Goal: Contribute content: Contribute content

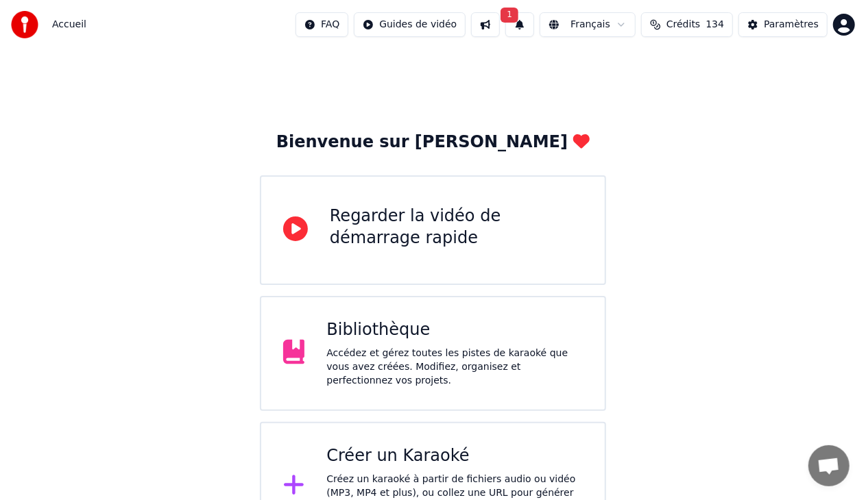
click at [463, 332] on div "Bibliothèque" at bounding box center [454, 330] width 256 height 22
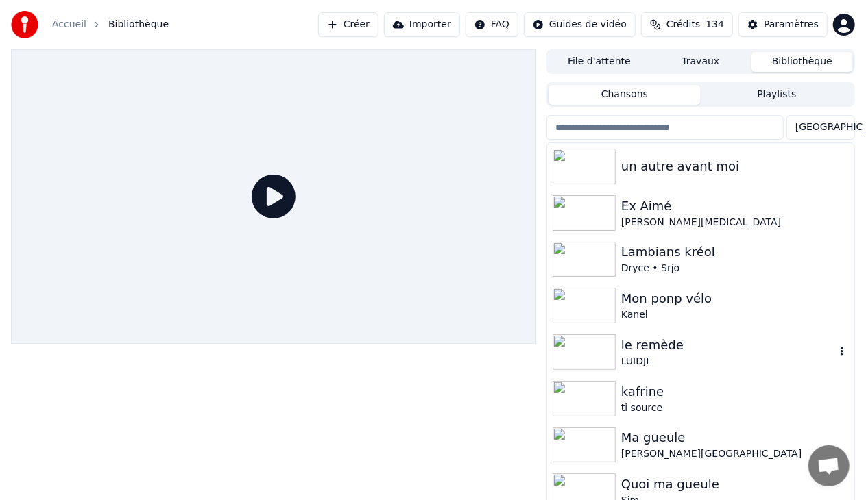
click at [641, 343] on div "le remède" at bounding box center [728, 345] width 214 height 19
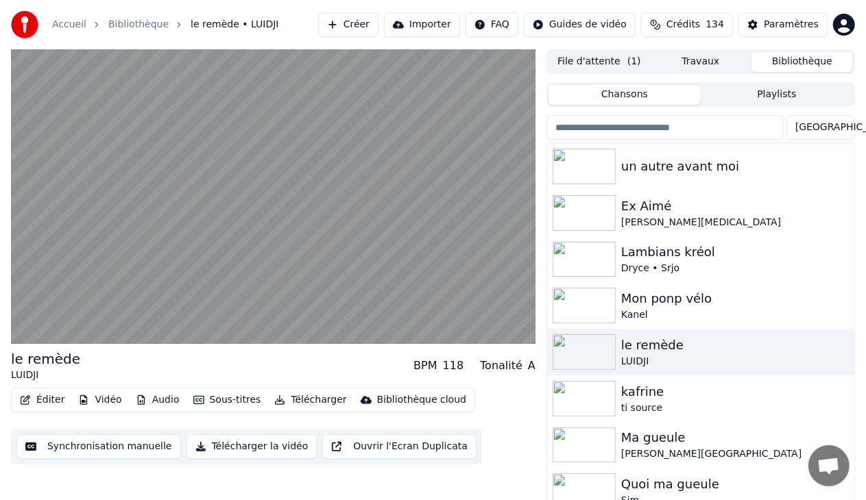
click at [45, 400] on button "Éditer" at bounding box center [42, 400] width 56 height 19
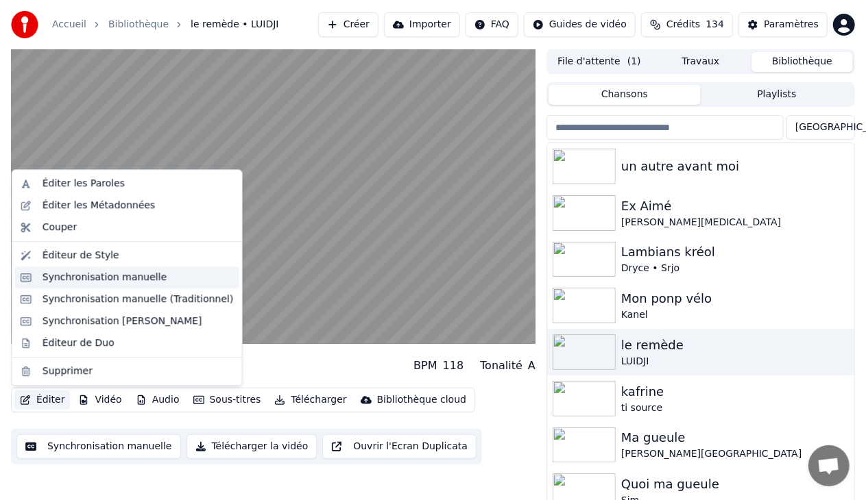
click at [110, 273] on div "Synchronisation manuelle" at bounding box center [104, 278] width 125 height 14
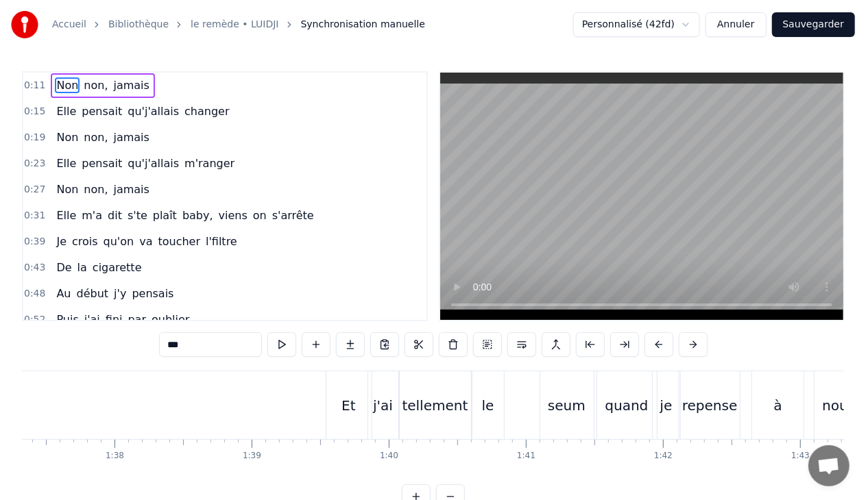
scroll to position [0, 13263]
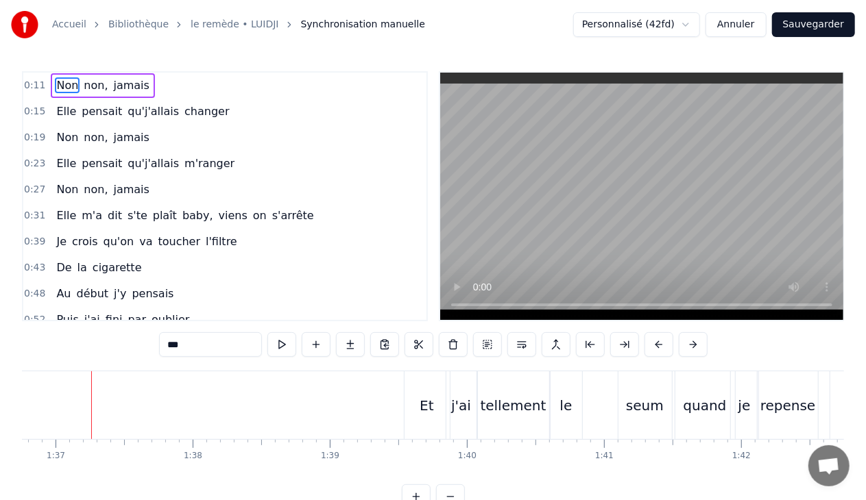
click at [455, 393] on div "j'ai" at bounding box center [461, 405] width 30 height 68
type input "****"
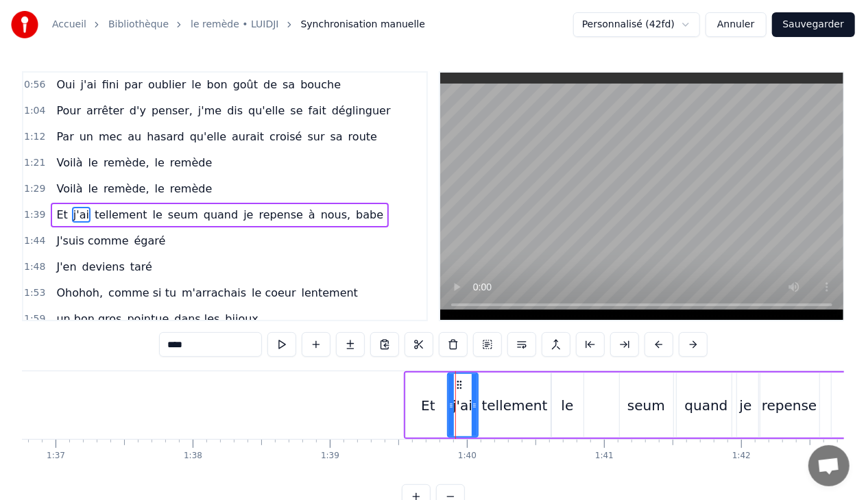
scroll to position [273, 0]
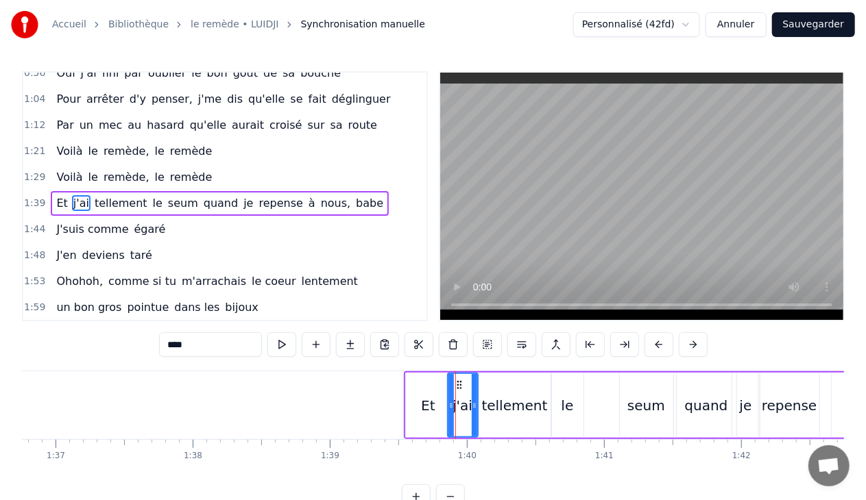
click at [357, 197] on div "1:39 Et j'ai tellement [PERSON_NAME] quand je repense à nous, babe" at bounding box center [224, 204] width 403 height 26
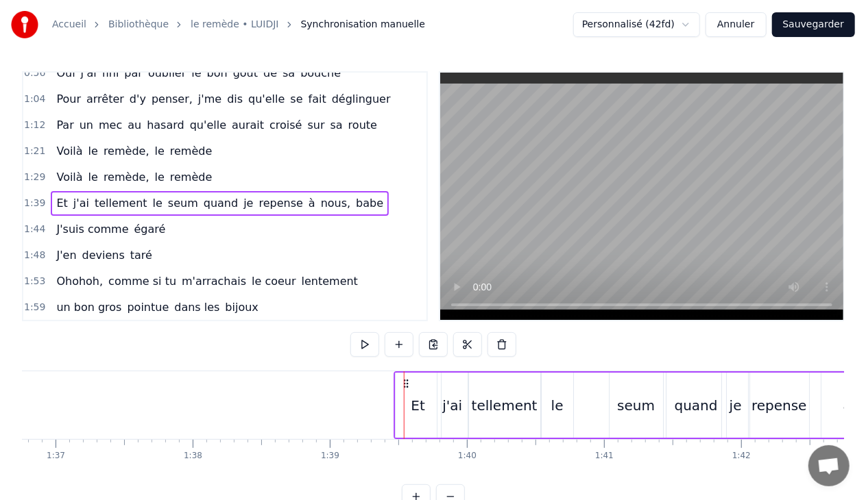
drag, startPoint x: 415, startPoint y: 380, endPoint x: 406, endPoint y: 380, distance: 9.6
click at [406, 380] on icon at bounding box center [405, 383] width 11 height 11
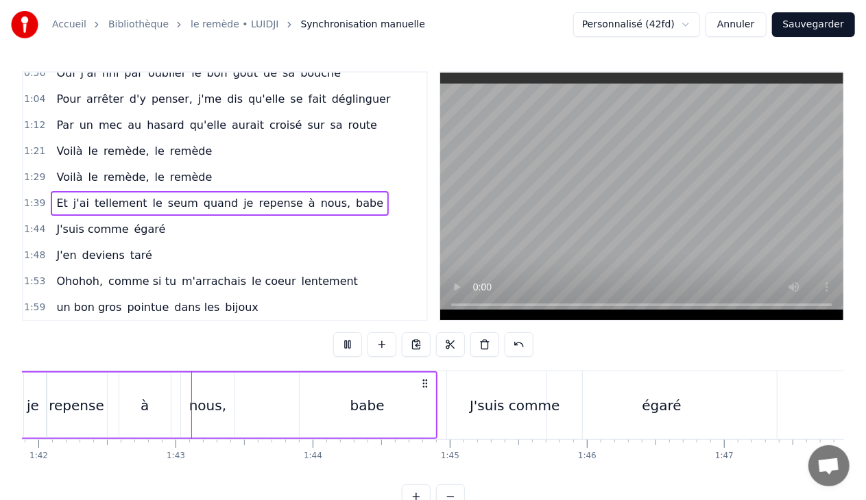
scroll to position [0, 13978]
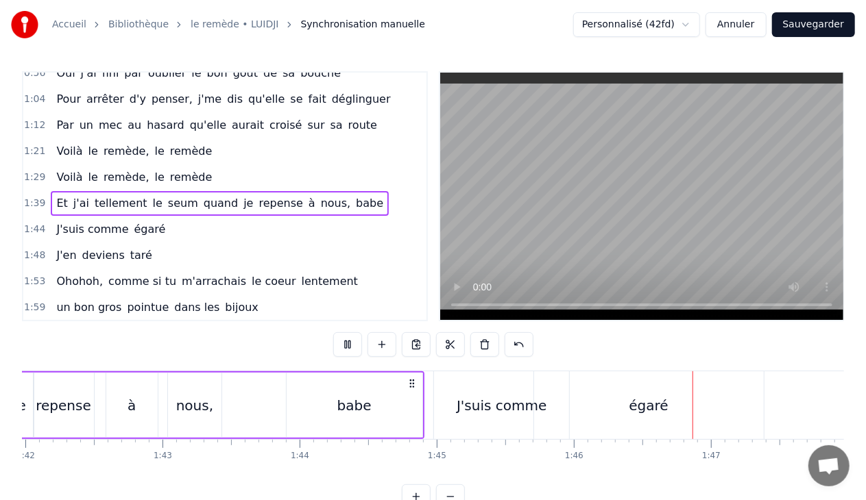
click at [821, 26] on button "Sauvegarder" at bounding box center [813, 24] width 83 height 25
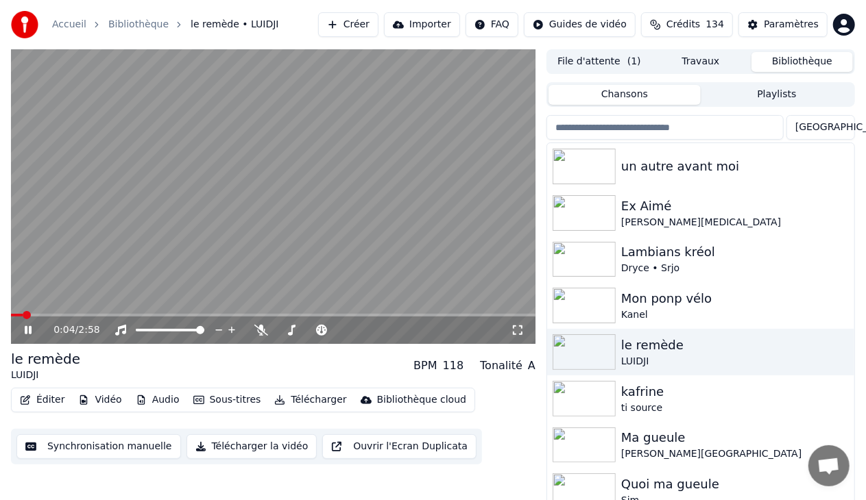
click at [28, 332] on icon at bounding box center [38, 330] width 32 height 11
click at [52, 404] on button "Éditer" at bounding box center [42, 400] width 56 height 19
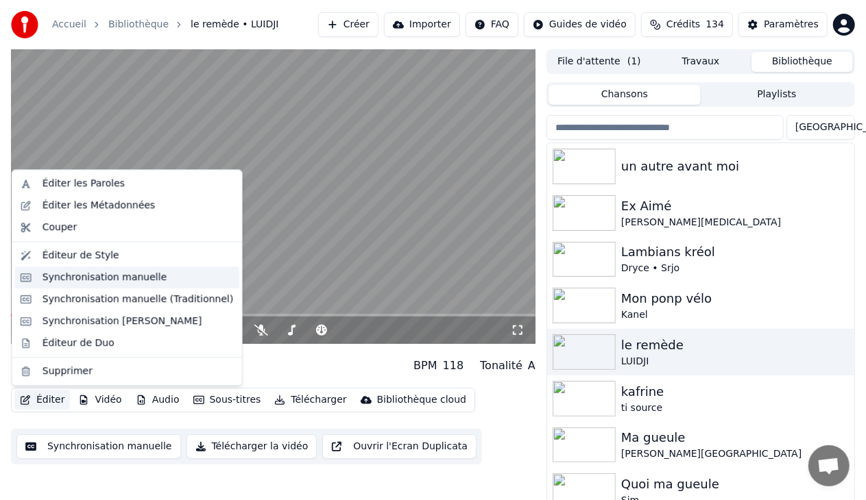
click at [118, 276] on div "Synchronisation manuelle" at bounding box center [104, 278] width 125 height 14
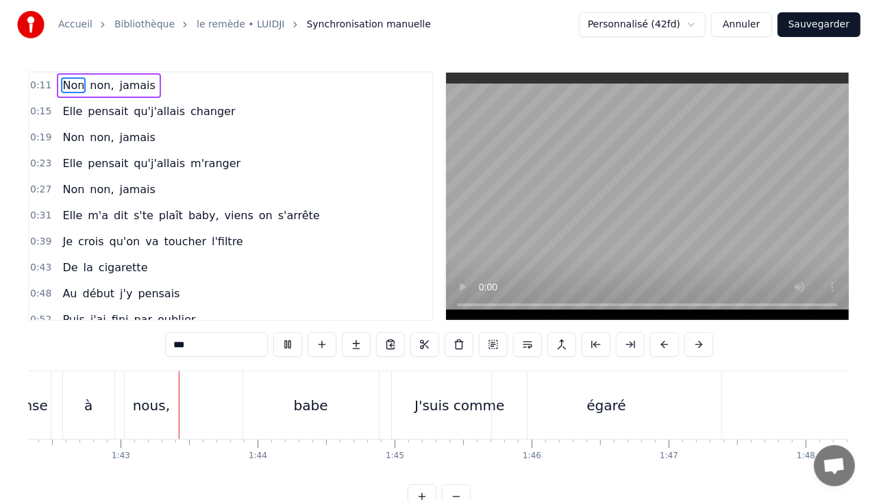
scroll to position [0, 14039]
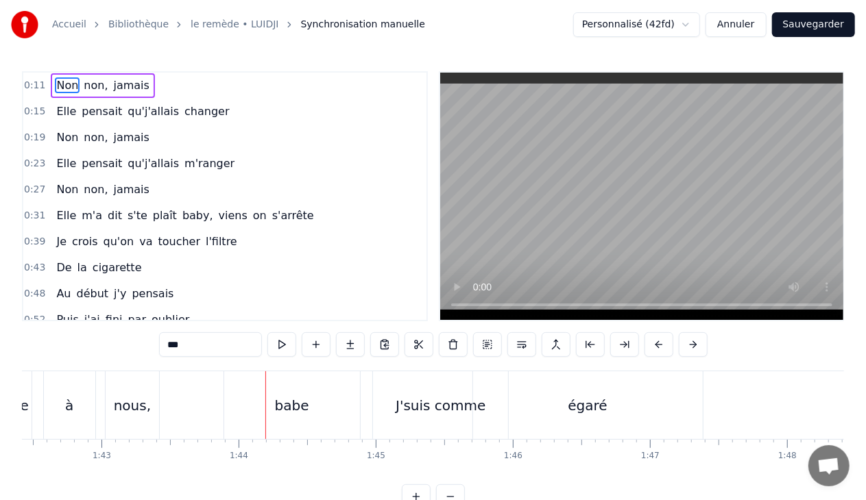
click at [136, 29] on link "Bibliothèque" at bounding box center [138, 25] width 60 height 14
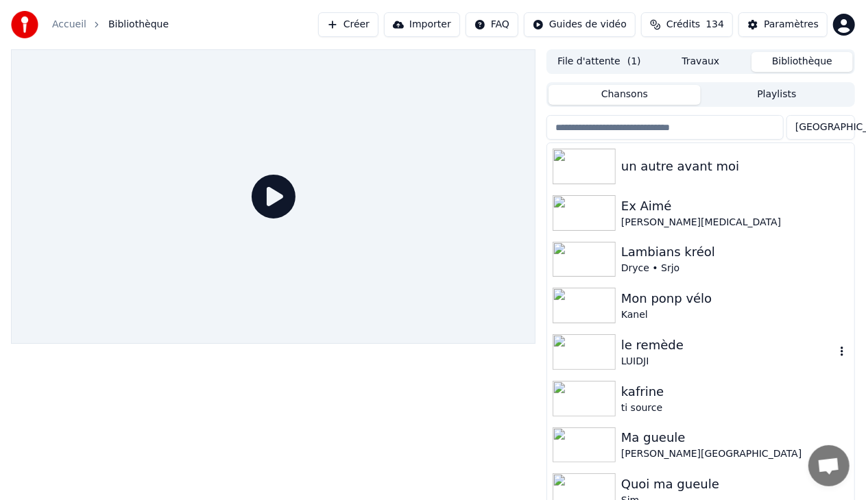
click at [591, 346] on img at bounding box center [583, 352] width 63 height 36
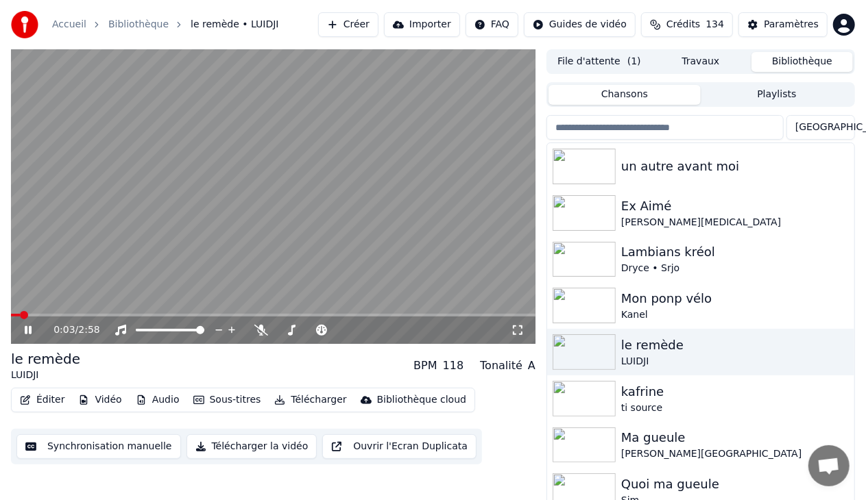
click at [28, 332] on icon at bounding box center [38, 330] width 32 height 11
click at [225, 445] on button "Télécharger la vidéo" at bounding box center [251, 447] width 131 height 25
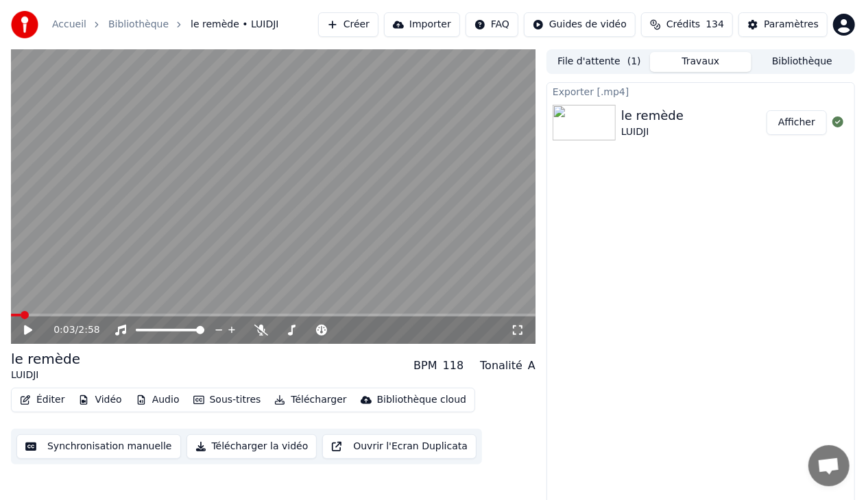
click at [807, 118] on button "Afficher" at bounding box center [796, 122] width 60 height 25
click at [793, 121] on button "Afficher" at bounding box center [796, 122] width 60 height 25
click at [378, 24] on button "Créer" at bounding box center [348, 24] width 60 height 25
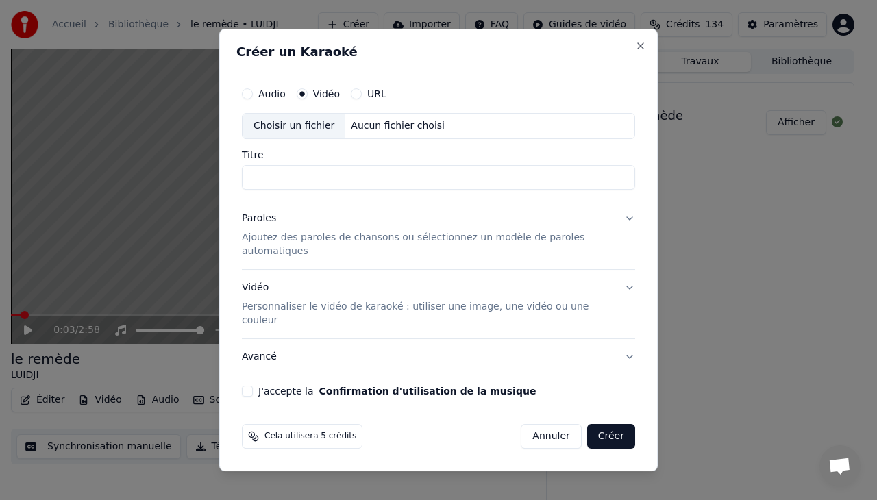
click at [298, 133] on div "Choisir un fichier" at bounding box center [294, 126] width 103 height 25
click at [406, 190] on input "**********" at bounding box center [438, 177] width 393 height 25
type input "**********"
click at [255, 289] on div "Vidéo Personnaliser le vidéo de karaoké : utiliser une image, une vidéo ou une …" at bounding box center [427, 304] width 371 height 47
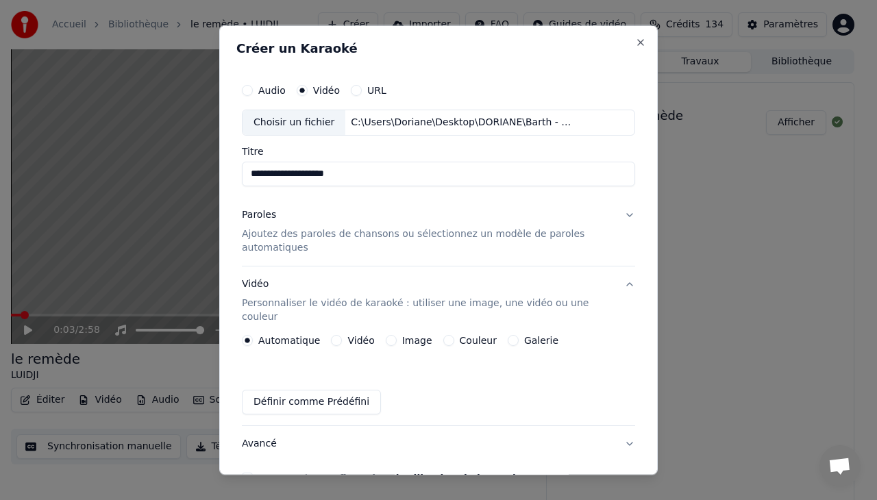
click at [333, 334] on button "Vidéo" at bounding box center [336, 339] width 11 height 11
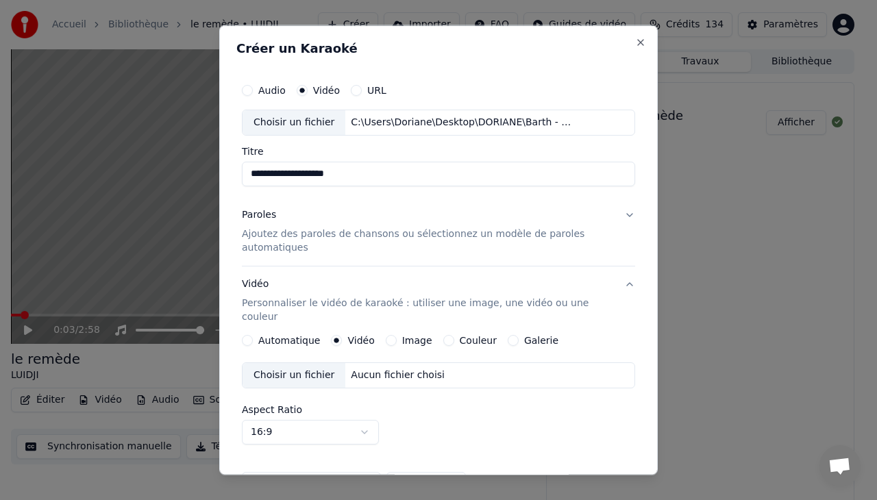
click at [306, 363] on div "Choisir un fichier" at bounding box center [294, 375] width 103 height 25
click at [392, 303] on p "Personnaliser le vidéo de karaoké : utiliser une image, une vidéo ou une couleur" at bounding box center [427, 309] width 371 height 27
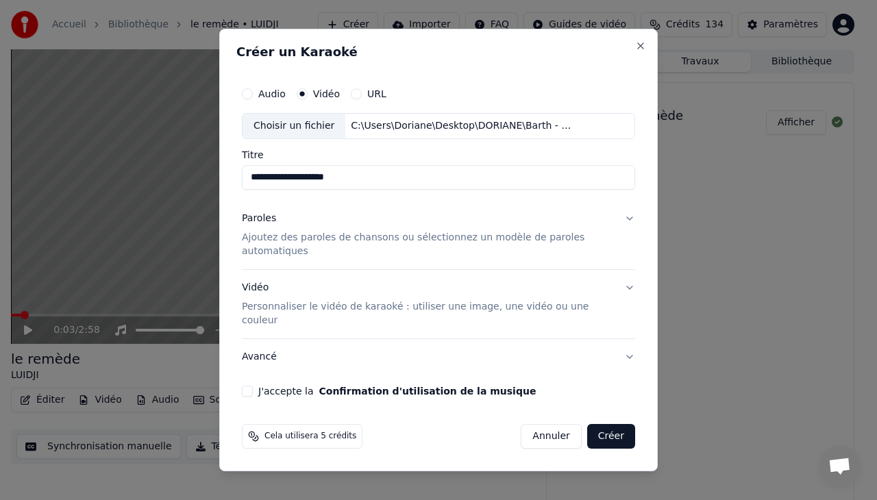
click at [392, 303] on p "Personnaliser le vidéo de karaoké : utiliser une image, une vidéo ou une couleur" at bounding box center [427, 313] width 371 height 27
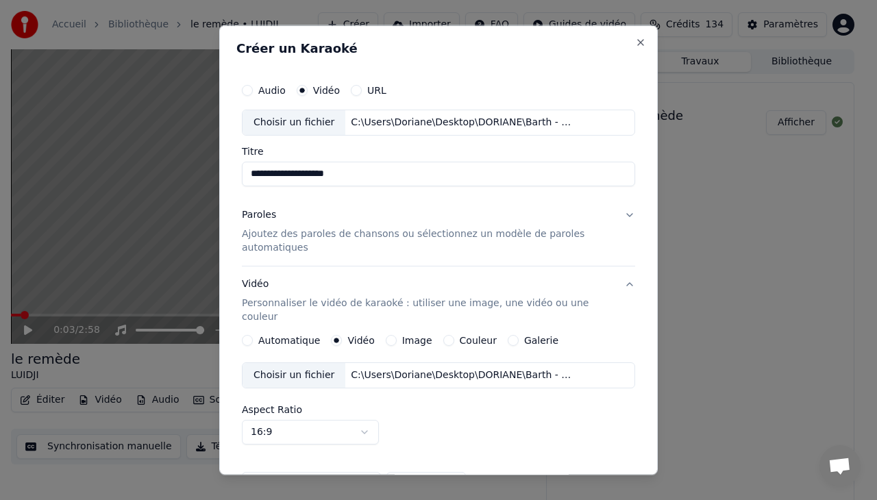
click at [293, 228] on p "Ajoutez des paroles de chansons ou sélectionnez un modèle de paroles automatiqu…" at bounding box center [427, 240] width 371 height 27
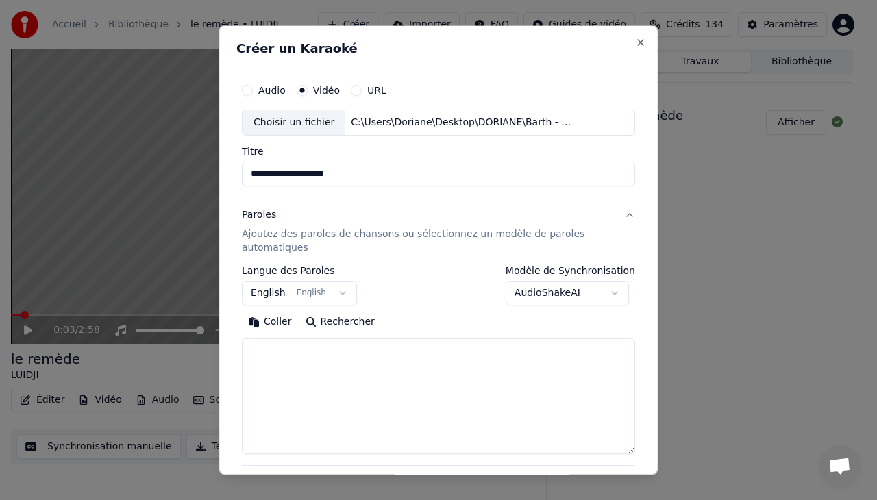
drag, startPoint x: 618, startPoint y: 378, endPoint x: 620, endPoint y: 450, distance: 71.3
click at [620, 450] on textarea at bounding box center [438, 396] width 393 height 116
click at [260, 320] on button "Coller" at bounding box center [270, 321] width 57 height 22
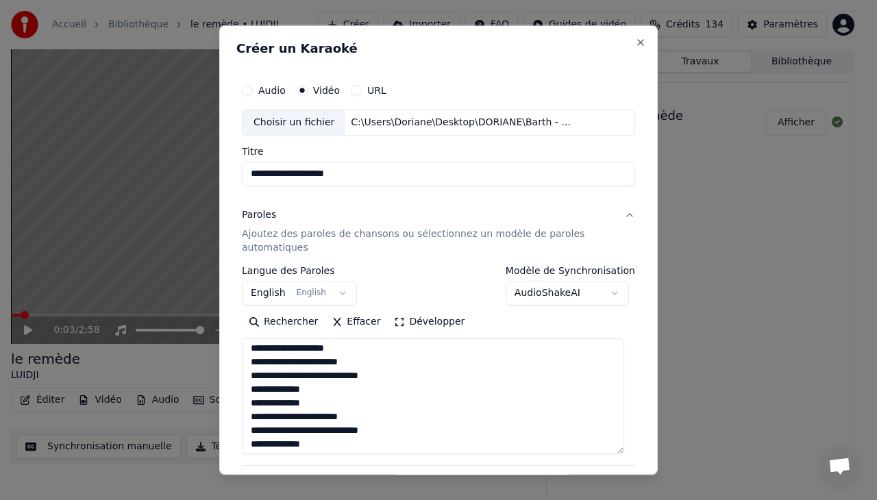
scroll to position [622, 0]
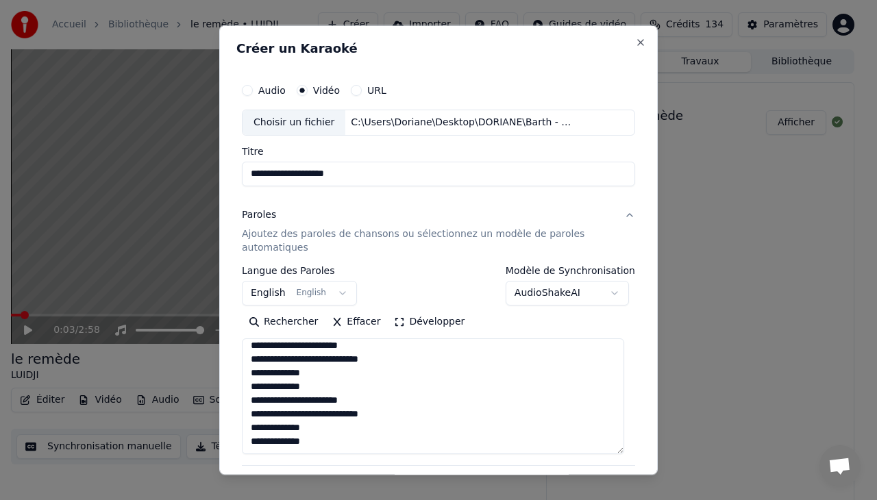
type textarea "**********"
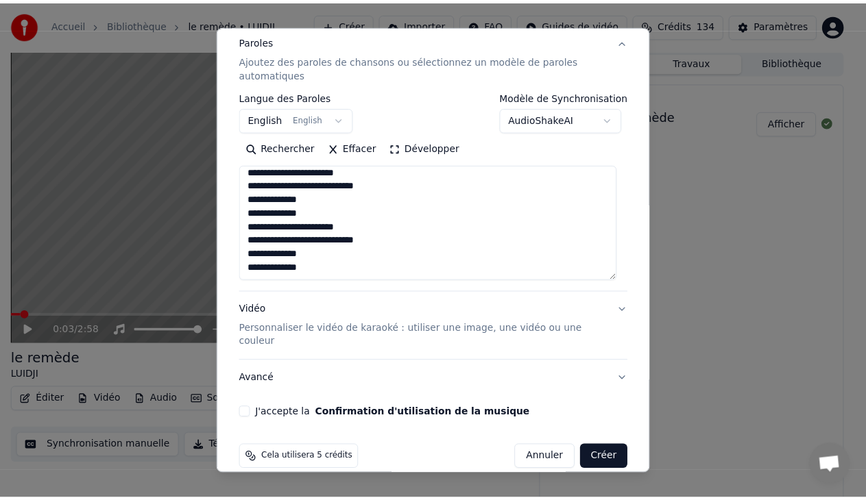
scroll to position [176, 0]
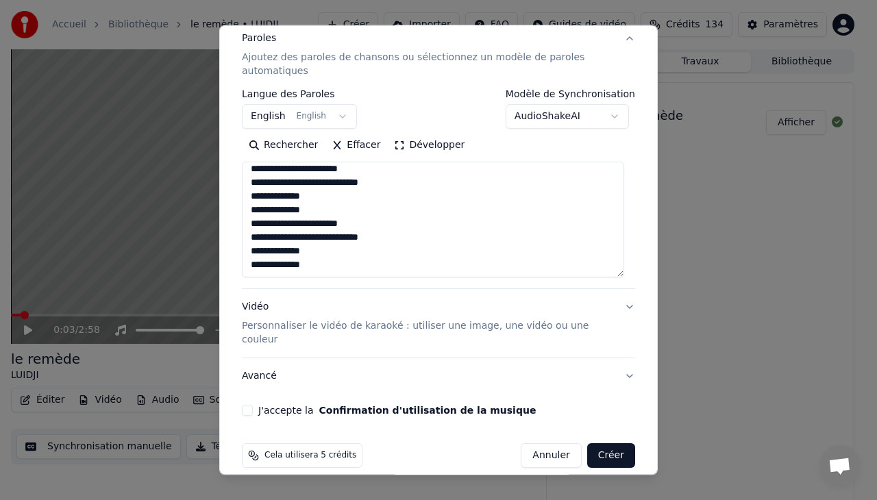
click at [247, 405] on button "J'accepte la Confirmation d'utilisation de la musique" at bounding box center [247, 410] width 11 height 11
click at [600, 443] on button "Créer" at bounding box center [611, 455] width 48 height 25
select select "**"
type textarea "**********"
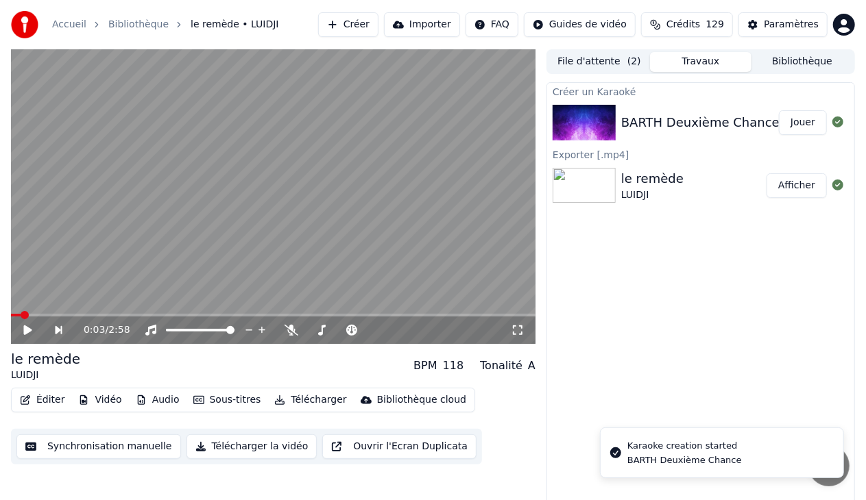
click at [802, 123] on button "Jouer" at bounding box center [803, 122] width 48 height 25
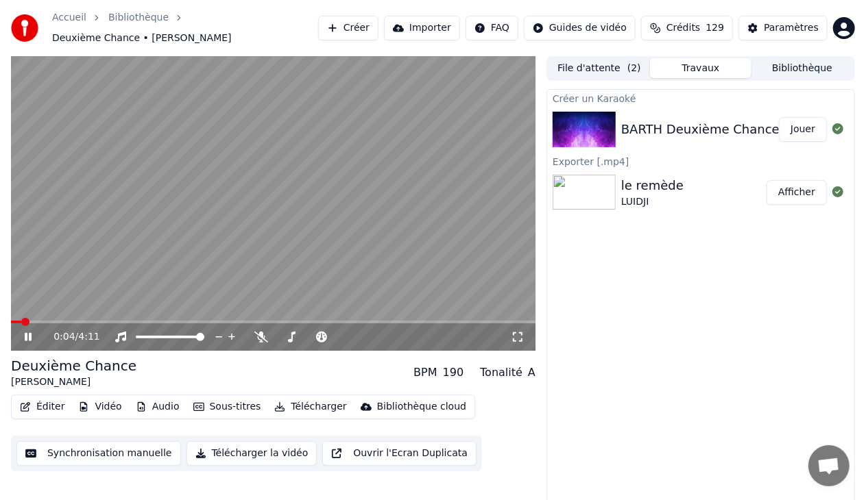
click at [29, 332] on icon at bounding box center [38, 337] width 32 height 11
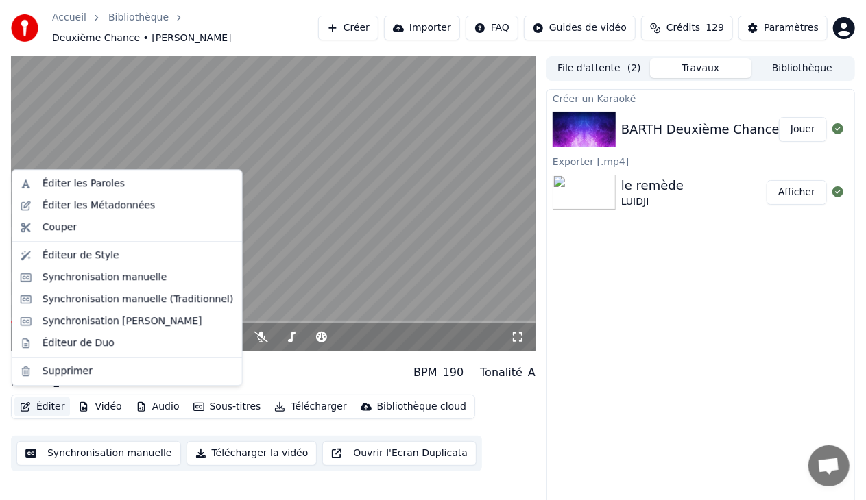
click at [54, 400] on button "Éditer" at bounding box center [42, 407] width 56 height 19
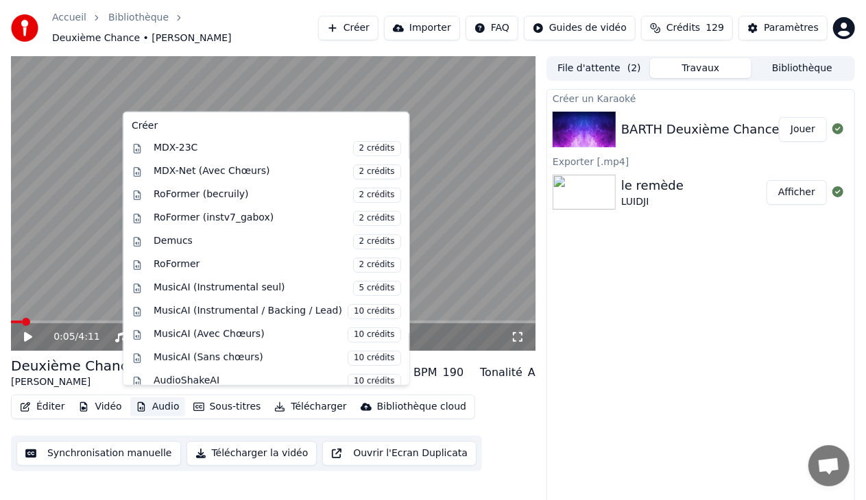
scroll to position [133, 0]
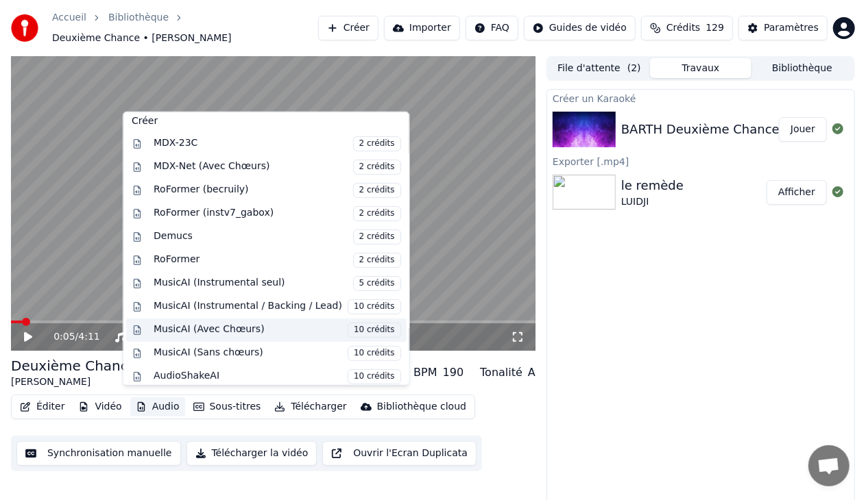
click at [243, 328] on div "MusicAI (Avec Chœurs) 10 crédits" at bounding box center [277, 329] width 247 height 15
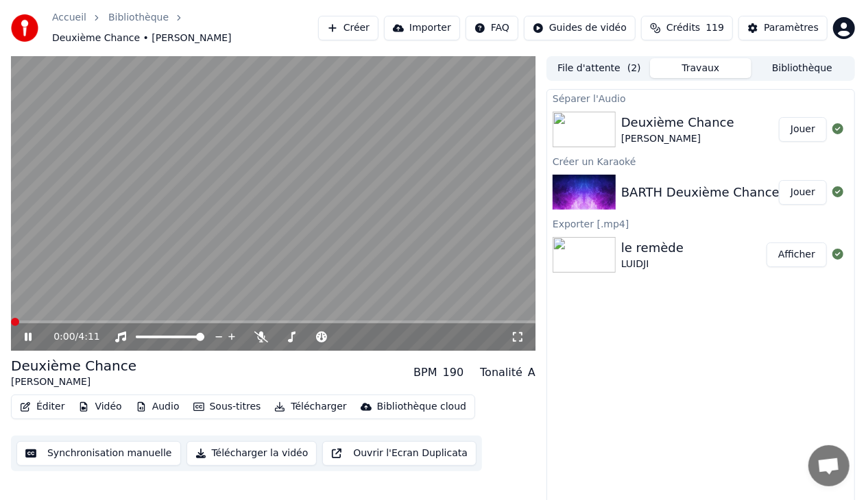
click at [11, 321] on span at bounding box center [11, 322] width 0 height 3
click at [27, 332] on icon at bounding box center [38, 337] width 32 height 11
click at [57, 402] on button "Éditer" at bounding box center [42, 407] width 56 height 19
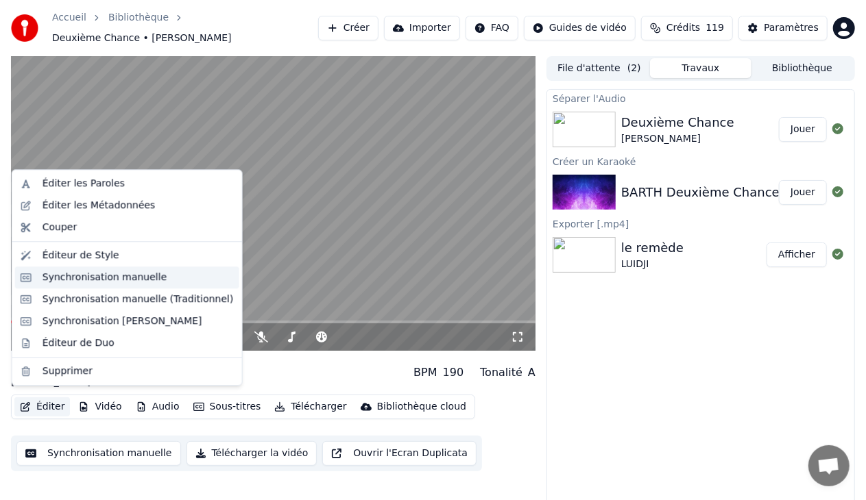
click at [123, 271] on div "Synchronisation manuelle" at bounding box center [104, 278] width 125 height 14
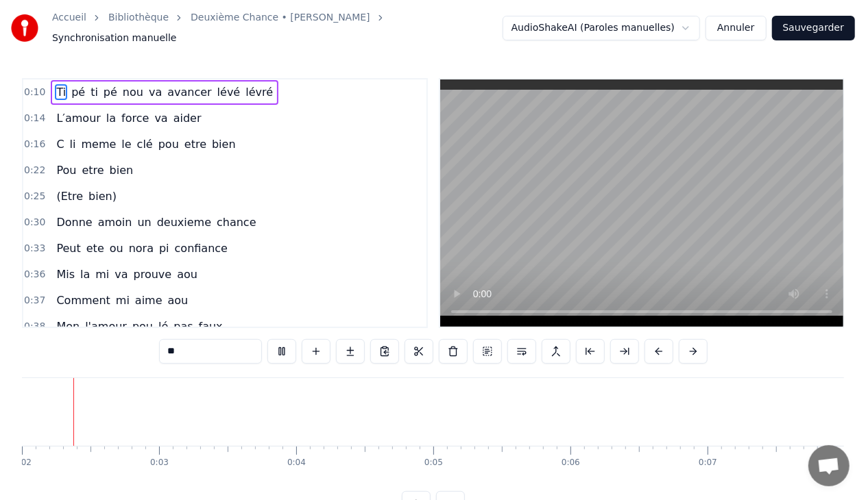
scroll to position [0, 248]
click at [140, 25] on link "Bibliothèque" at bounding box center [138, 18] width 60 height 14
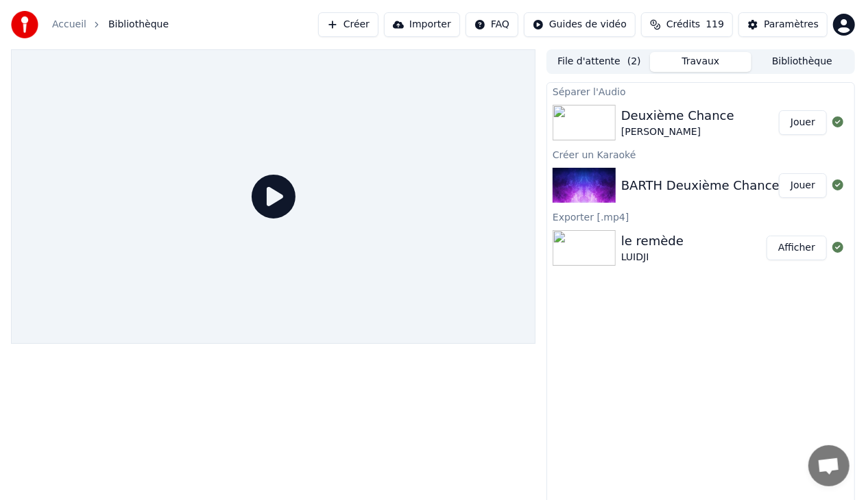
click at [807, 121] on button "Jouer" at bounding box center [803, 122] width 48 height 25
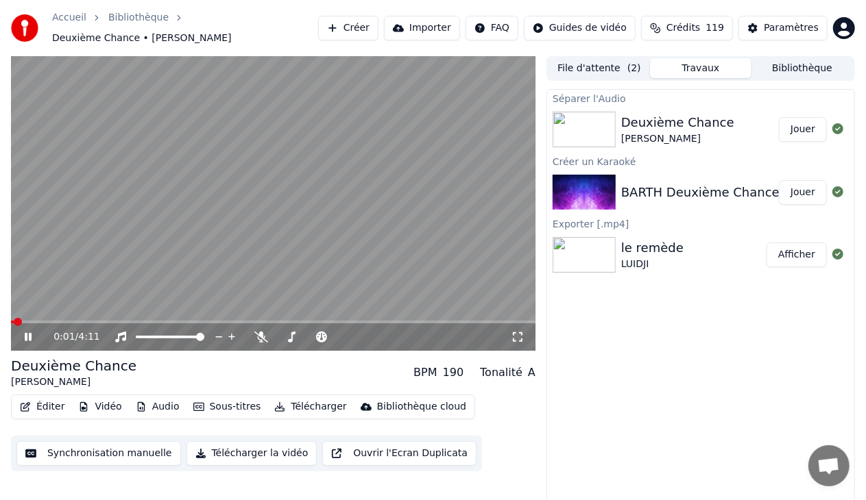
click at [28, 332] on icon at bounding box center [38, 337] width 32 height 11
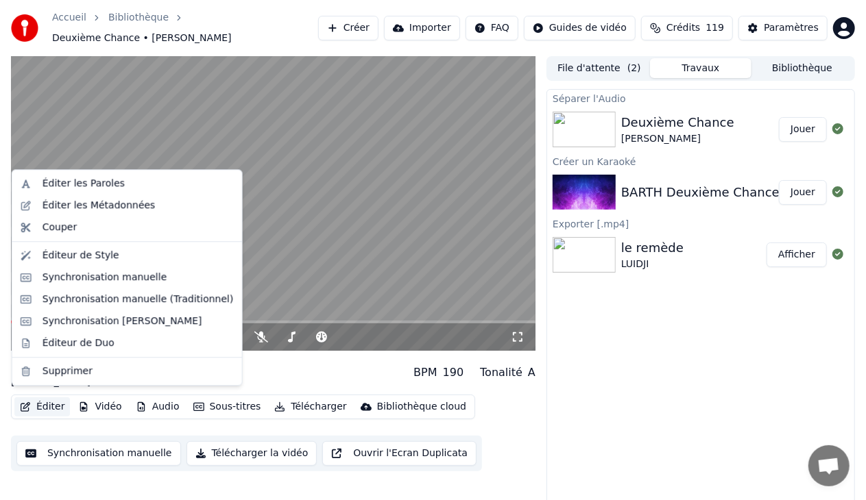
click at [53, 401] on button "Éditer" at bounding box center [42, 407] width 56 height 19
click at [111, 203] on div "Éditer les Métadonnées" at bounding box center [98, 206] width 113 height 14
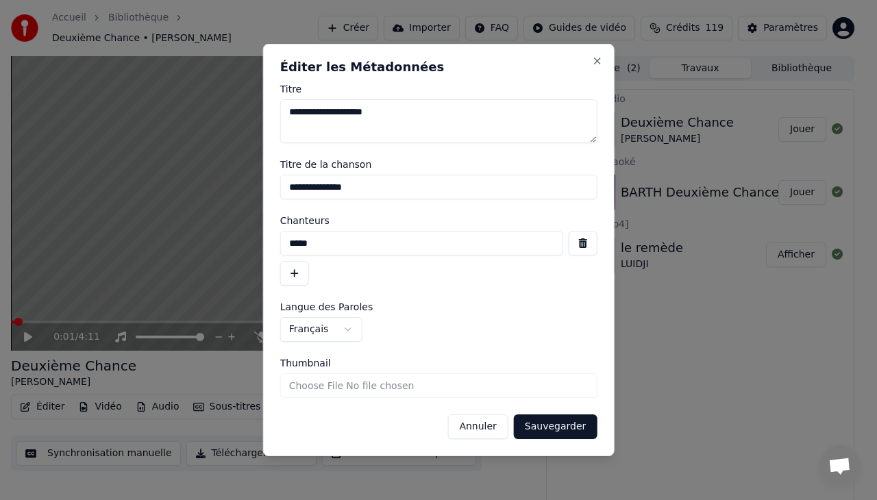
drag, startPoint x: 418, startPoint y: 115, endPoint x: 252, endPoint y: 136, distance: 167.1
click at [252, 136] on body "**********" at bounding box center [433, 250] width 866 height 500
click at [566, 426] on button "Sauvegarder" at bounding box center [555, 427] width 83 height 25
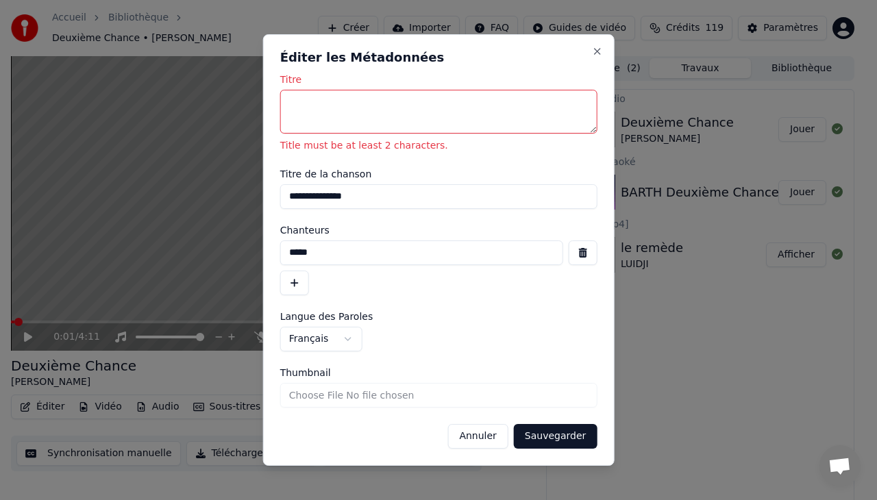
drag, startPoint x: 387, startPoint y: 199, endPoint x: 251, endPoint y: 202, distance: 136.4
click at [251, 202] on body "**********" at bounding box center [433, 250] width 866 height 500
drag, startPoint x: 337, startPoint y: 249, endPoint x: 144, endPoint y: 271, distance: 194.4
click at [144, 271] on body "**********" at bounding box center [433, 250] width 866 height 500
click at [304, 106] on textarea "Titre" at bounding box center [438, 112] width 317 height 44
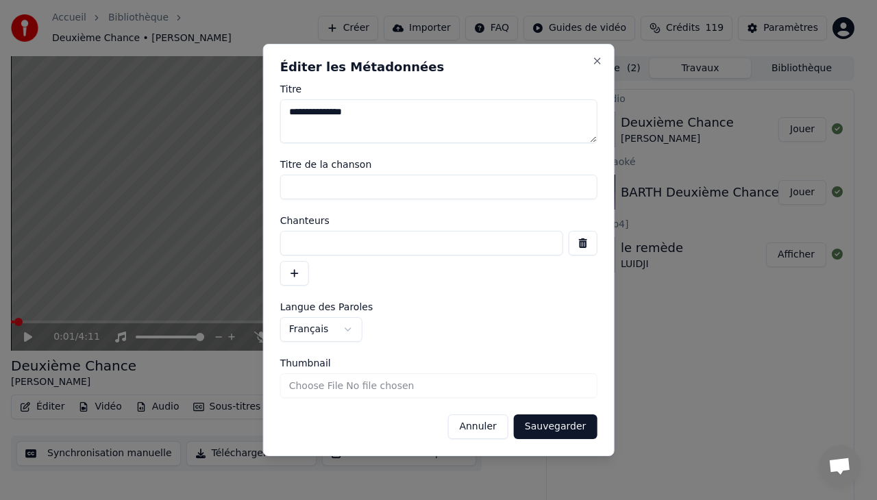
click at [316, 110] on textarea "**********" at bounding box center [438, 121] width 317 height 44
type textarea "**********"
click at [577, 427] on button "Sauvegarder" at bounding box center [555, 427] width 83 height 25
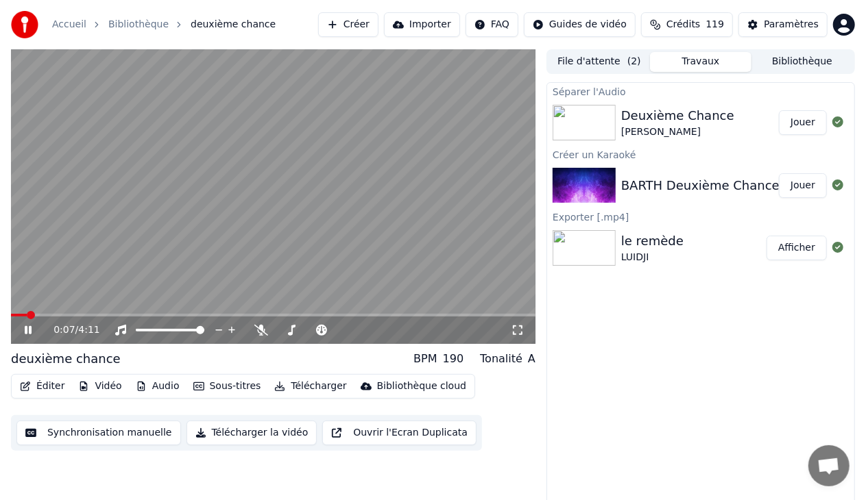
click at [25, 330] on icon at bounding box center [28, 330] width 7 height 8
click at [51, 385] on button "Éditer" at bounding box center [42, 386] width 56 height 19
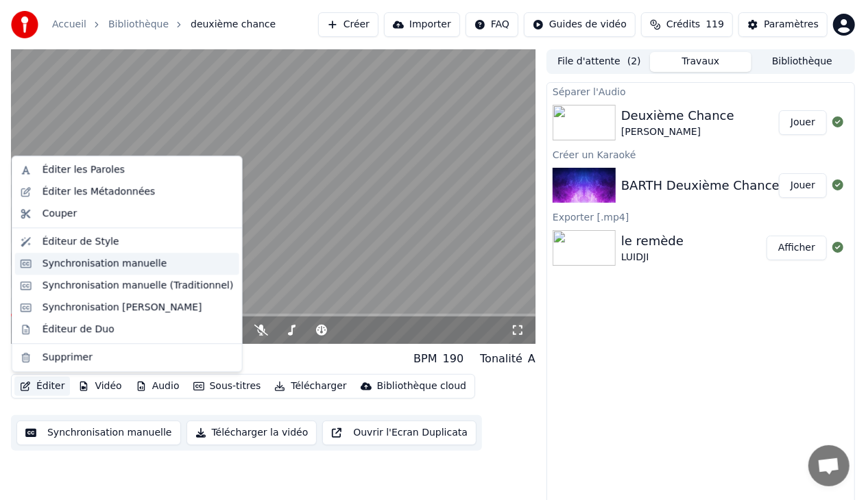
click at [117, 267] on div "Synchronisation manuelle" at bounding box center [104, 264] width 125 height 14
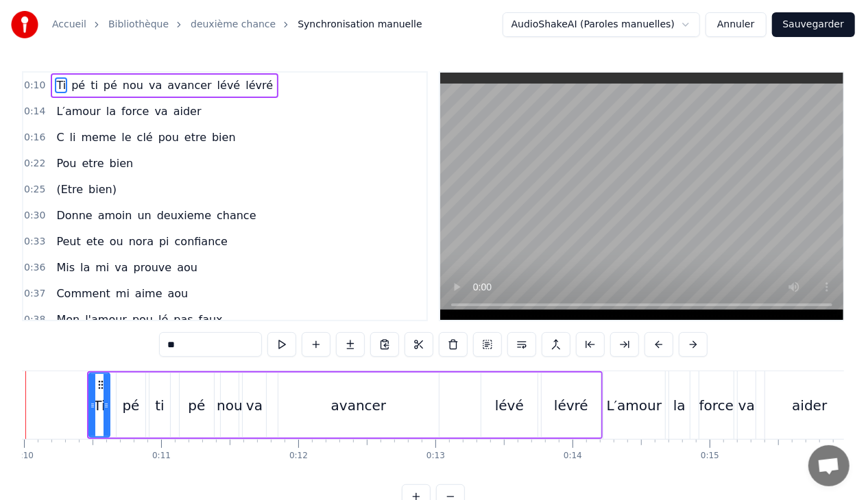
scroll to position [0, 1304]
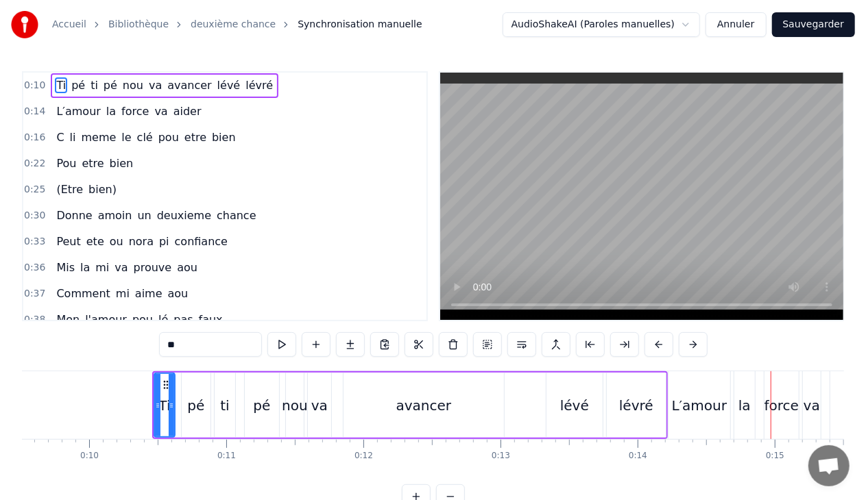
click at [627, 409] on div "lévré" at bounding box center [636, 405] width 34 height 21
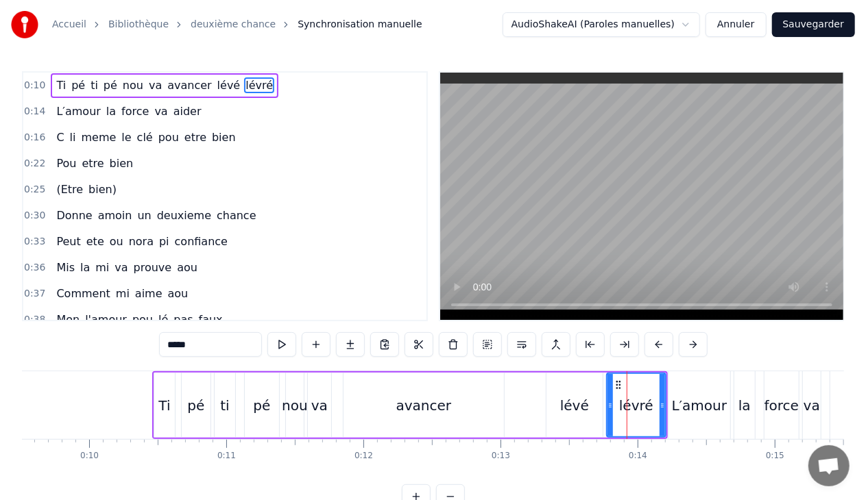
click at [186, 345] on input "*****" at bounding box center [210, 344] width 103 height 25
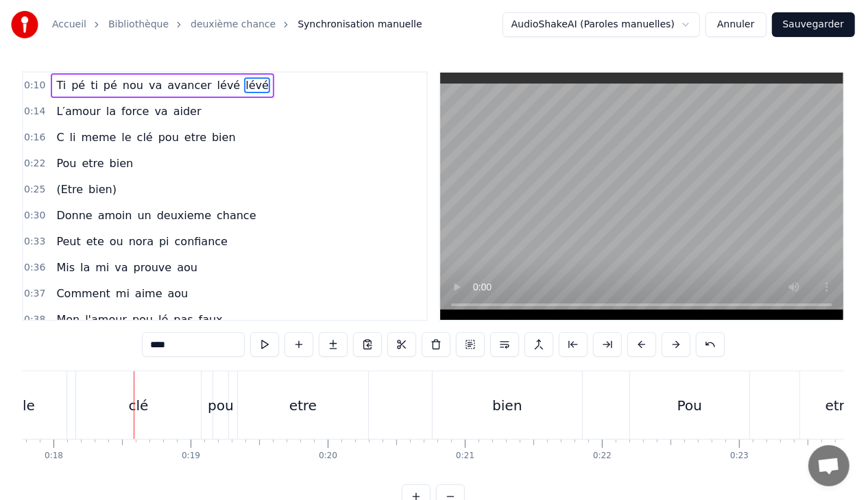
scroll to position [0, 2457]
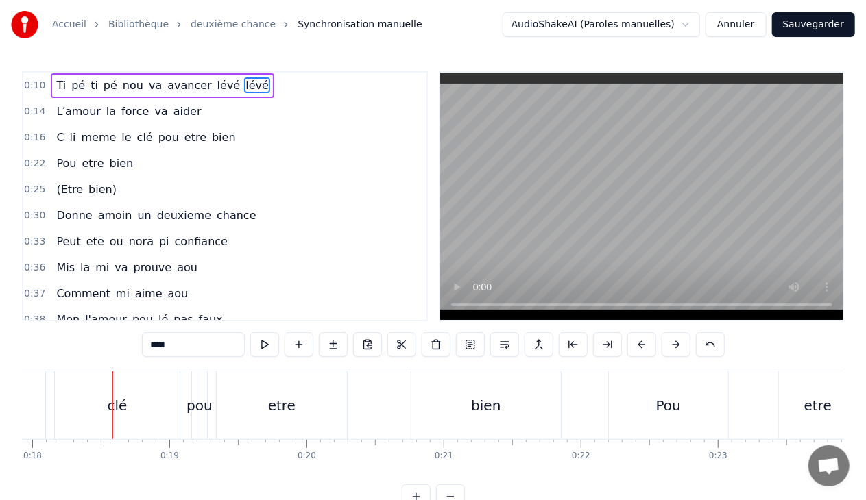
click at [117, 404] on div "clé" at bounding box center [117, 405] width 20 height 21
type input "***"
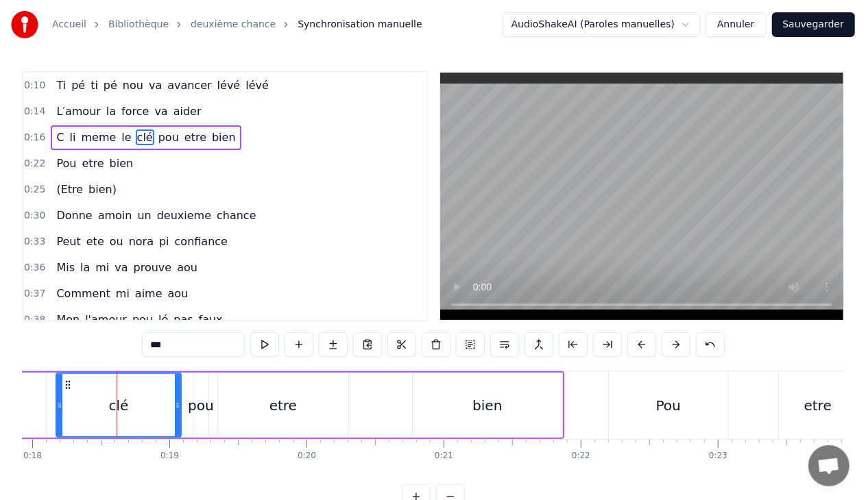
click at [232, 136] on div "0:16 C li meme le clé pou etre bien" at bounding box center [224, 138] width 403 height 26
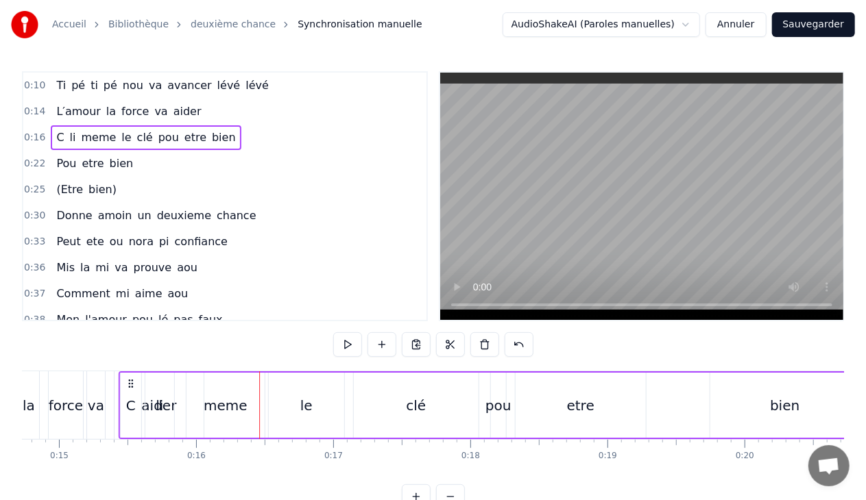
scroll to position [0, 2012]
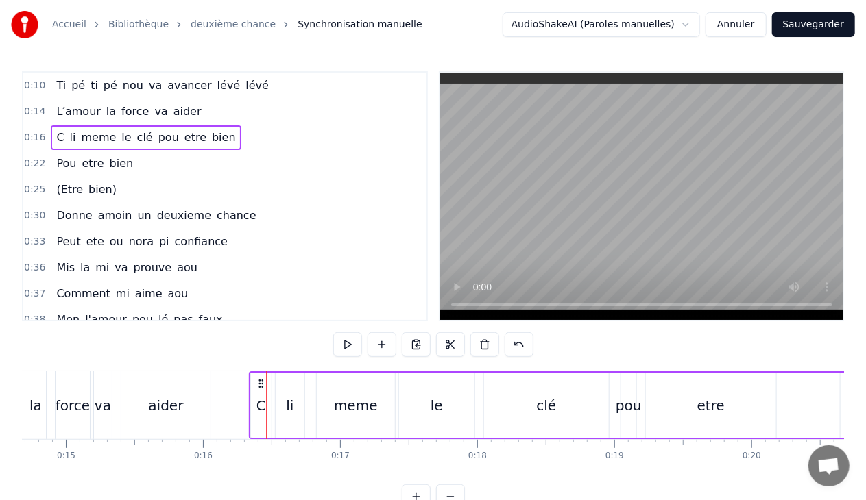
drag, startPoint x: 102, startPoint y: 381, endPoint x: 260, endPoint y: 367, distance: 158.3
click at [260, 367] on div "0:10 Ti pé ti pé nou va avancer lévé lévé 0:14 L′amour la force va aider 0:16 C…" at bounding box center [433, 290] width 822 height 438
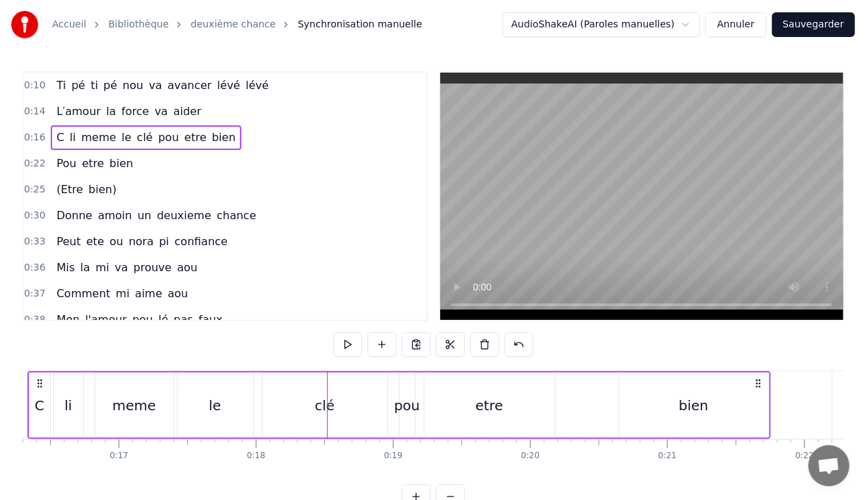
scroll to position [0, 2214]
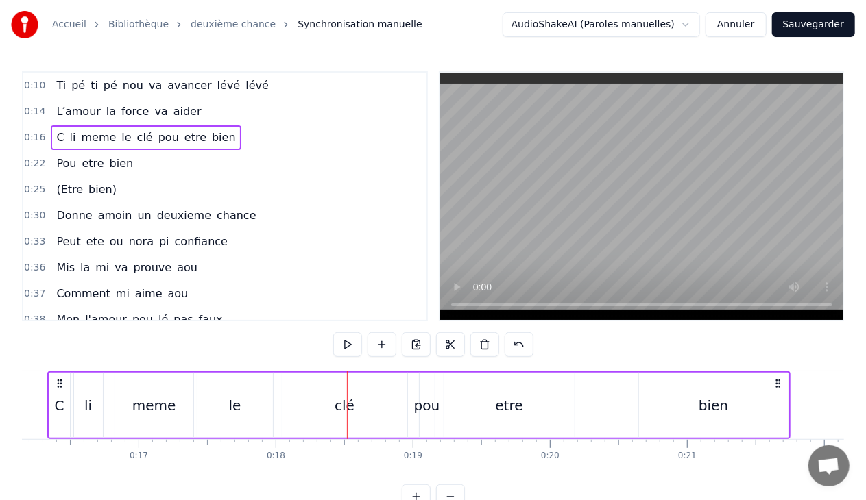
click at [234, 402] on div "le" at bounding box center [235, 405] width 12 height 21
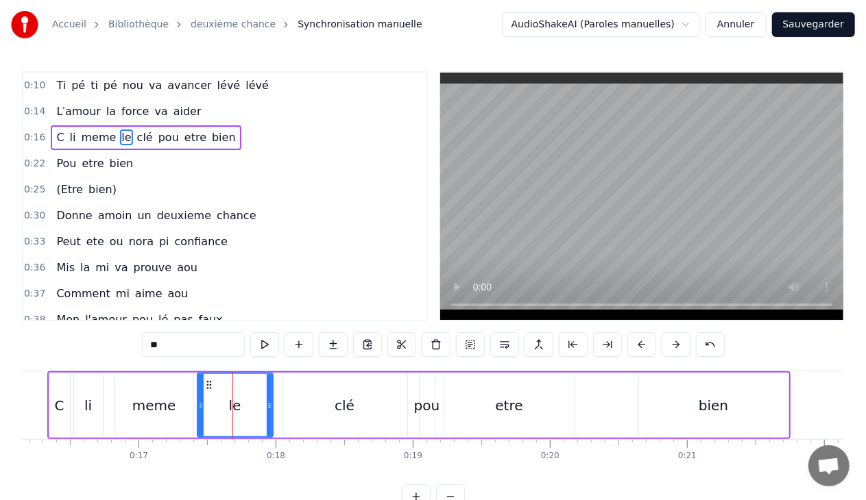
click at [168, 347] on input "**" at bounding box center [193, 344] width 103 height 25
type input "**"
click at [230, 132] on div "0:16 C li meme la clé pou etre bien" at bounding box center [224, 138] width 403 height 26
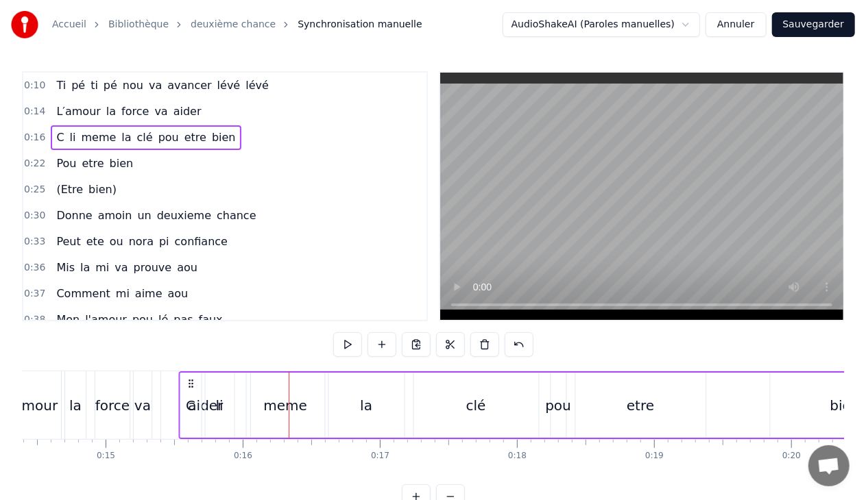
scroll to position [0, 1973]
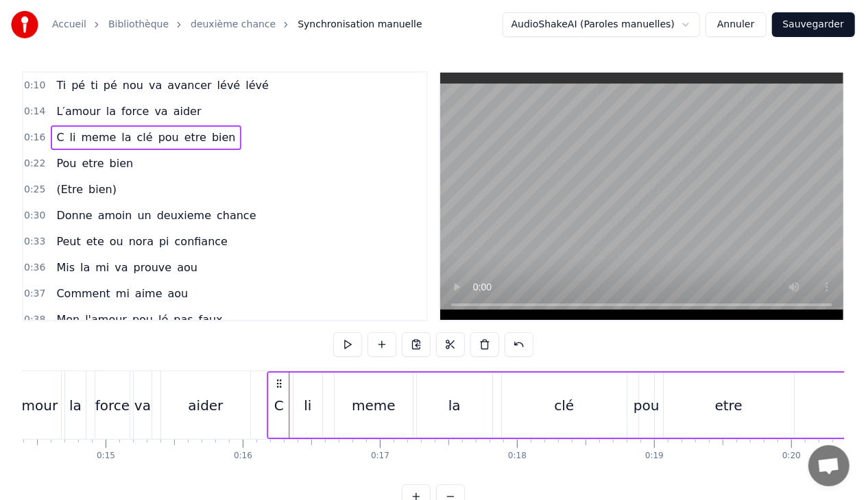
drag, startPoint x: 101, startPoint y: 382, endPoint x: 278, endPoint y: 366, distance: 176.9
click at [278, 366] on div "0:10 Ti pé ti pé nou va avancer lévé lévé 0:14 L′amour la force va aider 0:16 C…" at bounding box center [433, 290] width 822 height 438
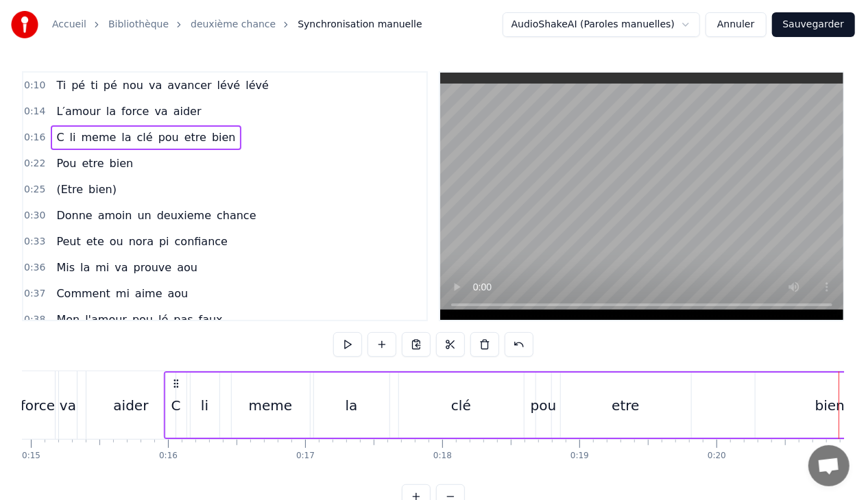
scroll to position [0, 2036]
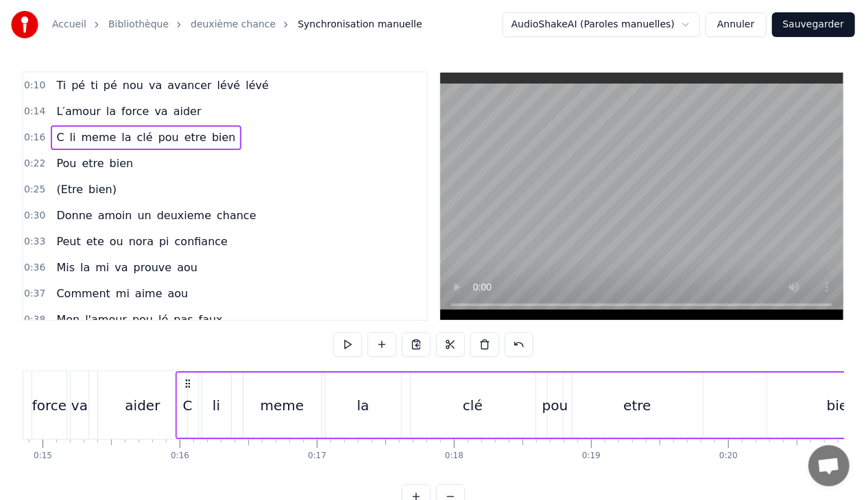
click at [186, 384] on circle at bounding box center [186, 383] width 1 height 1
click at [463, 399] on div "clé" at bounding box center [467, 405] width 20 height 21
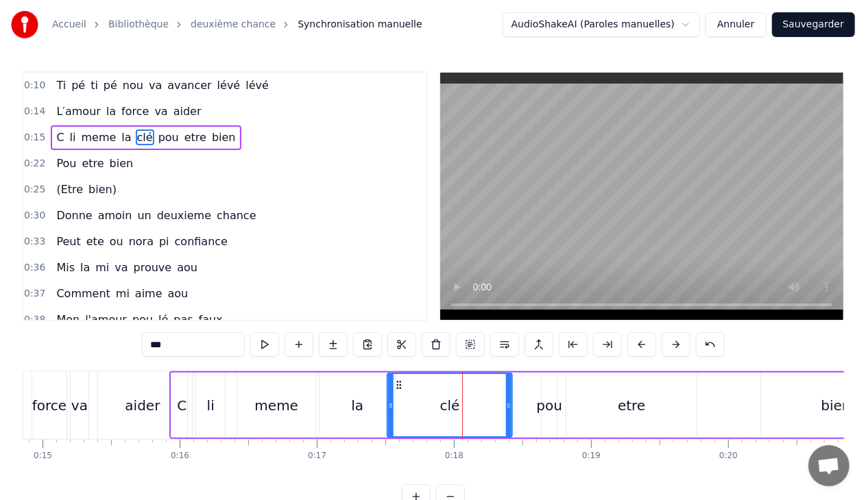
drag, startPoint x: 416, startPoint y: 380, endPoint x: 399, endPoint y: 382, distance: 17.3
click at [399, 382] on icon at bounding box center [398, 385] width 11 height 11
drag, startPoint x: 508, startPoint y: 404, endPoint x: 441, endPoint y: 400, distance: 66.6
click at [441, 400] on icon at bounding box center [441, 405] width 5 height 11
click at [549, 404] on div "pou" at bounding box center [549, 405] width 26 height 21
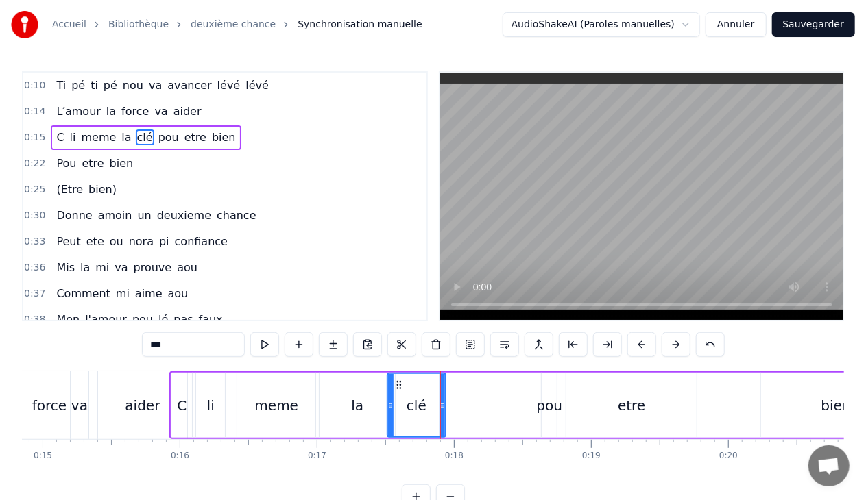
type input "***"
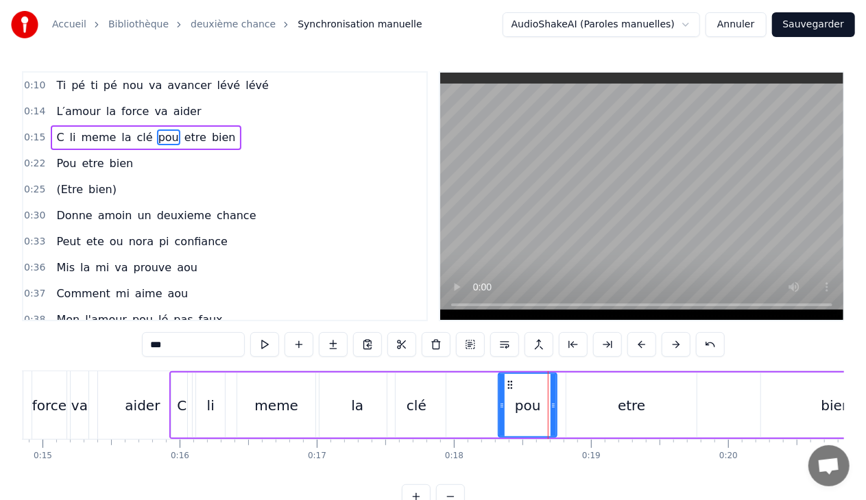
drag, startPoint x: 544, startPoint y: 404, endPoint x: 501, endPoint y: 405, distance: 43.2
click at [501, 405] on icon at bounding box center [501, 405] width 5 height 11
drag, startPoint x: 552, startPoint y: 404, endPoint x: 524, endPoint y: 406, distance: 28.8
click at [524, 406] on icon at bounding box center [524, 405] width 5 height 11
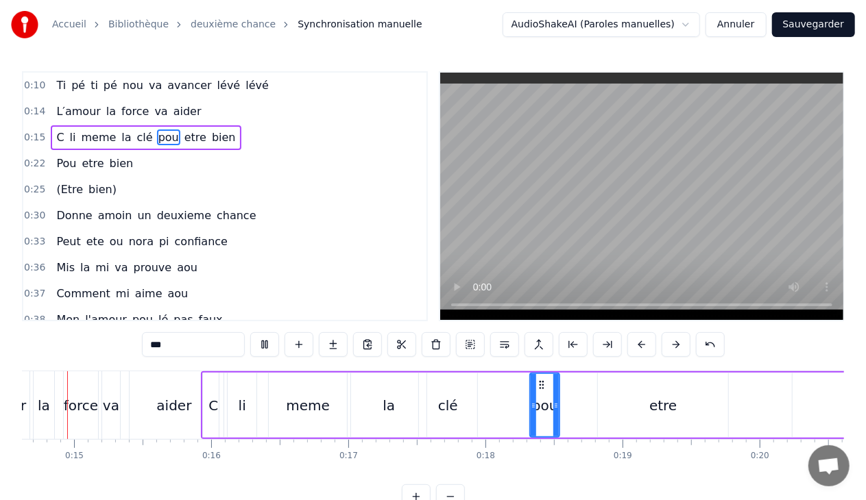
scroll to position [0, 1963]
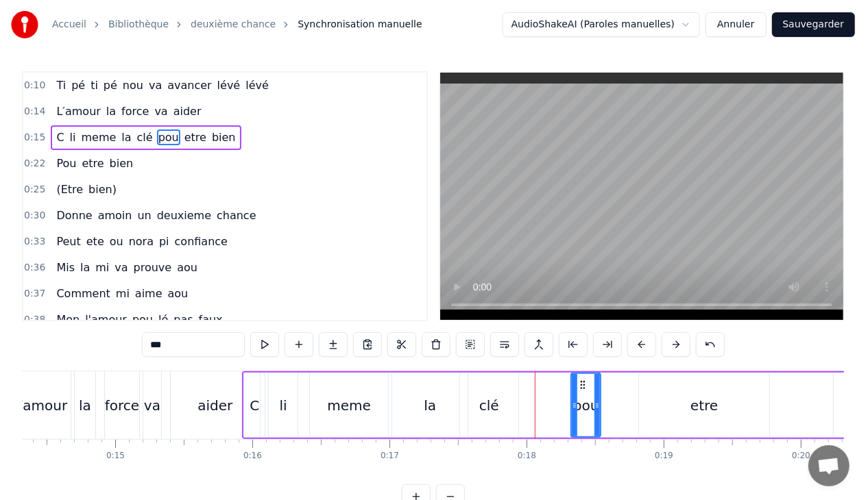
click at [222, 138] on div "0:15 C li meme la clé pou etre bien" at bounding box center [224, 138] width 403 height 26
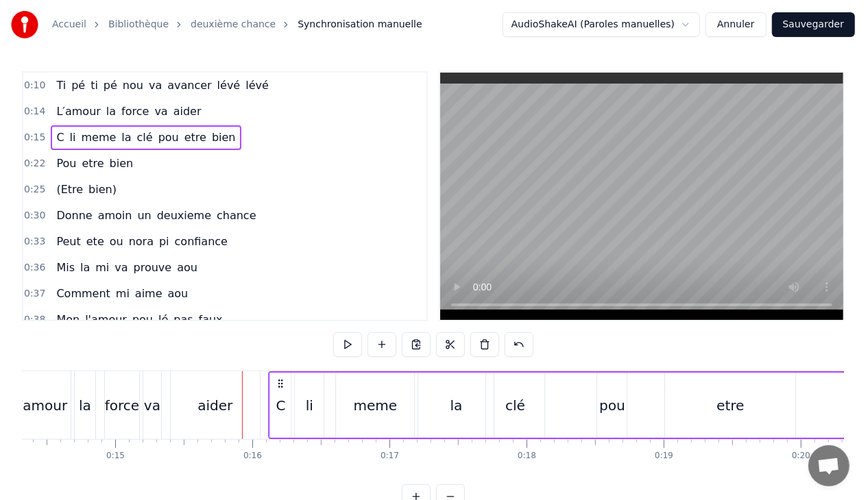
drag, startPoint x: 253, startPoint y: 379, endPoint x: 279, endPoint y: 382, distance: 26.3
click at [279, 382] on icon at bounding box center [280, 383] width 11 height 11
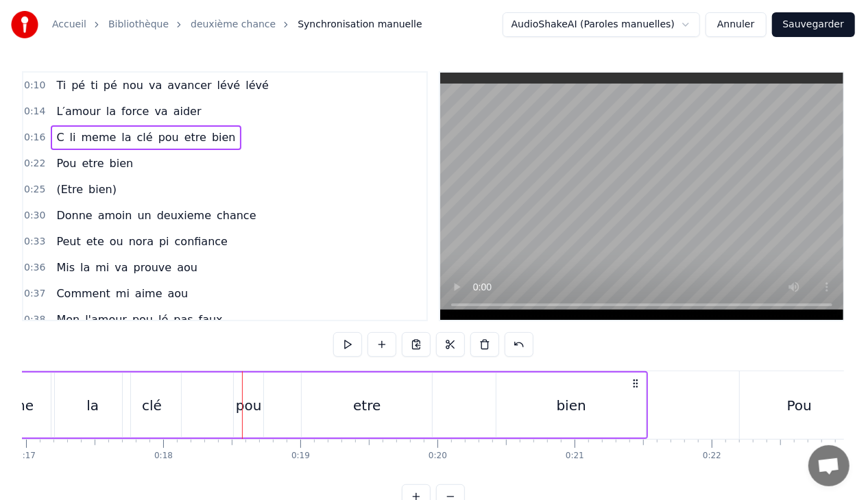
scroll to position [0, 2248]
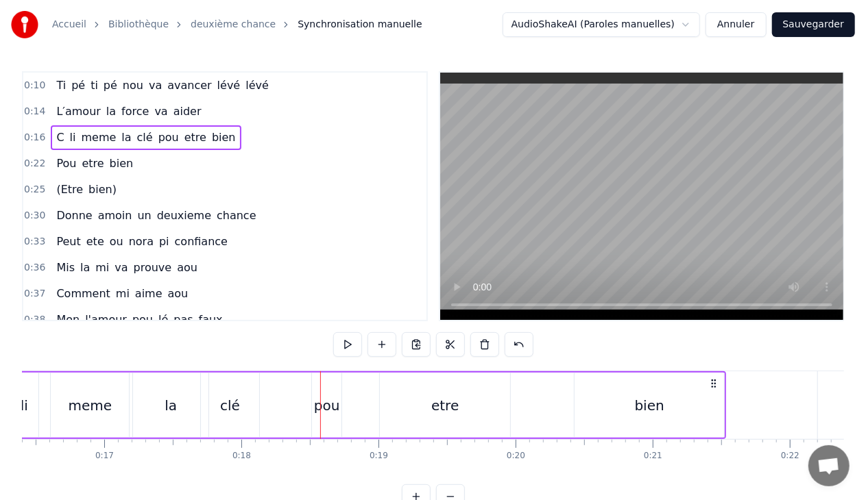
click at [234, 402] on div "clé" at bounding box center [230, 405] width 20 height 21
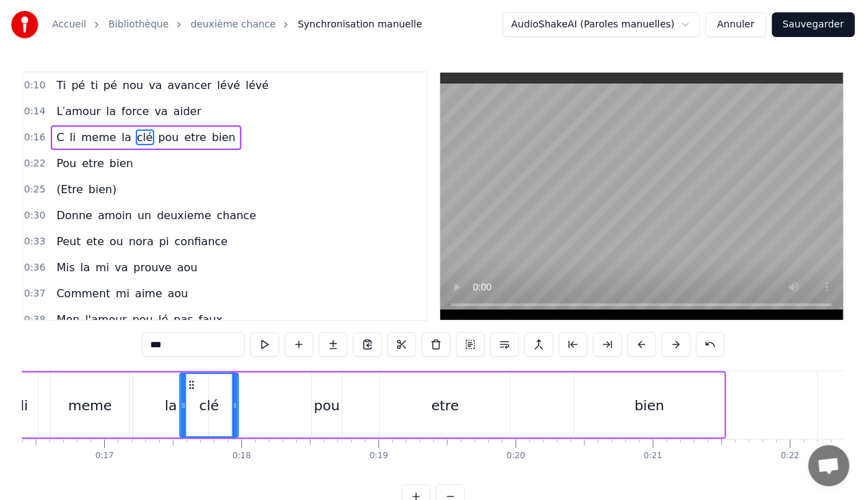
drag, startPoint x: 210, startPoint y: 384, endPoint x: 189, endPoint y: 385, distance: 21.3
click at [190, 385] on circle at bounding box center [190, 384] width 1 height 1
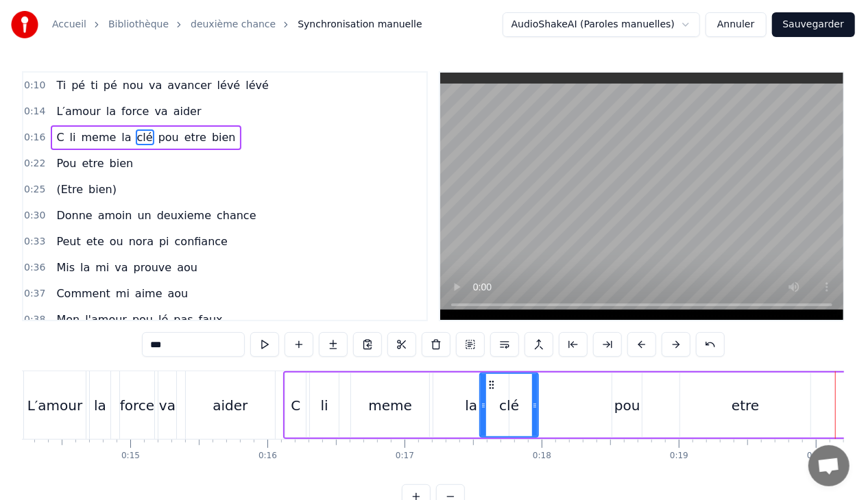
scroll to position [0, 1889]
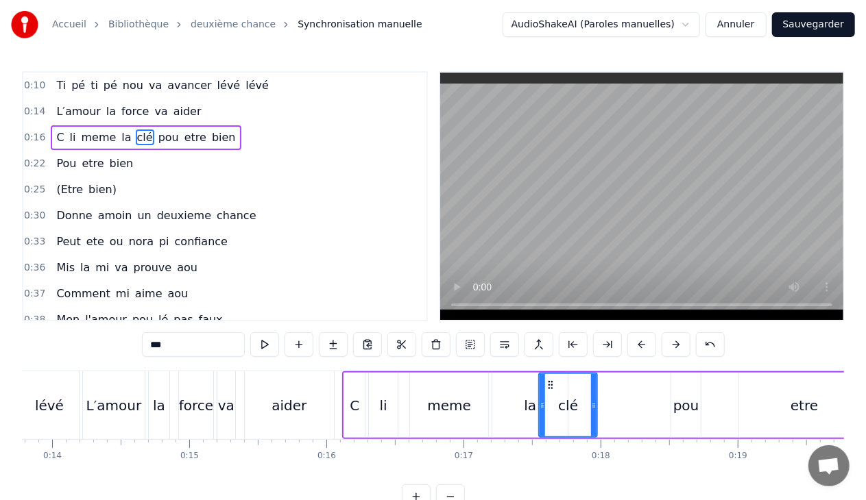
click at [526, 408] on div "la" at bounding box center [530, 405] width 12 height 21
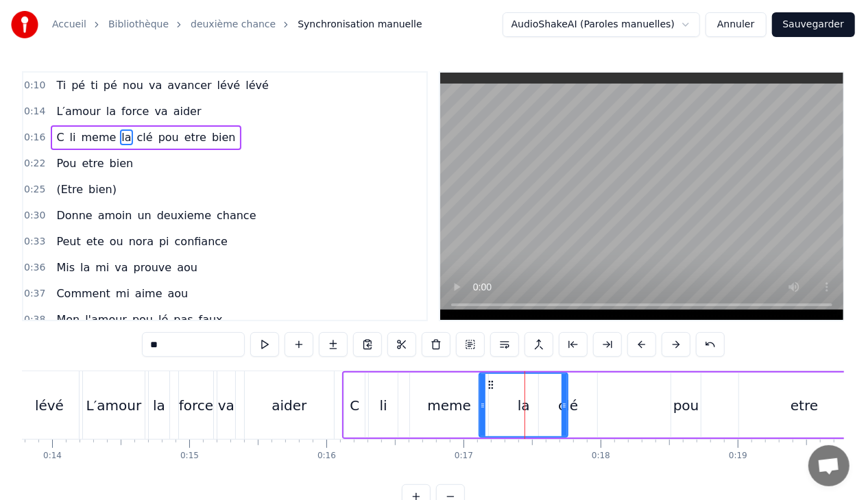
drag, startPoint x: 495, startPoint y: 405, endPoint x: 482, endPoint y: 406, distance: 13.0
click at [482, 406] on icon at bounding box center [482, 405] width 5 height 11
drag, startPoint x: 564, startPoint y: 404, endPoint x: 520, endPoint y: 415, distance: 45.1
click at [520, 415] on div at bounding box center [519, 405] width 5 height 62
click at [557, 409] on div "clé" at bounding box center [568, 405] width 58 height 65
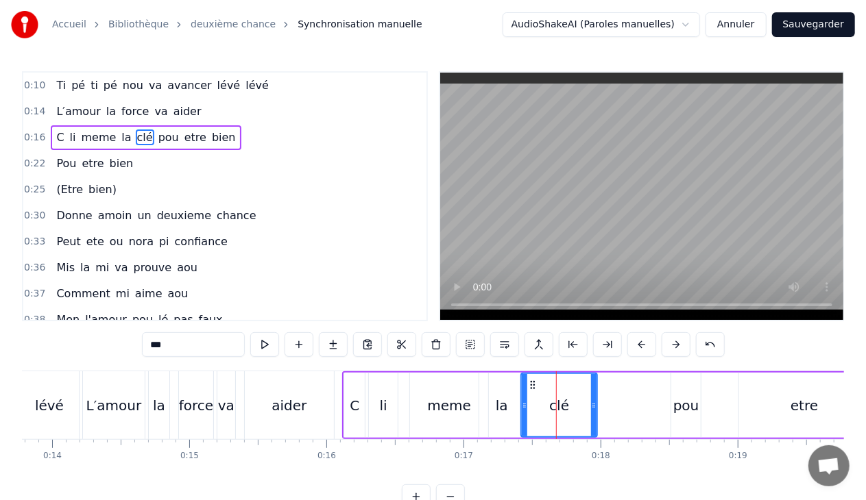
drag, startPoint x: 541, startPoint y: 404, endPoint x: 524, endPoint y: 405, distance: 17.8
click at [524, 405] on icon at bounding box center [524, 405] width 5 height 11
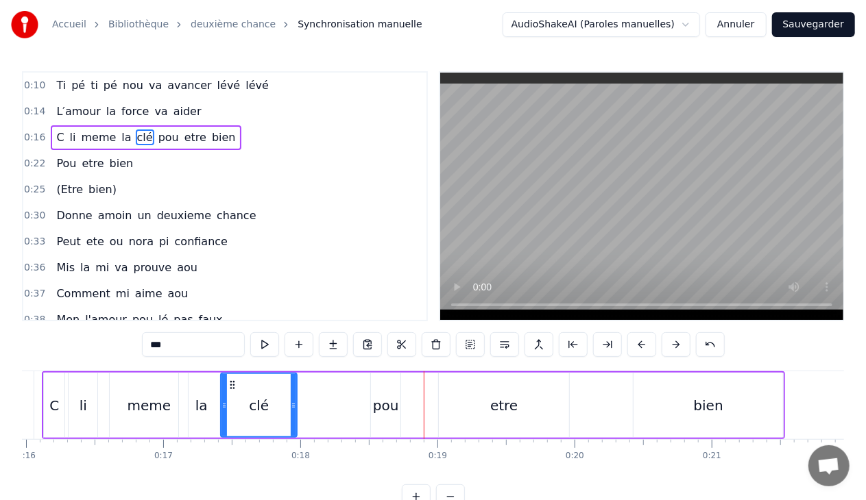
scroll to position [0, 2268]
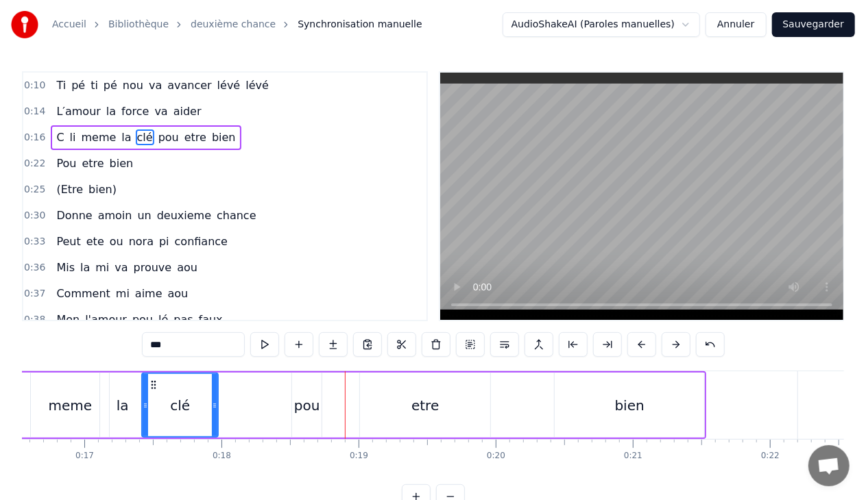
click at [297, 410] on div "pou" at bounding box center [307, 405] width 26 height 21
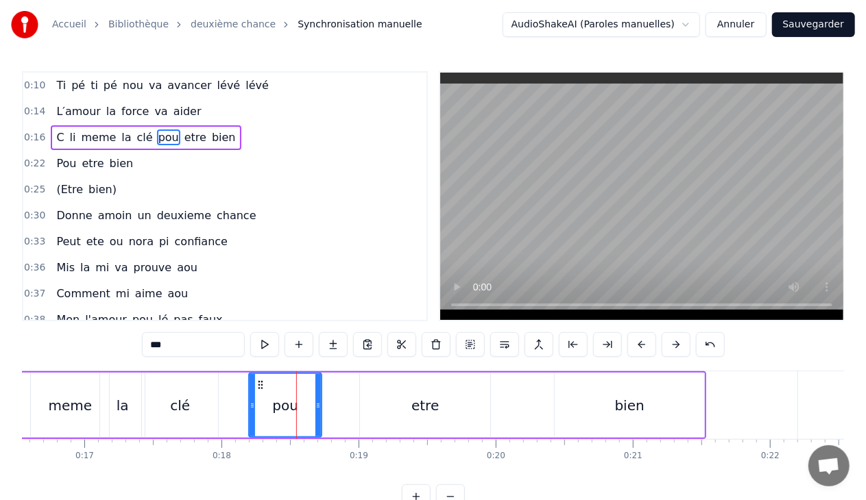
drag, startPoint x: 293, startPoint y: 404, endPoint x: 250, endPoint y: 408, distance: 43.4
click at [250, 408] on icon at bounding box center [251, 405] width 5 height 11
drag, startPoint x: 317, startPoint y: 406, endPoint x: 302, endPoint y: 406, distance: 15.1
click at [302, 406] on icon at bounding box center [302, 405] width 5 height 11
drag, startPoint x: 252, startPoint y: 406, endPoint x: 230, endPoint y: 406, distance: 21.9
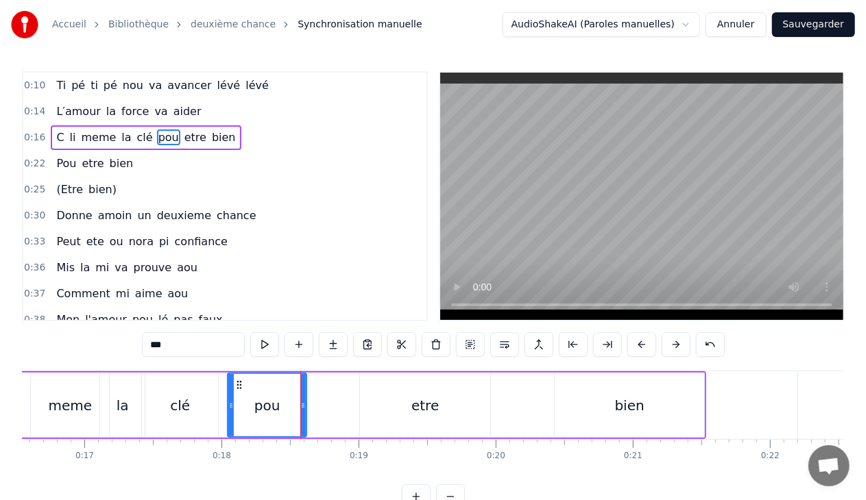
click at [230, 406] on icon at bounding box center [230, 405] width 5 height 11
drag, startPoint x: 302, startPoint y: 404, endPoint x: 273, endPoint y: 400, distance: 29.1
click at [273, 400] on icon at bounding box center [273, 405] width 5 height 11
click at [426, 393] on div "etre" at bounding box center [425, 405] width 130 height 65
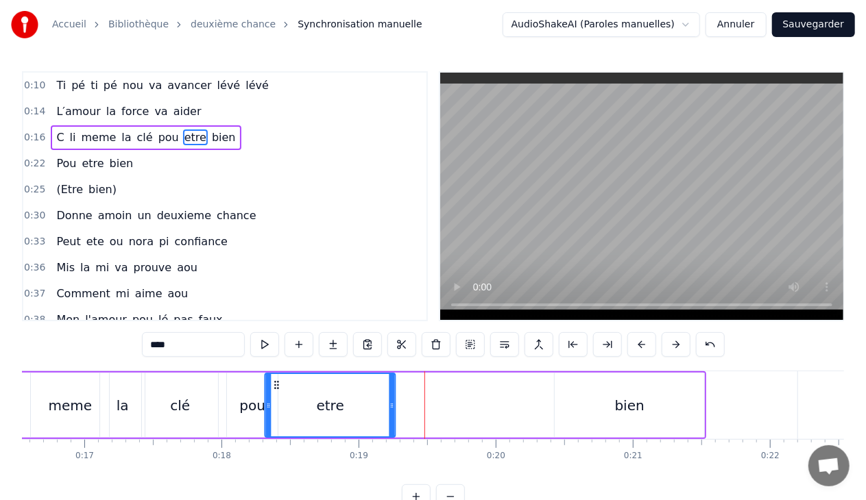
drag, startPoint x: 369, startPoint y: 384, endPoint x: 274, endPoint y: 391, distance: 95.5
click at [274, 391] on div "etre" at bounding box center [330, 405] width 129 height 62
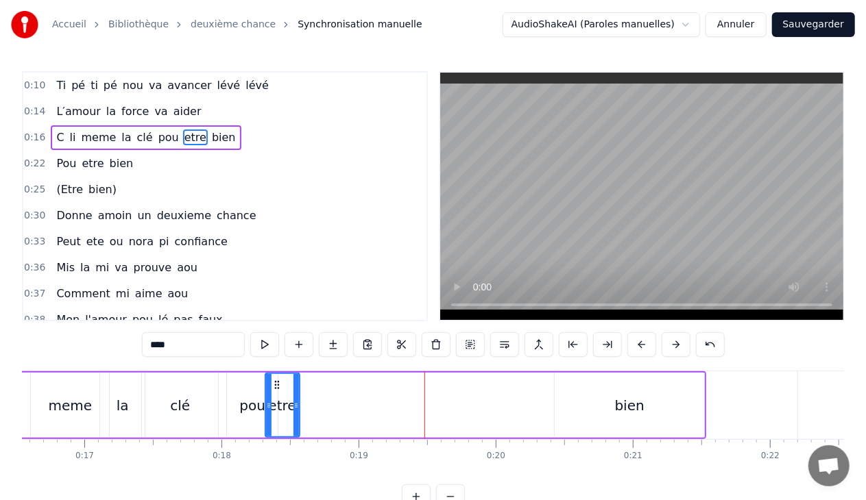
drag, startPoint x: 393, startPoint y: 406, endPoint x: 297, endPoint y: 402, distance: 96.0
click at [297, 402] on icon at bounding box center [295, 405] width 5 height 11
click at [614, 403] on div "bien" at bounding box center [628, 405] width 149 height 65
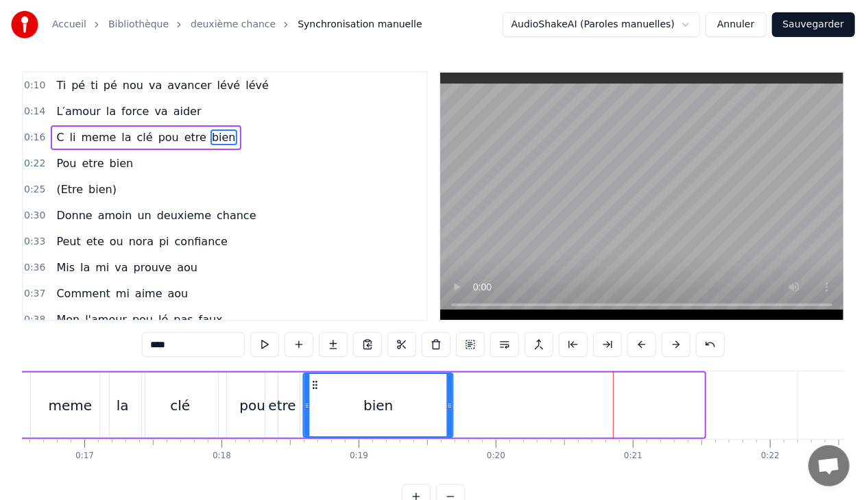
drag, startPoint x: 564, startPoint y: 384, endPoint x: 313, endPoint y: 398, distance: 251.9
click at [313, 398] on div "bien" at bounding box center [378, 405] width 148 height 62
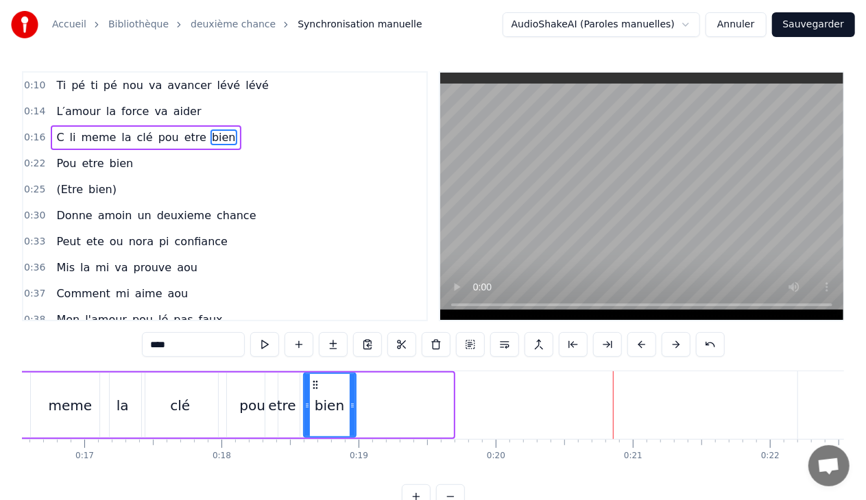
drag, startPoint x: 450, startPoint y: 405, endPoint x: 352, endPoint y: 412, distance: 97.6
click at [352, 412] on div at bounding box center [352, 405] width 5 height 62
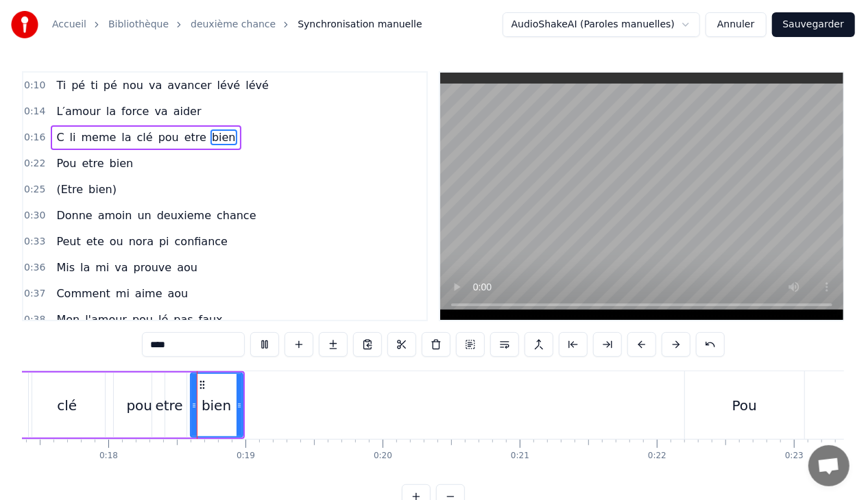
scroll to position [0, 2400]
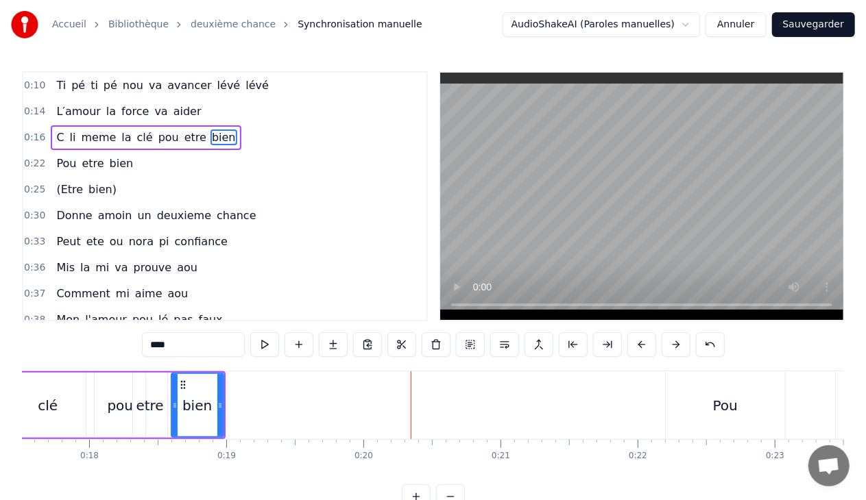
click at [119, 156] on span "bien" at bounding box center [121, 164] width 27 height 16
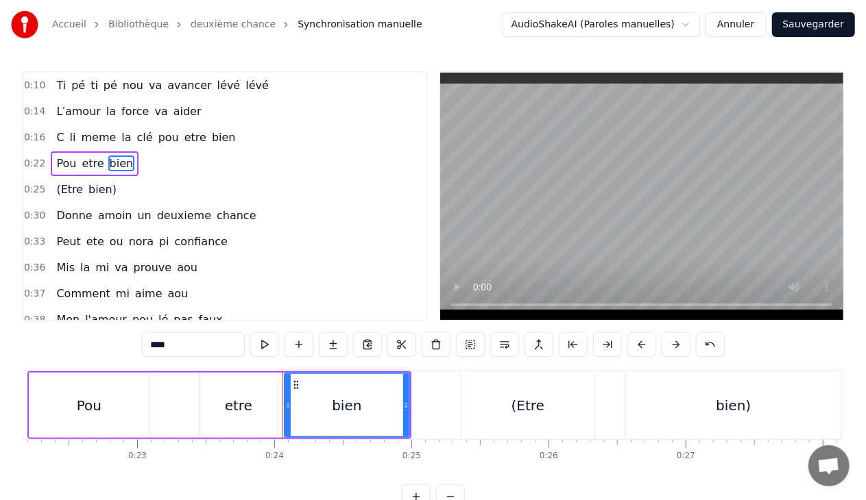
scroll to position [0, 3229]
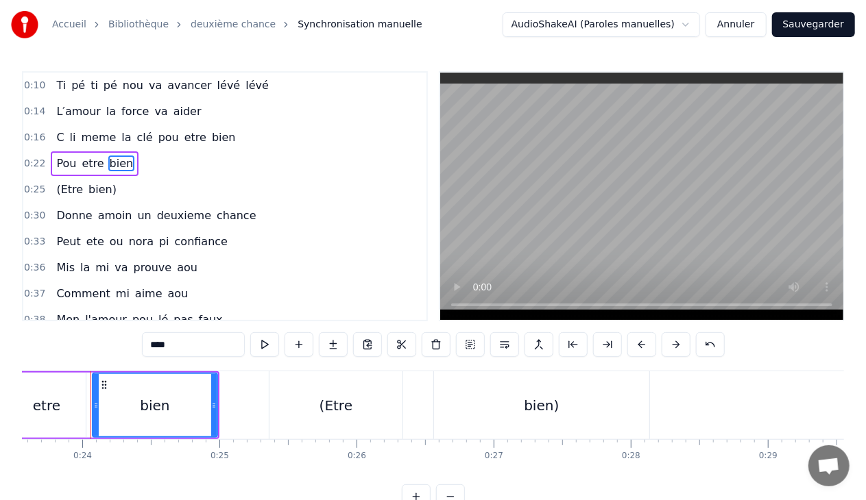
click at [99, 185] on span "bien)" at bounding box center [102, 190] width 31 height 16
type input "*****"
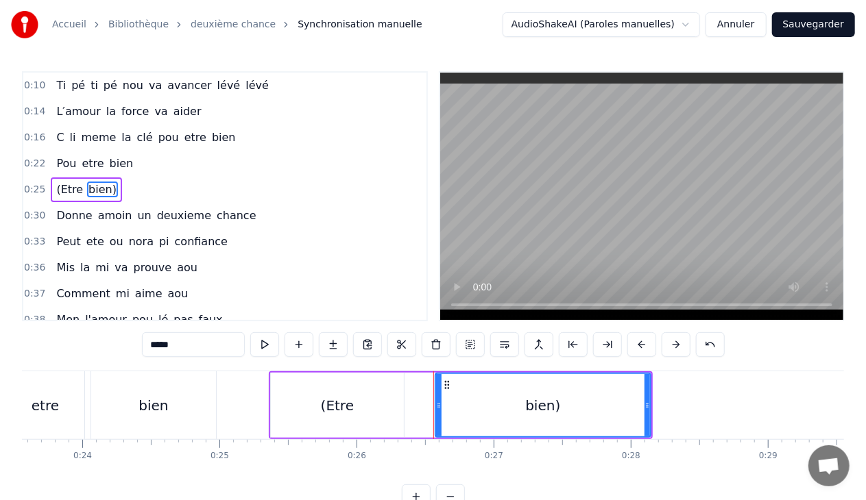
click at [129, 188] on div "0:25 (Etre bien)" at bounding box center [224, 190] width 403 height 26
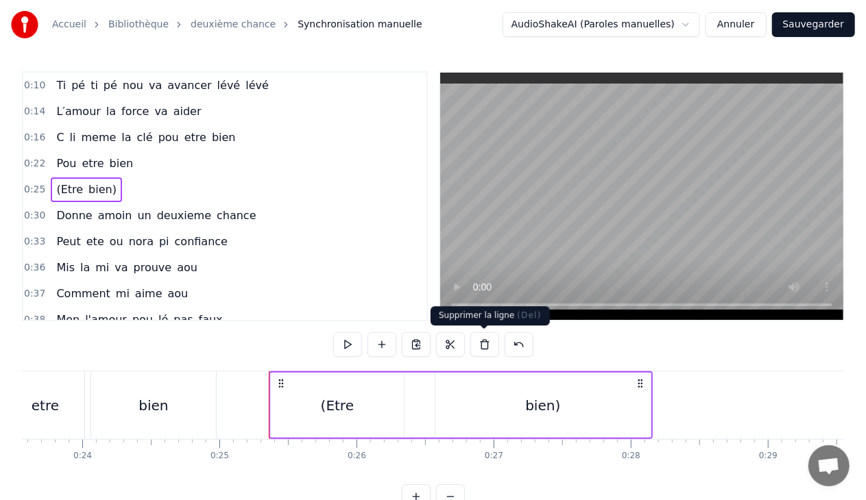
click at [485, 344] on button at bounding box center [484, 344] width 29 height 25
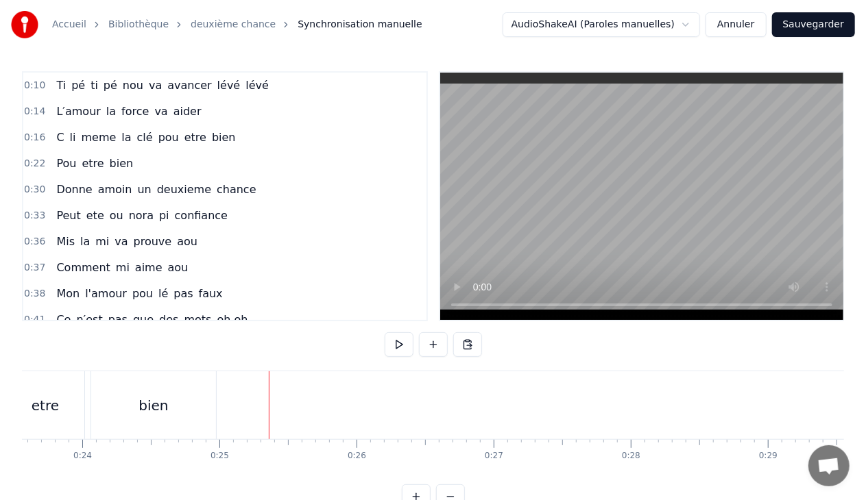
click at [115, 160] on span "bien" at bounding box center [121, 164] width 27 height 16
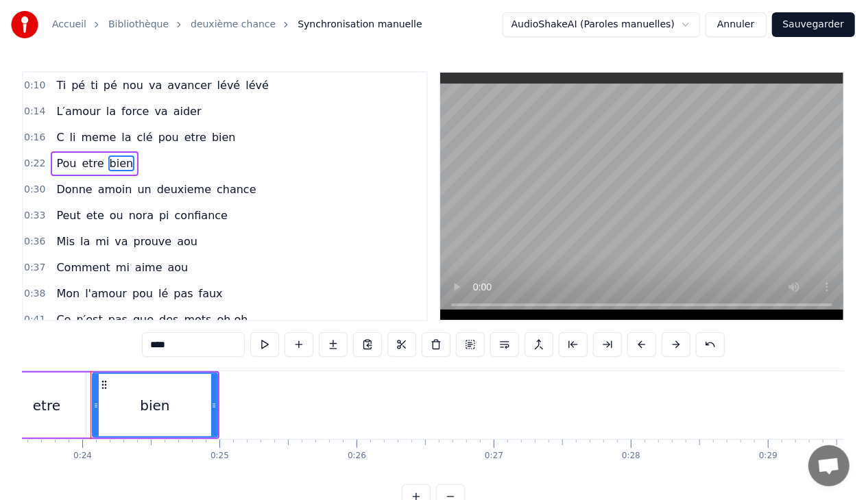
click at [140, 161] on div "0:22 Pou etre bien" at bounding box center [224, 164] width 403 height 26
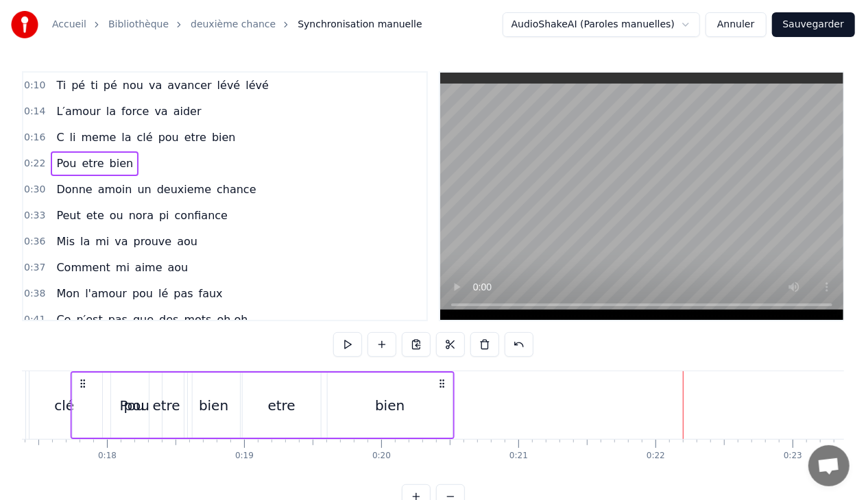
scroll to position [0, 2362]
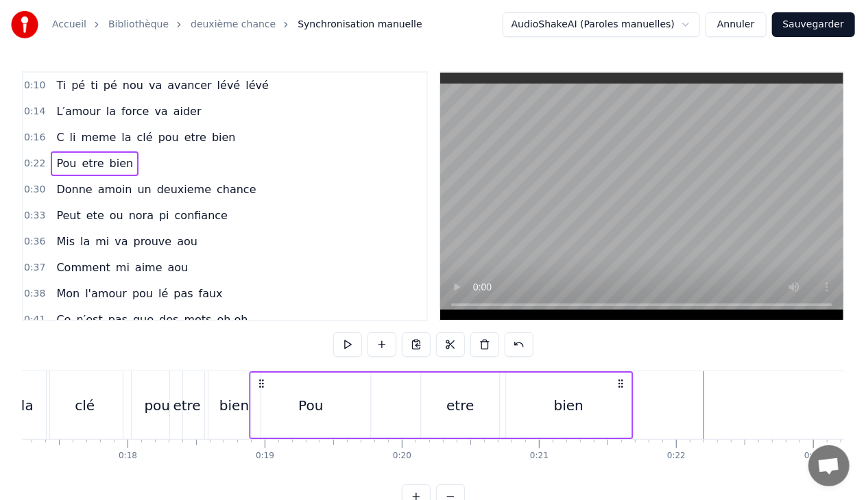
drag, startPoint x: 101, startPoint y: 382, endPoint x: 259, endPoint y: 382, distance: 157.6
click at [259, 382] on icon at bounding box center [261, 383] width 11 height 11
click at [443, 398] on div "etre" at bounding box center [460, 405] width 78 height 65
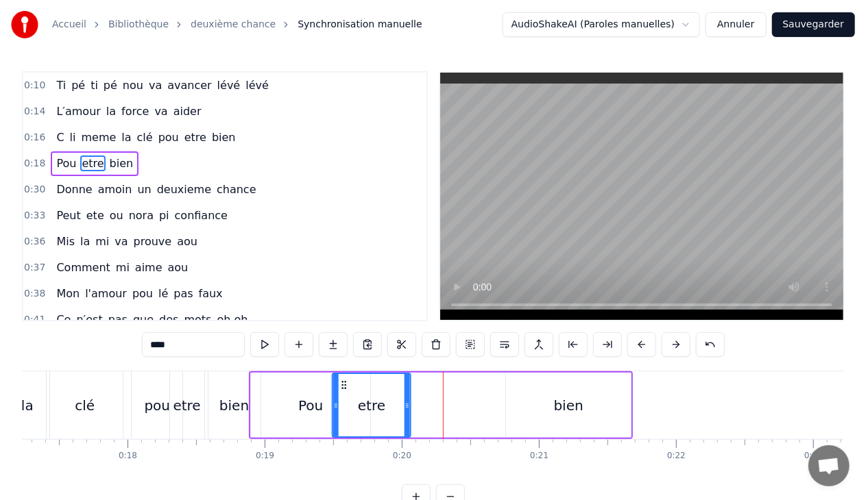
drag, startPoint x: 432, startPoint y: 382, endPoint x: 343, endPoint y: 380, distance: 89.1
click at [343, 380] on icon at bounding box center [344, 385] width 11 height 11
click at [559, 400] on div "bien" at bounding box center [568, 405] width 29 height 21
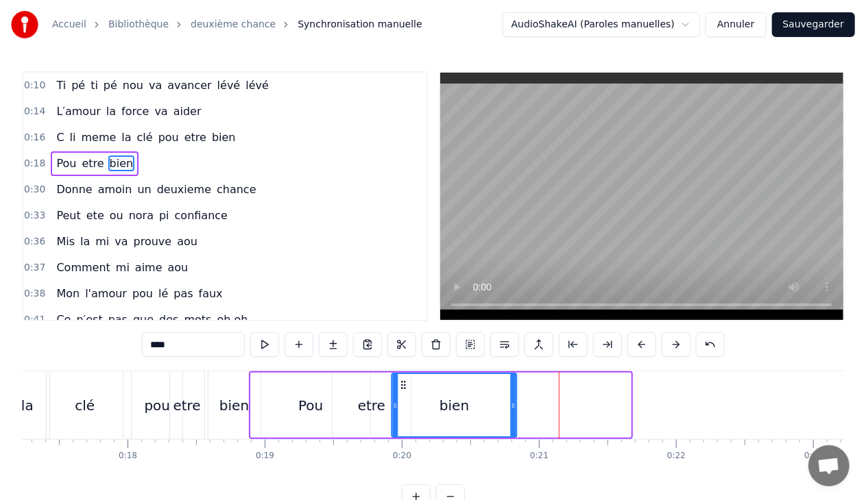
drag, startPoint x: 515, startPoint y: 382, endPoint x: 402, endPoint y: 402, distance: 115.5
click at [402, 402] on div "bien" at bounding box center [454, 405] width 123 height 62
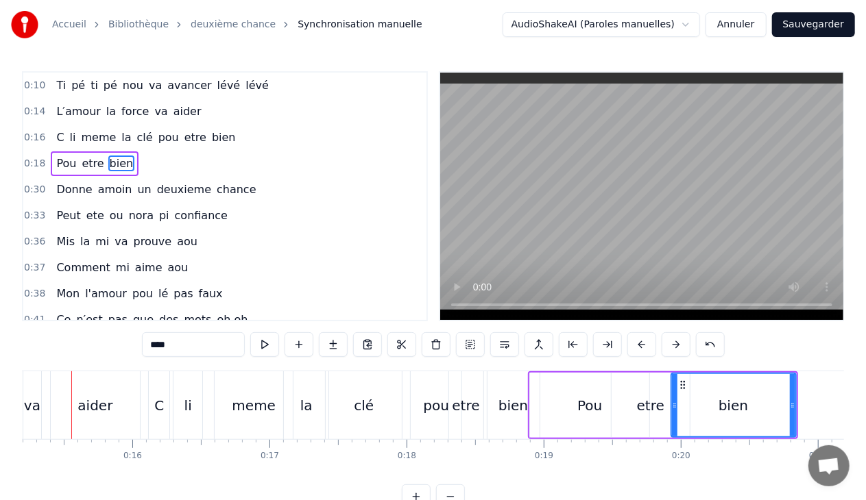
scroll to position [0, 2064]
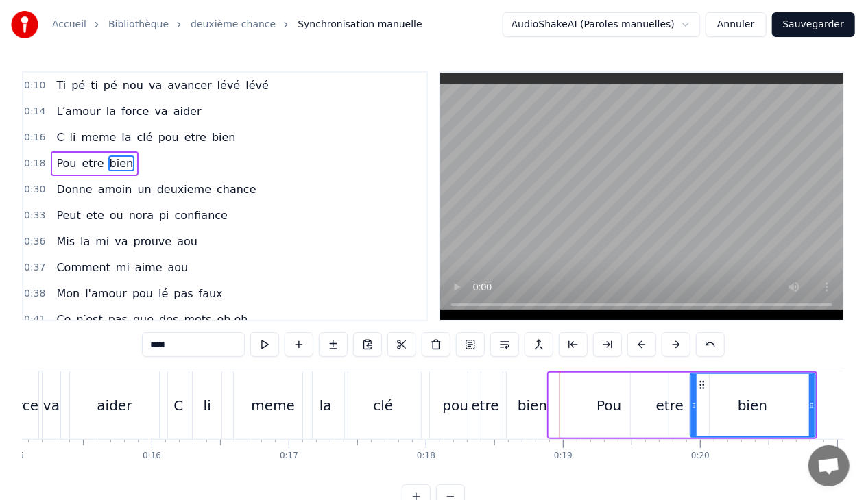
click at [381, 400] on div "clé" at bounding box center [383, 405] width 20 height 21
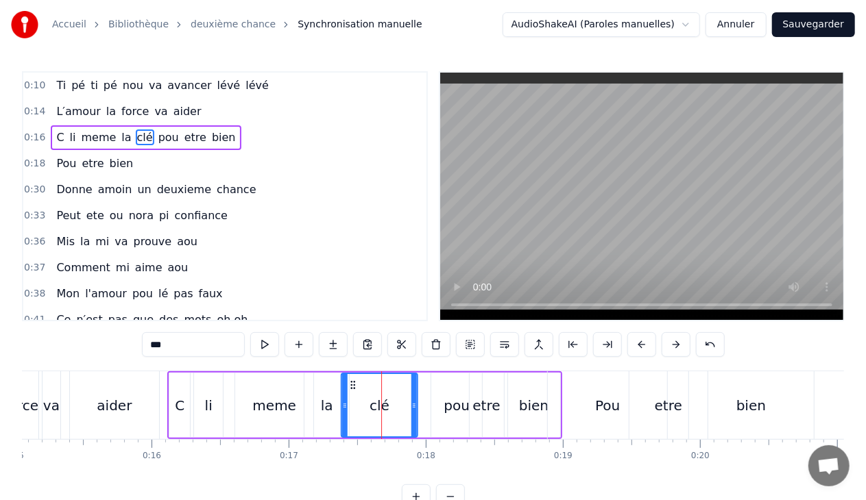
click at [352, 385] on icon at bounding box center [352, 385] width 11 height 11
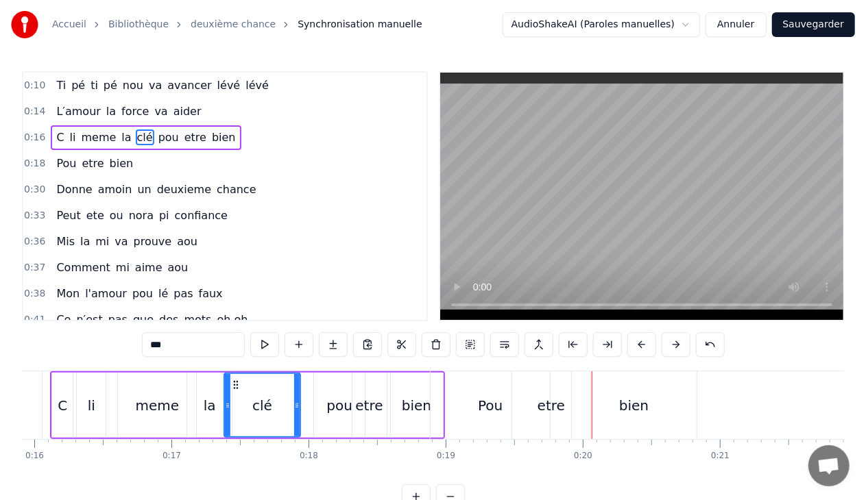
scroll to position [0, 2280]
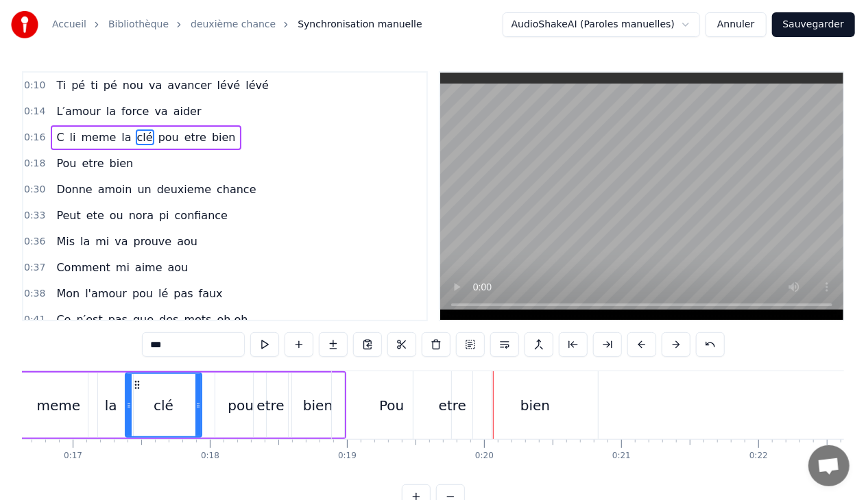
click at [271, 415] on div "etre" at bounding box center [269, 405] width 27 height 21
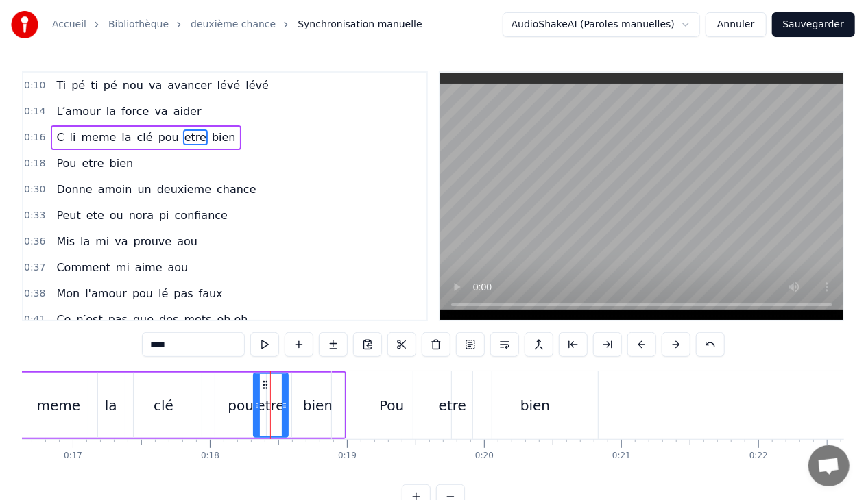
click at [245, 411] on div "pou" at bounding box center [241, 405] width 26 height 21
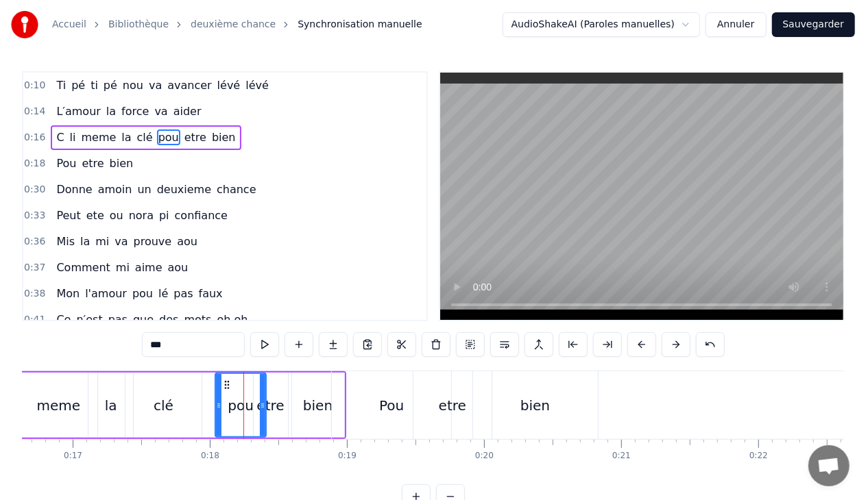
click at [198, 345] on input "***" at bounding box center [193, 344] width 103 height 25
type input "*"
click at [284, 413] on div "etre" at bounding box center [271, 405] width 34 height 65
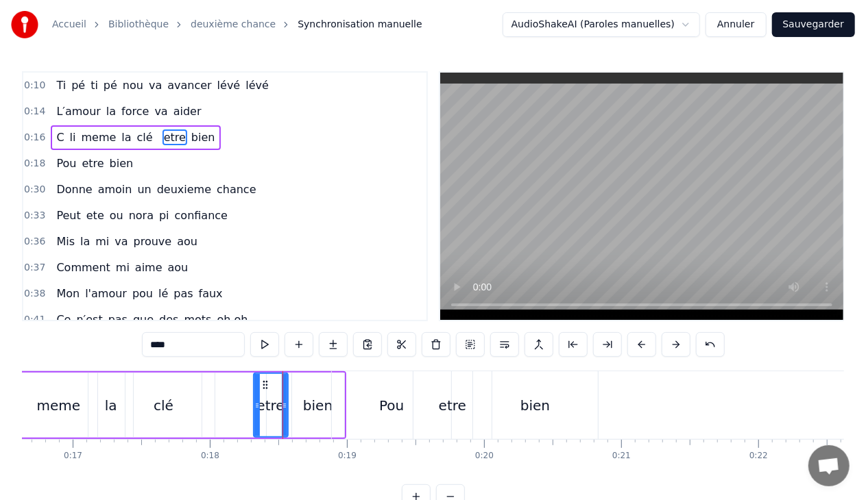
click at [185, 347] on input "****" at bounding box center [193, 344] width 103 height 25
type input "*"
click at [313, 411] on div "bien" at bounding box center [317, 405] width 29 height 21
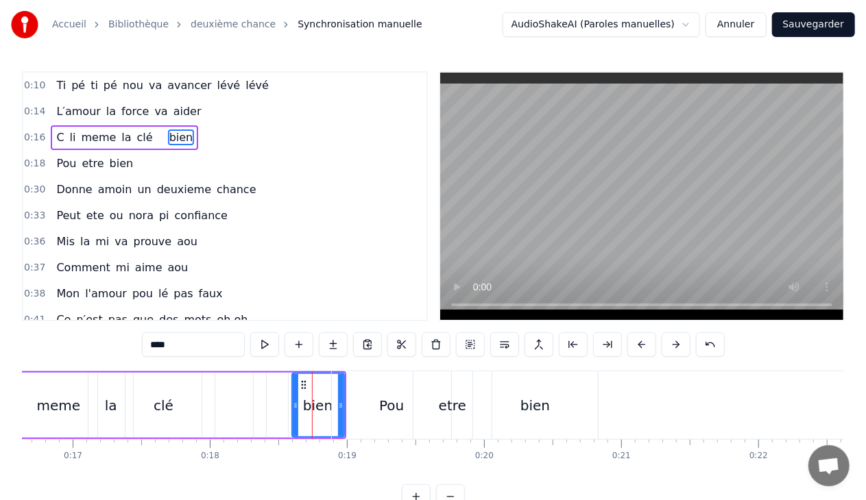
click at [210, 351] on input "****" at bounding box center [193, 344] width 103 height 25
type input "*"
click at [199, 400] on div "clé" at bounding box center [163, 405] width 76 height 65
type input "***"
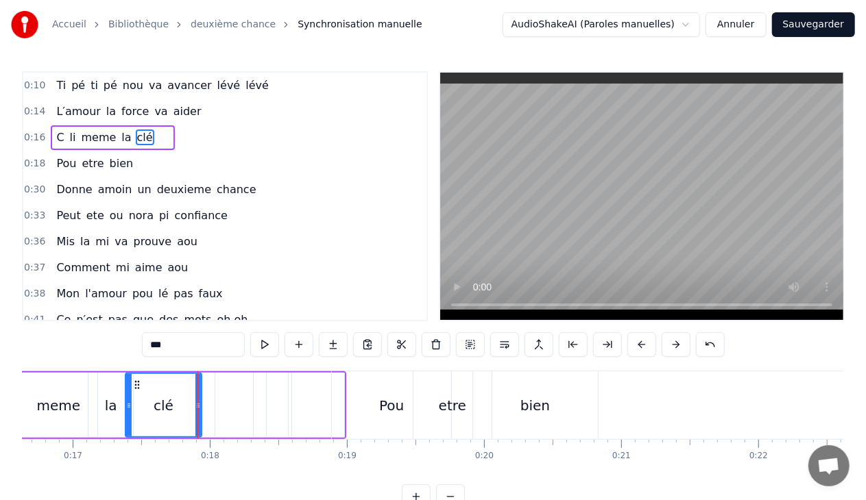
click at [193, 341] on input "***" at bounding box center [193, 344] width 103 height 25
click at [168, 156] on div "0:18 Pou etre bien" at bounding box center [224, 164] width 403 height 26
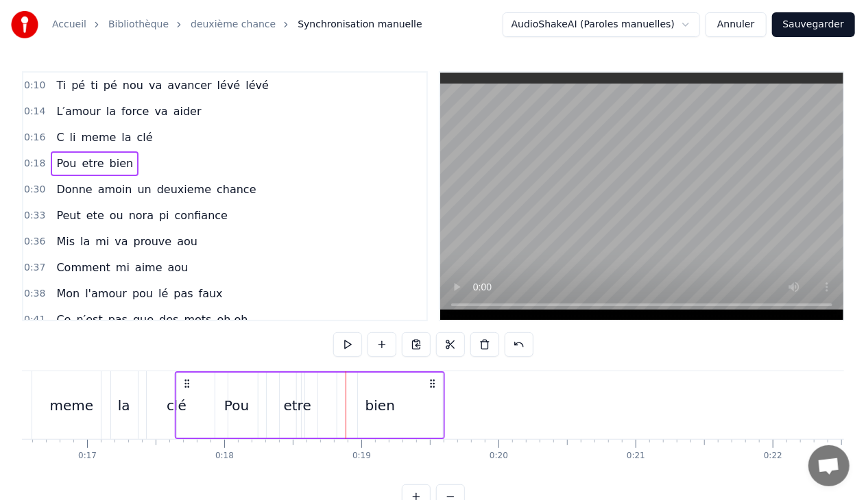
scroll to position [0, 2256]
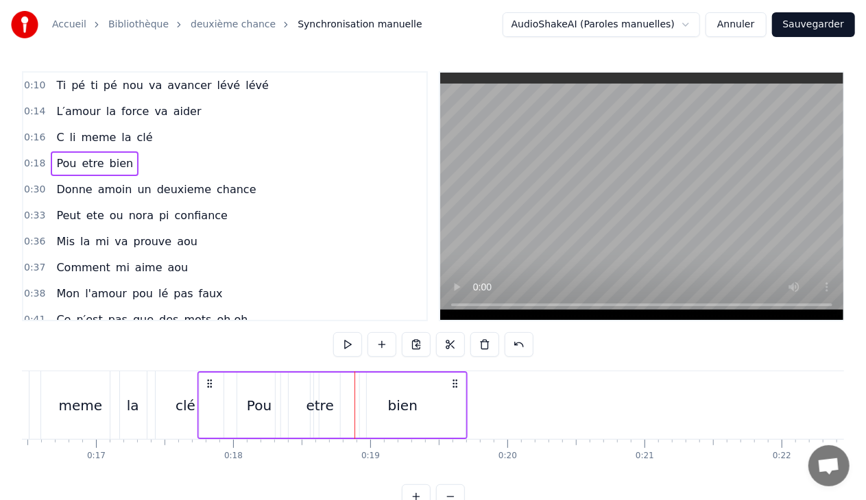
drag, startPoint x: 342, startPoint y: 384, endPoint x: 208, endPoint y: 378, distance: 133.8
click at [208, 378] on icon at bounding box center [209, 383] width 11 height 11
click at [323, 406] on div "etre" at bounding box center [319, 405] width 27 height 21
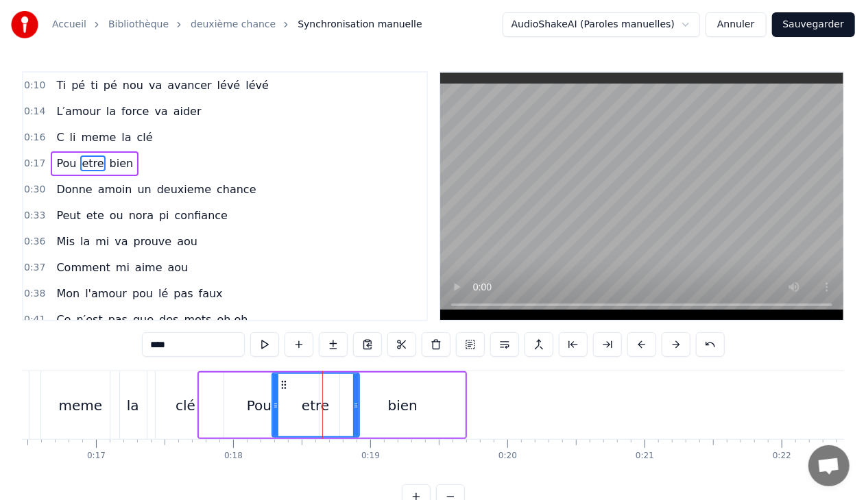
drag, startPoint x: 282, startPoint y: 406, endPoint x: 273, endPoint y: 407, distance: 9.7
click at [273, 407] on icon at bounding box center [275, 405] width 5 height 11
drag, startPoint x: 354, startPoint y: 407, endPoint x: 304, endPoint y: 406, distance: 49.4
click at [304, 406] on icon at bounding box center [306, 405] width 5 height 11
click at [388, 407] on div "bien" at bounding box center [402, 405] width 125 height 65
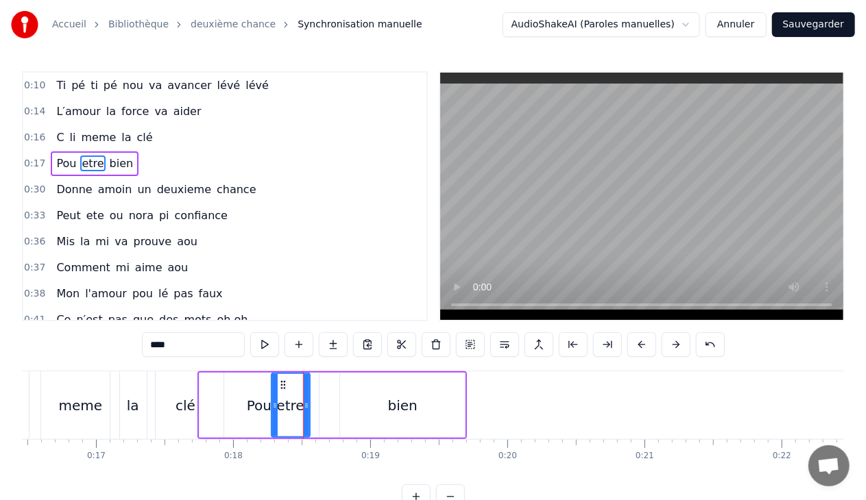
type input "****"
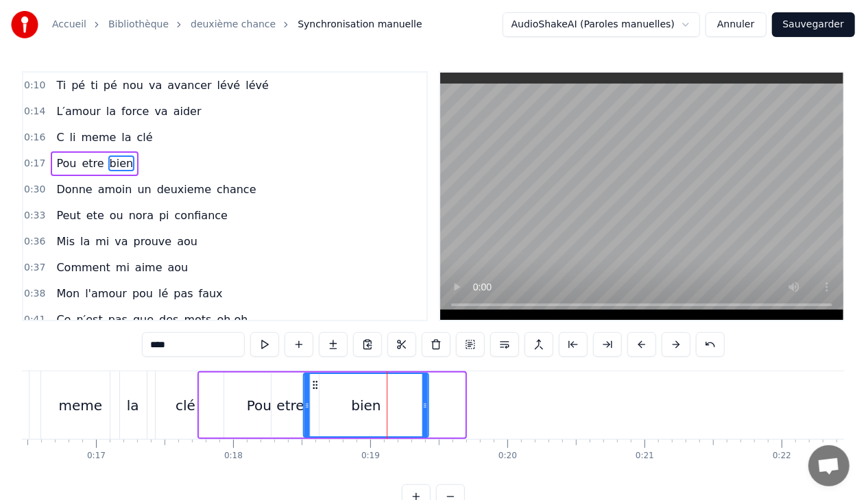
drag, startPoint x: 350, startPoint y: 383, endPoint x: 314, endPoint y: 387, distance: 36.6
click at [314, 387] on icon at bounding box center [315, 385] width 11 height 11
drag, startPoint x: 424, startPoint y: 406, endPoint x: 370, endPoint y: 403, distance: 54.2
click at [370, 403] on icon at bounding box center [370, 405] width 5 height 11
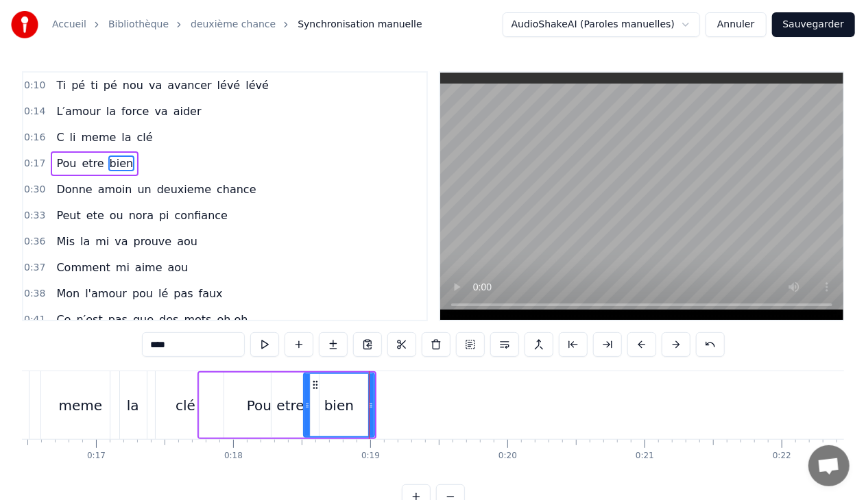
click at [138, 158] on div "0:17 Pou etre bien" at bounding box center [224, 164] width 403 height 26
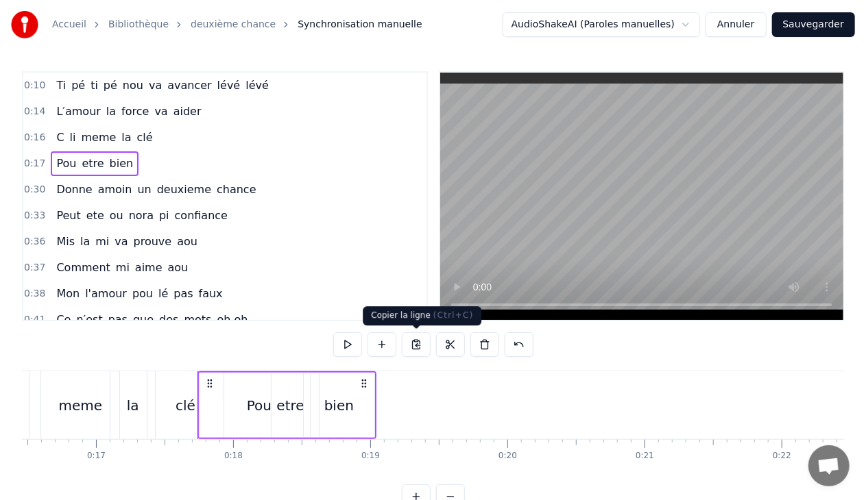
click at [410, 344] on button at bounding box center [416, 344] width 29 height 25
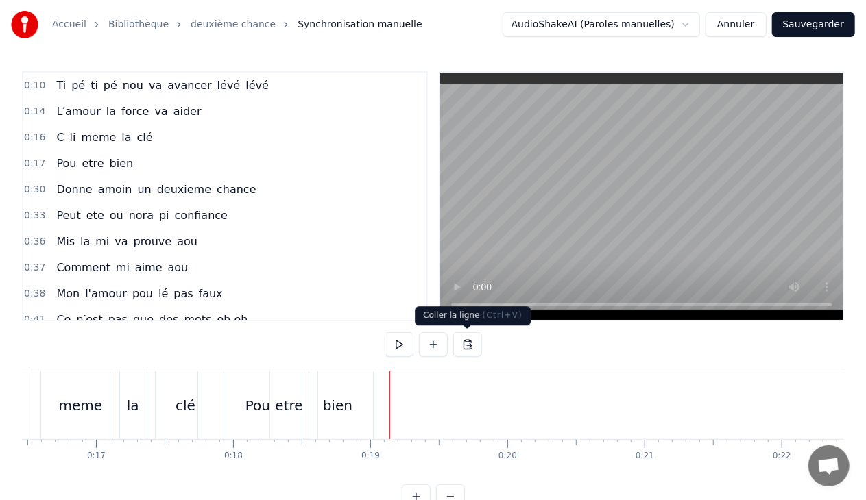
click at [467, 343] on button at bounding box center [467, 344] width 29 height 25
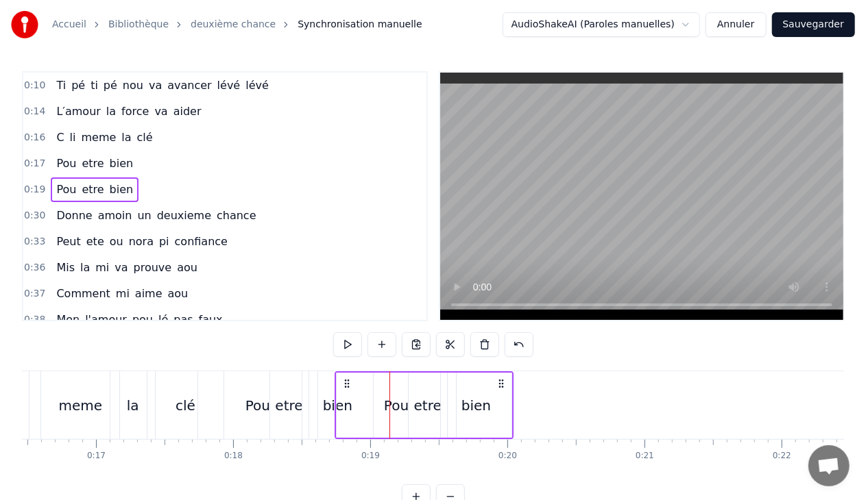
drag, startPoint x: 402, startPoint y: 382, endPoint x: 347, endPoint y: 381, distance: 54.8
click at [347, 381] on icon at bounding box center [346, 383] width 11 height 11
click at [391, 404] on div "Pou" at bounding box center [396, 405] width 25 height 21
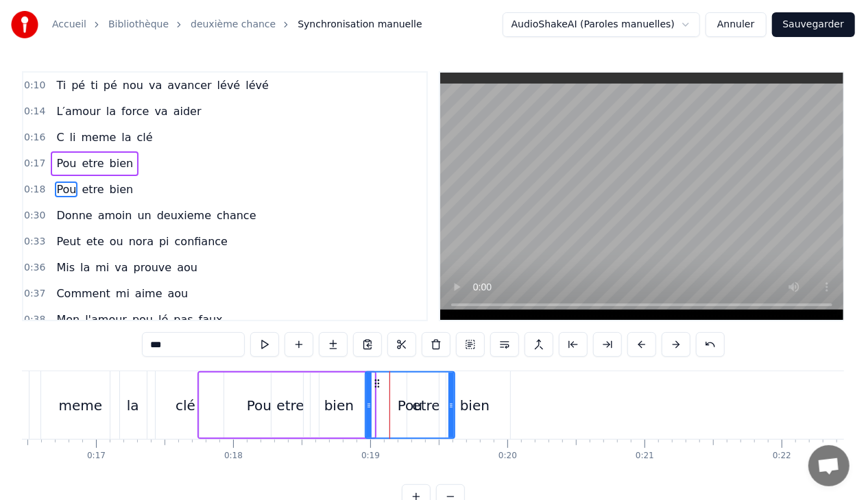
drag, startPoint x: 339, startPoint y: 404, endPoint x: 369, endPoint y: 405, distance: 30.2
click at [369, 405] on icon at bounding box center [368, 405] width 5 height 11
drag, startPoint x: 450, startPoint y: 403, endPoint x: 422, endPoint y: 407, distance: 28.4
click at [422, 407] on icon at bounding box center [422, 405] width 5 height 11
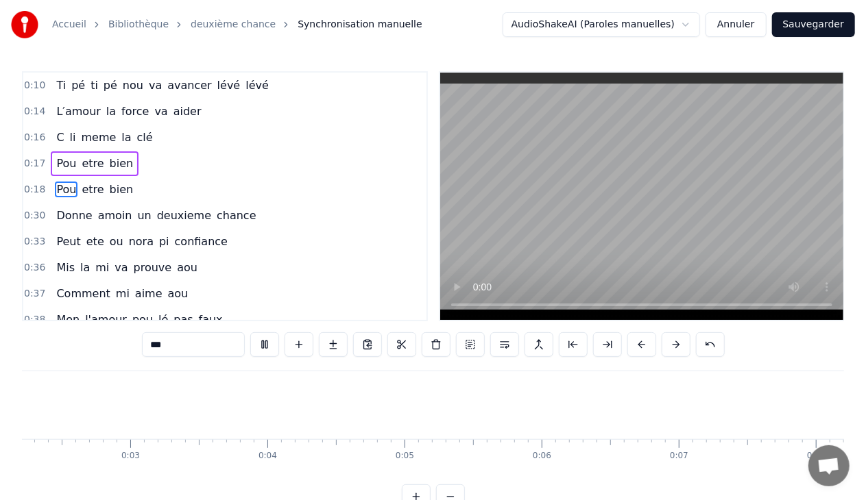
scroll to position [0, 121]
click at [244, 85] on span "lévé" at bounding box center [257, 85] width 26 height 16
type input "****"
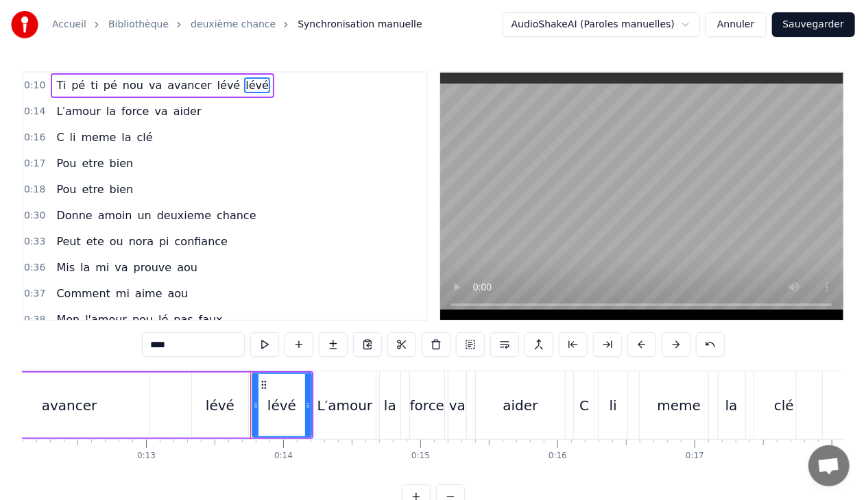
scroll to position [0, 1818]
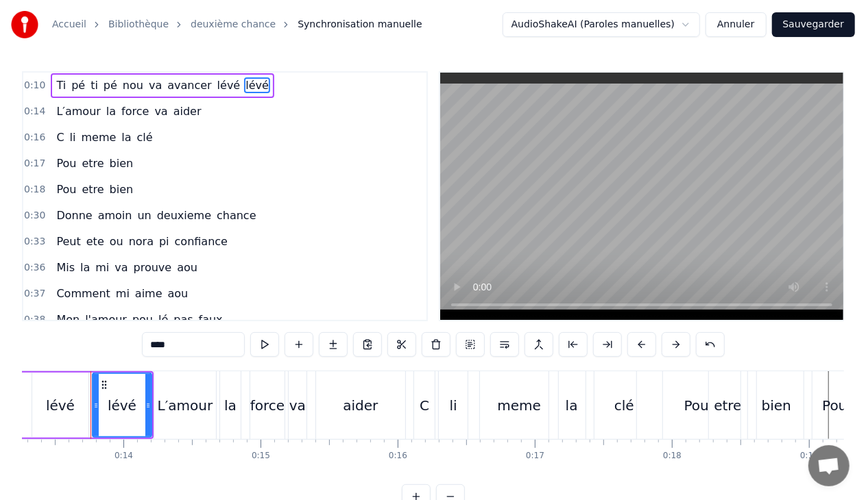
click at [252, 89] on div "0:10 Ti pé ti pé nou va avancer lévé lévé" at bounding box center [224, 86] width 403 height 26
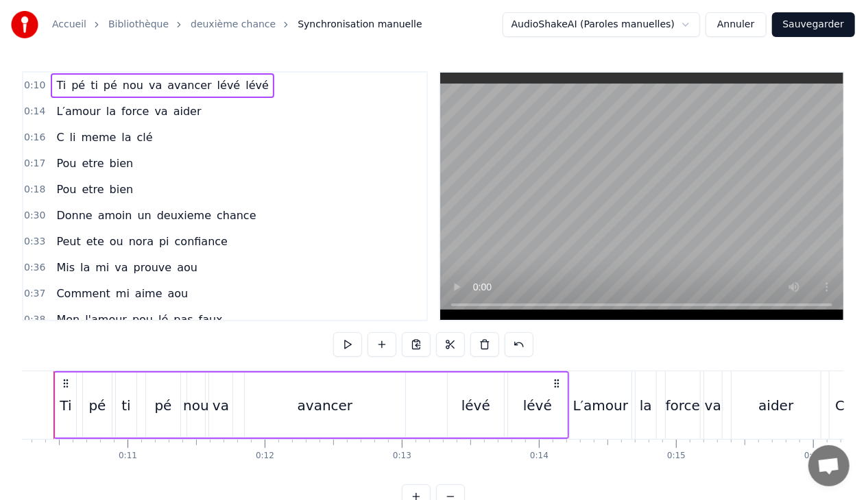
scroll to position [0, 1365]
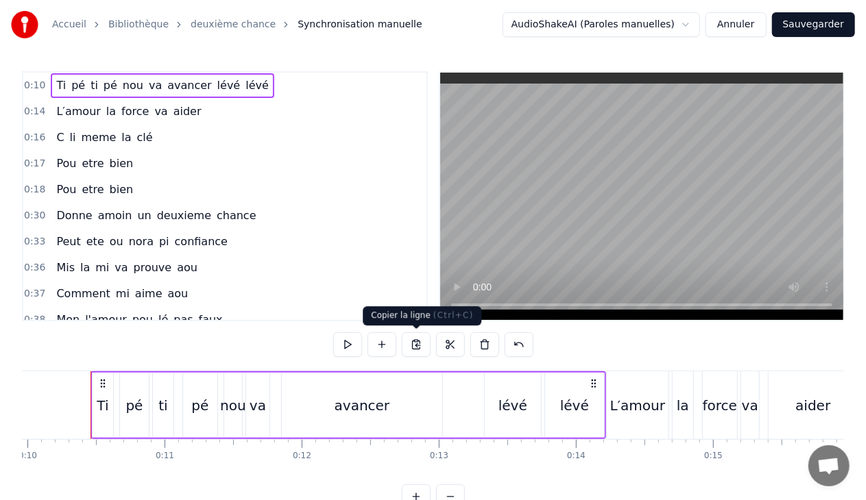
click at [411, 345] on button at bounding box center [416, 344] width 29 height 25
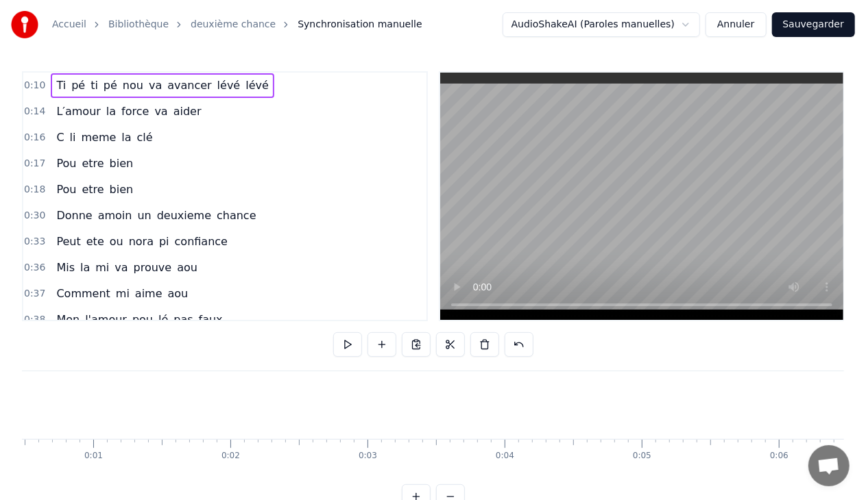
scroll to position [0, 85]
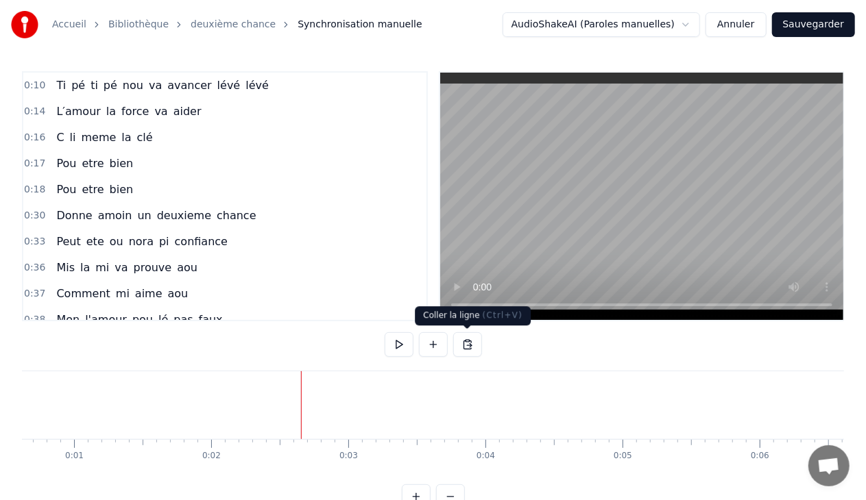
click at [467, 345] on button at bounding box center [467, 344] width 29 height 25
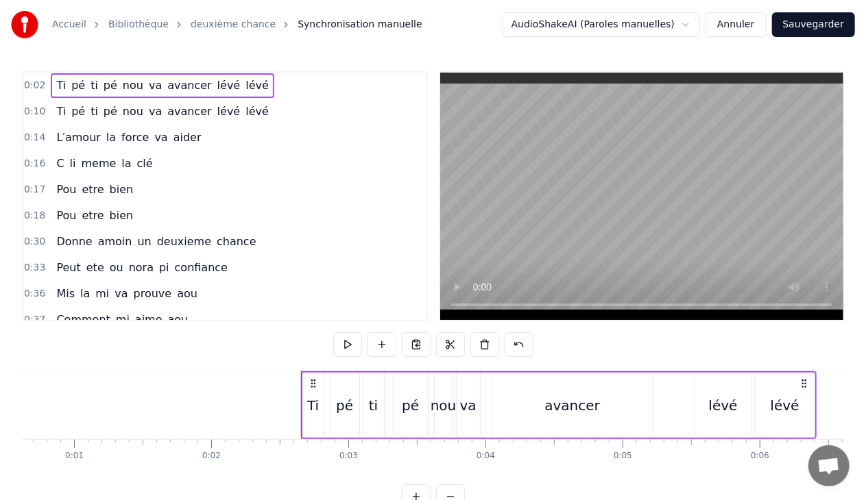
click at [315, 406] on div "Ti" at bounding box center [313, 405] width 12 height 21
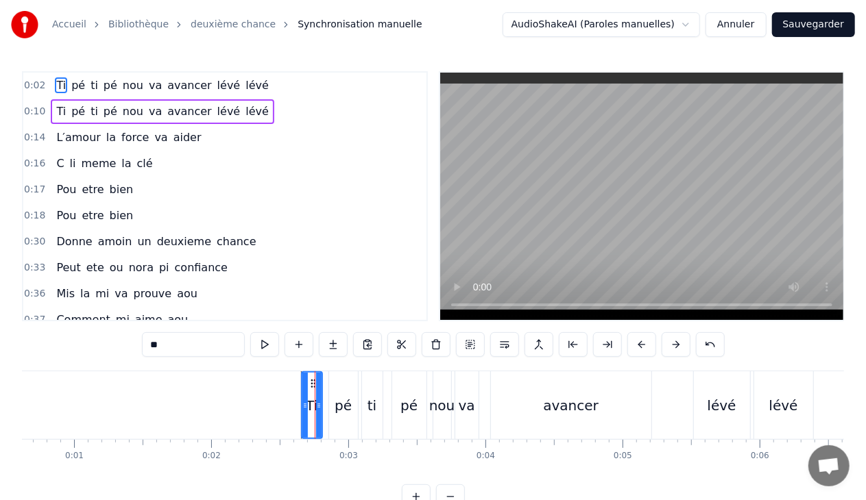
click at [191, 347] on input "**" at bounding box center [193, 344] width 103 height 25
click at [435, 345] on button at bounding box center [436, 344] width 29 height 25
click at [341, 404] on div "pé" at bounding box center [342, 405] width 17 height 21
type input "**"
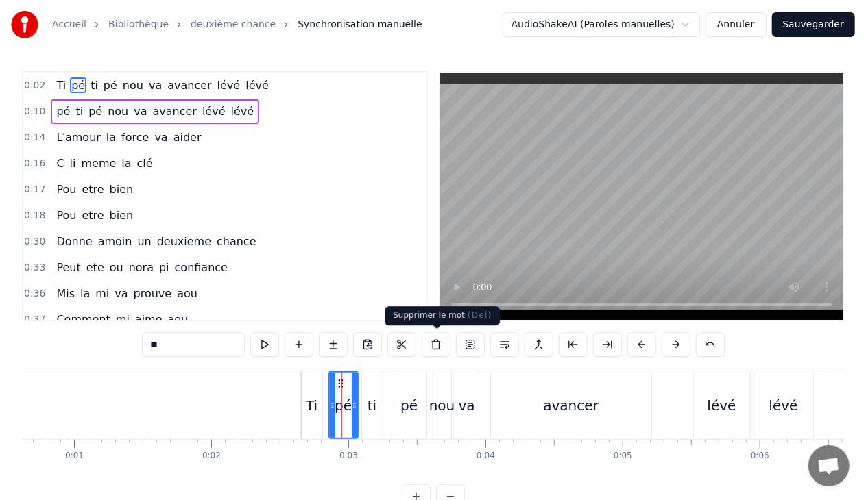
click at [436, 344] on button at bounding box center [436, 344] width 29 height 25
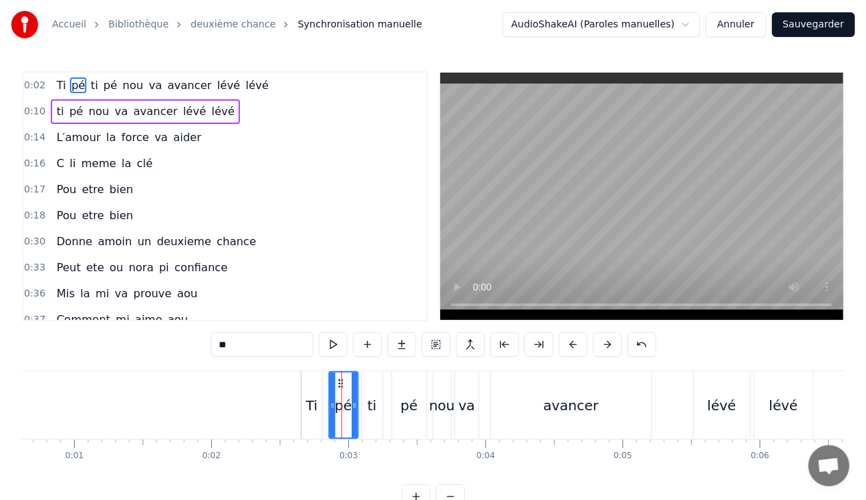
click at [251, 84] on div "0:02 Ti pé ti pé nou va avancer lévé lévé" at bounding box center [224, 86] width 403 height 26
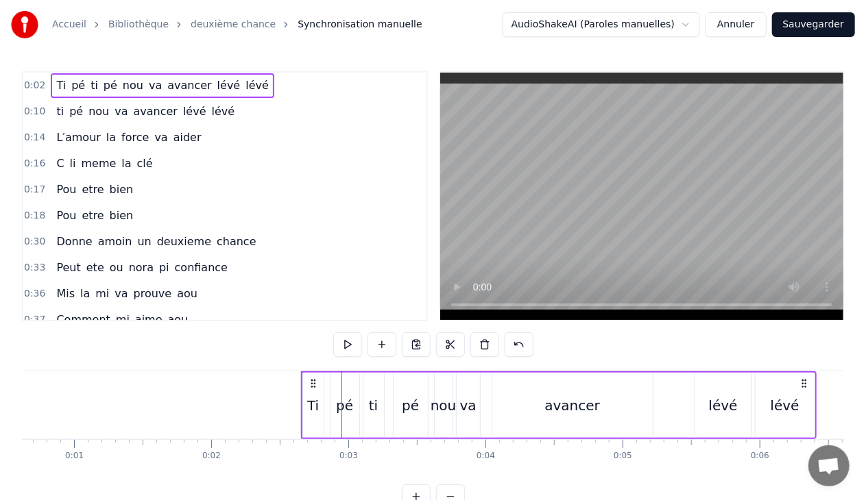
click at [56, 88] on span "Ti" at bounding box center [61, 85] width 12 height 16
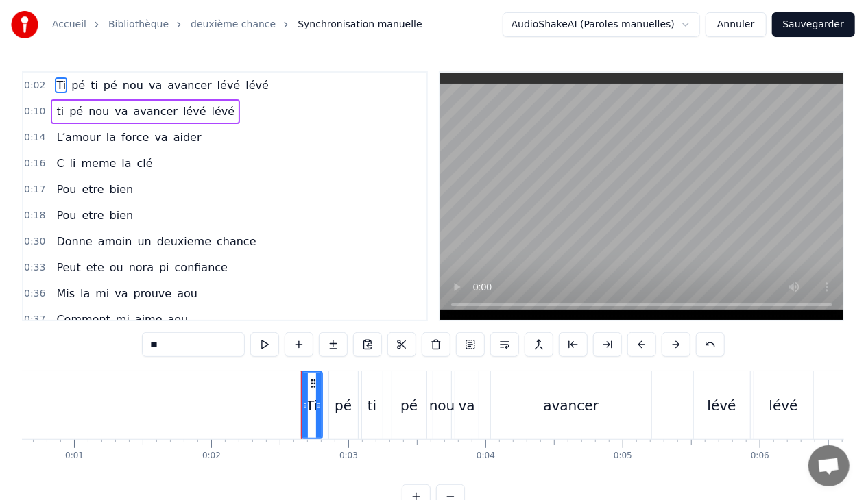
type input "**"
click at [74, 111] on span "pé" at bounding box center [76, 111] width 16 height 16
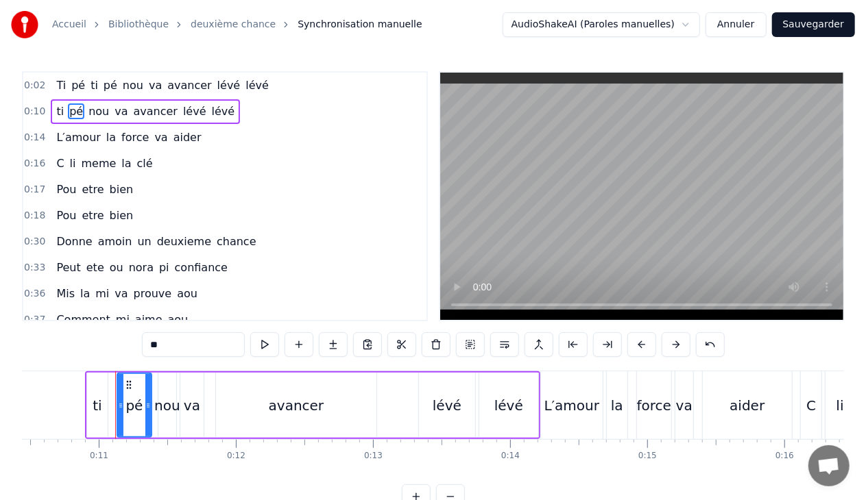
scroll to position [0, 1456]
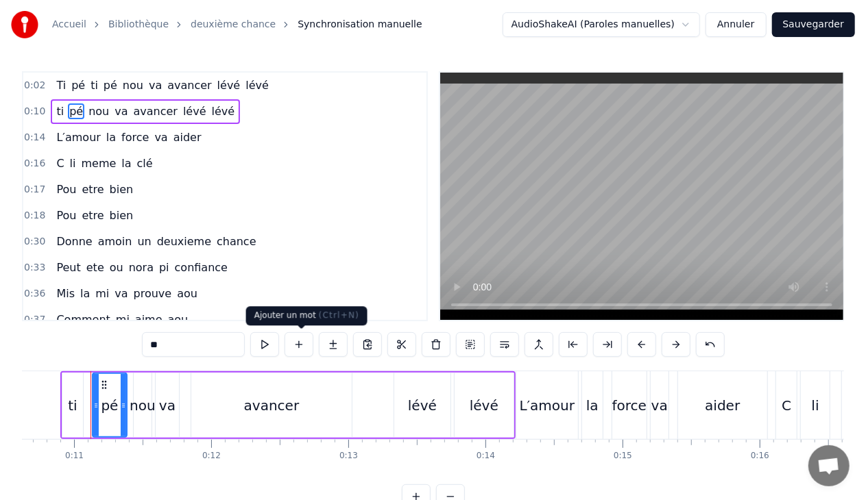
click at [305, 344] on button at bounding box center [298, 344] width 29 height 25
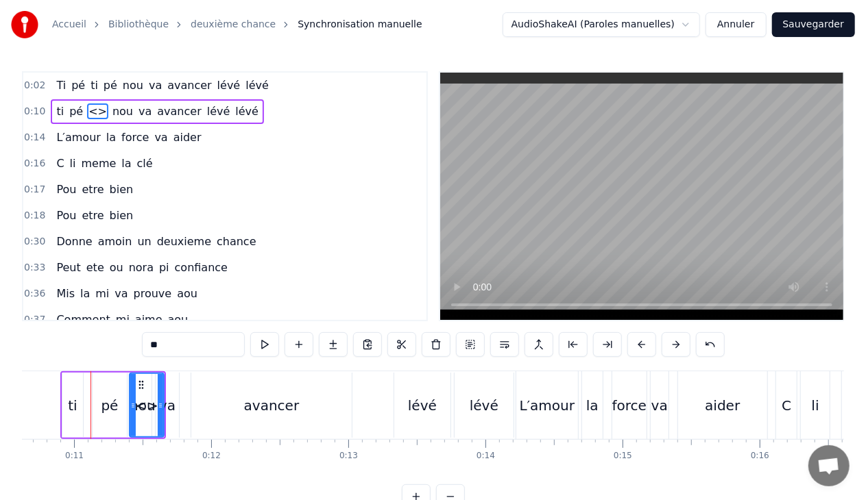
click at [172, 345] on input "**" at bounding box center [193, 344] width 103 height 25
type input "*"
type input "**"
click at [300, 347] on button at bounding box center [298, 344] width 29 height 25
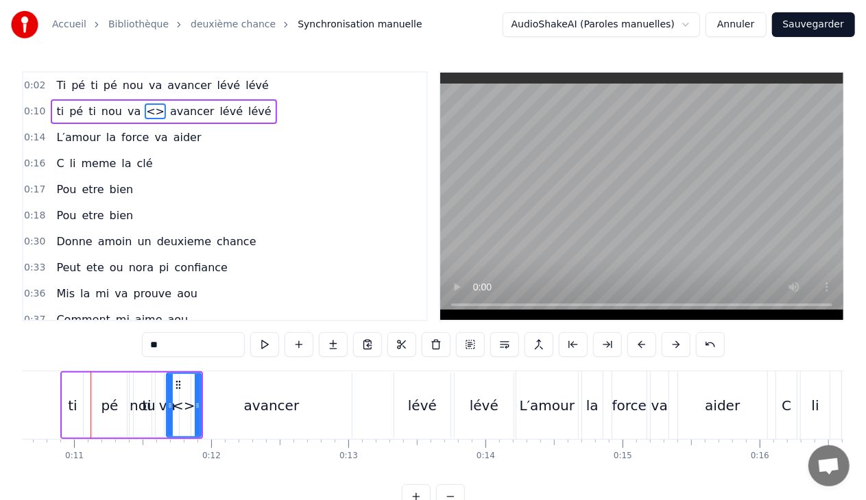
click at [185, 340] on input "**" at bounding box center [193, 344] width 103 height 25
type input "*"
click at [87, 112] on span "ti" at bounding box center [92, 111] width 10 height 16
type input "**"
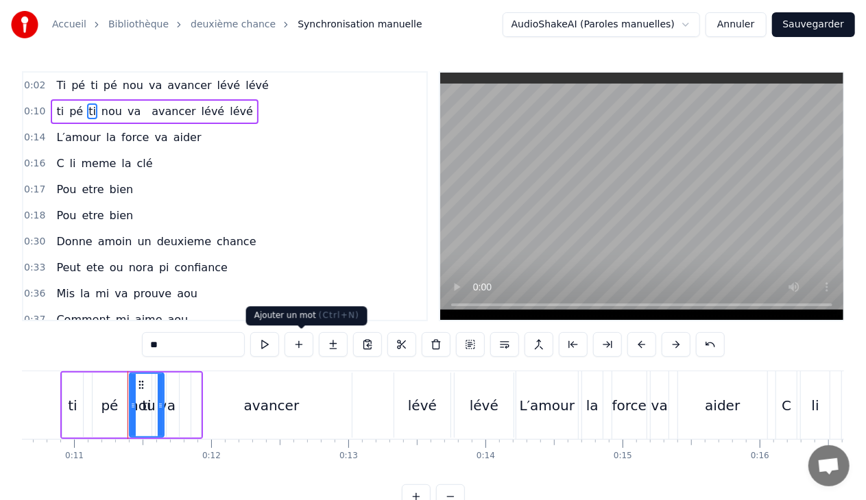
click at [295, 345] on button at bounding box center [298, 344] width 29 height 25
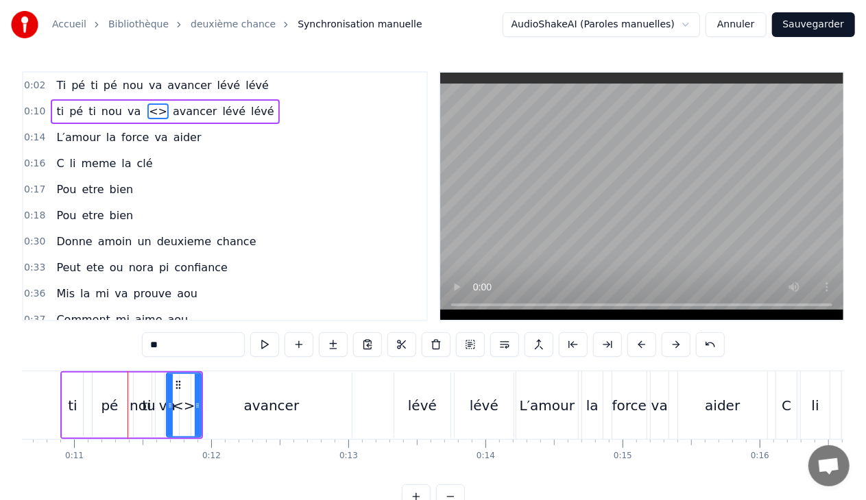
click at [186, 340] on input "**" at bounding box center [193, 344] width 103 height 25
type input "*"
click at [87, 111] on span "ti" at bounding box center [92, 111] width 10 height 16
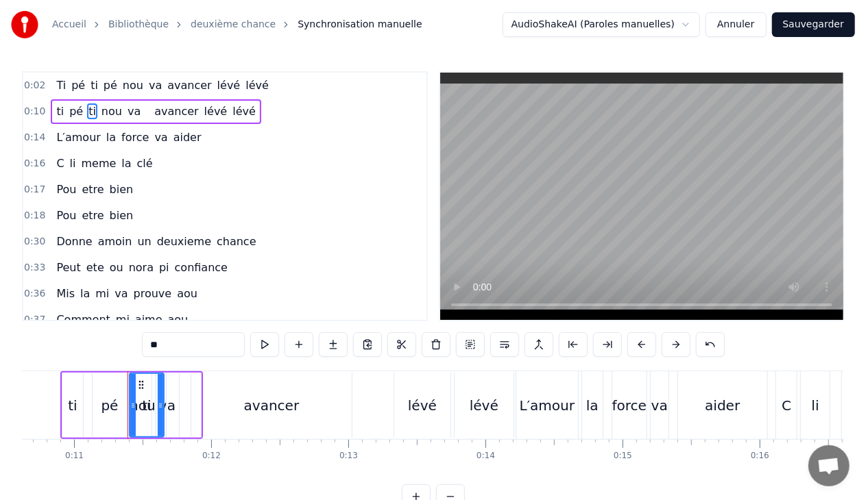
click at [184, 343] on input "**" at bounding box center [193, 344] width 103 height 25
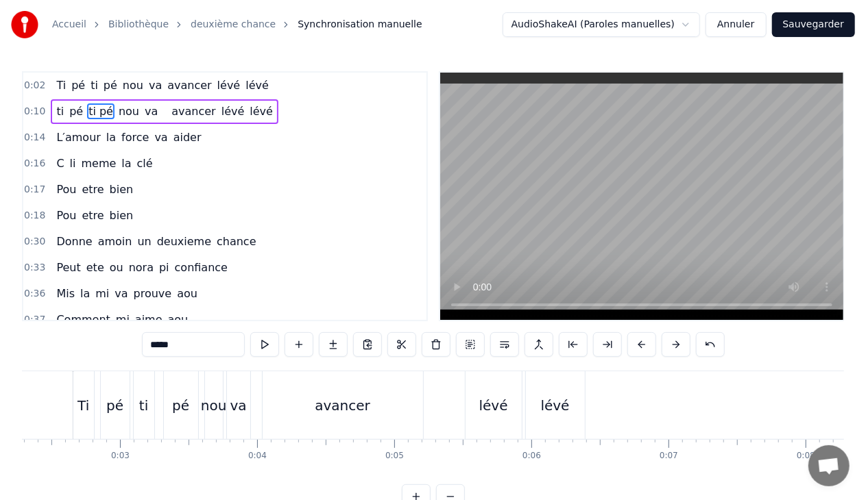
scroll to position [0, 254]
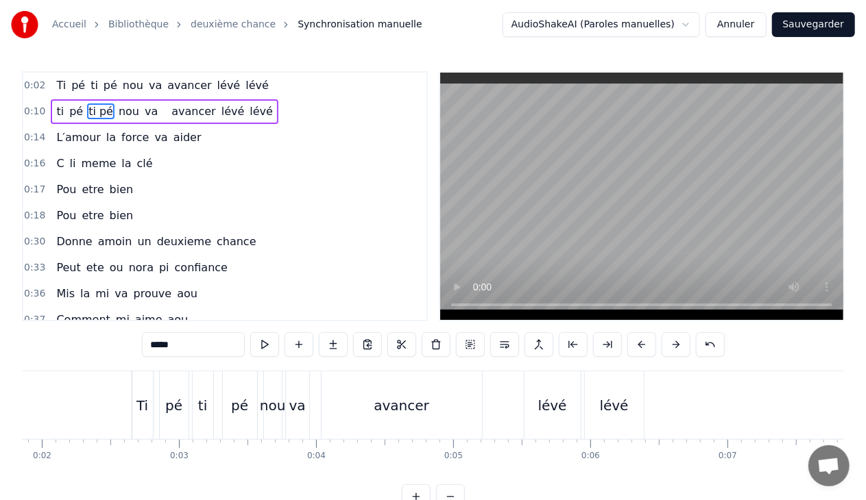
click at [143, 400] on div "Ti" at bounding box center [142, 405] width 12 height 21
click at [180, 344] on input "**" at bounding box center [193, 344] width 103 height 25
type input "*"
click at [172, 411] on div "pé" at bounding box center [173, 405] width 17 height 21
click at [173, 348] on input "**" at bounding box center [193, 344] width 103 height 25
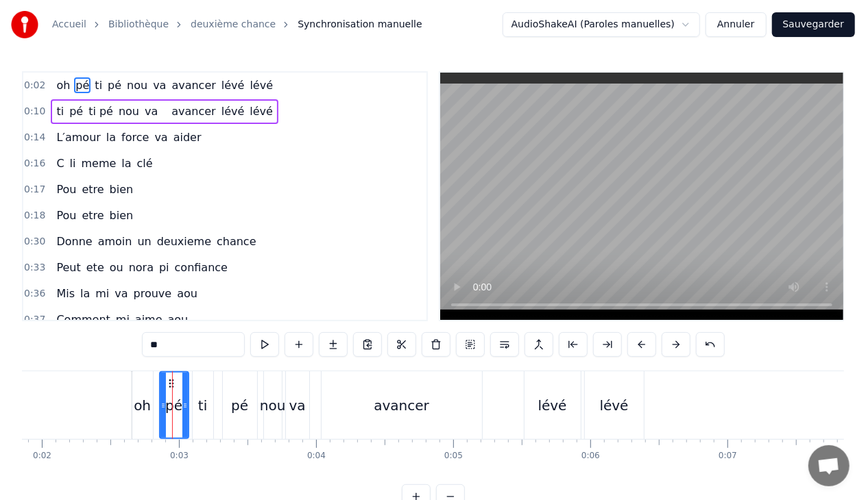
type input "*"
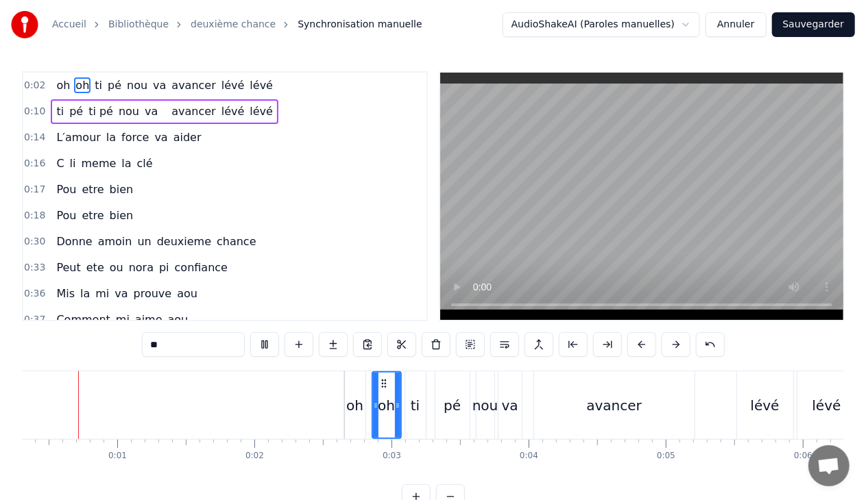
scroll to position [0, 0]
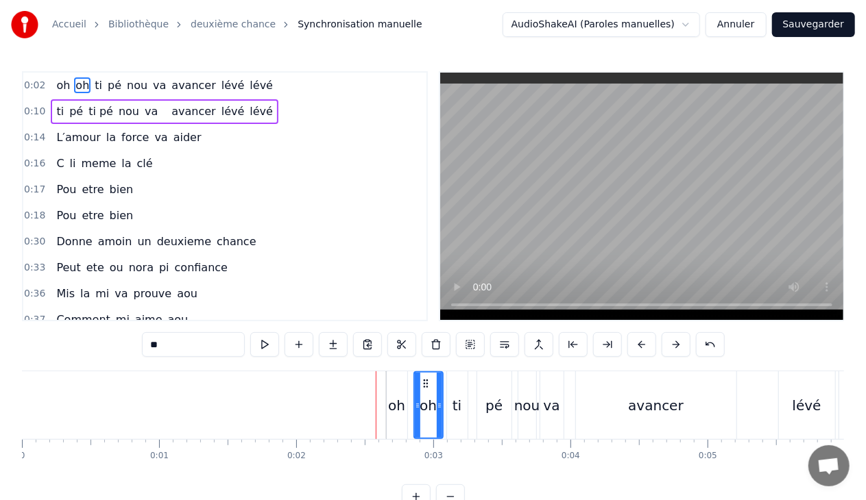
click at [400, 400] on div "oh" at bounding box center [396, 405] width 17 height 21
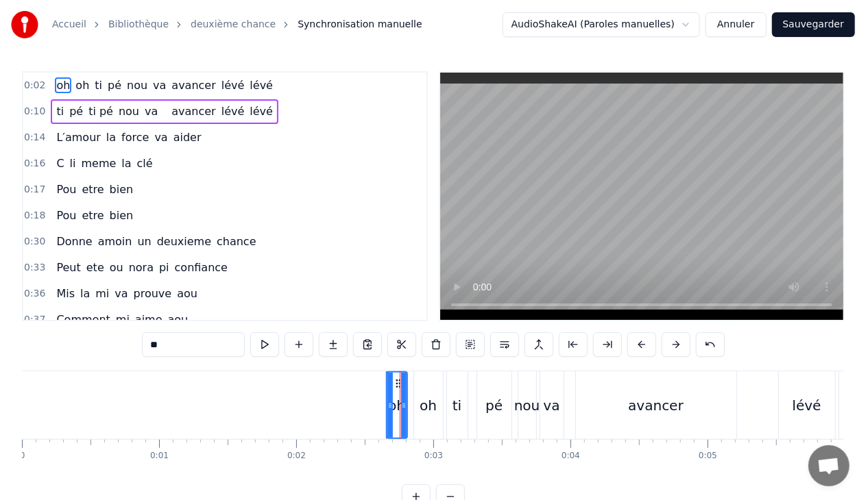
click at [188, 347] on input "**" at bounding box center [193, 344] width 103 height 25
type input "*"
click at [422, 412] on div "oh" at bounding box center [427, 405] width 17 height 21
click at [183, 353] on input "**" at bounding box center [193, 344] width 103 height 25
type input "*"
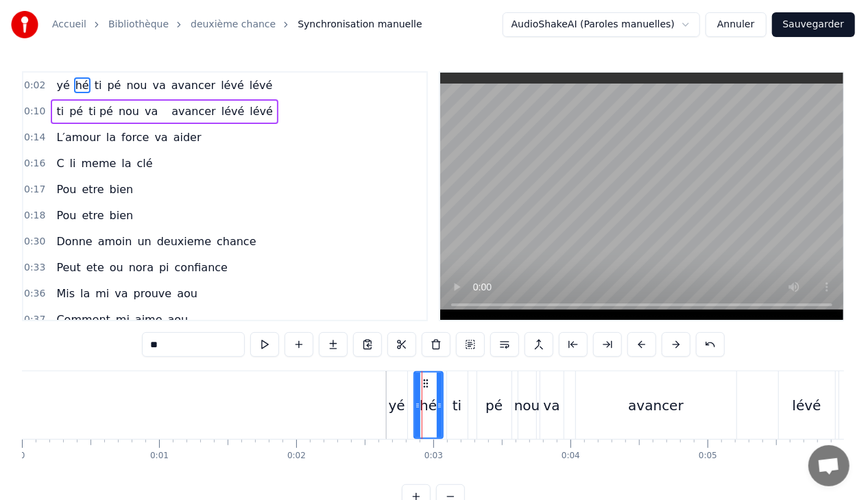
click at [456, 408] on div "ti" at bounding box center [456, 405] width 9 height 21
type input "**"
click at [192, 345] on input "**" at bounding box center [193, 344] width 103 height 25
click at [245, 92] on div "yé hé ti pé nou va avancer lévé lévé" at bounding box center [164, 85] width 227 height 25
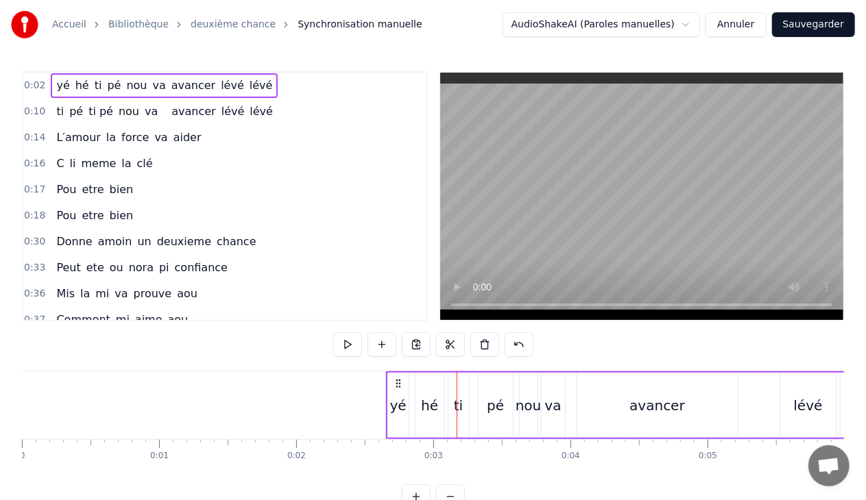
click at [459, 410] on div "ti" at bounding box center [458, 405] width 9 height 21
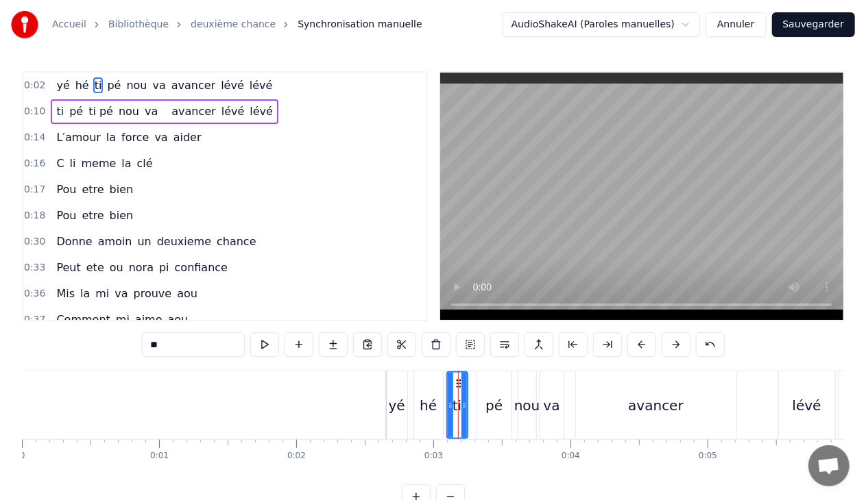
click at [432, 405] on div "hé" at bounding box center [427, 405] width 17 height 21
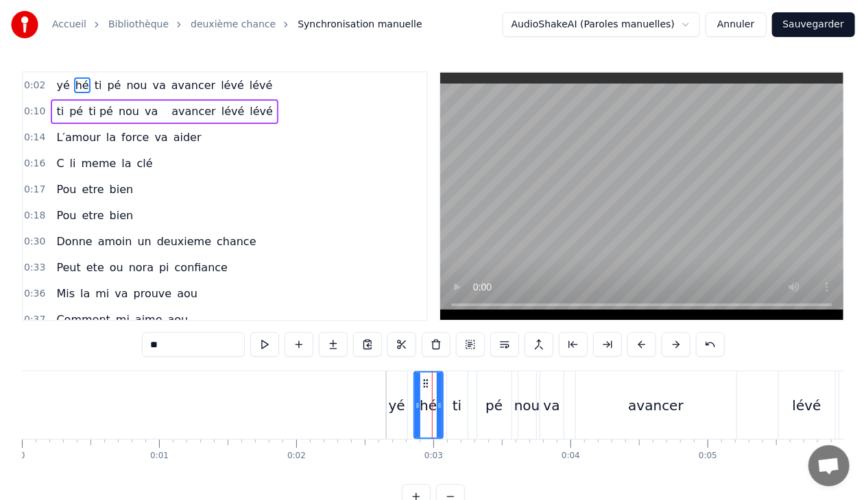
click at [456, 405] on div "ti" at bounding box center [456, 405] width 9 height 21
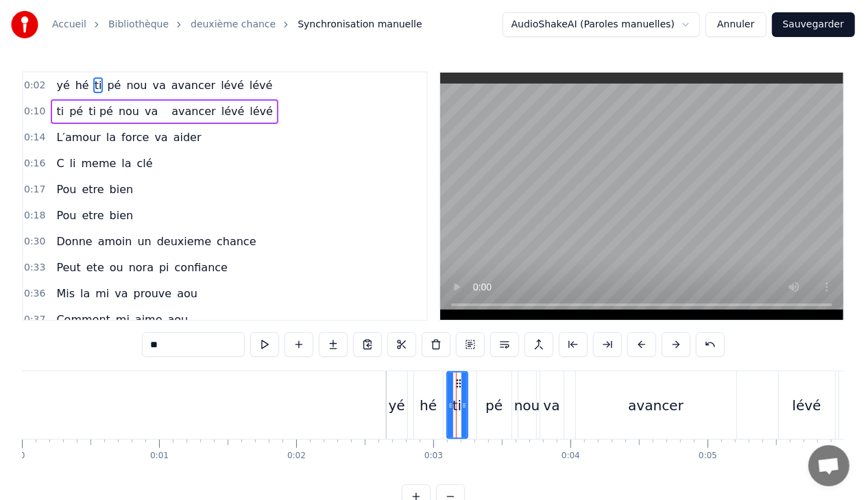
click at [186, 341] on input "**" at bounding box center [193, 344] width 103 height 25
type input "*"
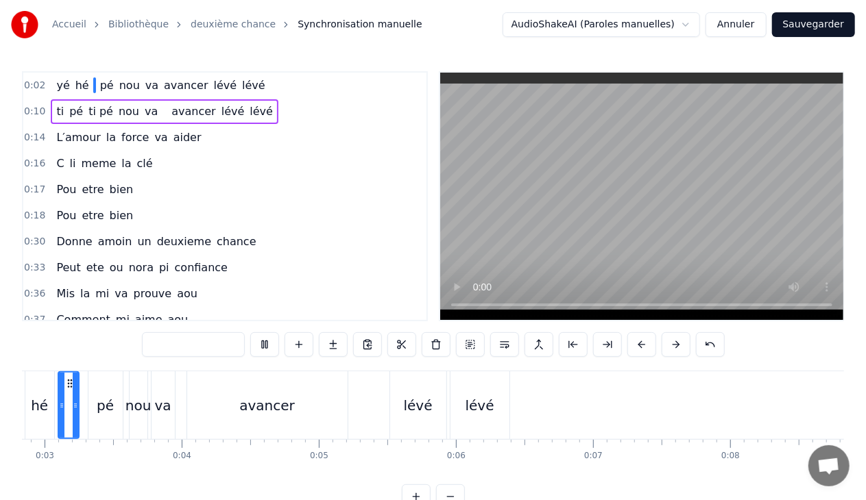
scroll to position [0, 311]
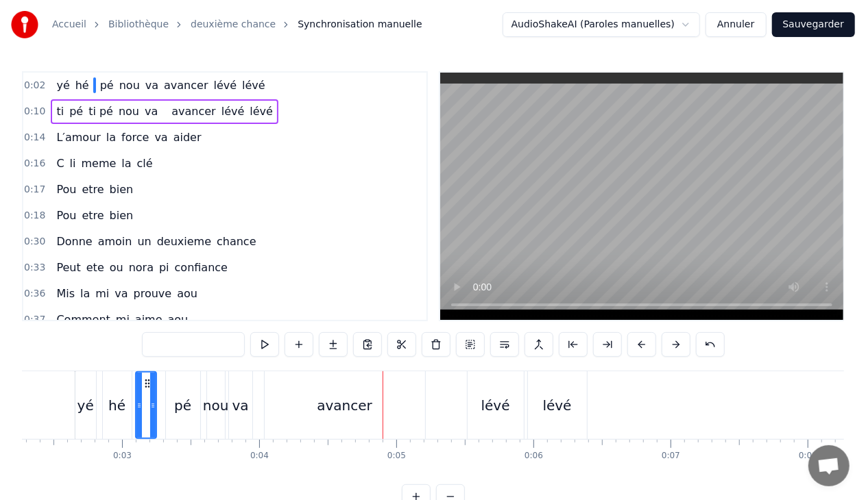
click at [175, 405] on div "pé" at bounding box center [182, 405] width 17 height 21
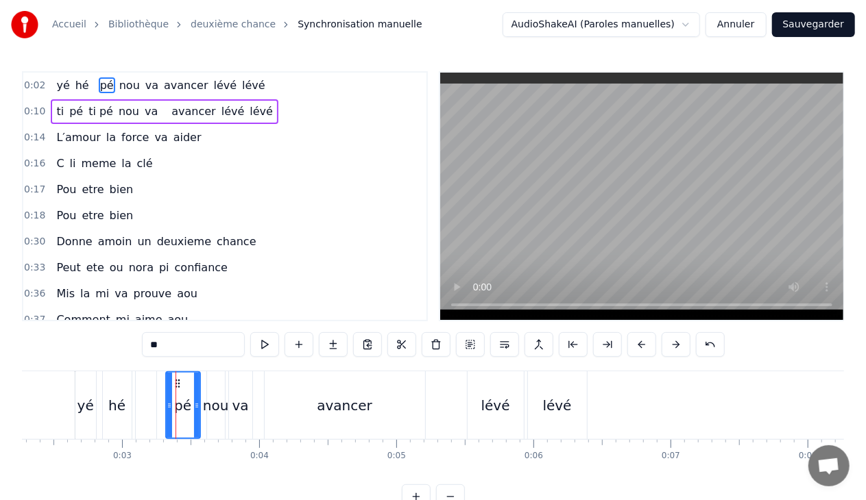
click at [171, 344] on input "**" at bounding box center [193, 344] width 103 height 25
type input "*"
click at [212, 397] on div "nou" at bounding box center [216, 405] width 26 height 21
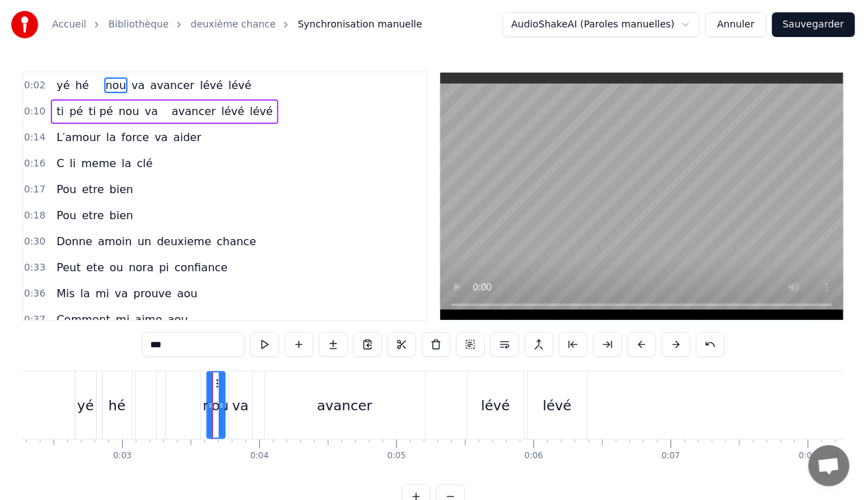
click at [178, 352] on input "***" at bounding box center [193, 344] width 103 height 25
type input "*"
click at [239, 415] on div "va" at bounding box center [240, 405] width 16 height 21
click at [186, 339] on input "**" at bounding box center [193, 344] width 103 height 25
type input "*"
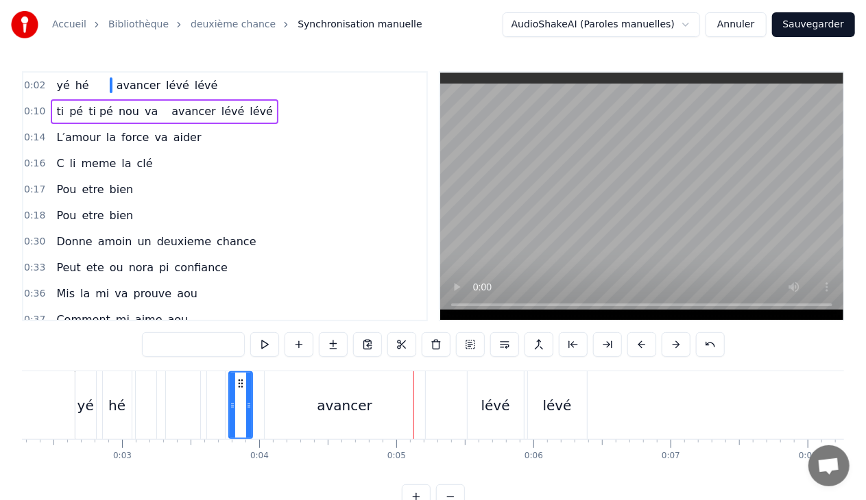
click at [313, 411] on div "avancer" at bounding box center [345, 405] width 160 height 68
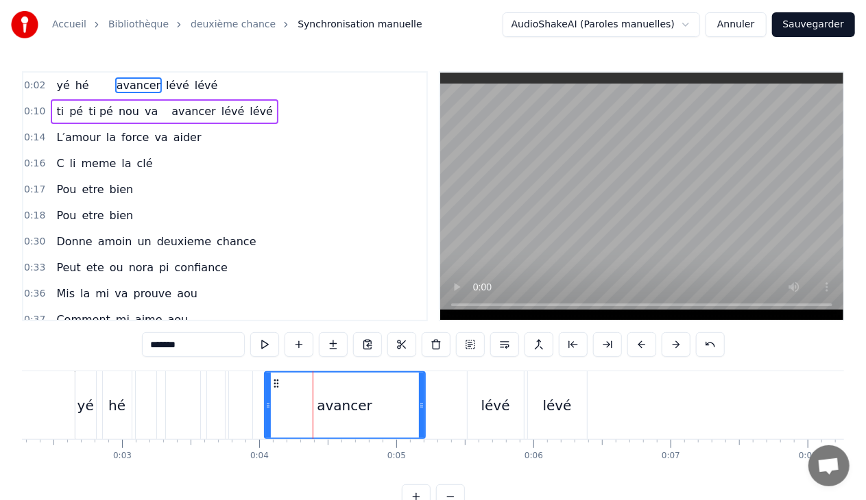
click at [201, 351] on input "*******" at bounding box center [193, 344] width 103 height 25
type input "*"
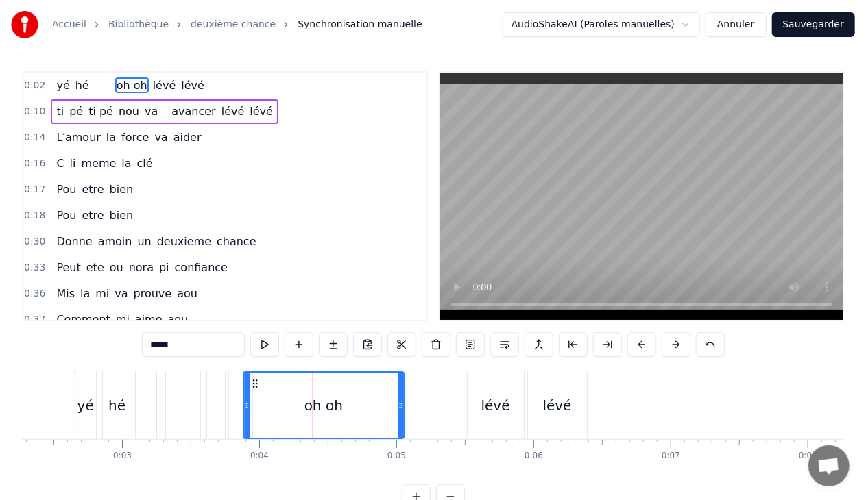
drag, startPoint x: 276, startPoint y: 382, endPoint x: 255, endPoint y: 387, distance: 21.1
click at [255, 387] on icon at bounding box center [254, 383] width 11 height 11
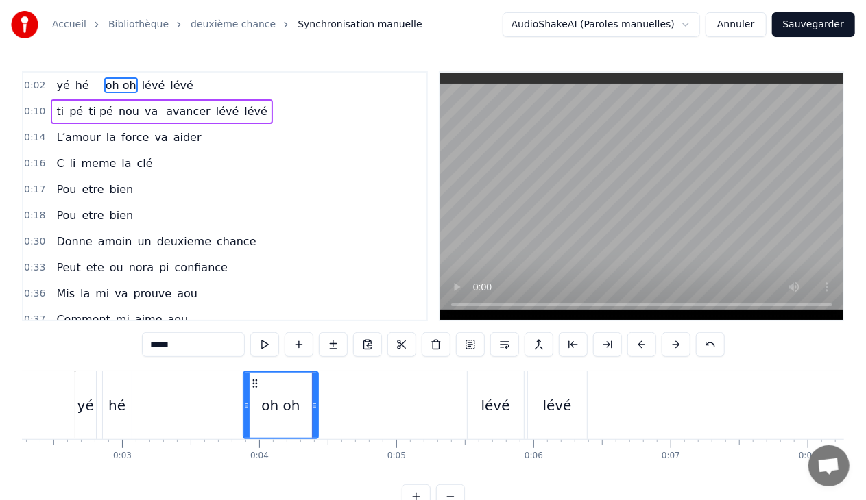
drag, startPoint x: 400, startPoint y: 406, endPoint x: 315, endPoint y: 406, distance: 85.7
click at [315, 406] on icon at bounding box center [314, 405] width 5 height 11
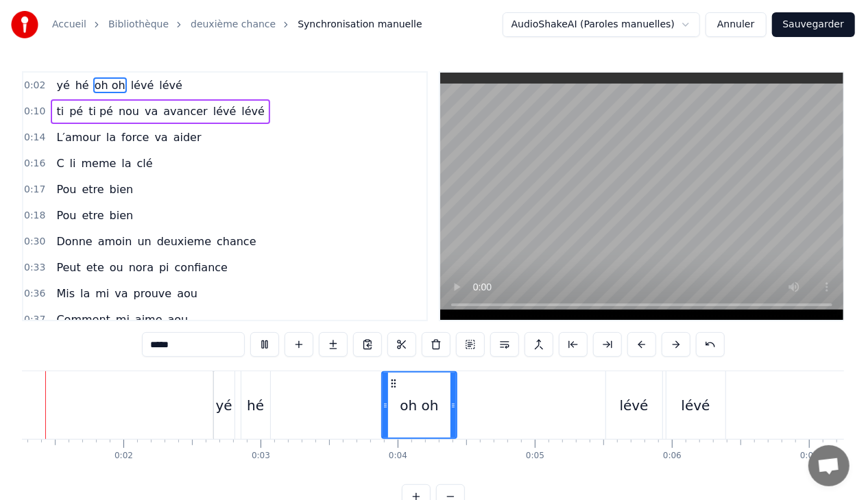
scroll to position [0, 121]
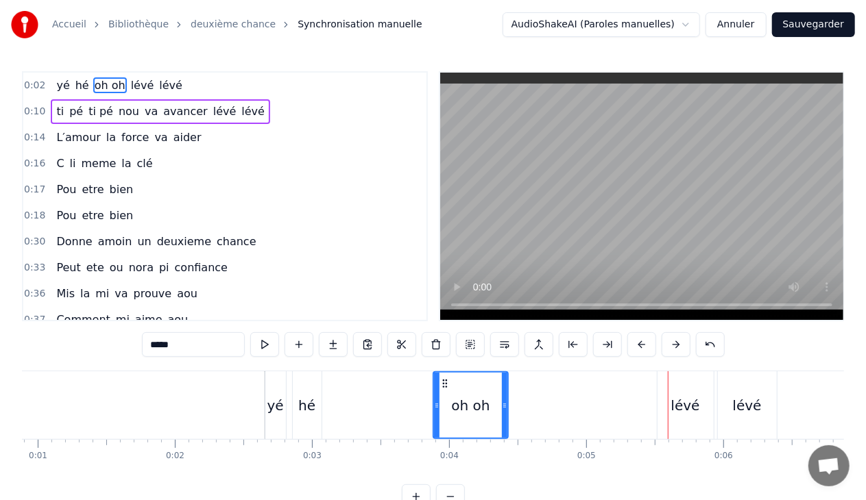
click at [672, 408] on div "lévé" at bounding box center [685, 405] width 56 height 68
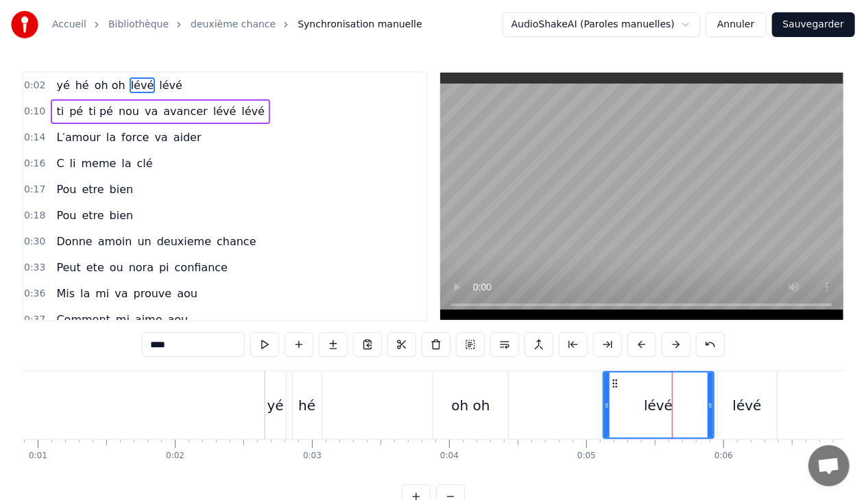
drag, startPoint x: 659, startPoint y: 402, endPoint x: 605, endPoint y: 402, distance: 54.1
click at [605, 402] on icon at bounding box center [606, 405] width 5 height 11
click at [665, 409] on div "lévé" at bounding box center [658, 405] width 29 height 21
click at [184, 347] on input "****" at bounding box center [193, 344] width 103 height 25
type input "*"
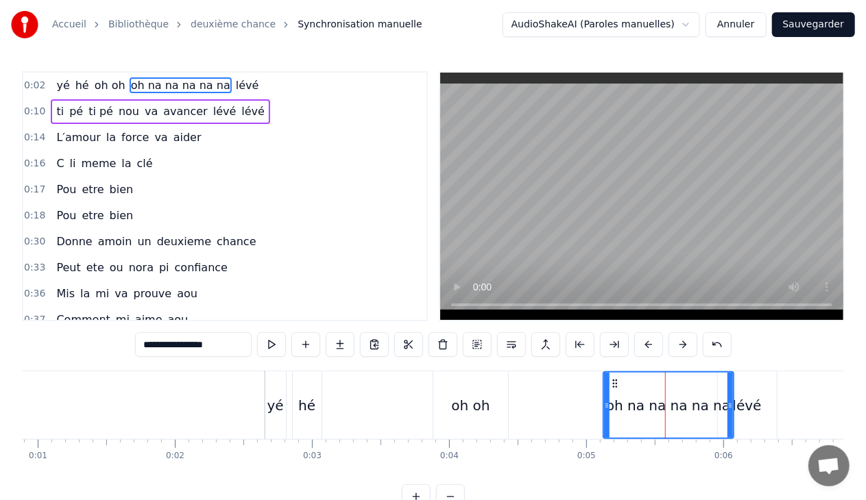
drag, startPoint x: 709, startPoint y: 413, endPoint x: 729, endPoint y: 419, distance: 20.8
click at [729, 419] on div at bounding box center [729, 405] width 5 height 65
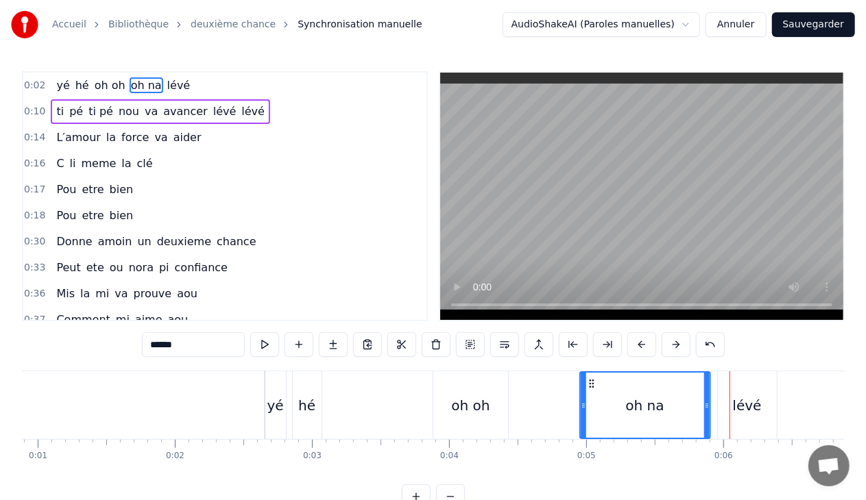
drag, startPoint x: 613, startPoint y: 382, endPoint x: 589, endPoint y: 388, distance: 23.9
click at [589, 388] on icon at bounding box center [591, 383] width 11 height 11
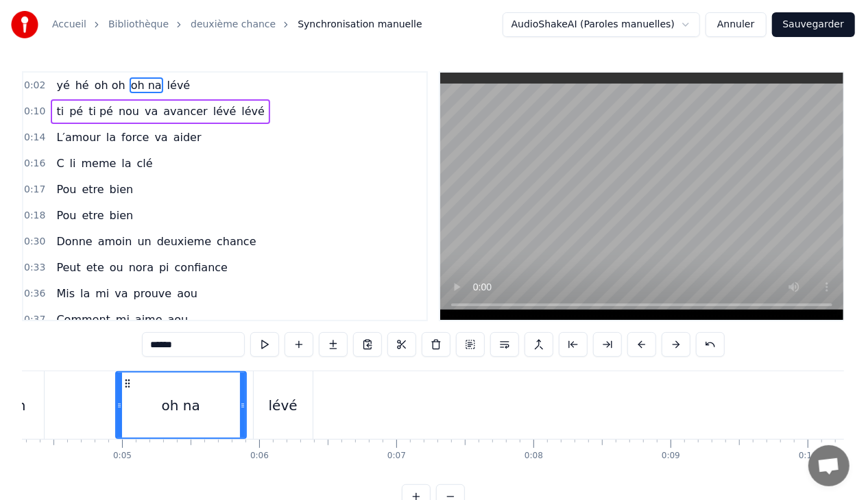
scroll to position [0, 502]
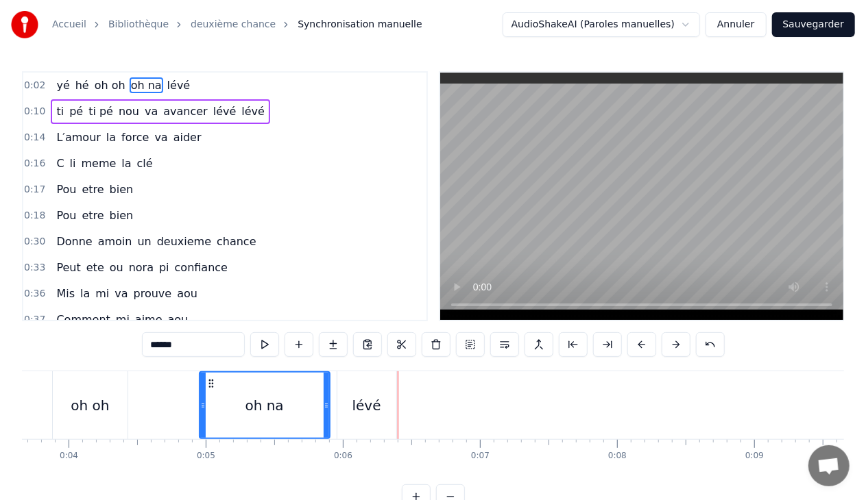
click at [269, 401] on div "oh na" at bounding box center [264, 405] width 38 height 21
click at [196, 346] on input "*****" at bounding box center [193, 344] width 103 height 25
drag, startPoint x: 326, startPoint y: 403, endPoint x: 278, endPoint y: 402, distance: 47.3
click at [278, 402] on icon at bounding box center [278, 405] width 5 height 11
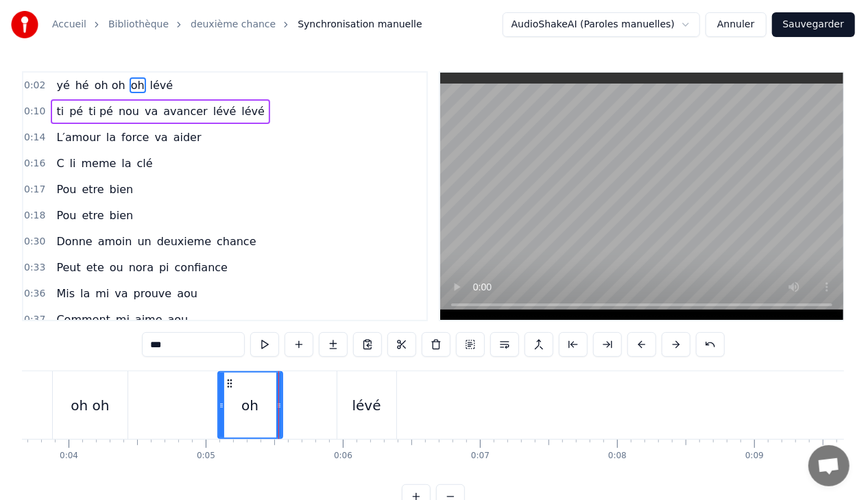
drag, startPoint x: 200, startPoint y: 404, endPoint x: 219, endPoint y: 404, distance: 18.5
click at [219, 404] on icon at bounding box center [221, 405] width 5 height 11
drag, startPoint x: 278, startPoint y: 403, endPoint x: 255, endPoint y: 407, distance: 23.7
click at [255, 407] on icon at bounding box center [255, 405] width 5 height 11
click at [158, 86] on span "lévé" at bounding box center [162, 85] width 26 height 16
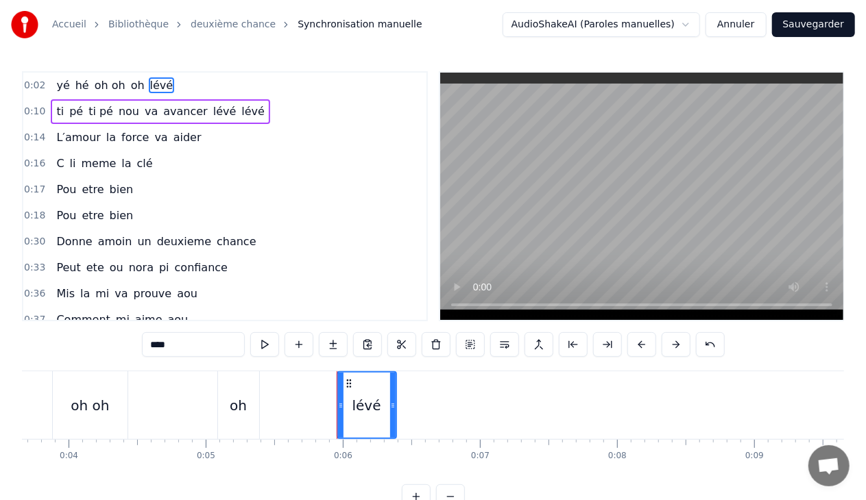
click at [202, 345] on input "****" at bounding box center [193, 344] width 103 height 25
type input "*"
type input "**"
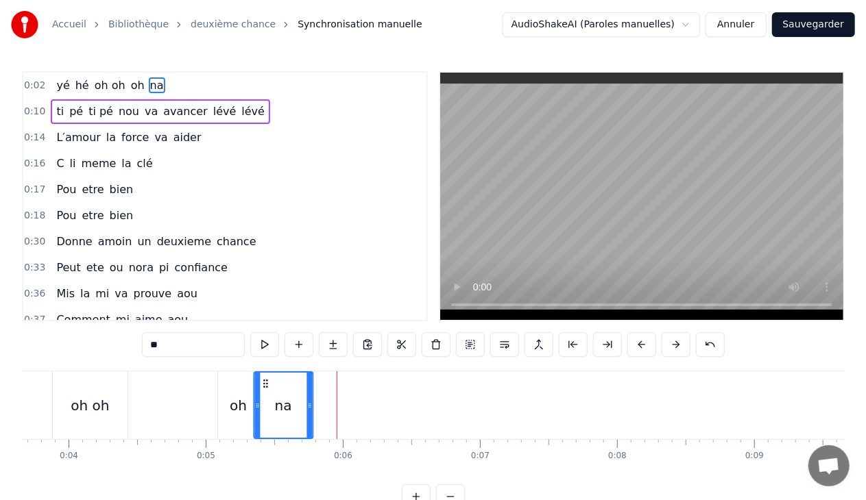
drag, startPoint x: 345, startPoint y: 381, endPoint x: 262, endPoint y: 388, distance: 83.2
click at [262, 388] on icon at bounding box center [265, 383] width 11 height 11
drag, startPoint x: 310, startPoint y: 404, endPoint x: 300, endPoint y: 404, distance: 9.6
click at [300, 404] on icon at bounding box center [299, 405] width 5 height 11
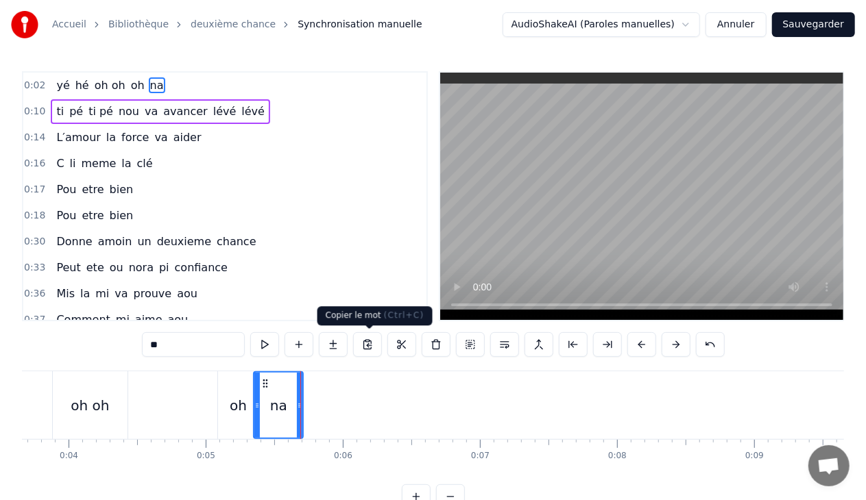
click at [373, 341] on button at bounding box center [367, 344] width 29 height 25
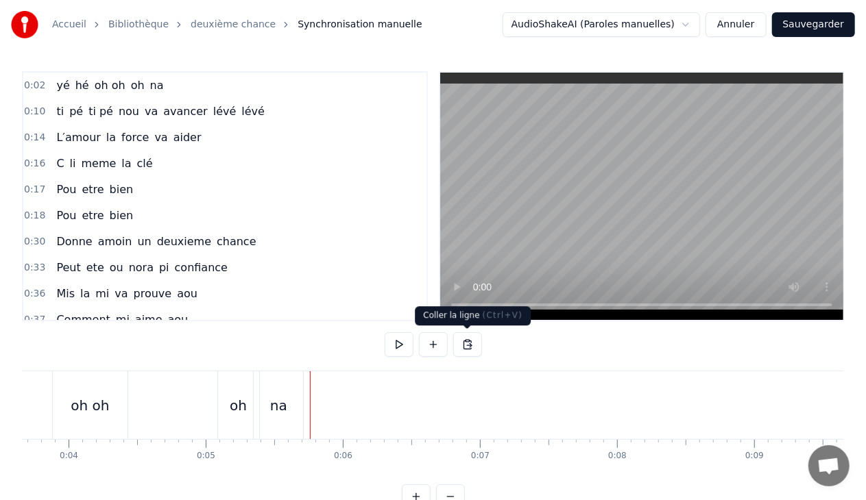
click at [469, 343] on button at bounding box center [467, 344] width 29 height 25
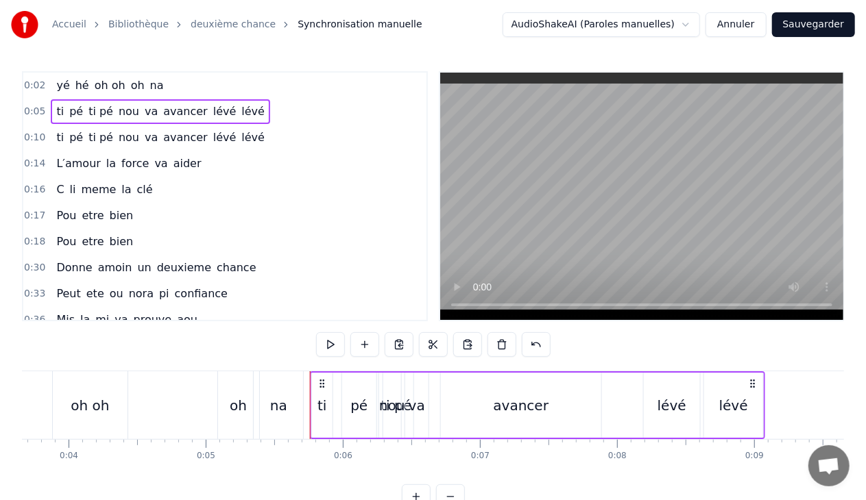
click at [320, 384] on circle at bounding box center [320, 383] width 1 height 1
click at [495, 347] on button at bounding box center [501, 344] width 29 height 25
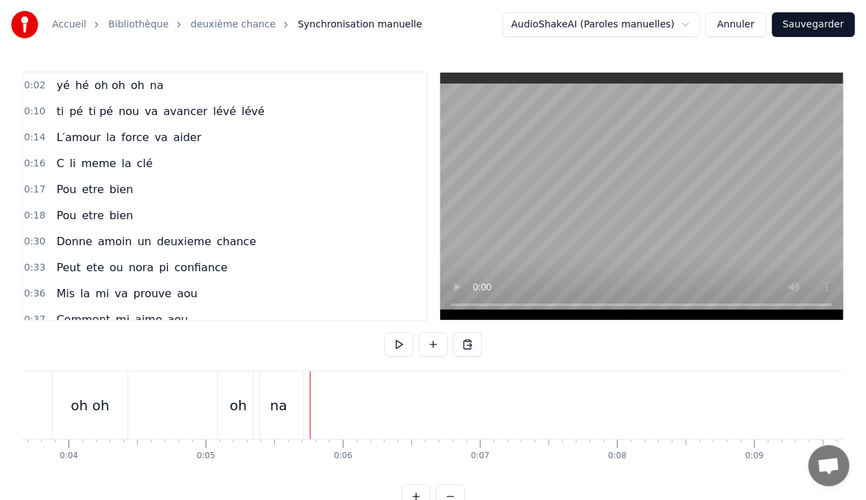
click at [304, 401] on div "yé hé oh oh oh na" at bounding box center [95, 405] width 423 height 68
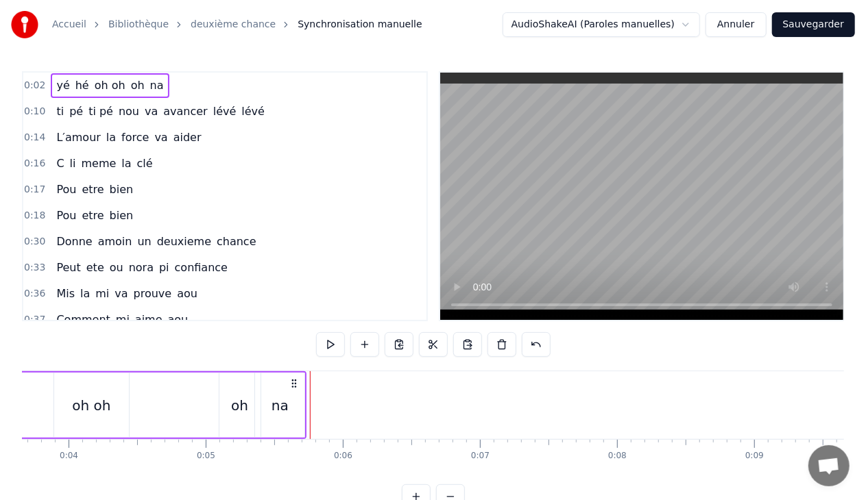
click at [287, 402] on div "na" at bounding box center [279, 405] width 49 height 65
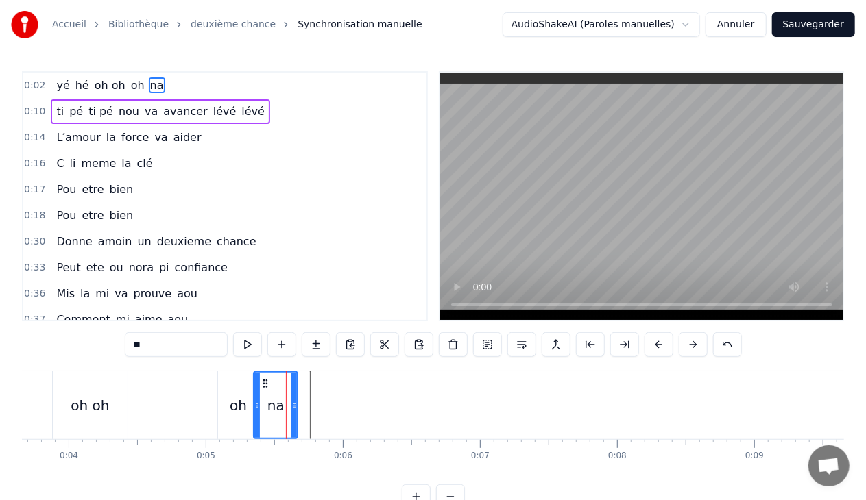
click at [293, 406] on icon at bounding box center [293, 405] width 5 height 11
click at [282, 341] on button at bounding box center [281, 344] width 29 height 25
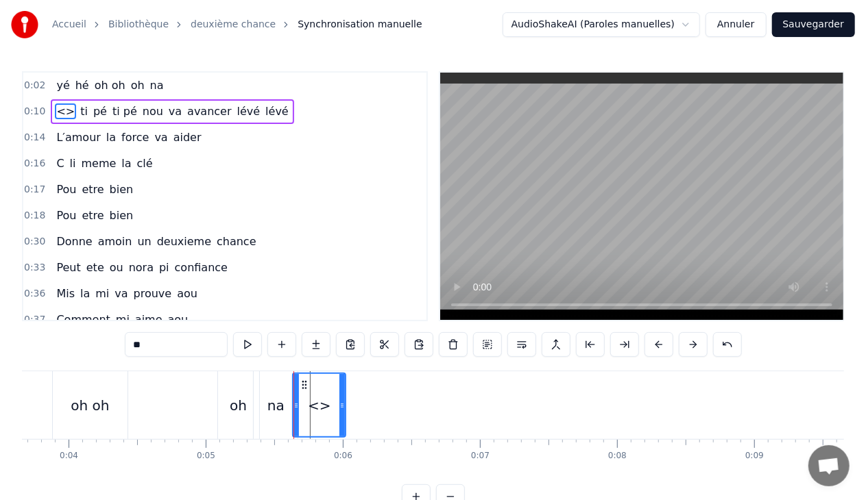
drag, startPoint x: 304, startPoint y: 400, endPoint x: 295, endPoint y: 402, distance: 9.0
click at [295, 402] on icon at bounding box center [295, 405] width 5 height 11
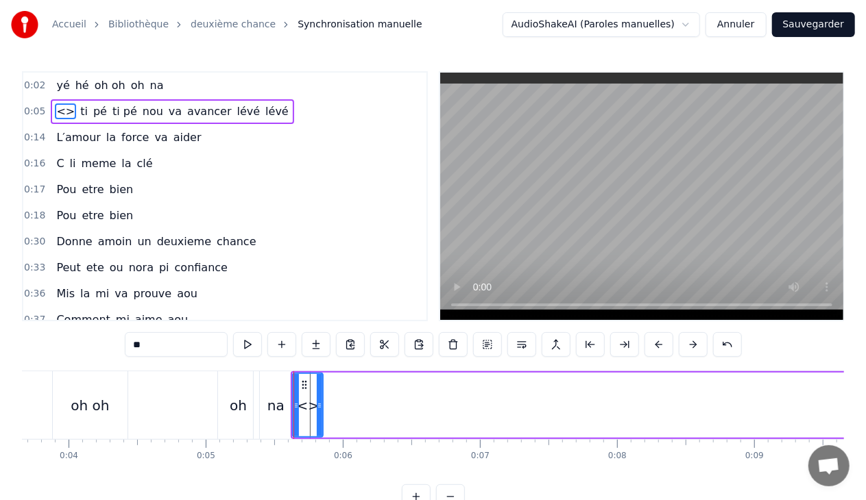
drag, startPoint x: 344, startPoint y: 403, endPoint x: 321, endPoint y: 403, distance: 22.6
click at [321, 403] on icon at bounding box center [319, 405] width 5 height 11
click at [162, 347] on input "**" at bounding box center [176, 344] width 103 height 25
type input "*"
type input "**"
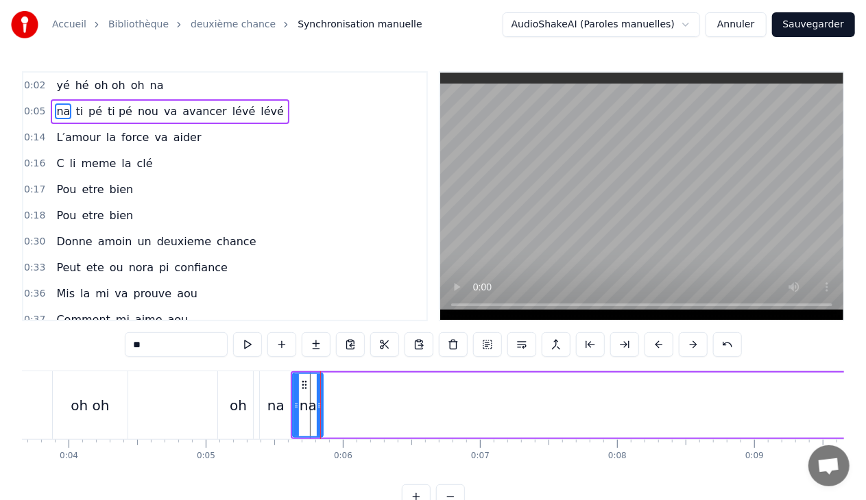
click at [325, 406] on div "na ti pé ti pé nou va avancer lévé lévé" at bounding box center [880, 405] width 1179 height 68
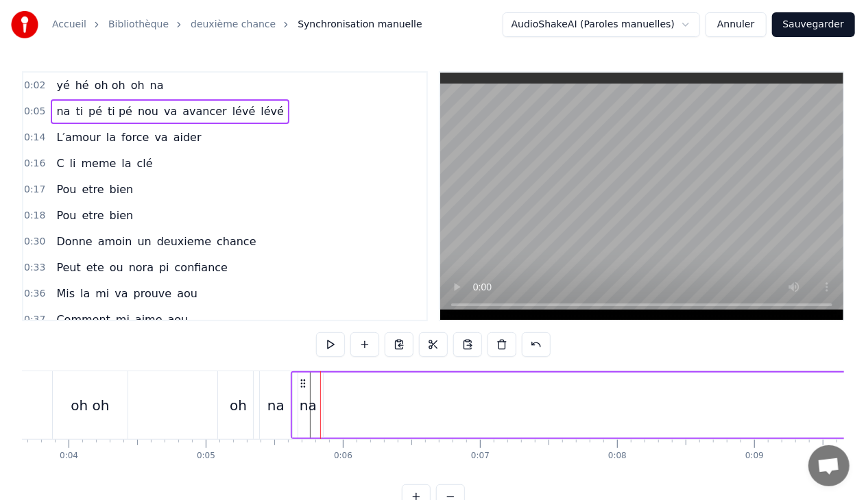
click at [326, 404] on div "na ti pé ti pé nou va avancer lévé lévé" at bounding box center [880, 405] width 1179 height 68
click at [328, 400] on div "na ti pé ti pé nou va avancer lévé lévé" at bounding box center [880, 405] width 1179 height 68
click at [370, 339] on button at bounding box center [364, 344] width 29 height 25
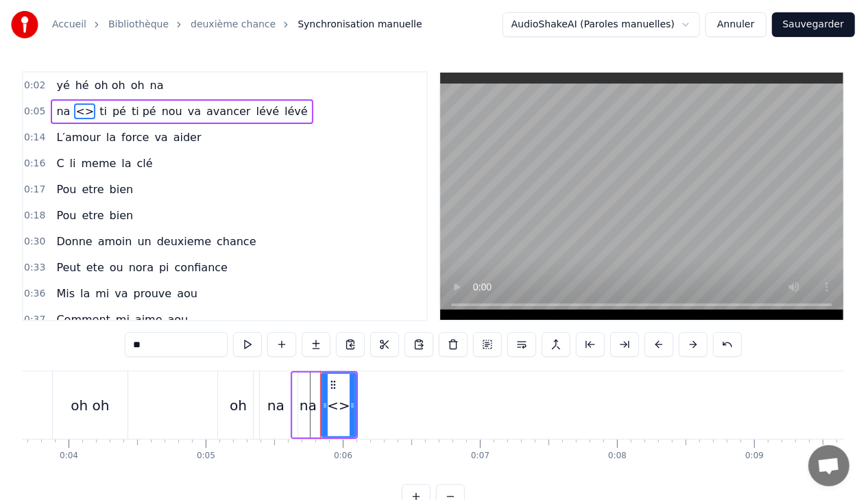
drag, startPoint x: 333, startPoint y: 407, endPoint x: 325, endPoint y: 407, distance: 8.2
click at [325, 407] on icon at bounding box center [324, 405] width 5 height 11
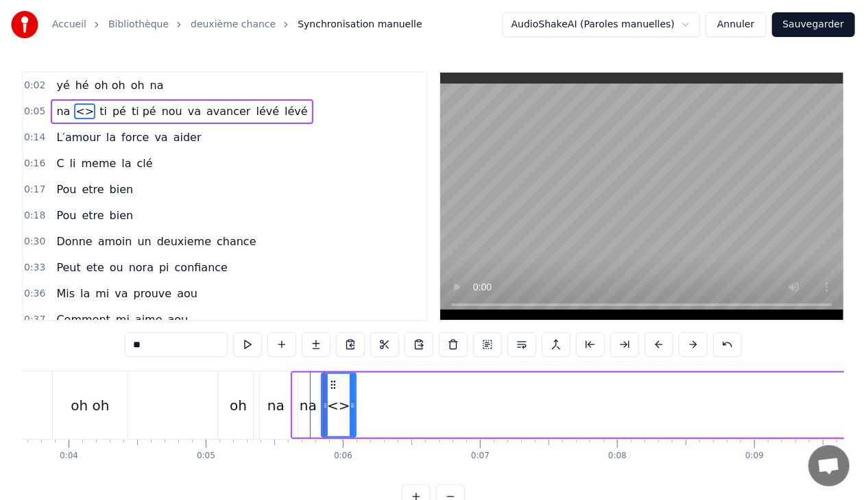
click at [192, 338] on input "**" at bounding box center [176, 344] width 103 height 25
type input "*"
click at [348, 405] on icon at bounding box center [347, 405] width 5 height 11
type input "**"
click at [356, 406] on div "na na ti pé ti pé nou va avancer lévé lévé" at bounding box center [880, 405] width 1179 height 68
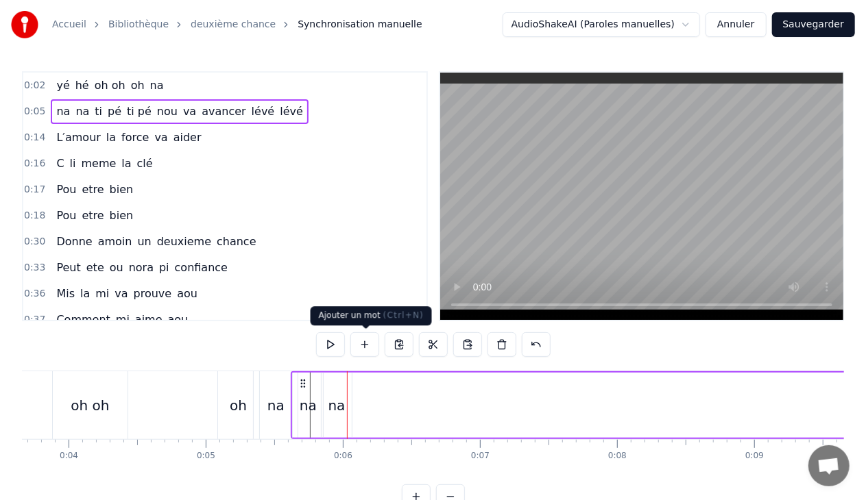
click at [369, 340] on button at bounding box center [364, 344] width 29 height 25
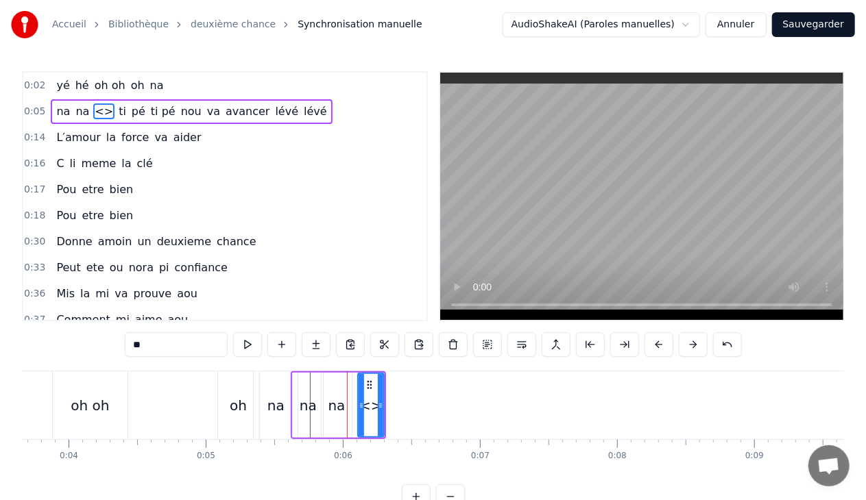
click at [181, 345] on input "**" at bounding box center [176, 344] width 103 height 25
type input "*"
type input "**"
drag, startPoint x: 370, startPoint y: 384, endPoint x: 362, endPoint y: 385, distance: 8.3
click at [362, 385] on icon at bounding box center [363, 385] width 11 height 11
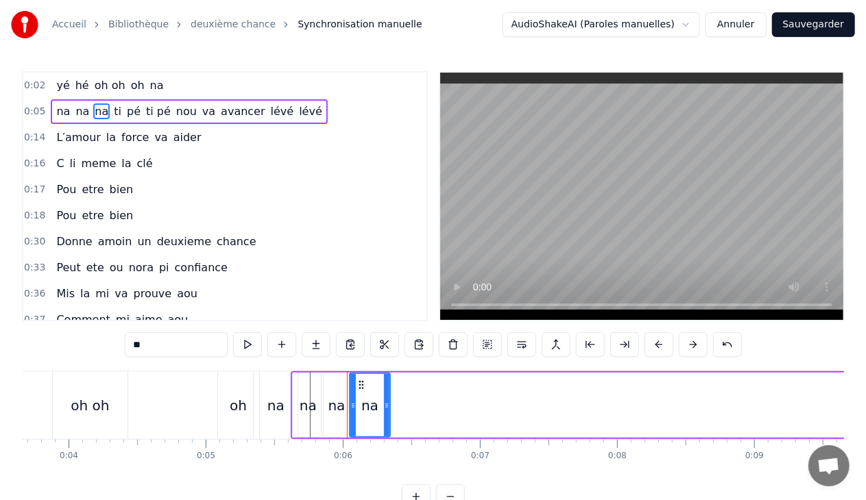
drag, startPoint x: 372, startPoint y: 404, endPoint x: 385, endPoint y: 406, distance: 13.1
click at [385, 406] on icon at bounding box center [386, 405] width 5 height 11
click at [391, 399] on div "na na na ti pé ti pé nou va avancer lévé lévé" at bounding box center [880, 405] width 1179 height 68
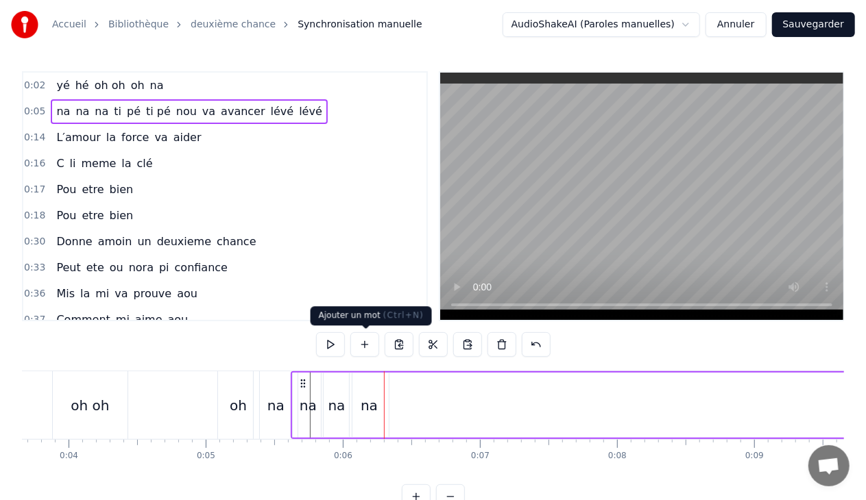
click at [366, 341] on button at bounding box center [364, 344] width 29 height 25
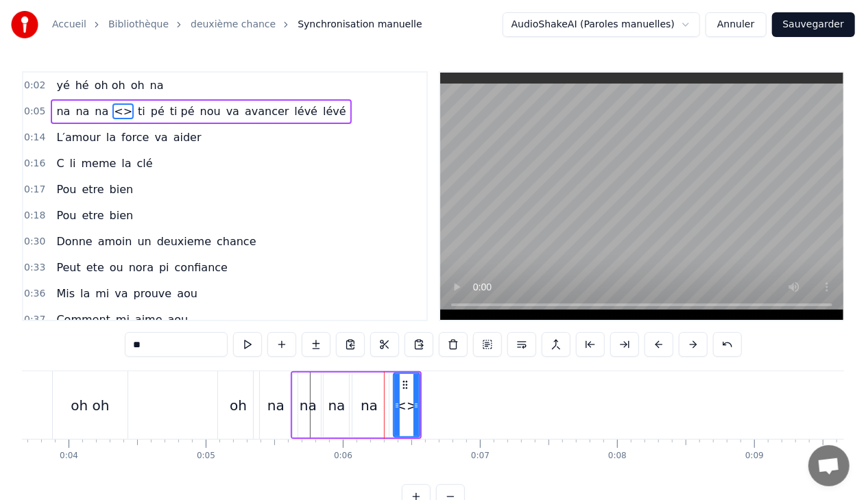
click at [173, 342] on input "**" at bounding box center [176, 344] width 103 height 25
type input "*"
drag, startPoint x: 415, startPoint y: 402, endPoint x: 466, endPoint y: 404, distance: 50.8
click at [466, 404] on icon at bounding box center [466, 405] width 5 height 11
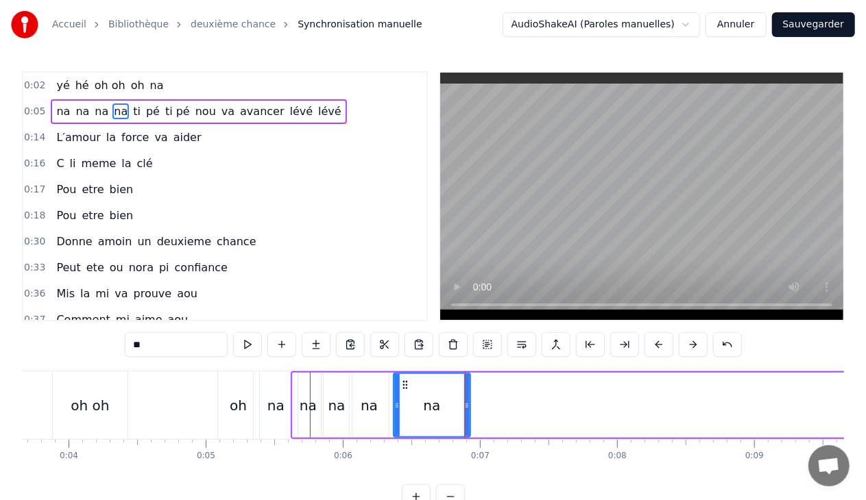
type input "**"
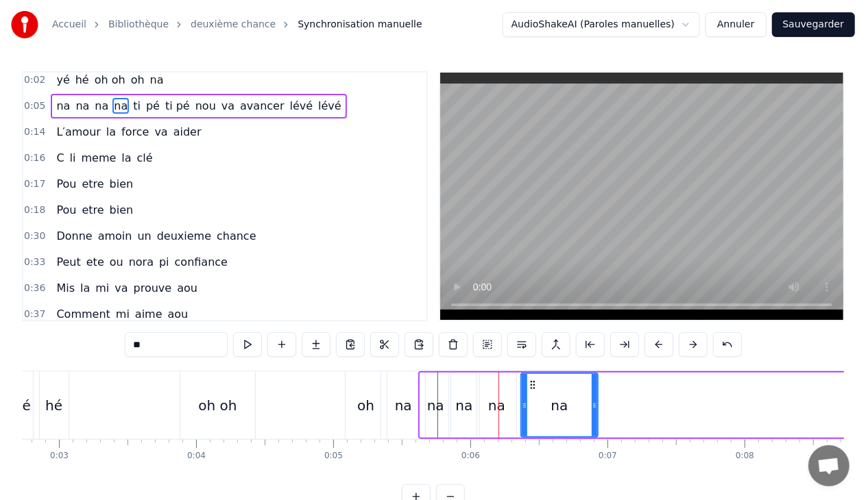
scroll to position [0, 0]
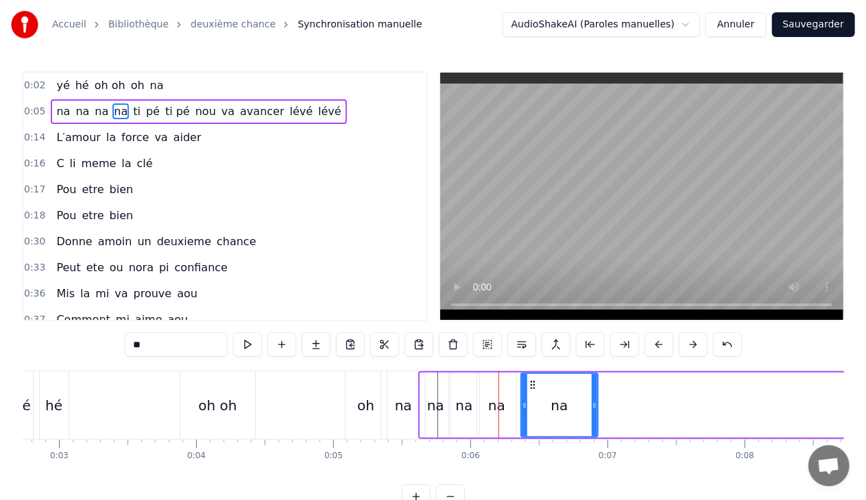
click at [119, 108] on div "na na na na ti pé ti pé nou va avancer lévé lévé" at bounding box center [198, 111] width 295 height 25
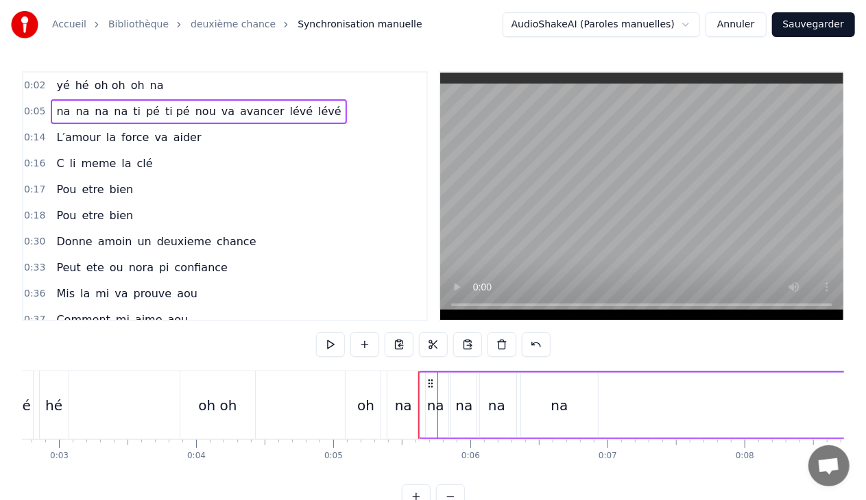
click at [132, 111] on span "ti" at bounding box center [137, 111] width 10 height 16
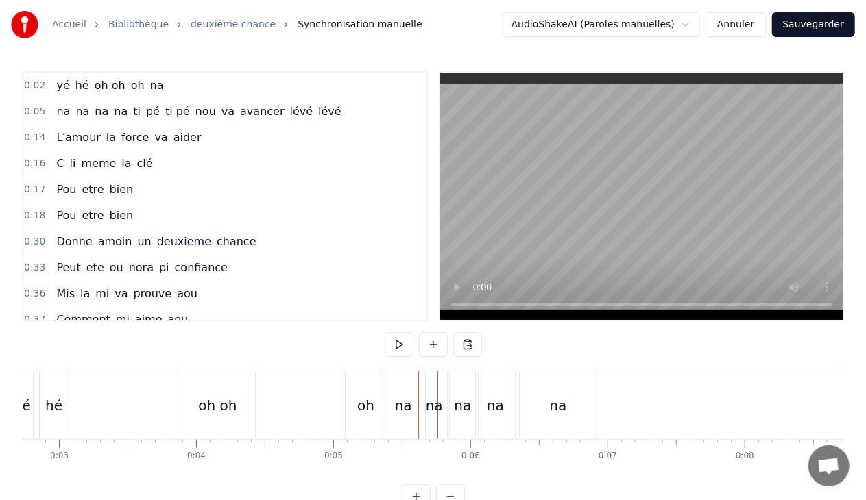
click at [801, 24] on button "Sauvegarder" at bounding box center [813, 24] width 83 height 25
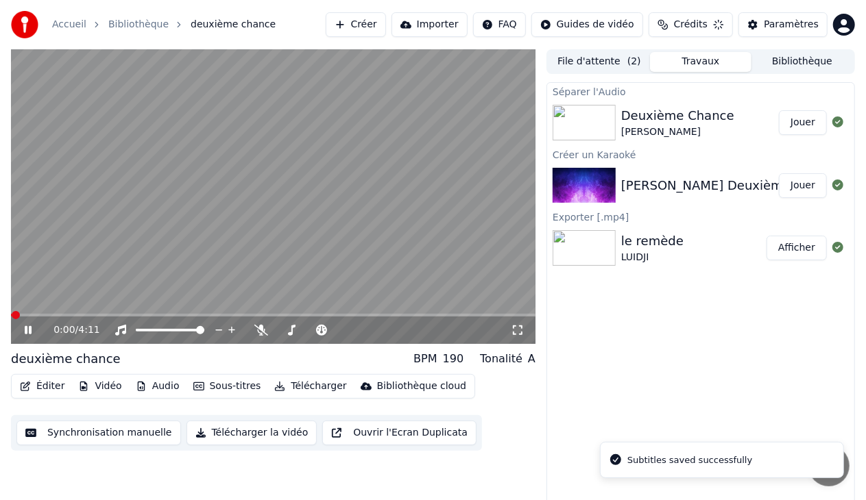
click at [43, 382] on button "Éditer" at bounding box center [42, 386] width 56 height 19
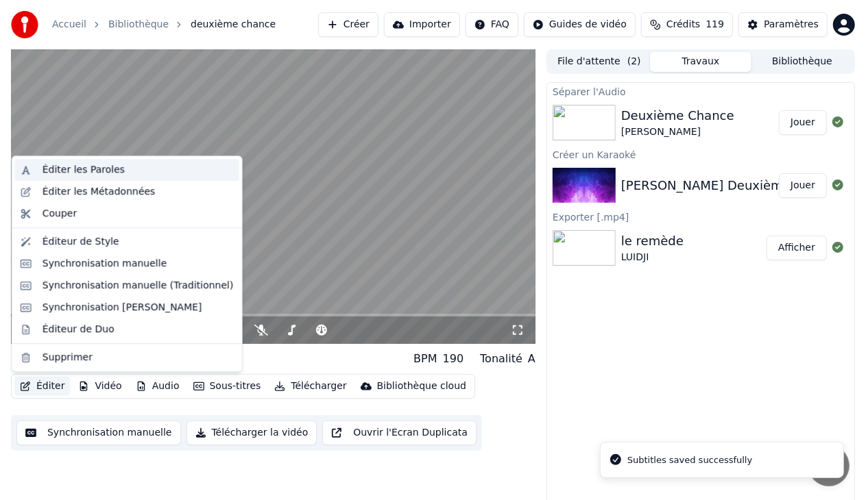
click at [96, 173] on div "Éditer les Paroles" at bounding box center [83, 170] width 82 height 14
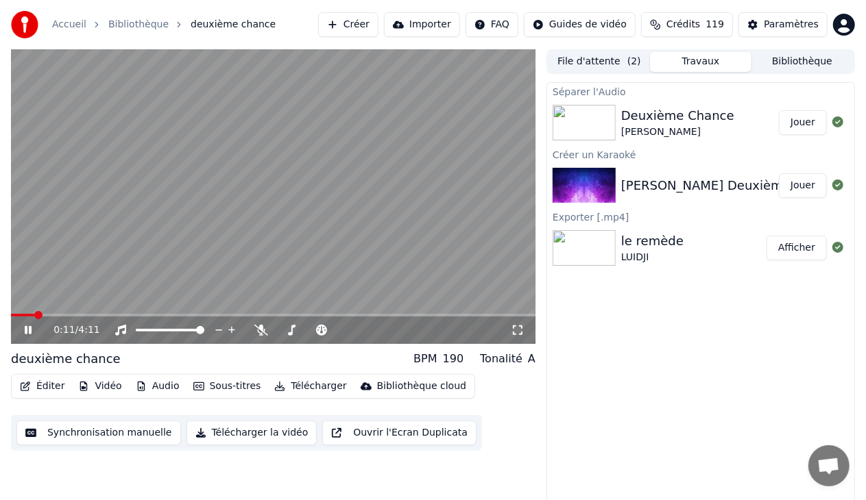
click at [28, 330] on icon at bounding box center [38, 330] width 32 height 11
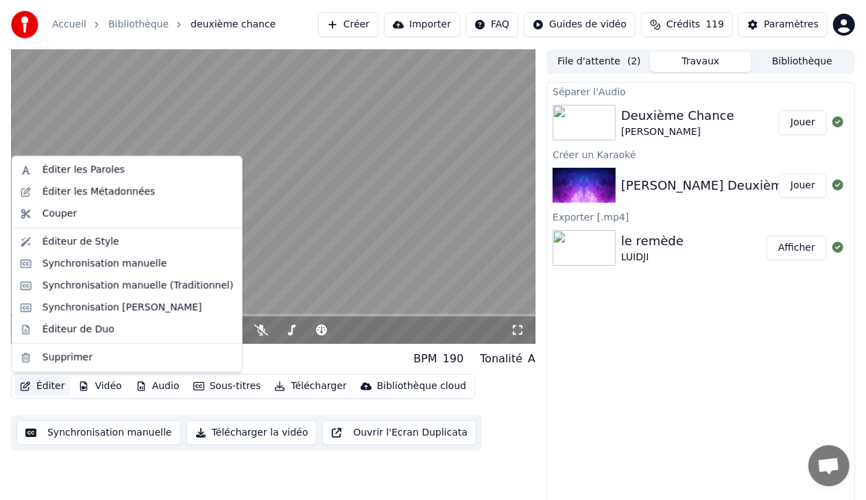
click at [44, 387] on button "Éditer" at bounding box center [42, 386] width 56 height 19
click at [118, 170] on div "Éditer les Paroles" at bounding box center [137, 170] width 191 height 14
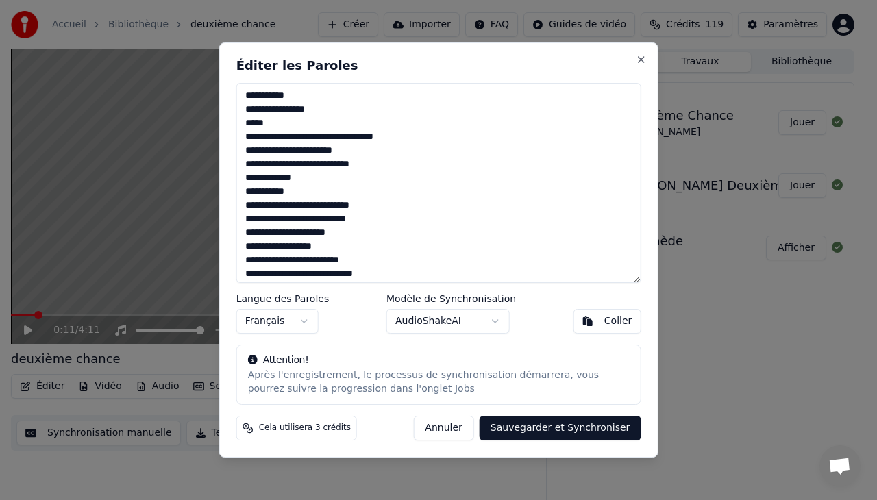
type textarea "**********"
click at [547, 429] on button "Sauvegarder et Synchroniser" at bounding box center [561, 428] width 162 height 25
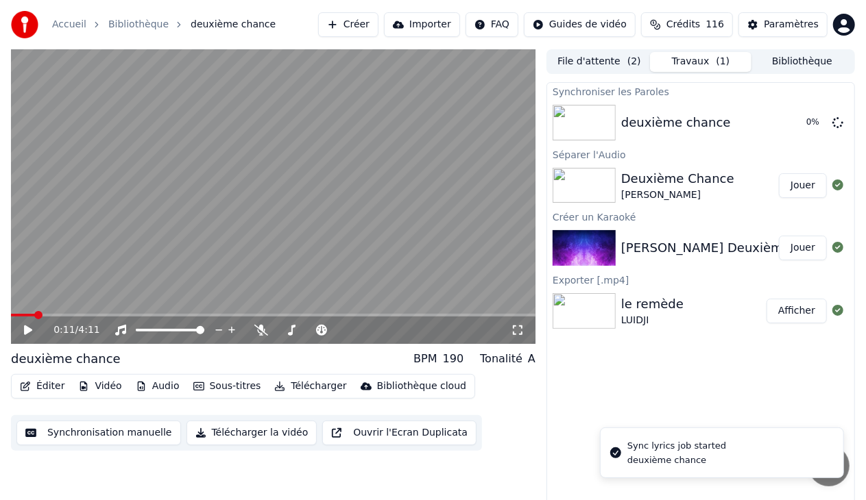
click at [55, 389] on button "Éditer" at bounding box center [42, 386] width 56 height 19
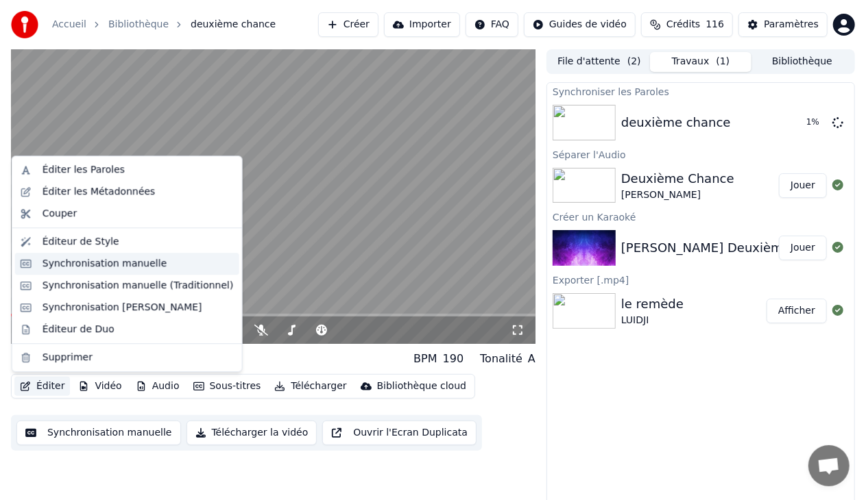
click at [115, 263] on div "Synchronisation manuelle" at bounding box center [104, 264] width 125 height 14
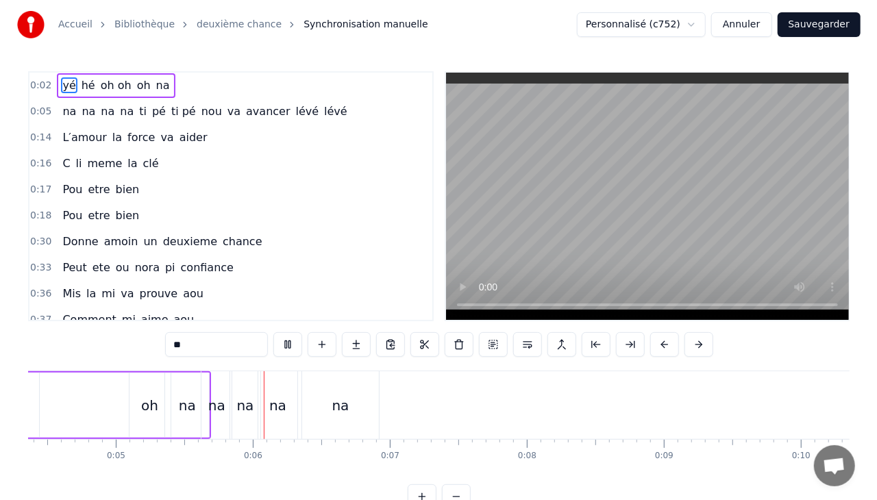
scroll to position [0, 691]
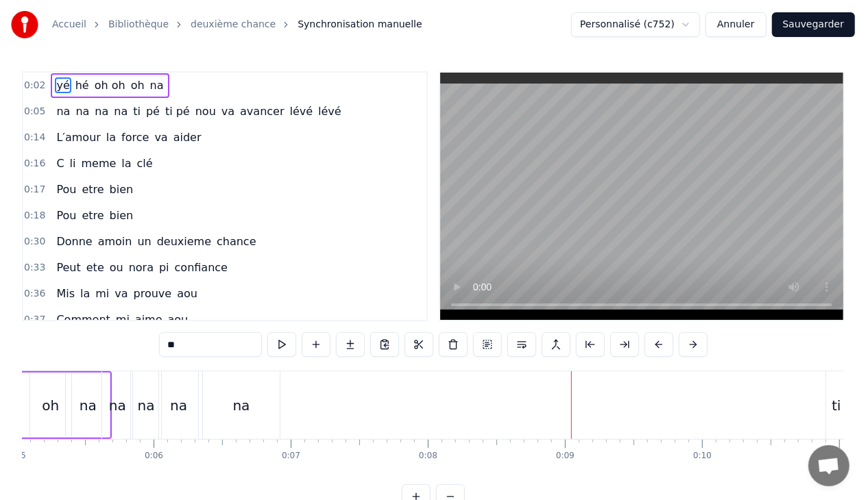
click at [134, 24] on link "Bibliothèque" at bounding box center [138, 25] width 60 height 14
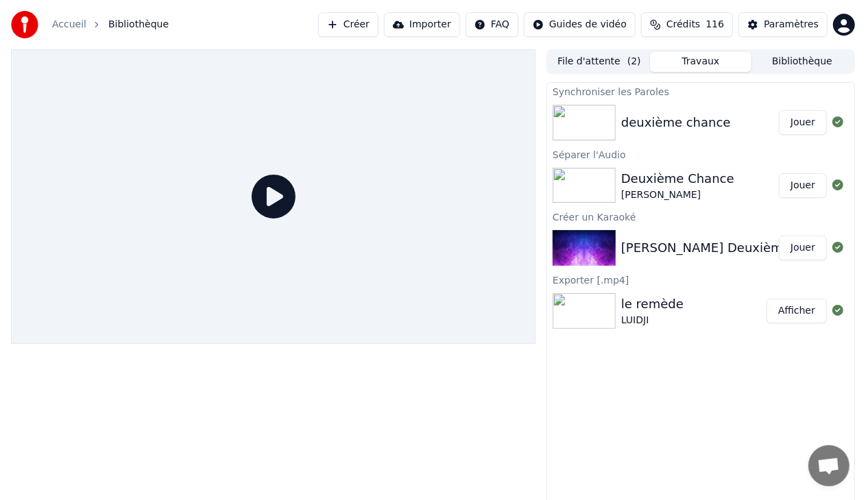
click at [813, 117] on button "Jouer" at bounding box center [803, 122] width 48 height 25
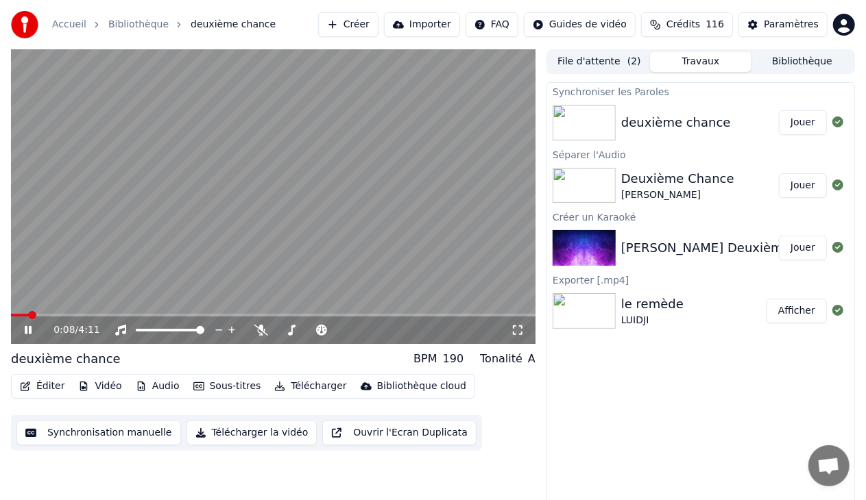
click at [25, 328] on icon at bounding box center [28, 330] width 7 height 8
click at [38, 385] on button "Éditer" at bounding box center [42, 386] width 56 height 19
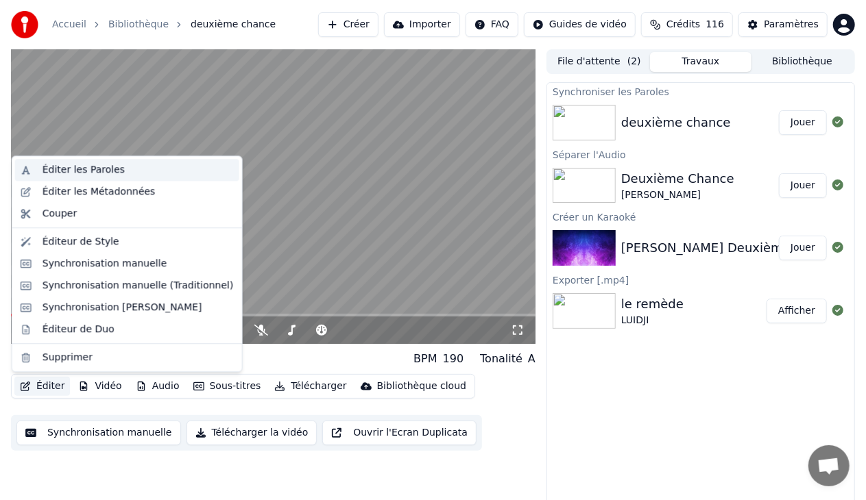
click at [99, 175] on div "Éditer les Paroles" at bounding box center [83, 170] width 82 height 14
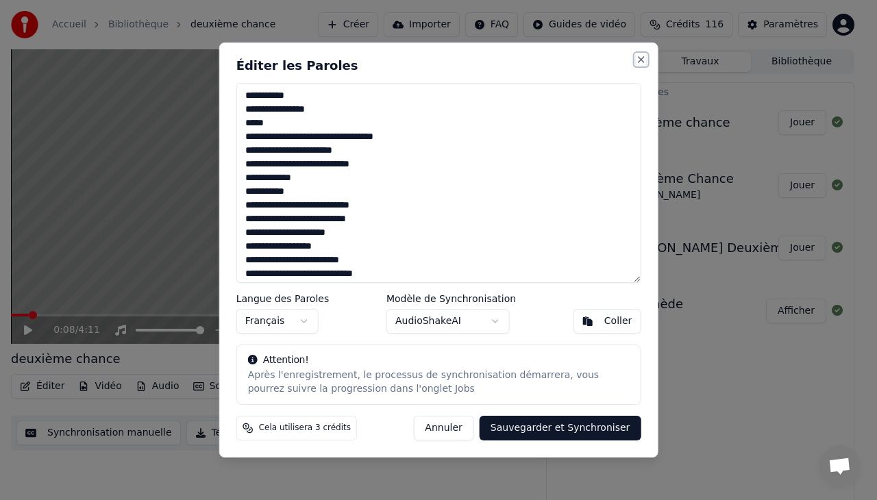
click at [642, 59] on button "Close" at bounding box center [640, 59] width 11 height 11
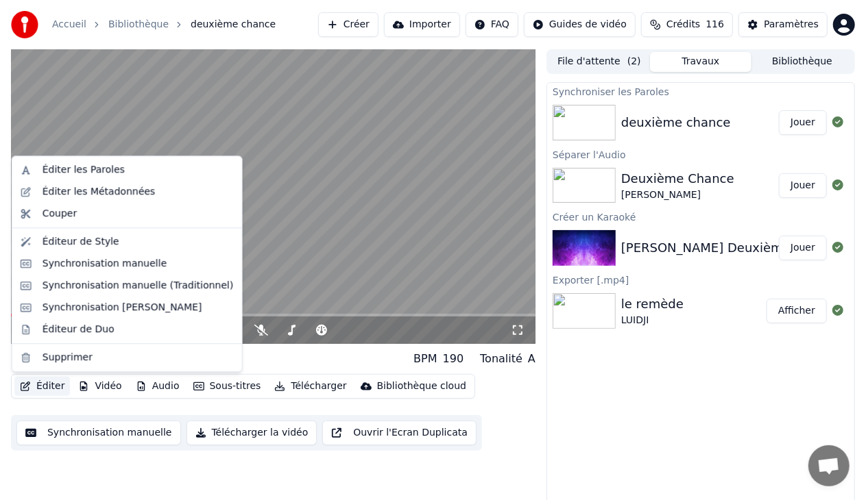
click at [34, 389] on button "Éditer" at bounding box center [42, 386] width 56 height 19
click at [112, 193] on div "Éditer les Métadonnées" at bounding box center [98, 192] width 113 height 14
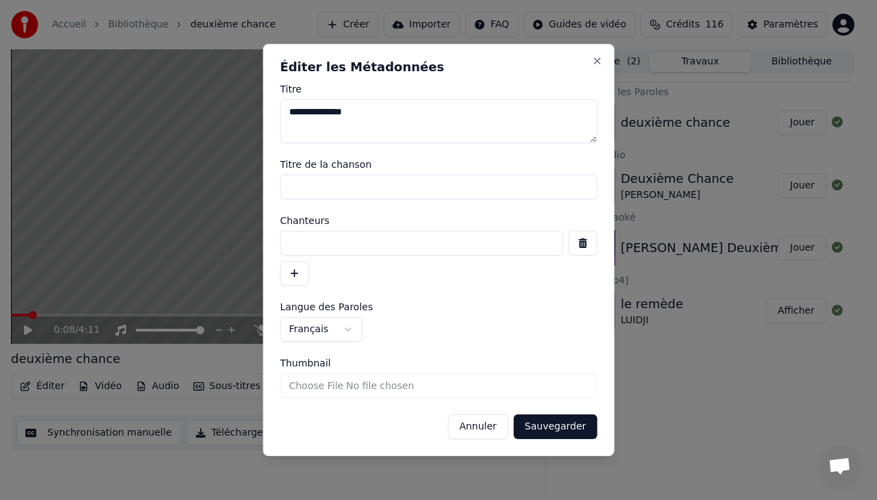
click at [376, 114] on textarea "**********" at bounding box center [438, 121] width 317 height 44
type textarea "*"
type textarea "*****"
click at [554, 432] on button "Sauvegarder" at bounding box center [555, 427] width 83 height 25
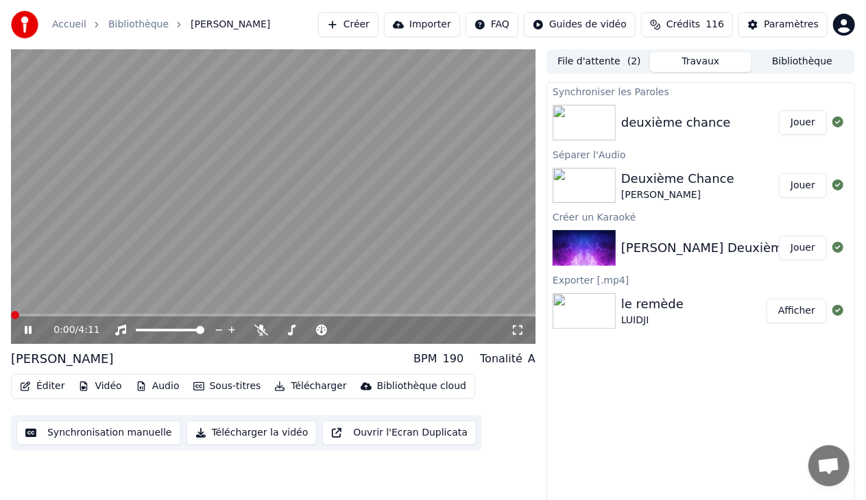
click at [11, 314] on span at bounding box center [15, 315] width 8 height 8
click at [27, 332] on icon at bounding box center [28, 330] width 7 height 8
click at [42, 385] on button "Éditer" at bounding box center [42, 386] width 56 height 19
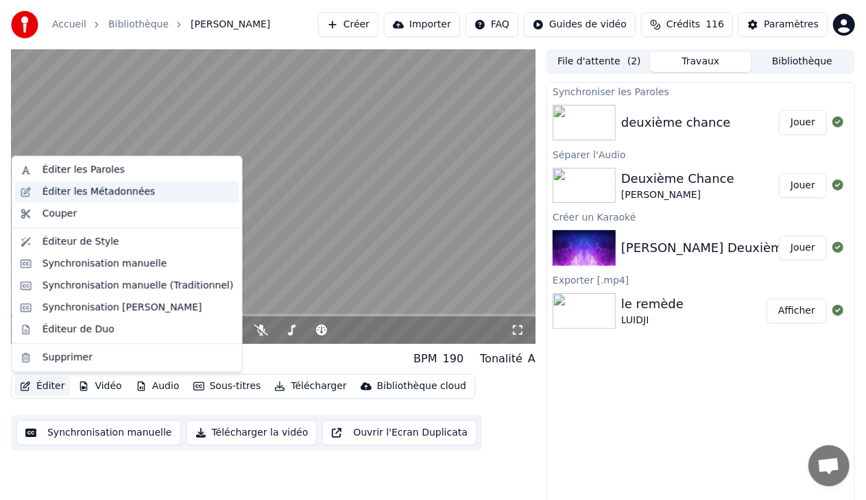
click at [86, 192] on div "Éditer les Métadonnées" at bounding box center [98, 192] width 113 height 14
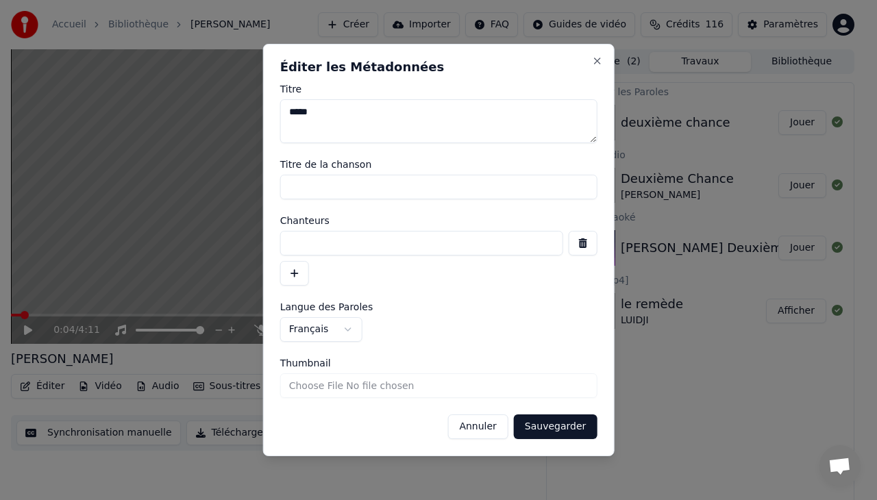
click at [344, 114] on textarea "*****" at bounding box center [438, 121] width 317 height 44
type textarea "*"
click at [557, 429] on button "Sauvegarder" at bounding box center [555, 427] width 83 height 25
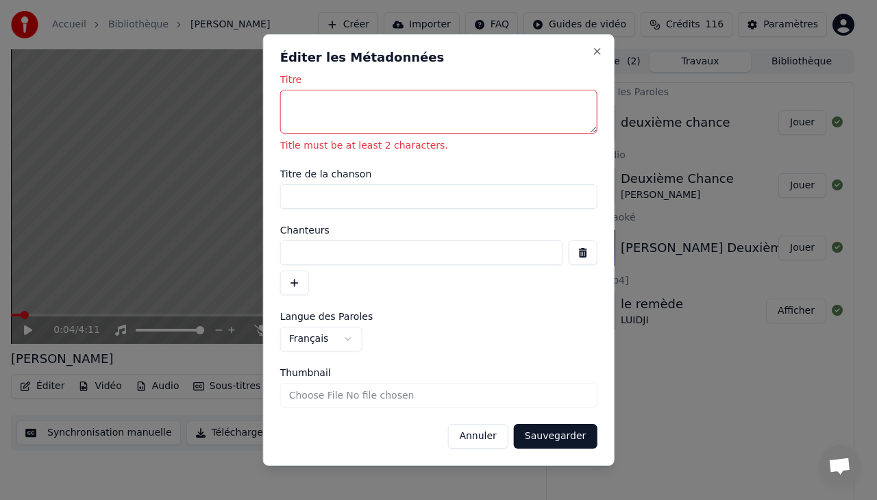
type textarea "*"
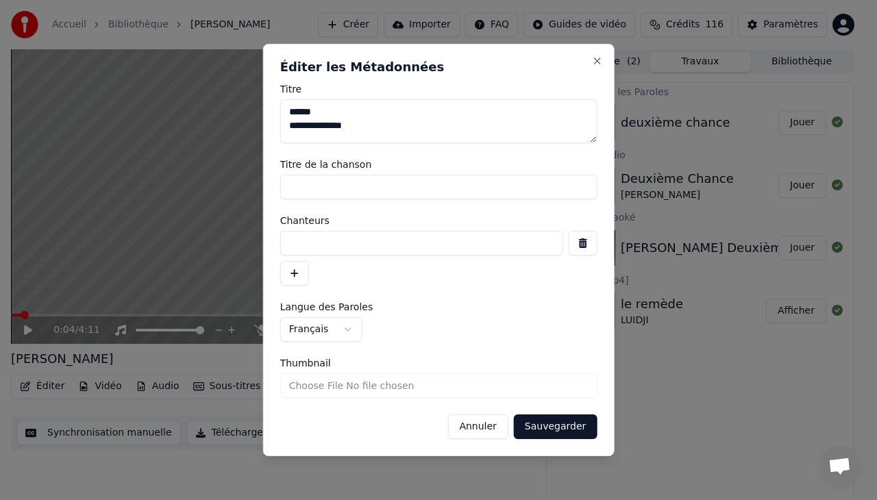
type textarea "**********"
click at [552, 423] on button "Sauvegarder" at bounding box center [555, 427] width 83 height 25
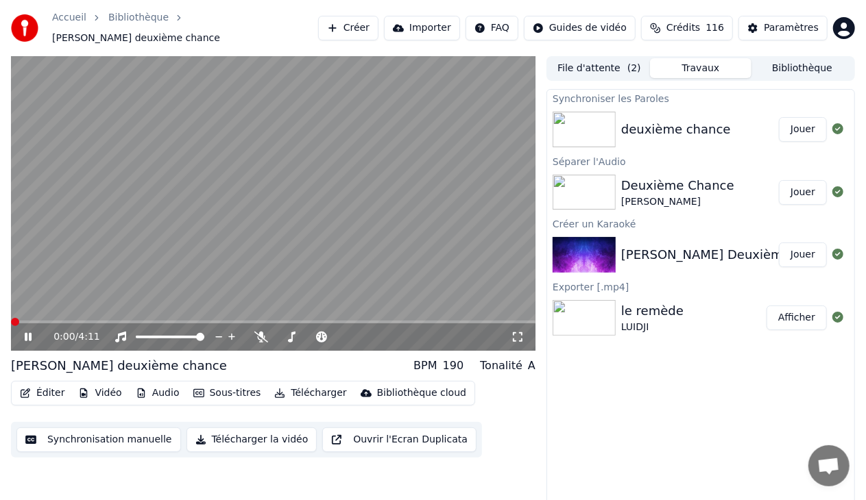
click at [11, 321] on span at bounding box center [11, 322] width 0 height 3
click at [26, 333] on icon at bounding box center [28, 337] width 7 height 8
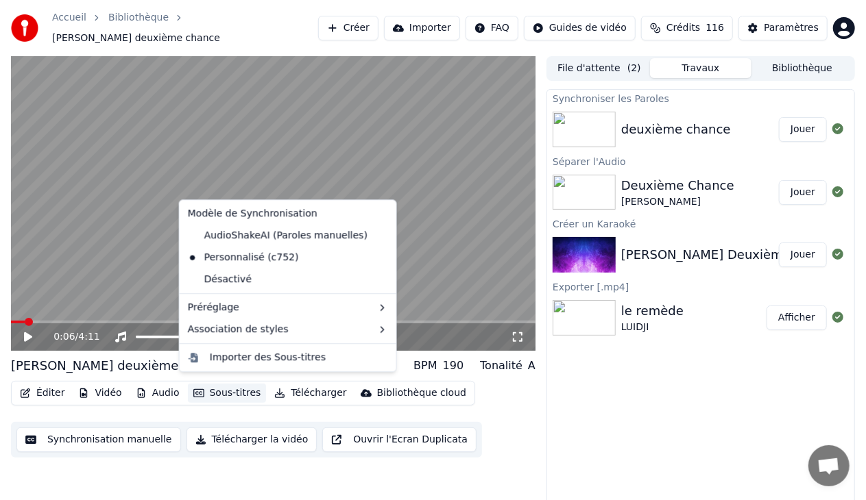
click at [219, 389] on button "Sous-titres" at bounding box center [227, 393] width 79 height 19
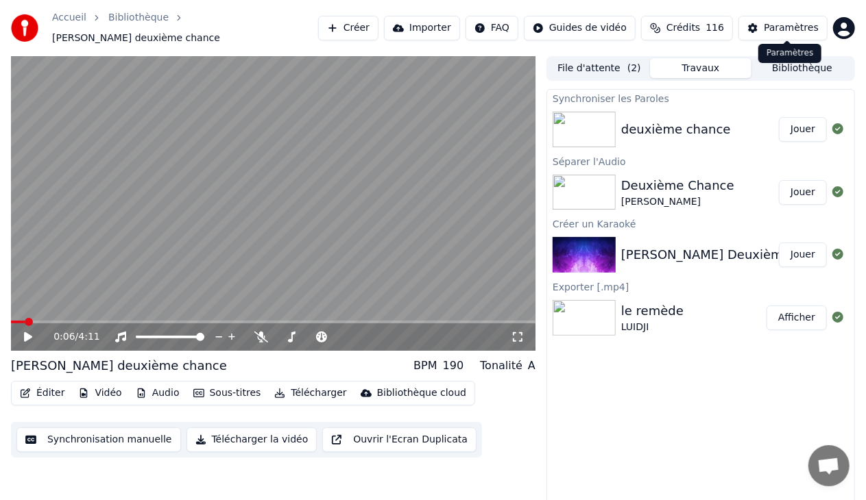
click at [766, 25] on button "Paramètres" at bounding box center [782, 28] width 89 height 25
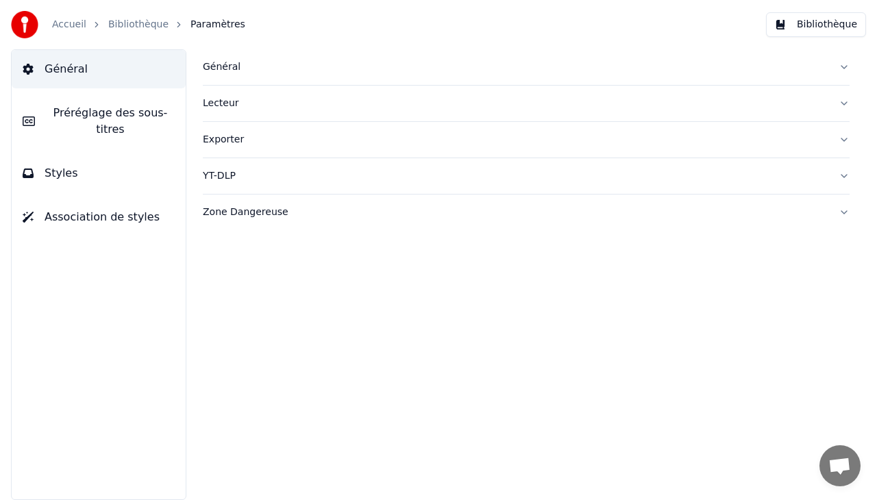
click at [103, 114] on span "Préréglage des sous-titres" at bounding box center [110, 121] width 129 height 33
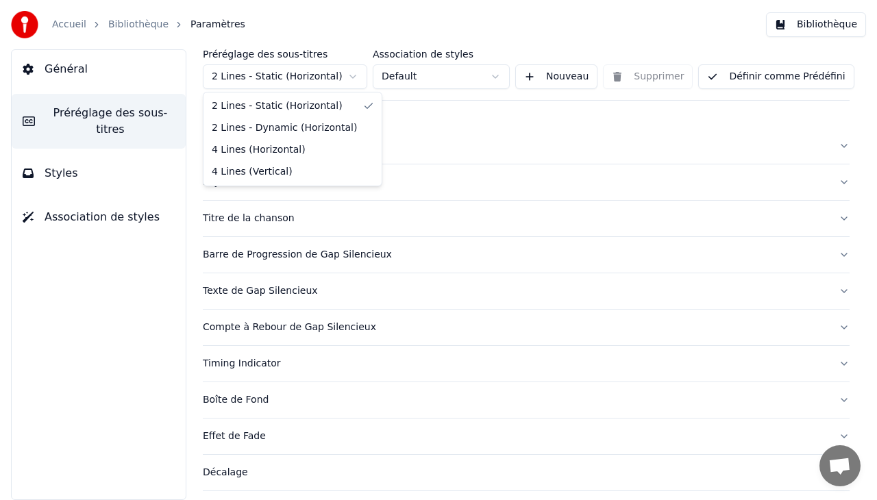
click at [356, 75] on html "Accueil Bibliothèque Paramètres Bibliothèque Général Préréglage des sous-titres…" at bounding box center [438, 250] width 877 height 500
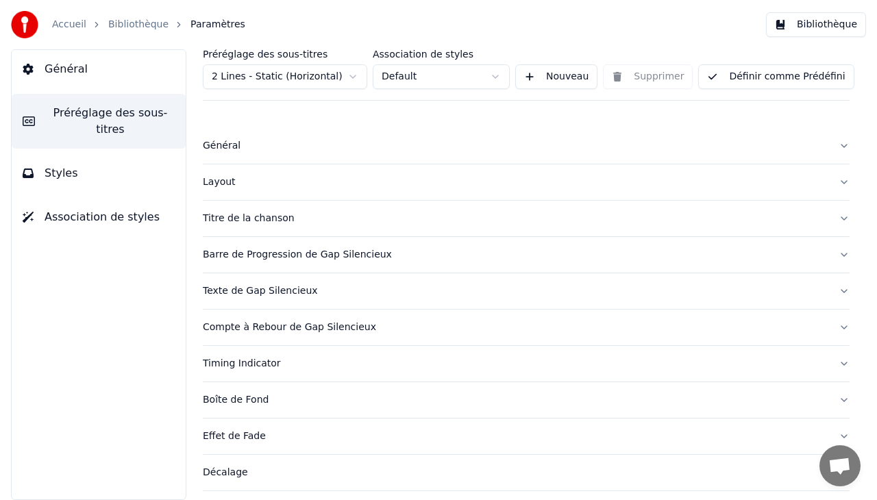
click at [801, 29] on button "Bibliothèque" at bounding box center [816, 24] width 100 height 25
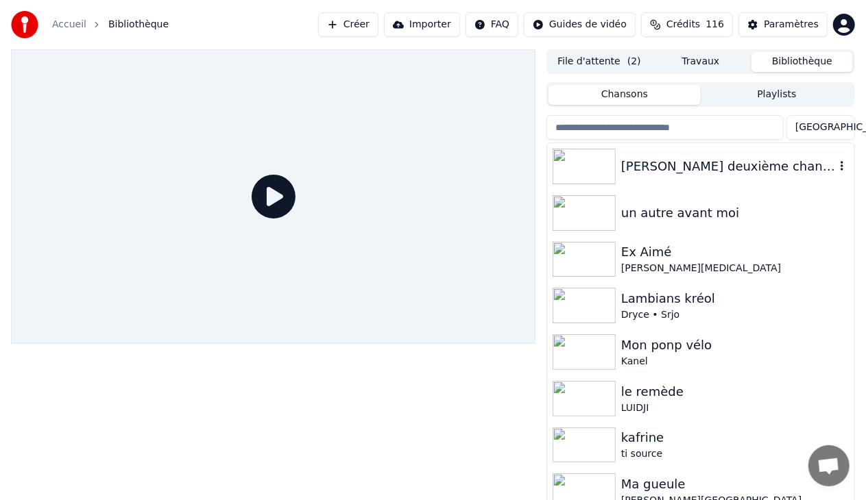
click at [661, 180] on div "[PERSON_NAME] deuxième chance" at bounding box center [700, 166] width 307 height 47
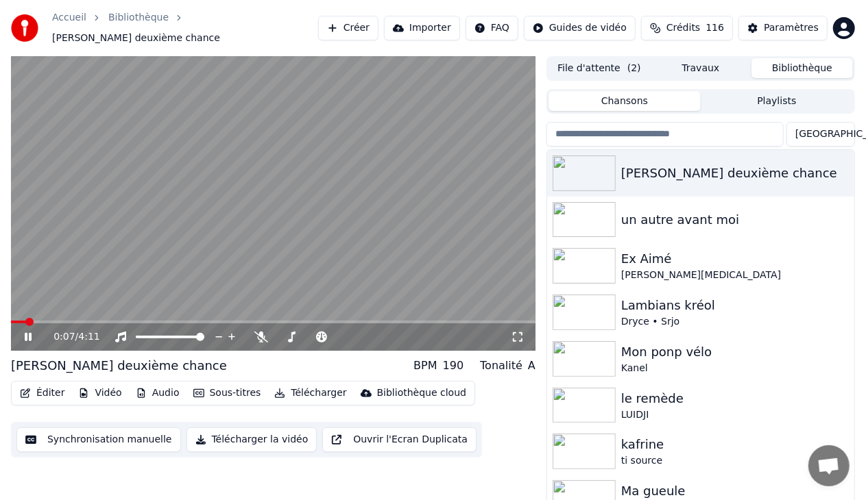
click at [33, 332] on icon at bounding box center [38, 337] width 32 height 11
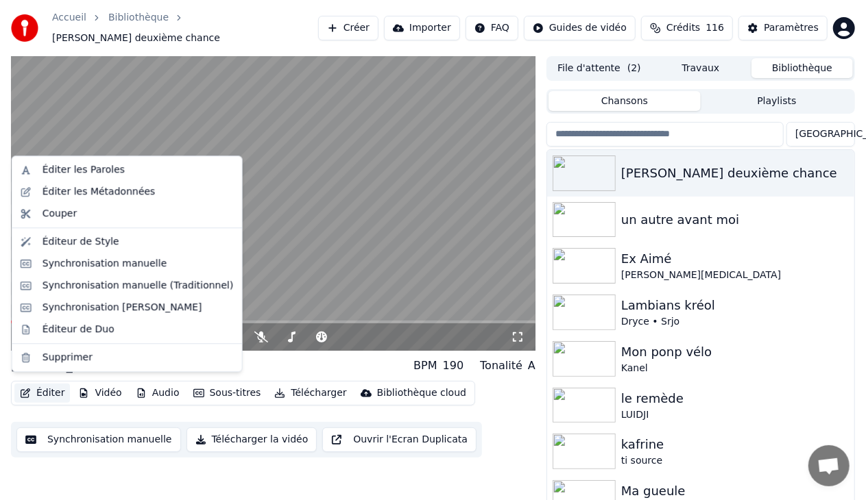
click at [55, 387] on button "Éditer" at bounding box center [42, 393] width 56 height 19
click at [82, 245] on div "Éditeur de Style" at bounding box center [80, 242] width 77 height 14
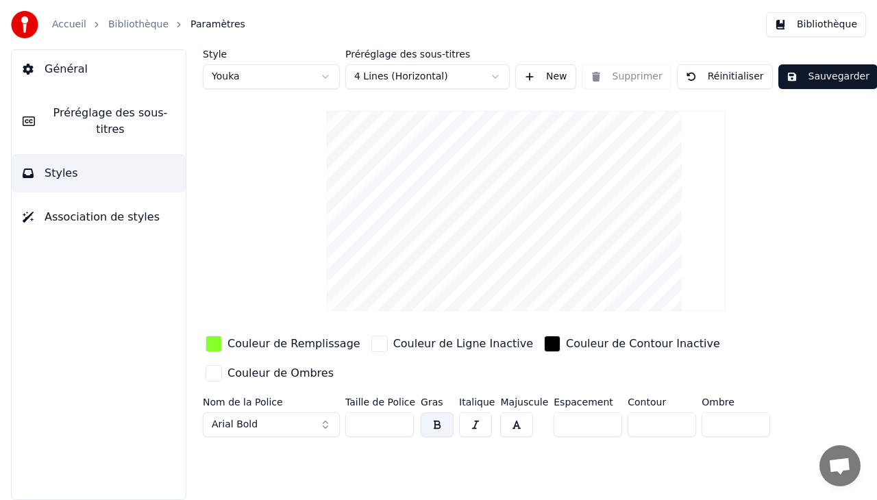
click at [148, 25] on link "Bibliothèque" at bounding box center [138, 25] width 60 height 14
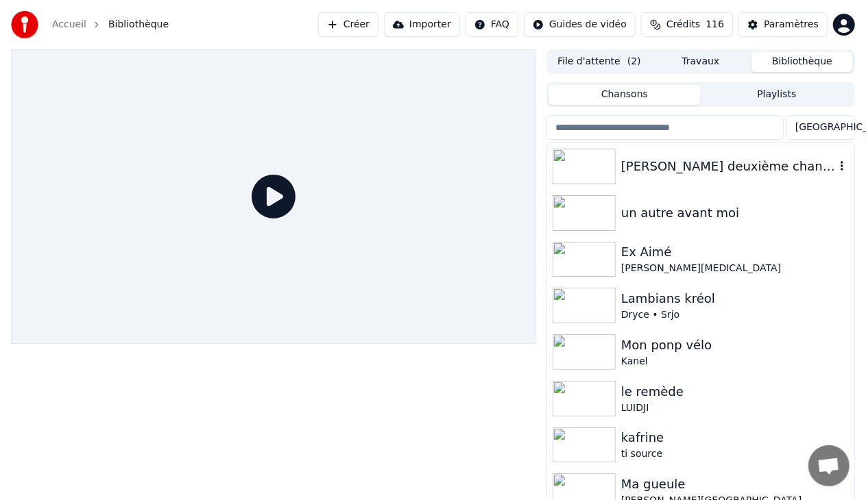
click at [636, 165] on div "[PERSON_NAME] deuxième chance" at bounding box center [728, 166] width 214 height 19
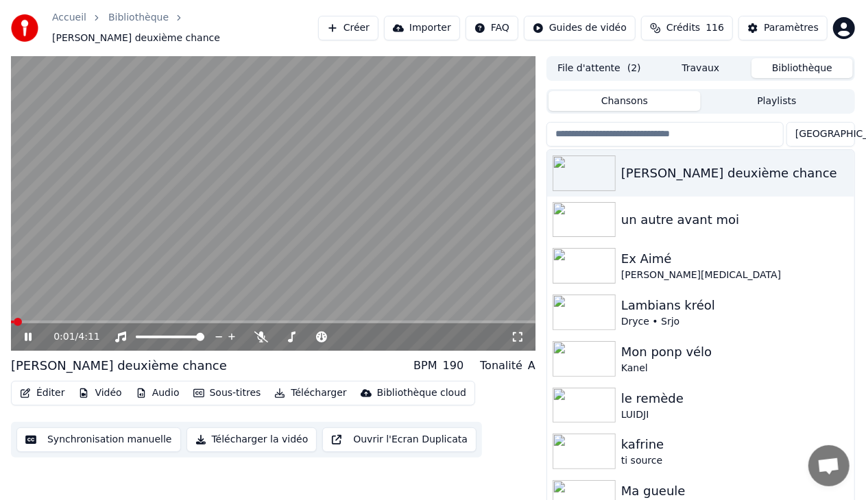
click at [29, 332] on icon at bounding box center [38, 337] width 32 height 11
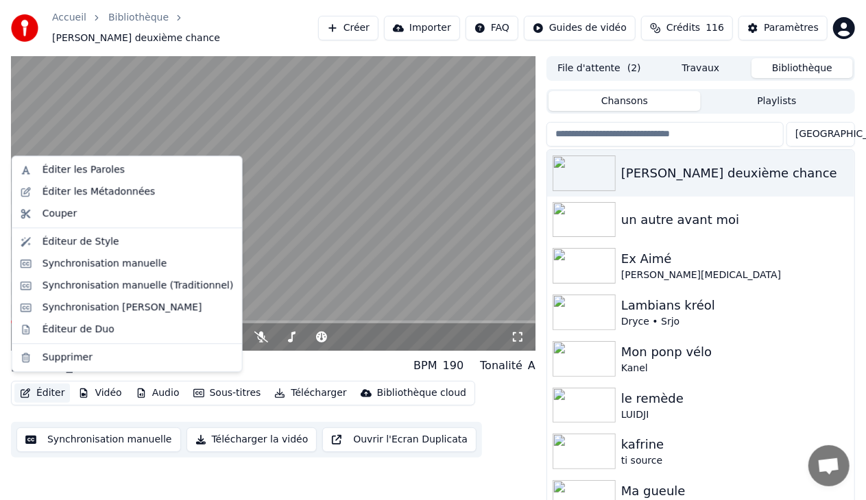
click at [42, 384] on button "Éditer" at bounding box center [42, 393] width 56 height 19
click at [88, 198] on div "Éditer les Métadonnées" at bounding box center [98, 192] width 113 height 14
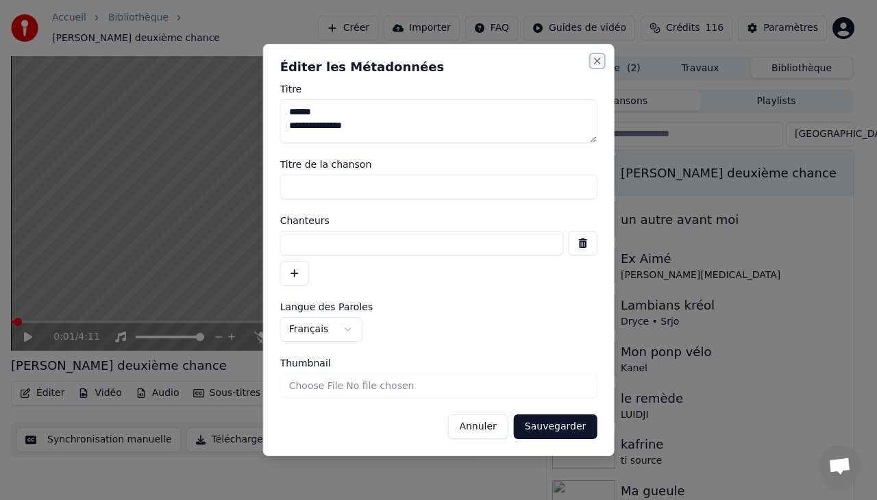
click at [600, 56] on button "Close" at bounding box center [596, 61] width 11 height 11
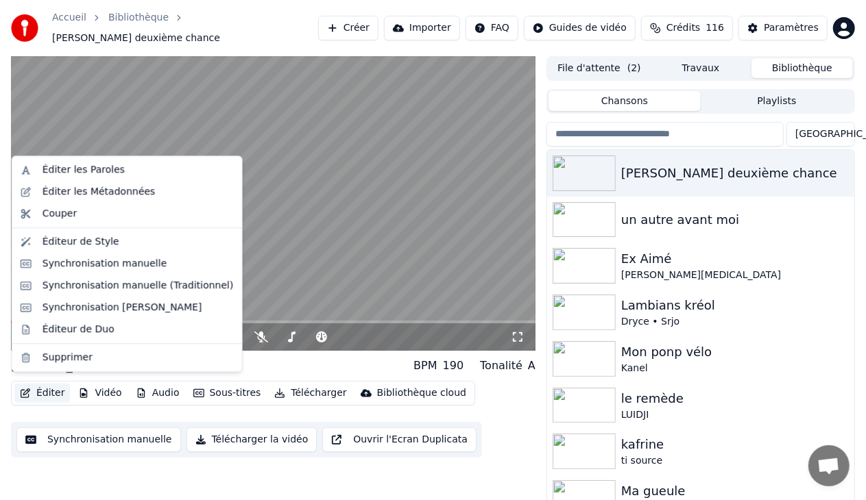
click at [32, 384] on button "Éditer" at bounding box center [42, 393] width 56 height 19
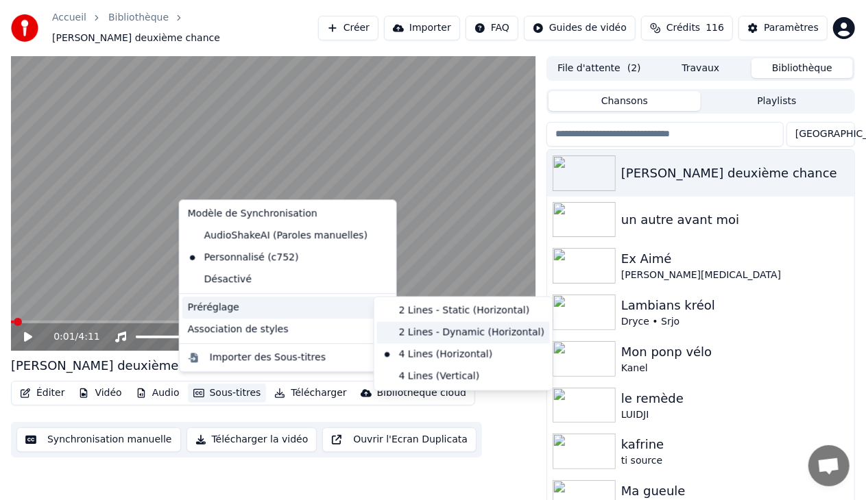
click at [417, 330] on div "2 Lines - Dynamic (Horizontal)" at bounding box center [463, 333] width 173 height 22
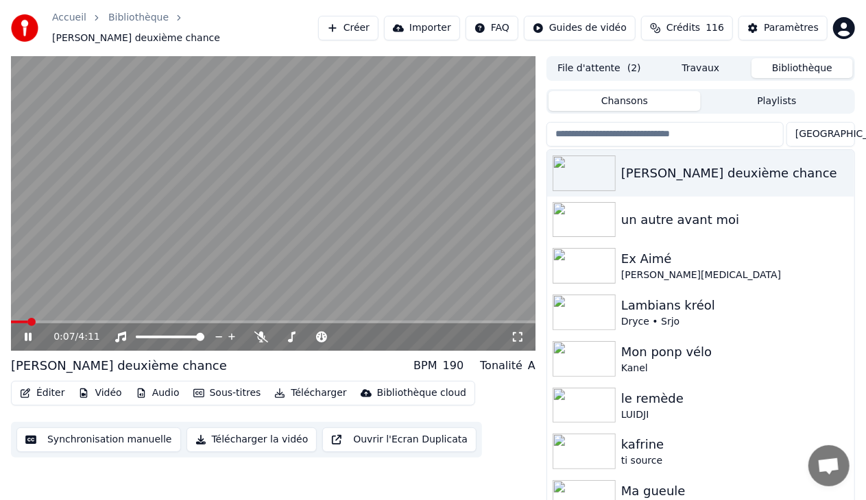
click at [29, 332] on icon at bounding box center [38, 337] width 32 height 11
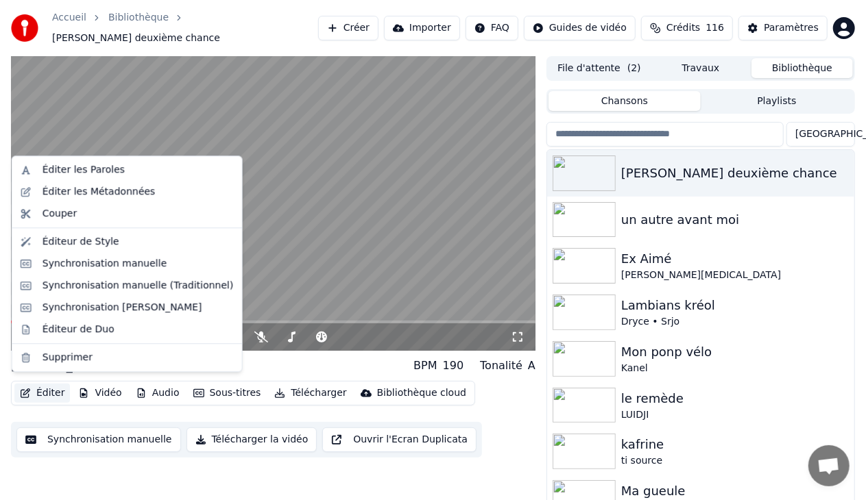
click at [40, 387] on button "Éditer" at bounding box center [42, 393] width 56 height 19
click at [110, 239] on div "Éditeur de Style" at bounding box center [137, 242] width 191 height 14
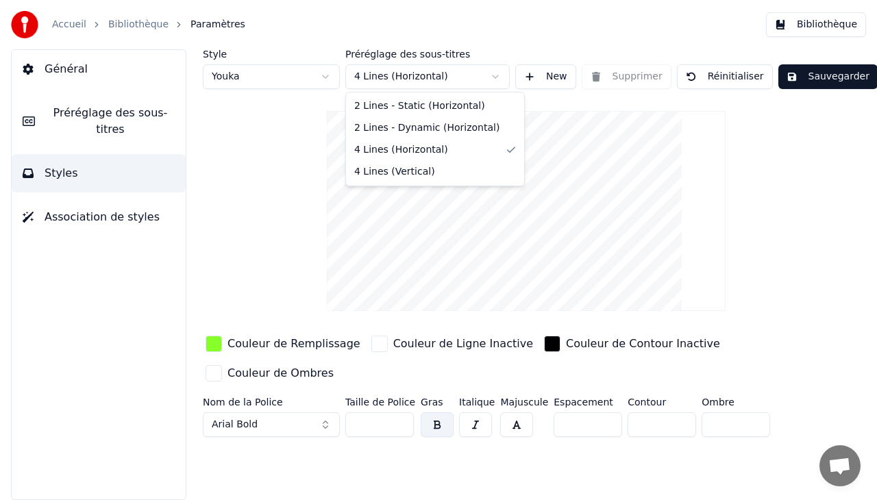
click at [498, 70] on html "Accueil Bibliothèque Paramètres Bibliothèque Général Préréglage des sous-titres…" at bounding box center [438, 250] width 877 height 500
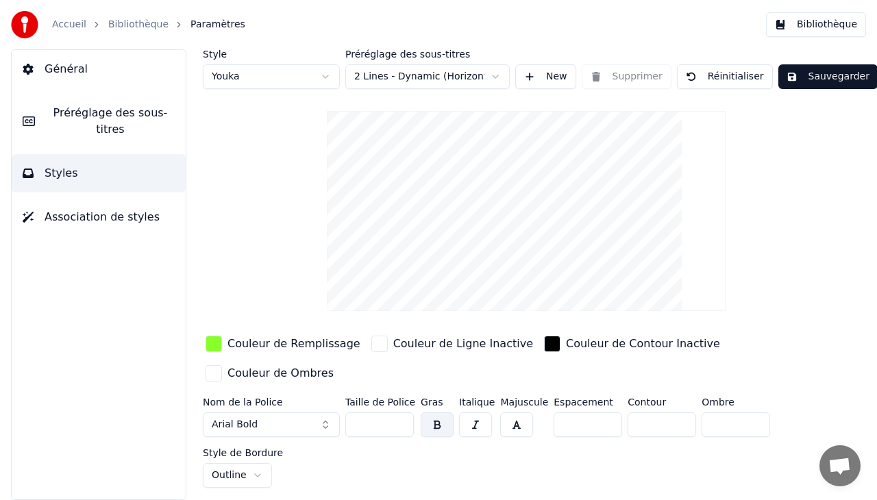
click at [799, 71] on button "Sauvegarder" at bounding box center [828, 76] width 99 height 25
click at [283, 339] on div "Couleur de Remplissage" at bounding box center [294, 344] width 133 height 16
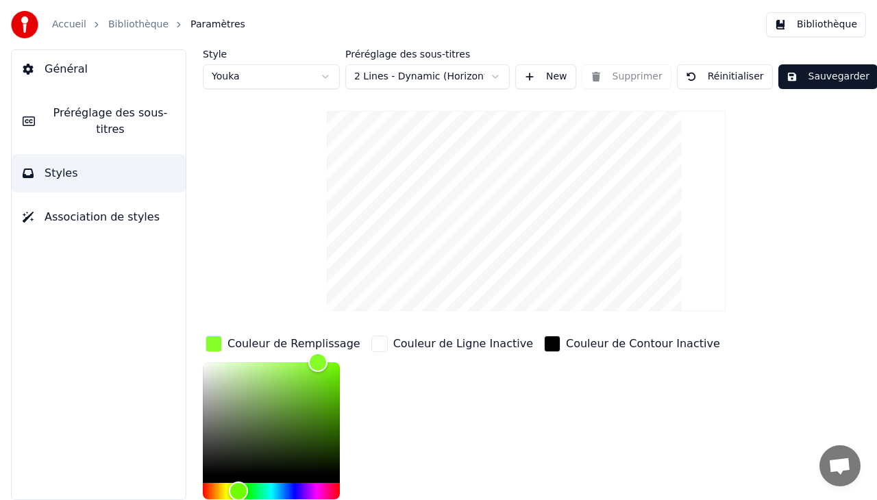
click at [515, 165] on video at bounding box center [526, 211] width 399 height 200
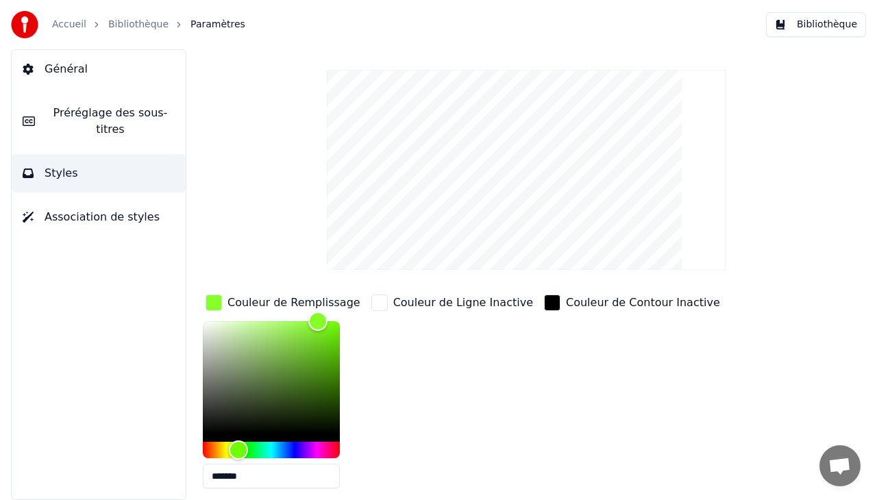
scroll to position [38, 0]
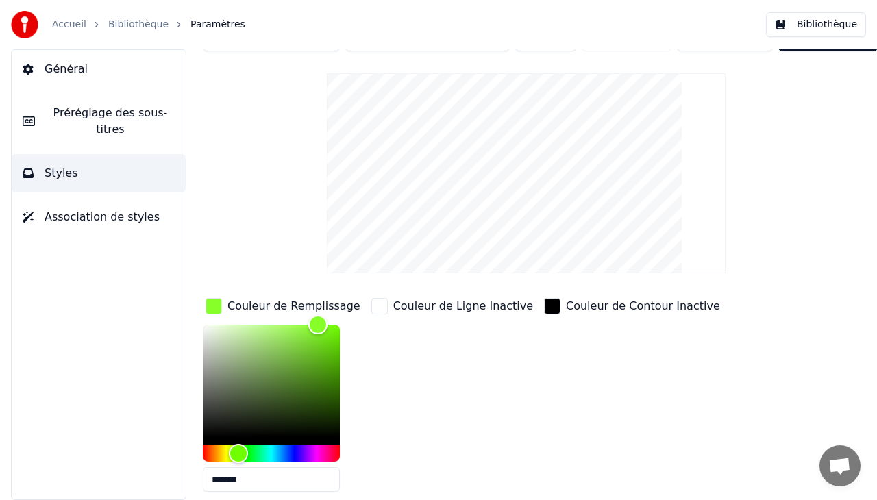
click at [57, 209] on span "Association de styles" at bounding box center [102, 217] width 115 height 16
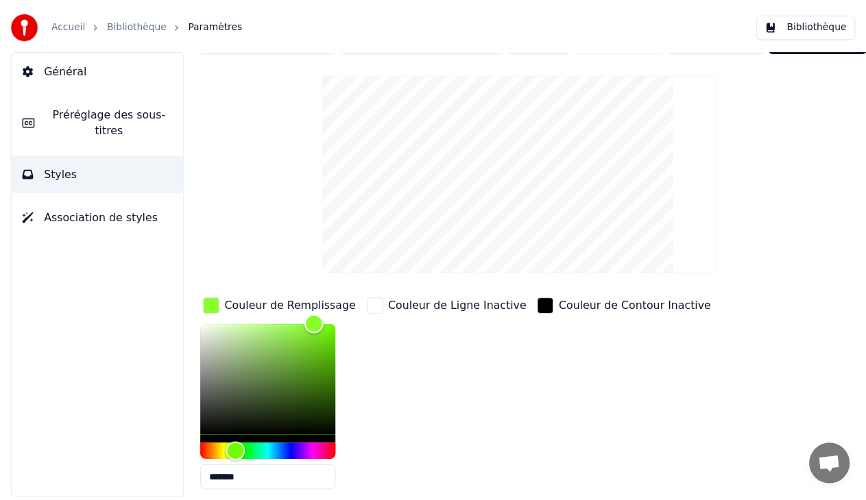
scroll to position [0, 0]
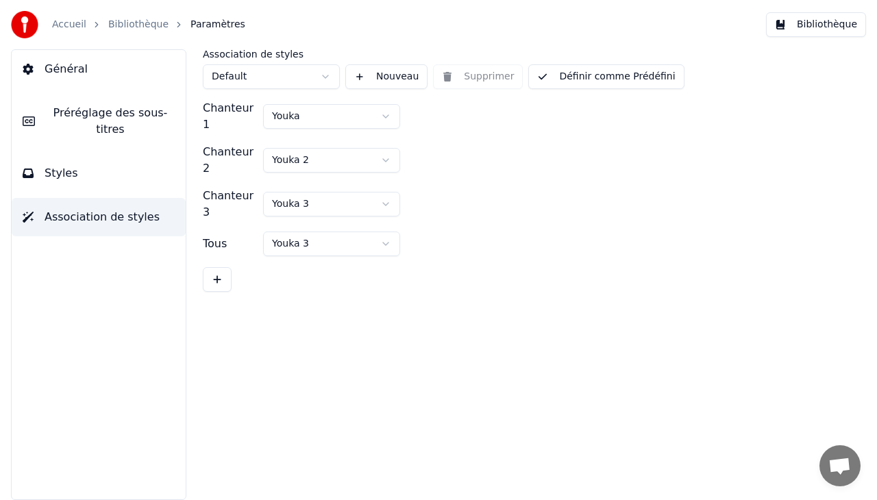
click at [94, 123] on button "Préréglage des sous-titres" at bounding box center [99, 121] width 174 height 55
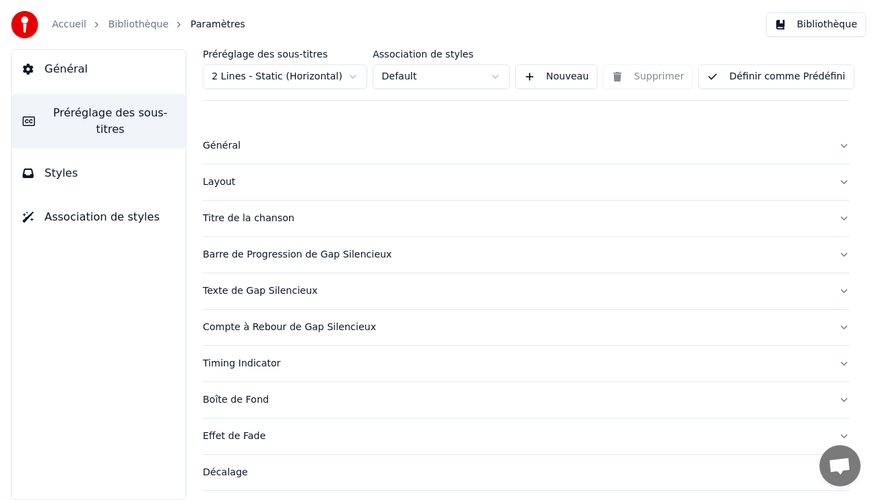
click at [70, 165] on span "Styles" at bounding box center [62, 173] width 34 height 16
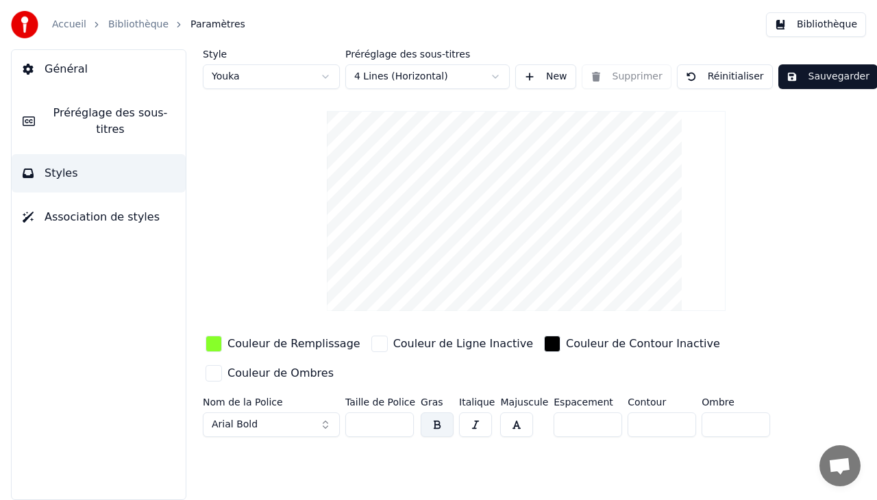
click at [145, 26] on link "Bibliothèque" at bounding box center [138, 25] width 60 height 14
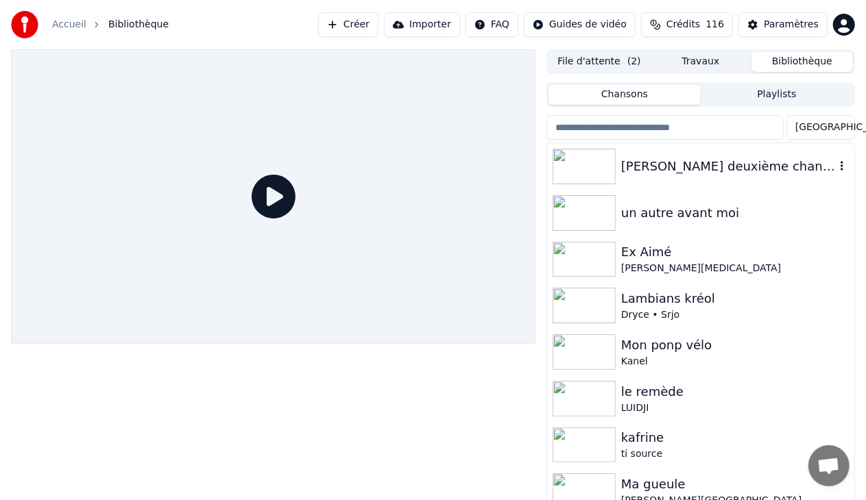
click at [696, 165] on div "[PERSON_NAME] deuxième chance" at bounding box center [728, 166] width 214 height 19
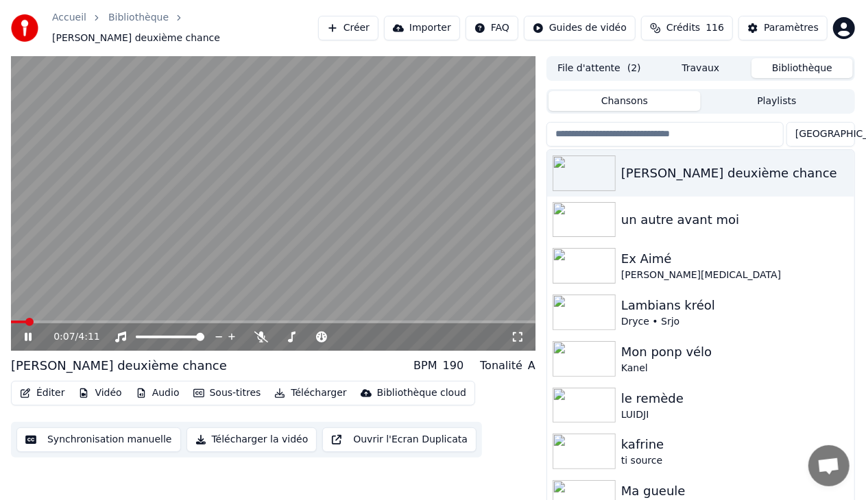
click at [28, 332] on icon at bounding box center [38, 337] width 32 height 11
click at [45, 384] on button "Éditer" at bounding box center [42, 393] width 56 height 19
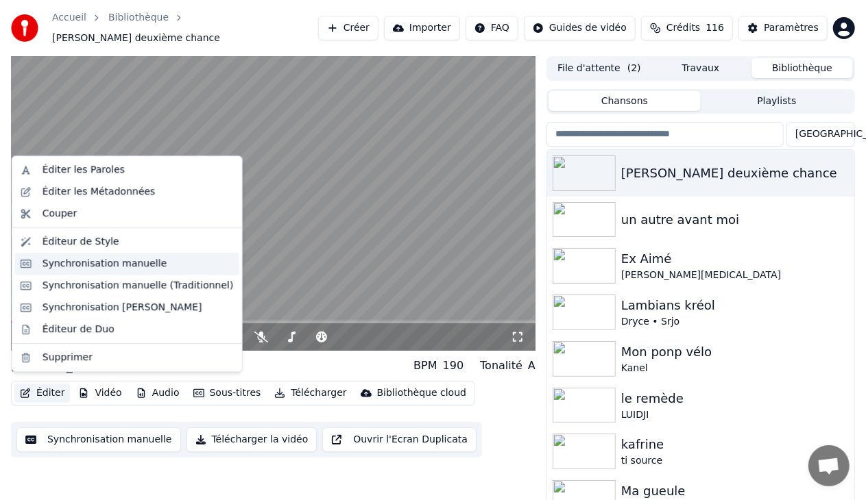
click at [127, 265] on div "Synchronisation manuelle" at bounding box center [104, 264] width 125 height 14
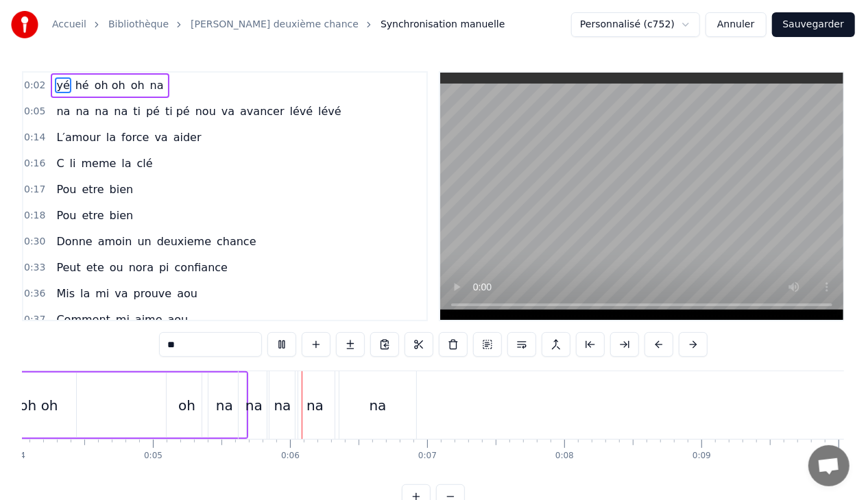
scroll to position [0, 687]
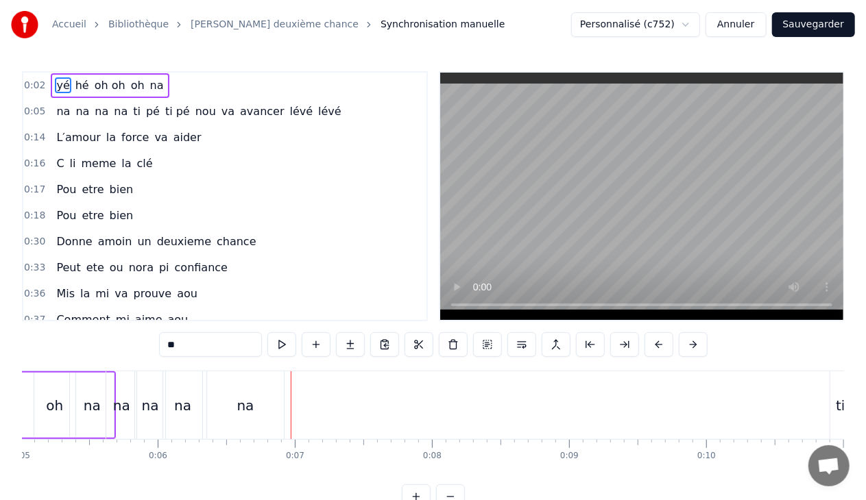
click at [149, 87] on span "na" at bounding box center [157, 85] width 16 height 16
type input "**"
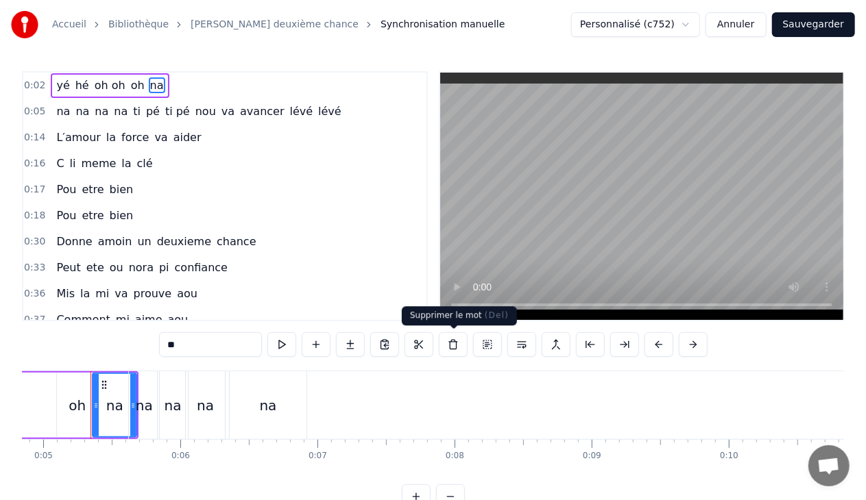
click at [456, 342] on button at bounding box center [453, 344] width 29 height 25
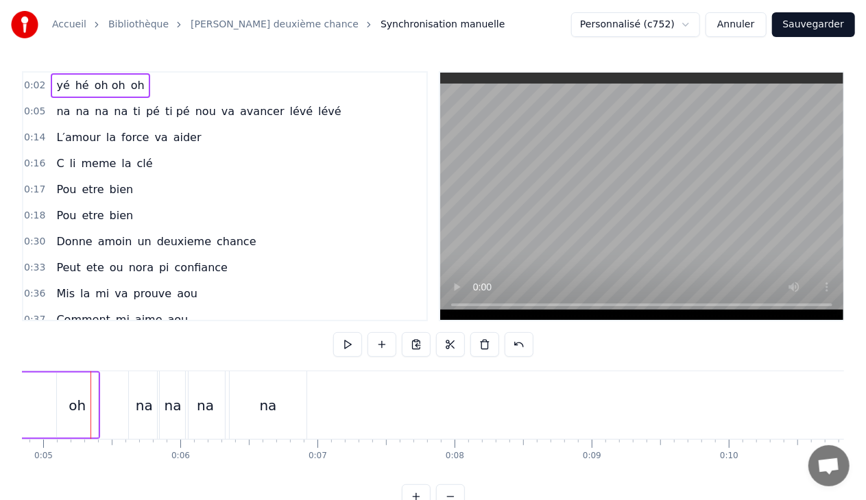
click at [130, 82] on span "oh" at bounding box center [138, 85] width 16 height 16
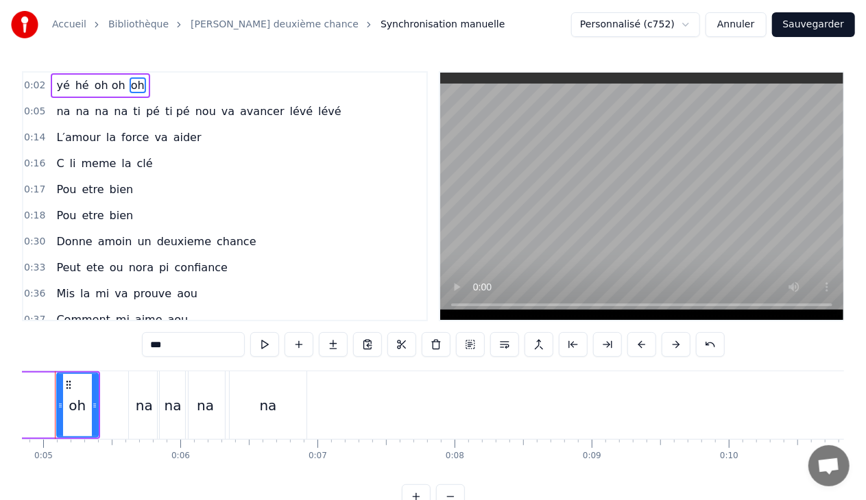
scroll to position [0, 628]
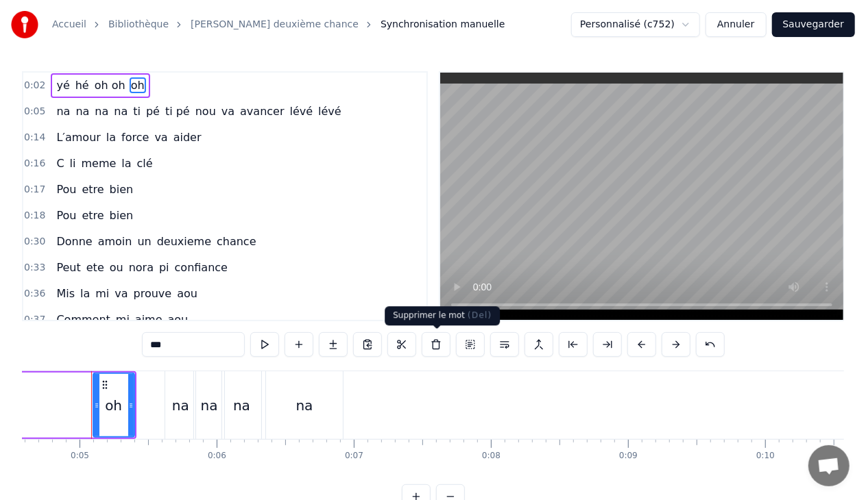
click at [439, 346] on button at bounding box center [436, 344] width 29 height 25
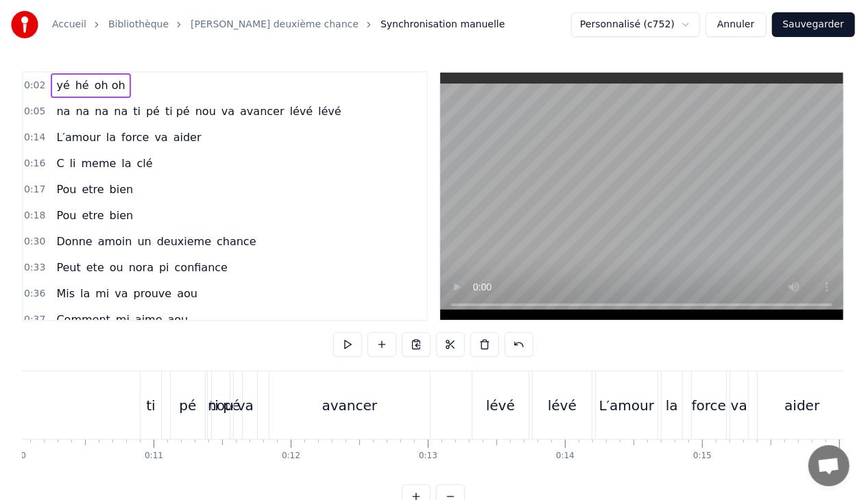
scroll to position [0, 1278]
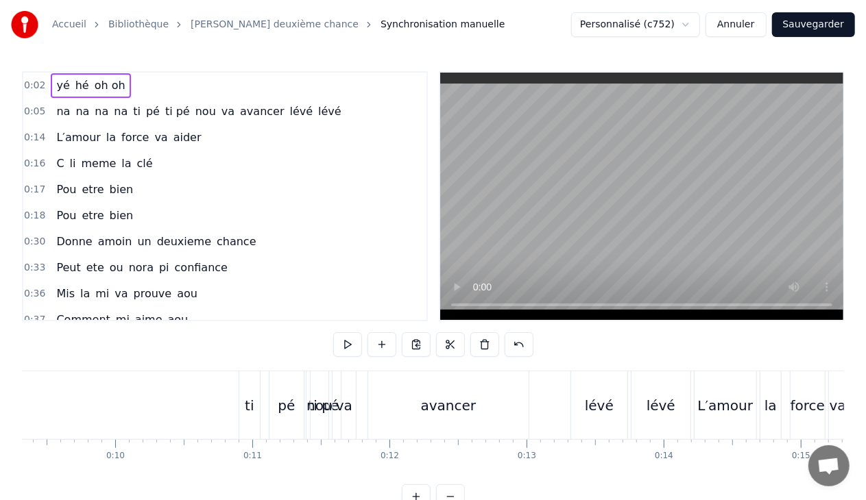
click at [266, 400] on div "na na na na ti pé ti pé nou va avancer lévé lévé" at bounding box center [104, 405] width 1179 height 68
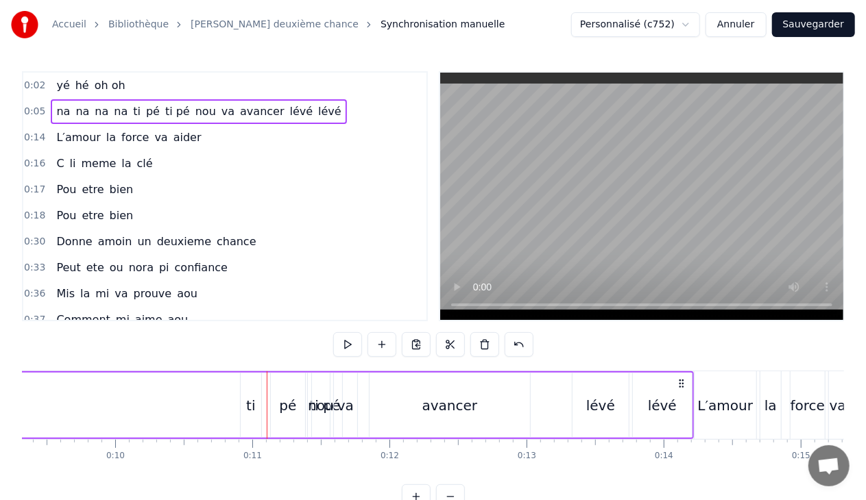
click at [112, 112] on span "na" at bounding box center [120, 111] width 16 height 16
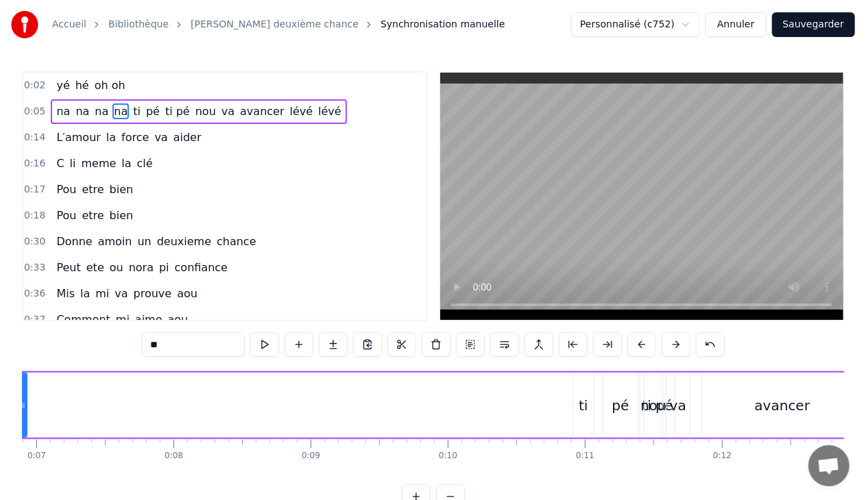
scroll to position [0, 803]
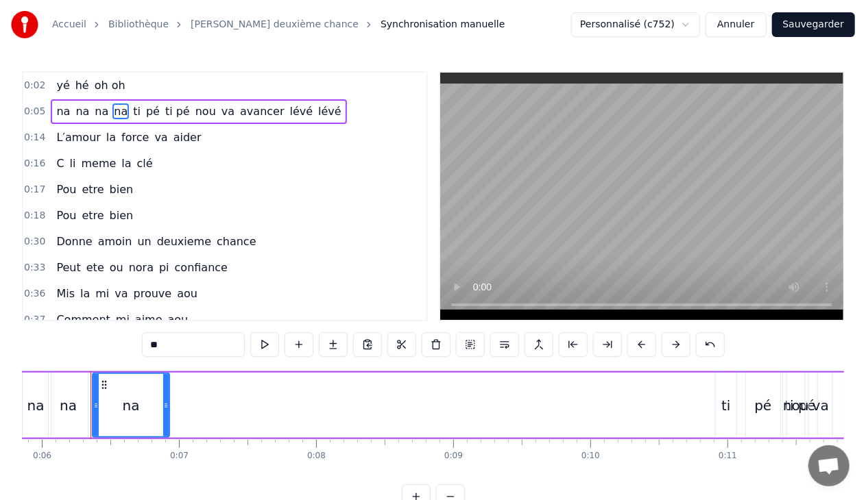
click at [181, 343] on input "**" at bounding box center [193, 344] width 103 height 25
type input "*"
click at [95, 117] on span "na" at bounding box center [101, 111] width 16 height 16
type input "**"
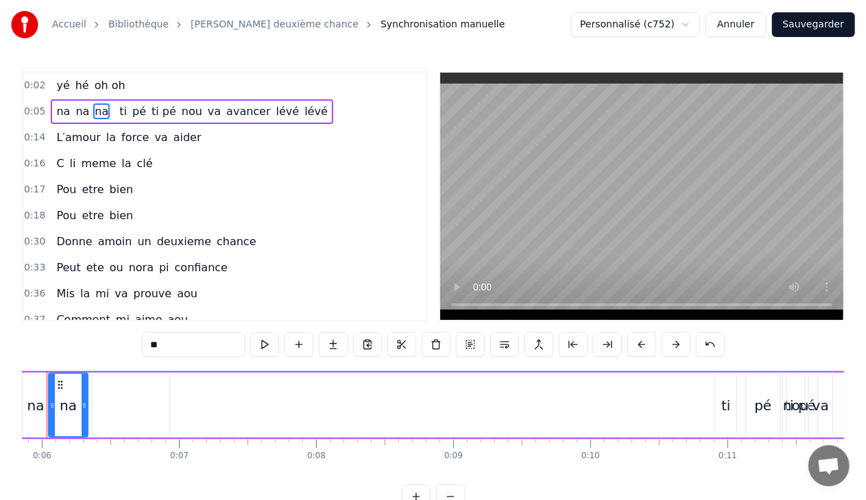
scroll to position [0, 759]
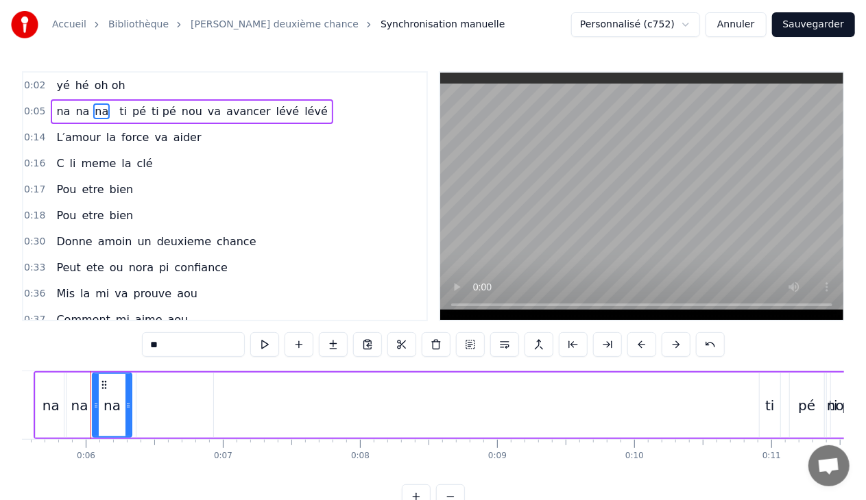
click at [179, 344] on input "**" at bounding box center [193, 344] width 103 height 25
click at [429, 347] on button at bounding box center [436, 344] width 29 height 25
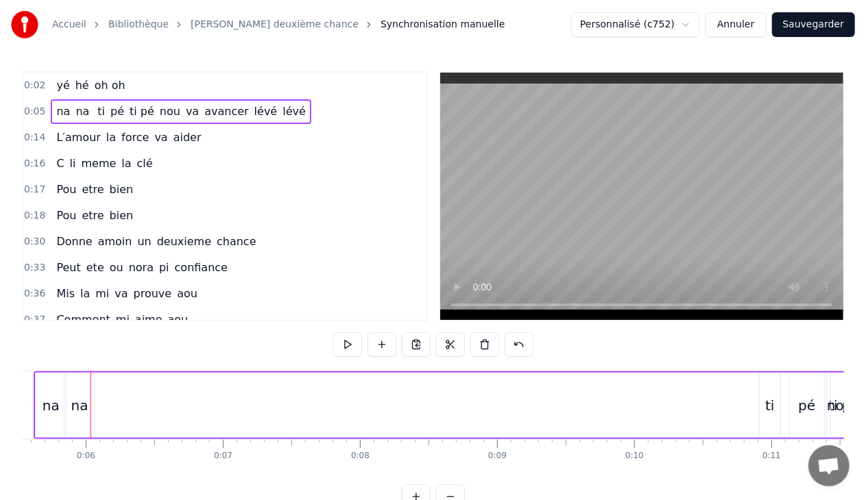
click at [67, 113] on div "na na ti pé ti pé nou va avancer lévé lévé" at bounding box center [181, 111] width 260 height 25
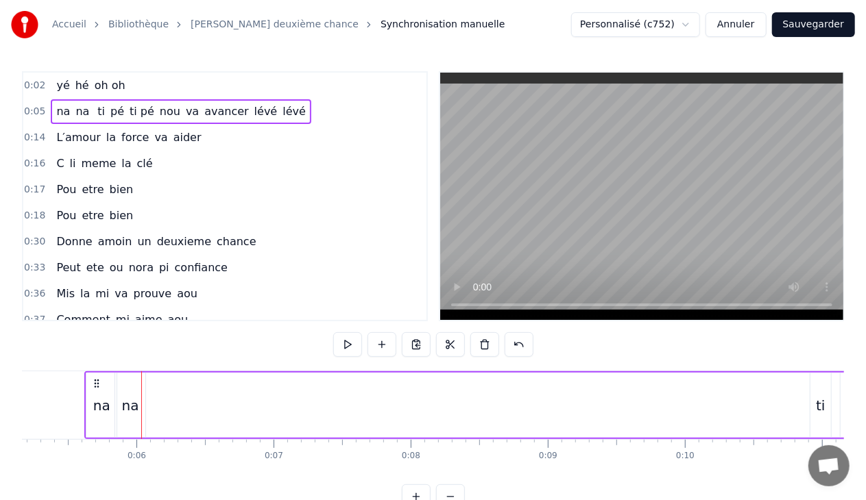
scroll to position [0, 702]
click at [74, 111] on span "na" at bounding box center [82, 111] width 16 height 16
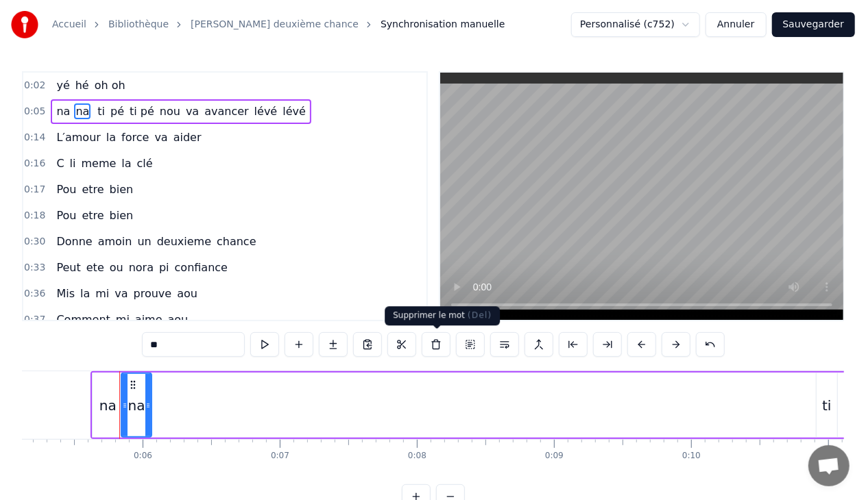
click at [437, 345] on button at bounding box center [436, 344] width 29 height 25
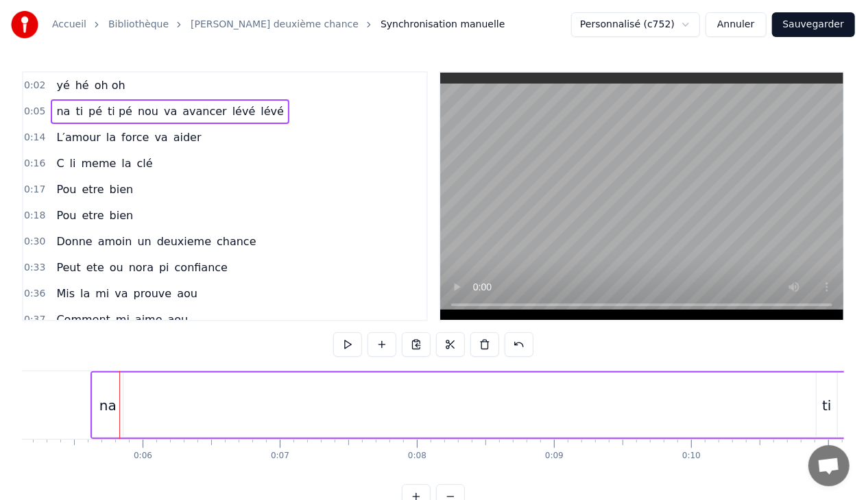
click at [63, 113] on span "na" at bounding box center [63, 111] width 16 height 16
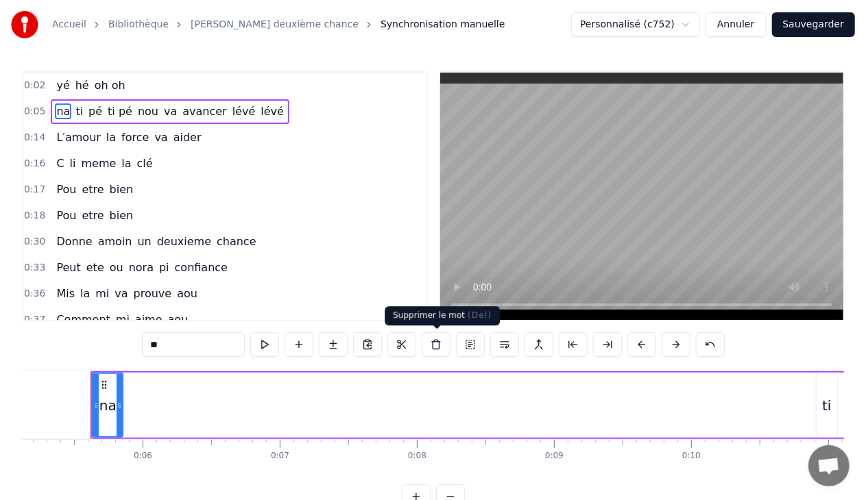
click at [437, 348] on button at bounding box center [436, 344] width 29 height 25
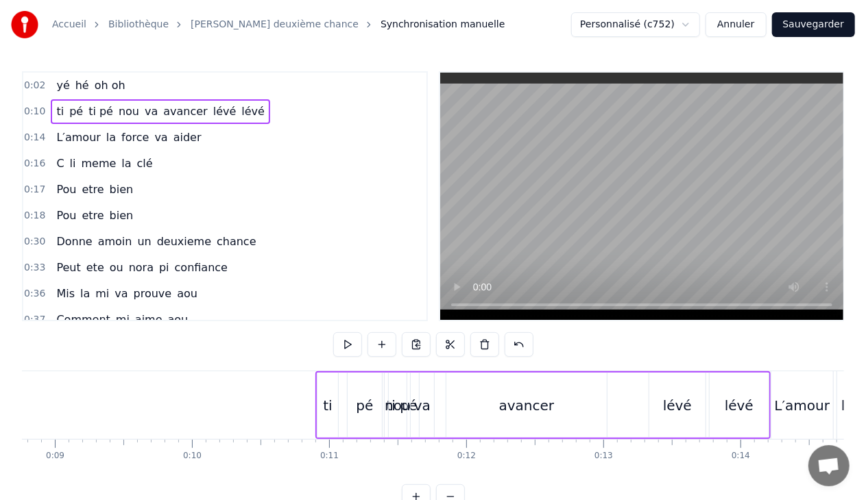
scroll to position [0, 965]
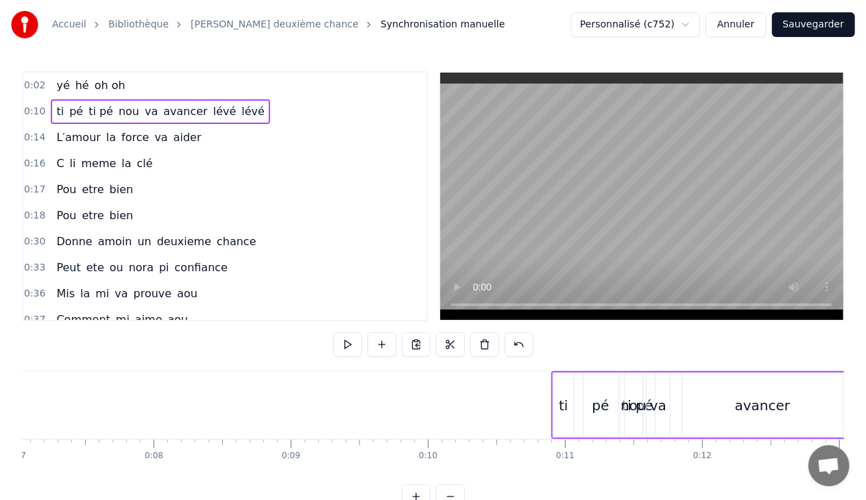
click at [589, 393] on div "pé" at bounding box center [600, 405] width 34 height 65
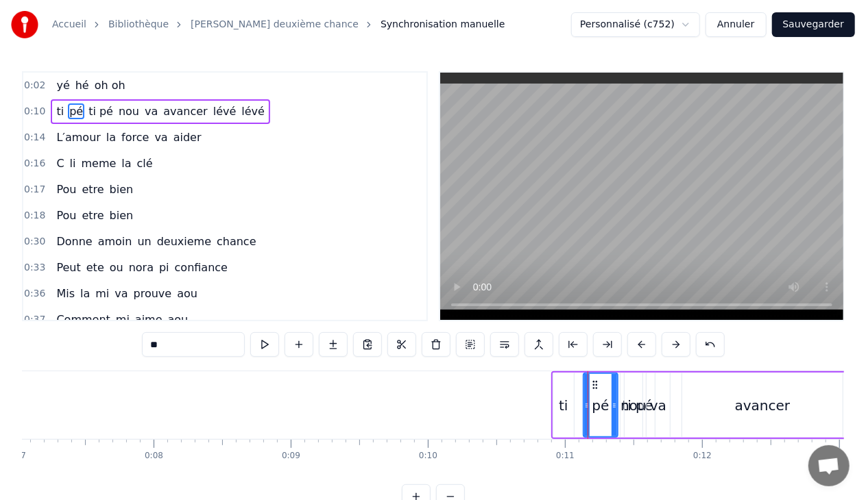
click at [255, 110] on div "0:10 ti pé ti pé nou va avancer lévé lévé" at bounding box center [224, 112] width 403 height 26
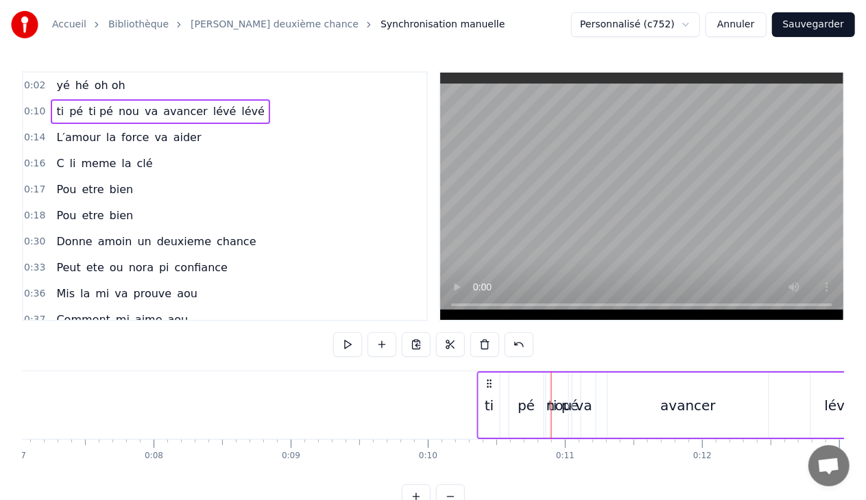
drag, startPoint x: 563, startPoint y: 381, endPoint x: 489, endPoint y: 376, distance: 74.2
click at [489, 376] on div "ti pé ti pé nou va avancer lévé lévé" at bounding box center [704, 405] width 455 height 68
click at [114, 85] on span "oh oh" at bounding box center [110, 85] width 34 height 16
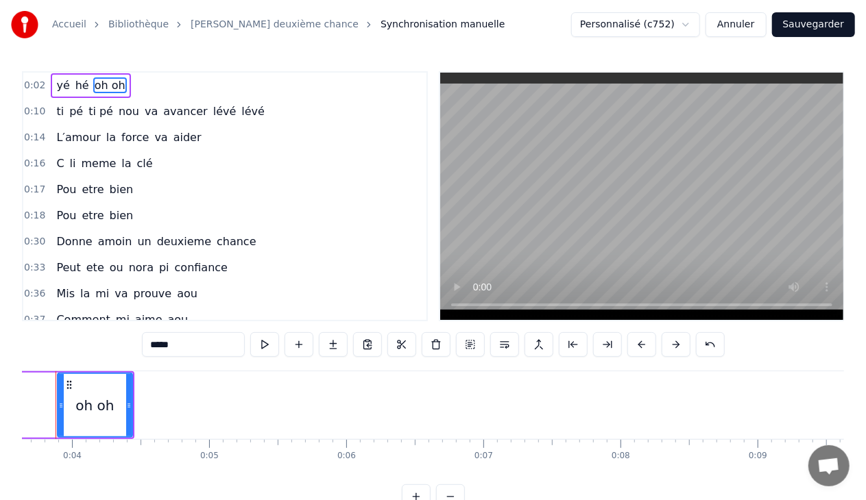
scroll to position [0, 463]
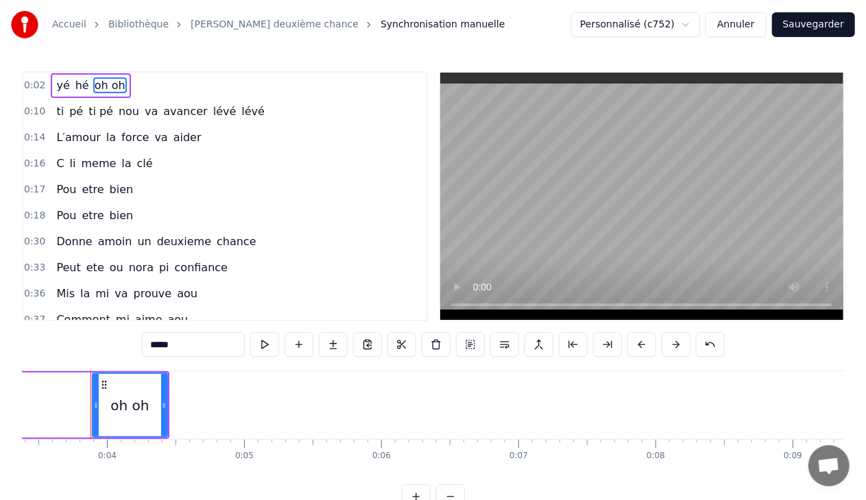
click at [138, 88] on div "0:02 yé hé oh oh" at bounding box center [224, 86] width 403 height 26
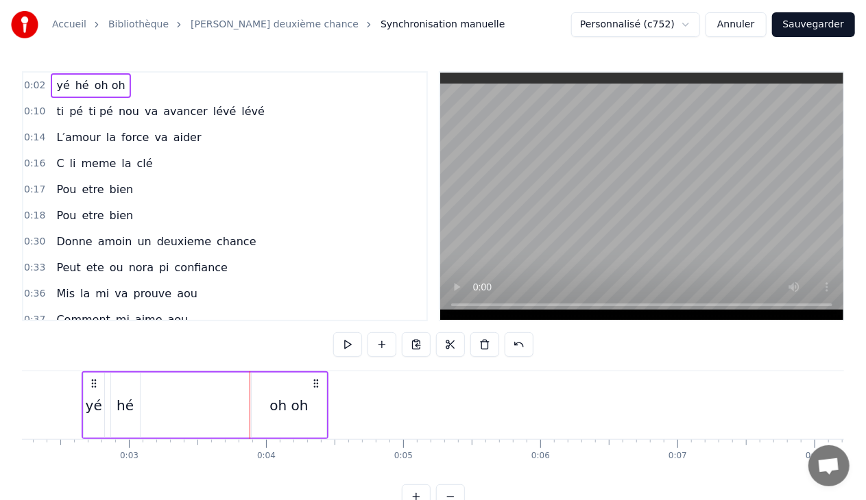
scroll to position [0, 295]
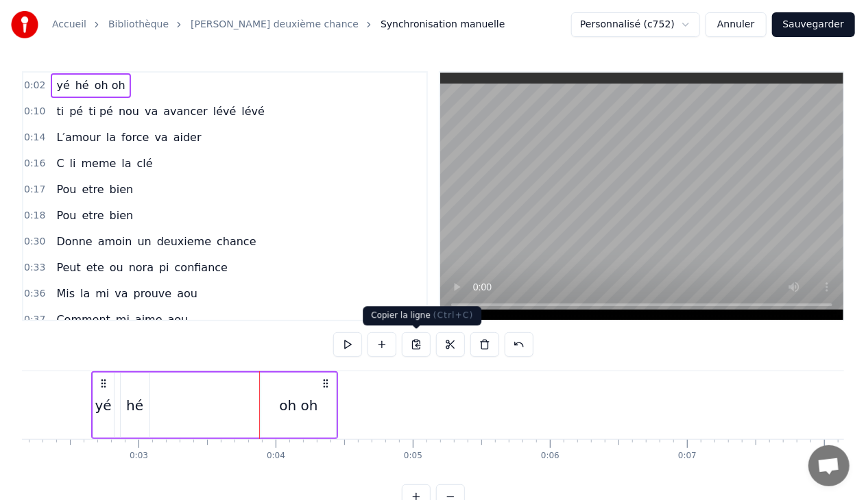
click at [415, 344] on button at bounding box center [416, 344] width 29 height 25
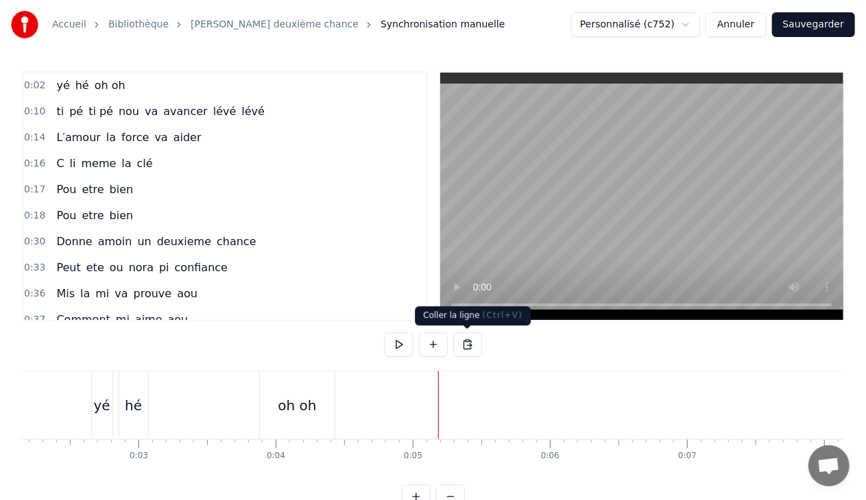
click at [461, 344] on button at bounding box center [467, 344] width 29 height 25
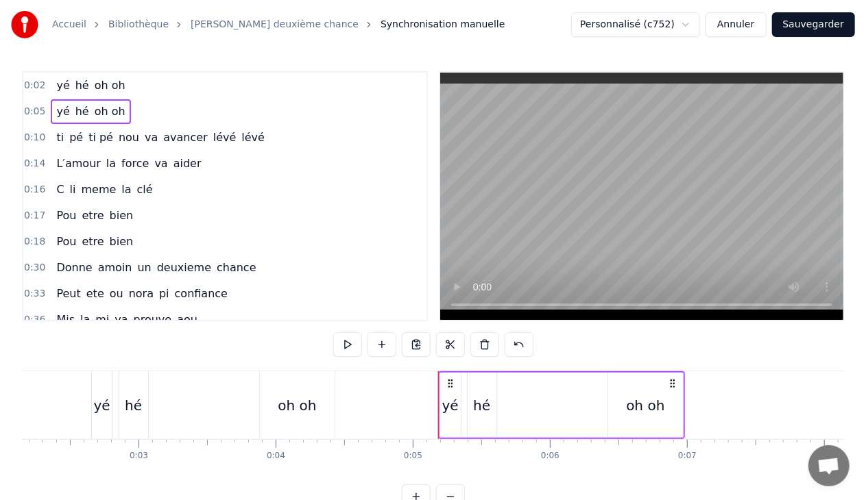
click at [448, 413] on div "yé" at bounding box center [450, 405] width 16 height 21
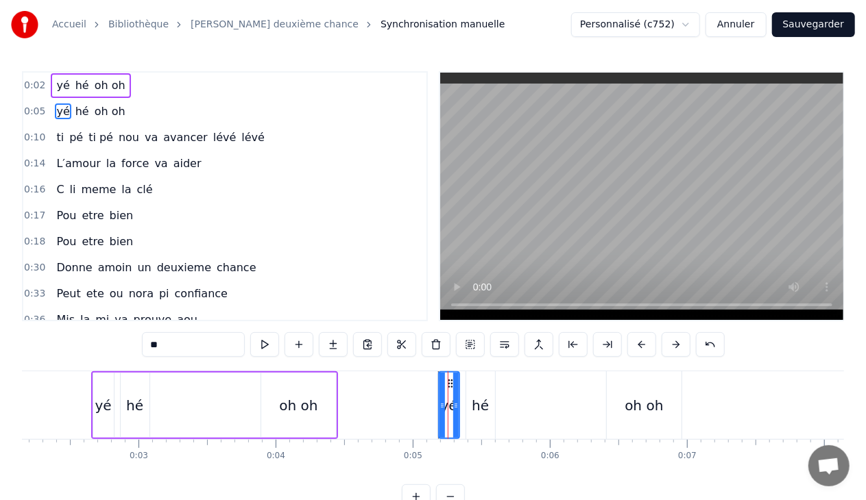
click at [184, 343] on input "**" at bounding box center [193, 344] width 103 height 25
type input "*"
click at [472, 406] on div "hé" at bounding box center [480, 405] width 17 height 21
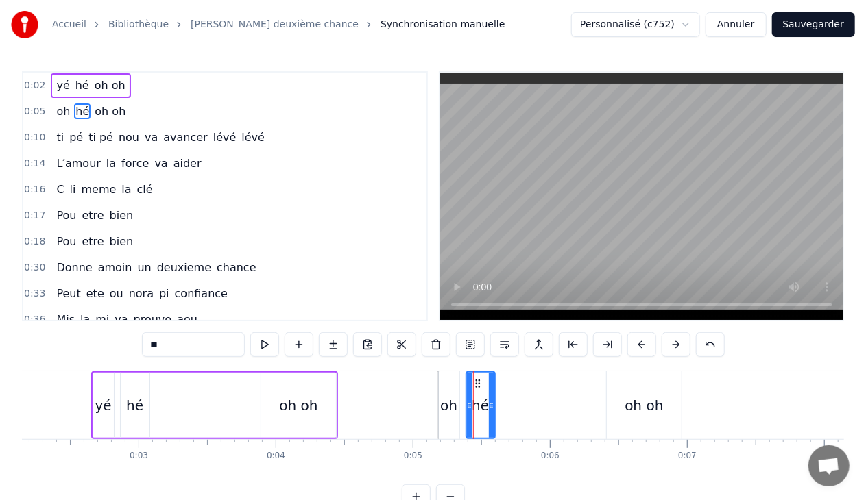
click at [185, 347] on input "**" at bounding box center [193, 344] width 103 height 25
type input "*"
type input "**"
click at [303, 344] on button at bounding box center [298, 344] width 29 height 25
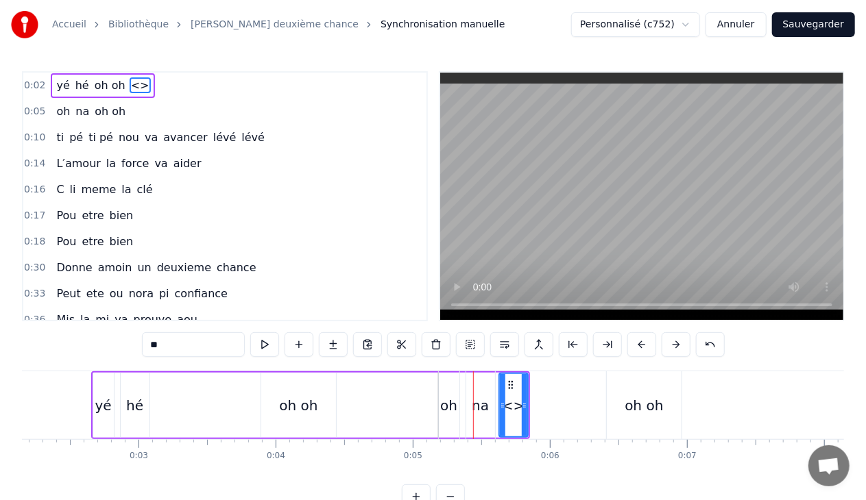
click at [190, 338] on input "**" at bounding box center [193, 344] width 103 height 25
type input "*"
type input "**"
click at [303, 343] on button at bounding box center [298, 344] width 29 height 25
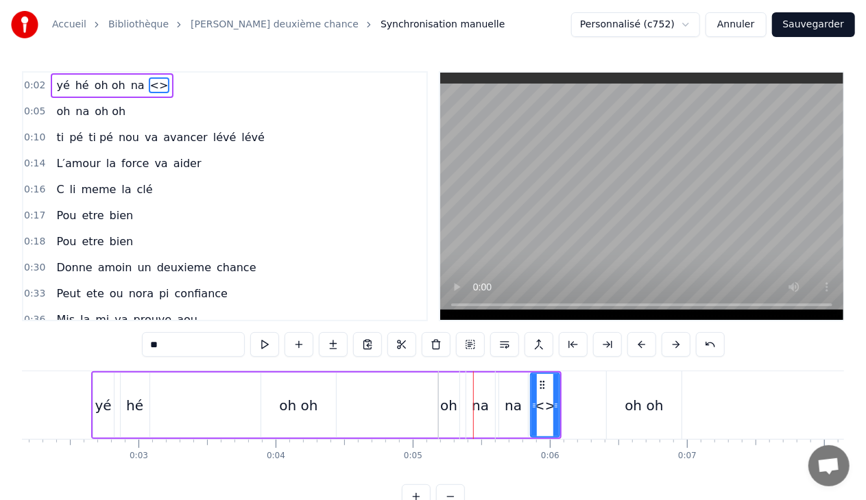
click at [188, 344] on input "**" at bounding box center [193, 344] width 103 height 25
type input "*"
click at [625, 410] on div "oh oh" at bounding box center [644, 405] width 75 height 68
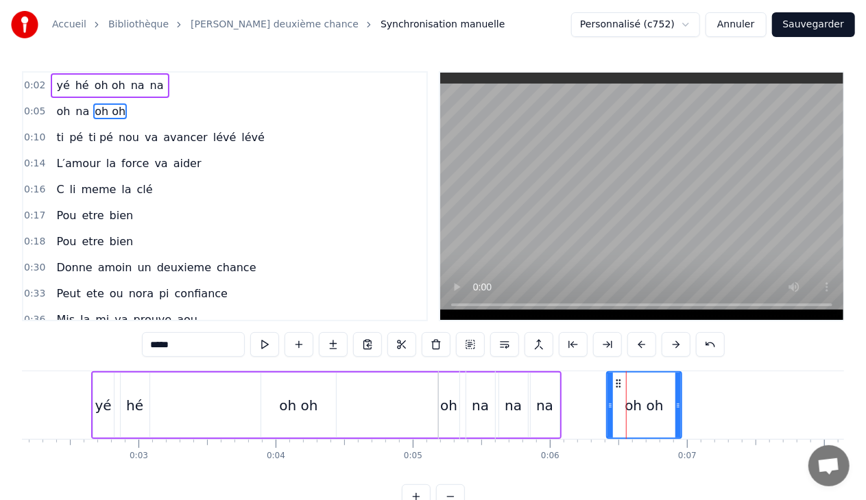
click at [188, 347] on input "*****" at bounding box center [193, 344] width 103 height 25
type input "*"
type input "**"
click at [550, 406] on div "oh na na" at bounding box center [561, 405] width 247 height 68
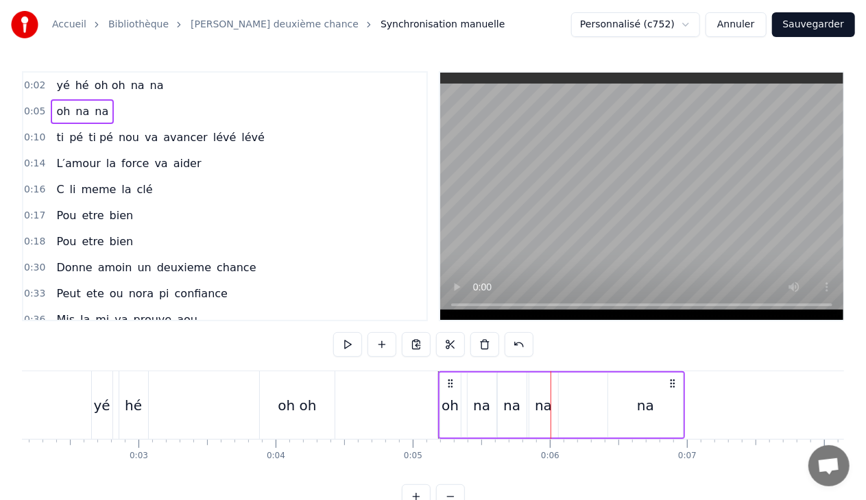
click at [546, 406] on div "oh na na" at bounding box center [561, 405] width 247 height 68
click at [539, 406] on div "oh na na" at bounding box center [561, 405] width 247 height 68
click at [545, 413] on div "oh na na" at bounding box center [561, 405] width 247 height 68
click at [95, 111] on span "na" at bounding box center [101, 111] width 16 height 16
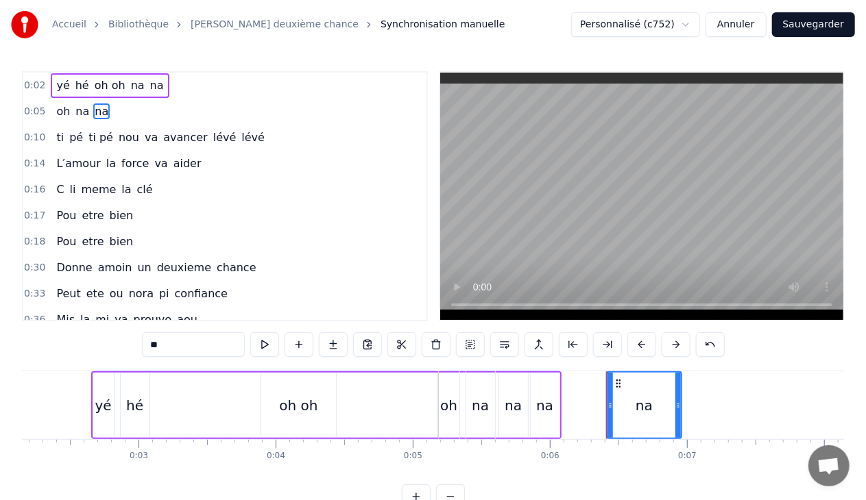
click at [75, 111] on span "na" at bounding box center [82, 111] width 16 height 16
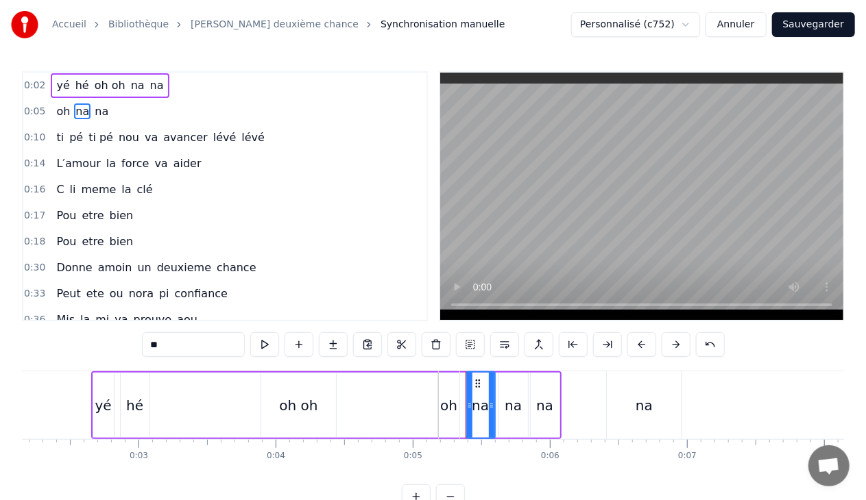
click at [149, 84] on span "na" at bounding box center [157, 85] width 16 height 16
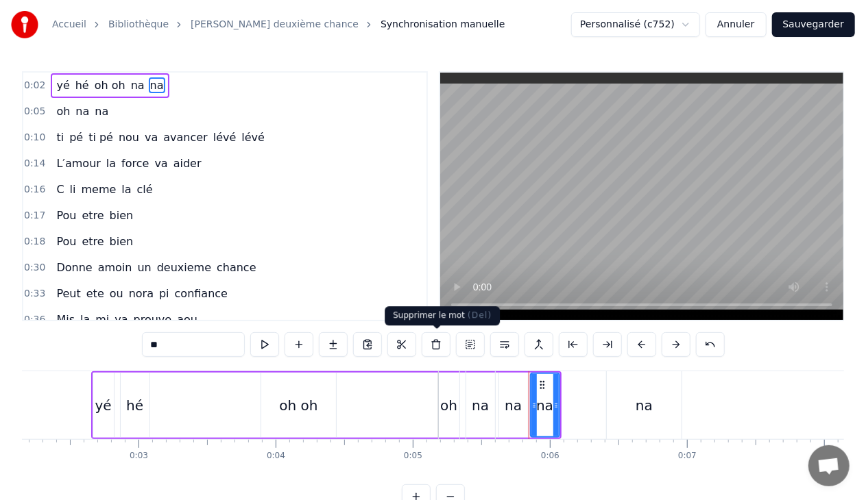
click at [432, 341] on button at bounding box center [436, 344] width 29 height 25
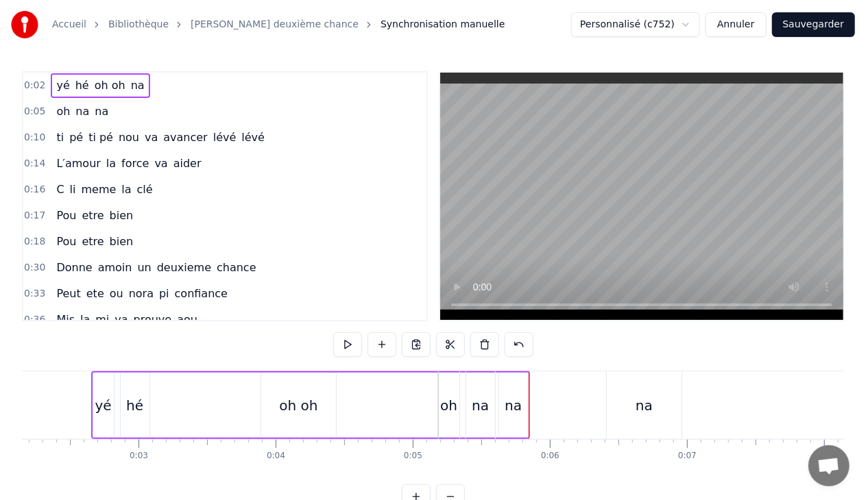
click at [130, 87] on span "na" at bounding box center [138, 85] width 16 height 16
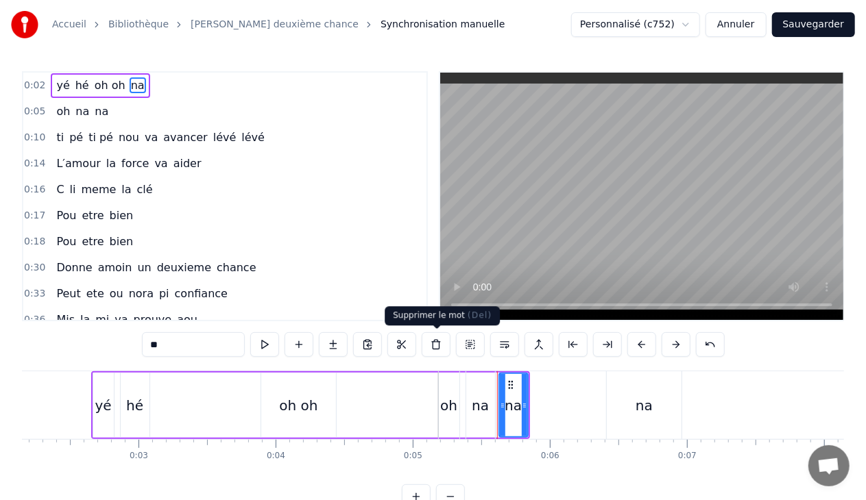
click at [433, 342] on button at bounding box center [436, 344] width 29 height 25
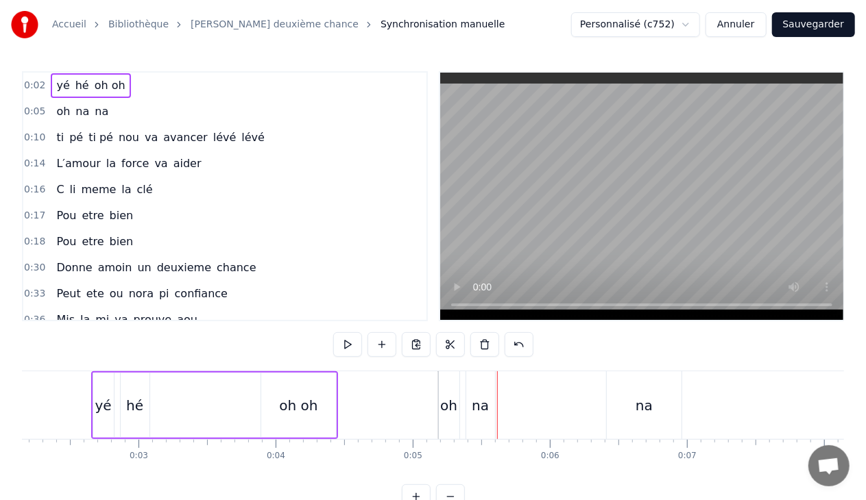
click at [93, 112] on span "na" at bounding box center [101, 111] width 16 height 16
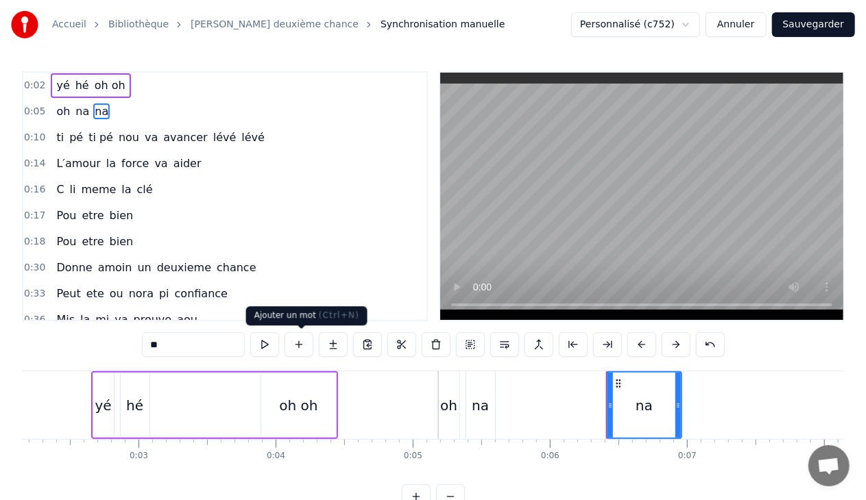
click at [306, 343] on button at bounding box center [298, 344] width 29 height 25
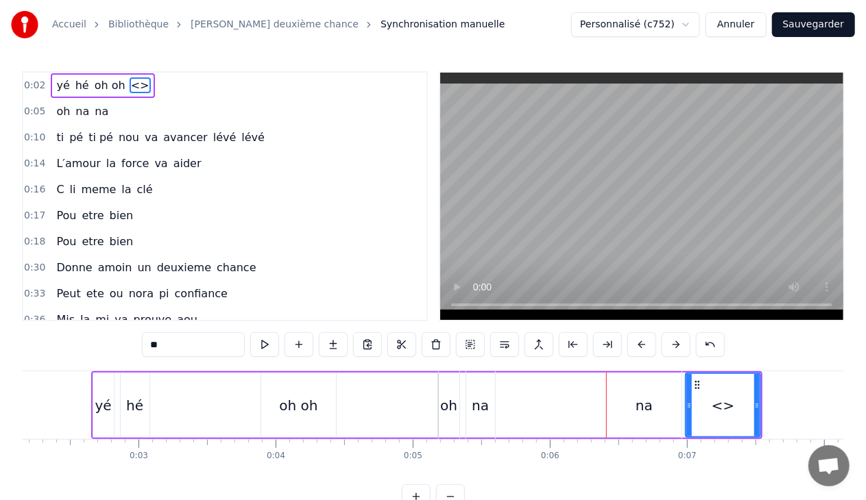
click at [187, 341] on input "**" at bounding box center [193, 344] width 103 height 25
type input "*"
click at [95, 114] on span "na" at bounding box center [101, 111] width 16 height 16
type input "**"
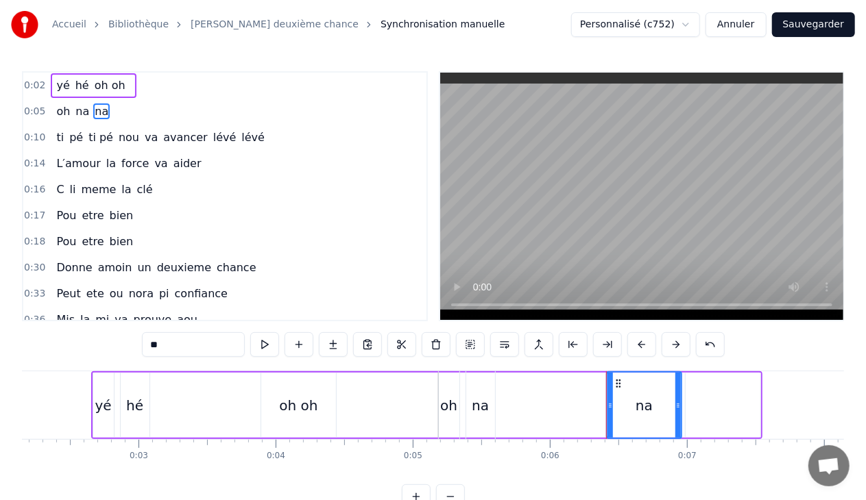
click at [75, 114] on span "na" at bounding box center [82, 111] width 16 height 16
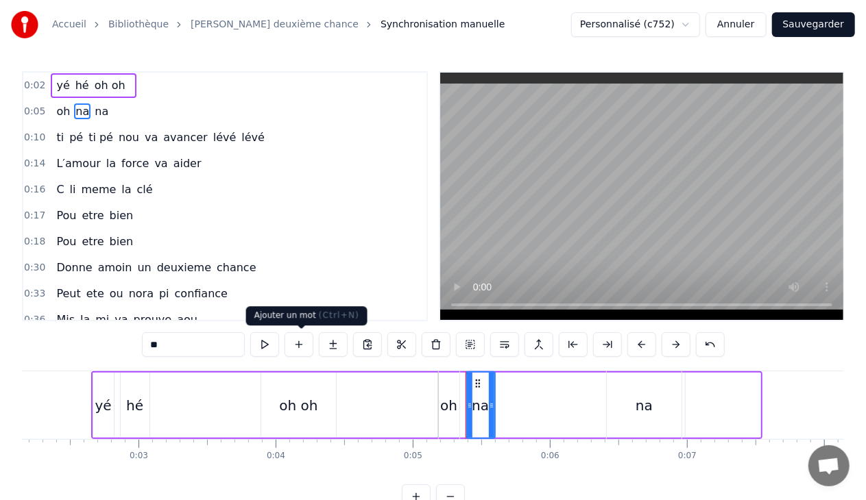
click at [299, 346] on button at bounding box center [298, 344] width 29 height 25
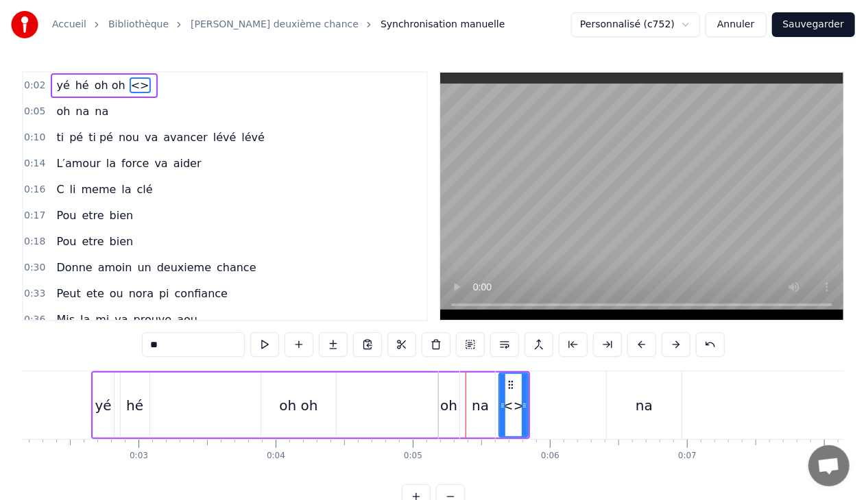
click at [204, 343] on input "**" at bounding box center [193, 344] width 103 height 25
type input "*"
click at [99, 112] on span "na" at bounding box center [101, 111] width 16 height 16
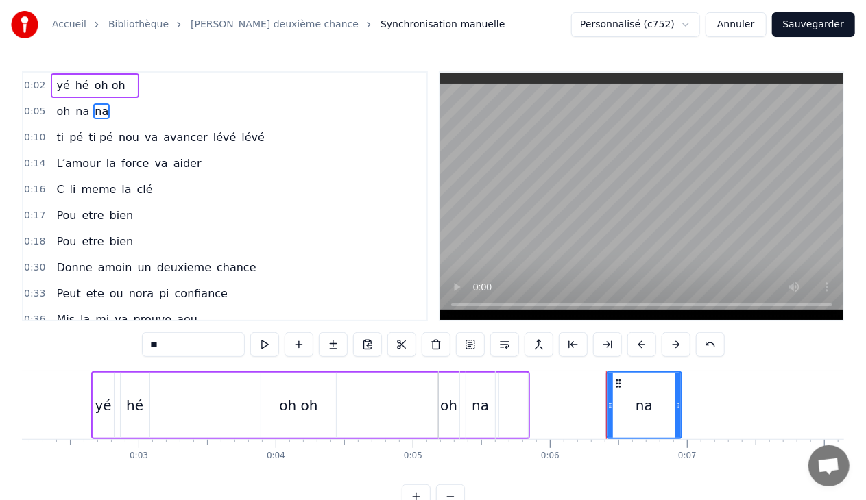
click at [484, 406] on div "na" at bounding box center [480, 405] width 17 height 21
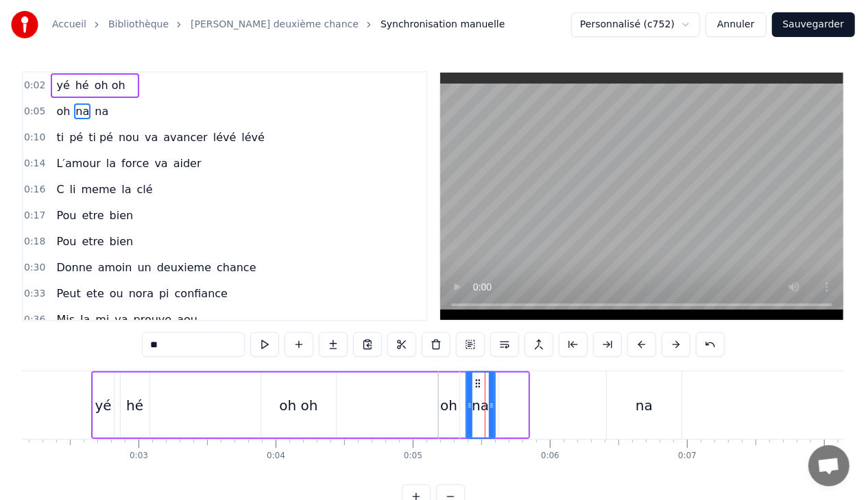
click at [202, 347] on input "**" at bounding box center [193, 344] width 103 height 25
drag, startPoint x: 491, startPoint y: 408, endPoint x: 533, endPoint y: 417, distance: 42.6
click at [533, 417] on div at bounding box center [532, 405] width 5 height 65
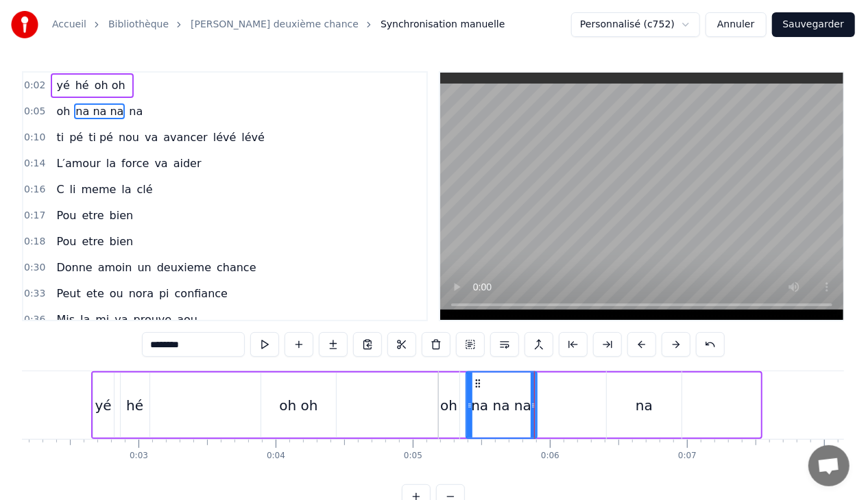
type input "********"
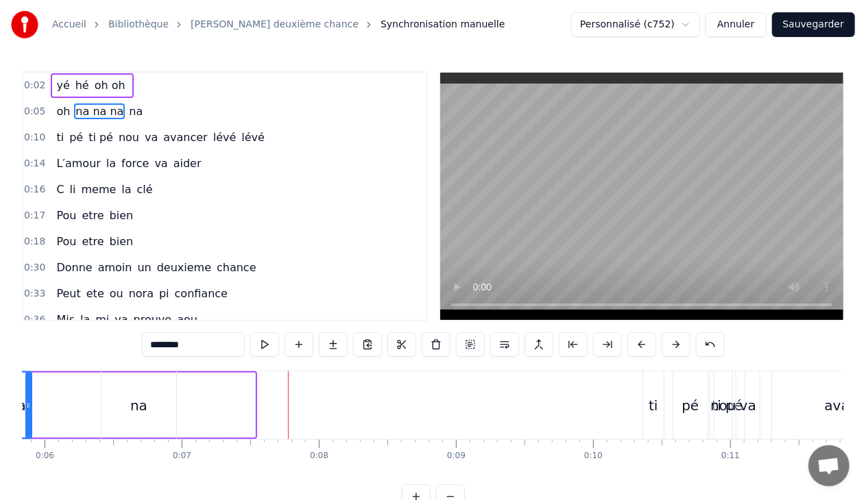
scroll to position [0, 603]
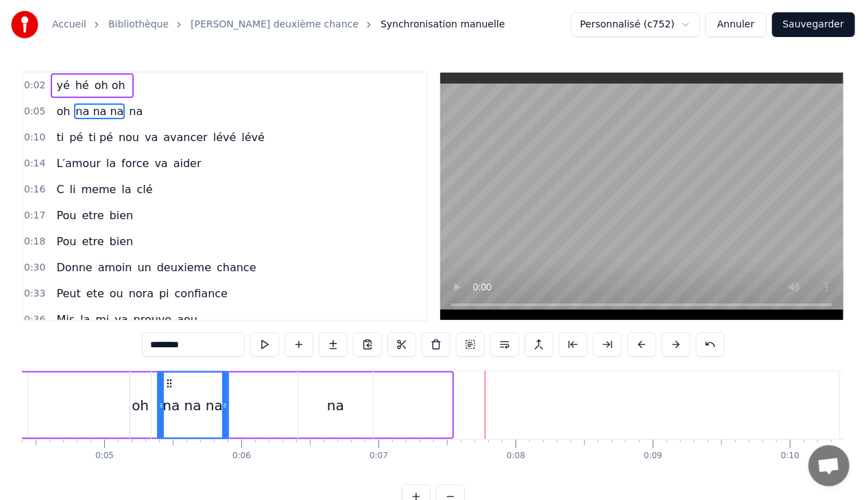
click at [199, 342] on input "********" at bounding box center [193, 344] width 103 height 25
drag, startPoint x: 224, startPoint y: 401, endPoint x: 197, endPoint y: 405, distance: 27.0
click at [197, 405] on icon at bounding box center [197, 405] width 5 height 11
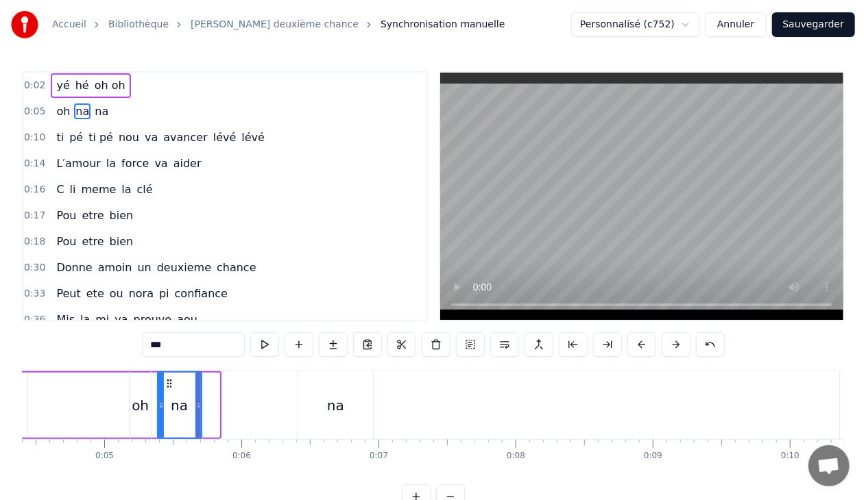
click at [303, 403] on div "na" at bounding box center [335, 405] width 75 height 68
type input "**"
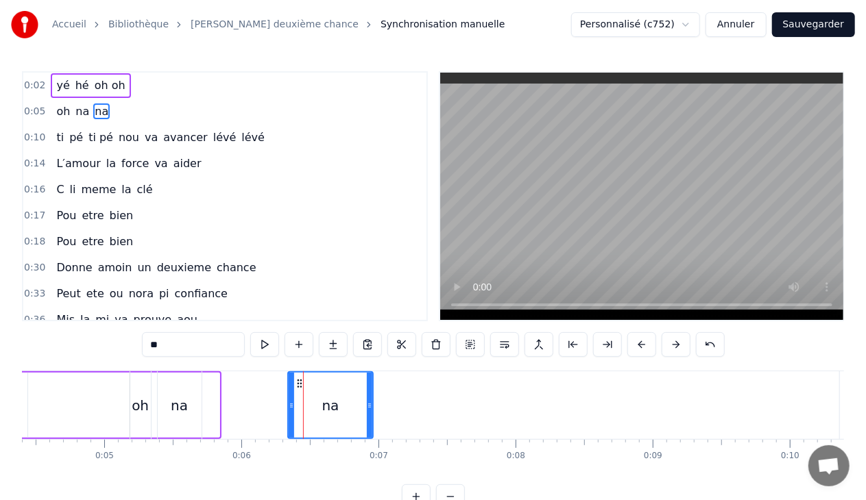
drag, startPoint x: 300, startPoint y: 405, endPoint x: 290, endPoint y: 403, distance: 10.5
click at [290, 403] on icon at bounding box center [291, 405] width 5 height 11
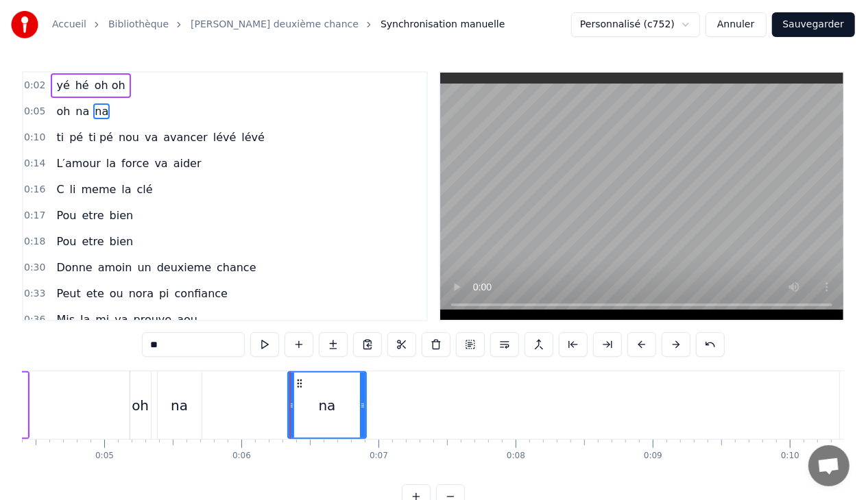
click at [362, 403] on icon at bounding box center [362, 405] width 5 height 11
click at [207, 401] on div "oh na na" at bounding box center [250, 405] width 240 height 68
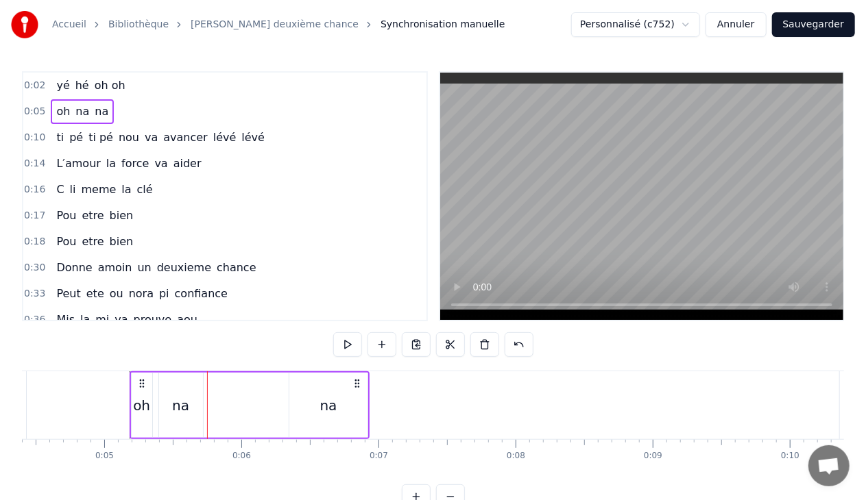
click at [181, 403] on div "na" at bounding box center [180, 405] width 17 height 21
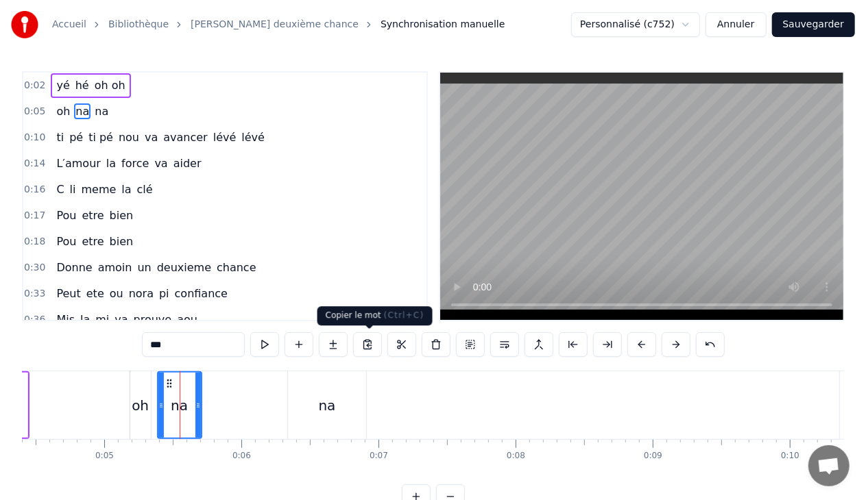
click at [371, 343] on button at bounding box center [367, 344] width 29 height 25
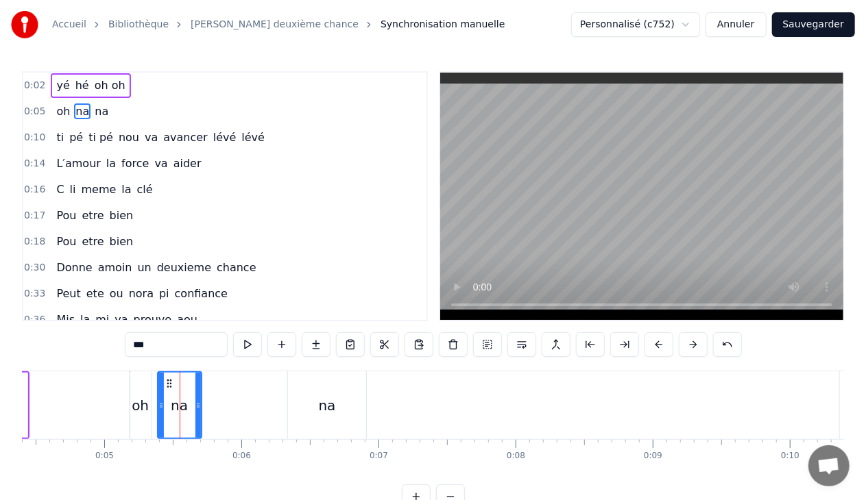
click at [204, 403] on div "oh na na" at bounding box center [250, 405] width 240 height 68
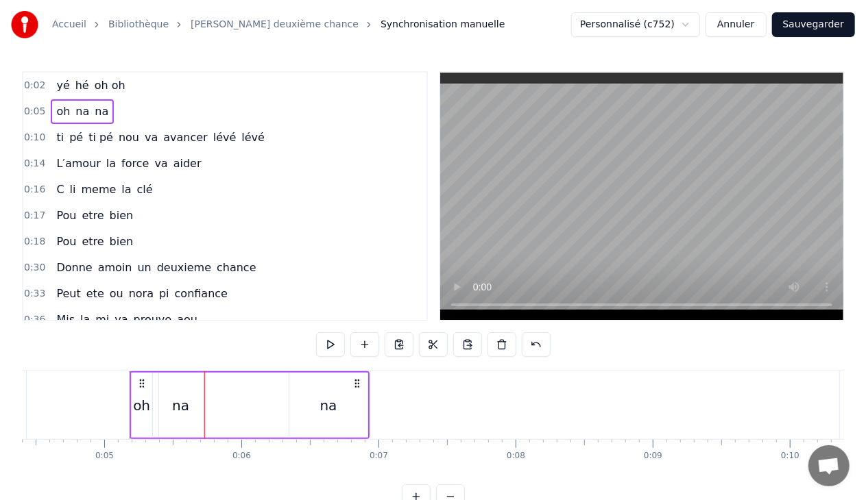
click at [201, 403] on div "na" at bounding box center [181, 405] width 44 height 65
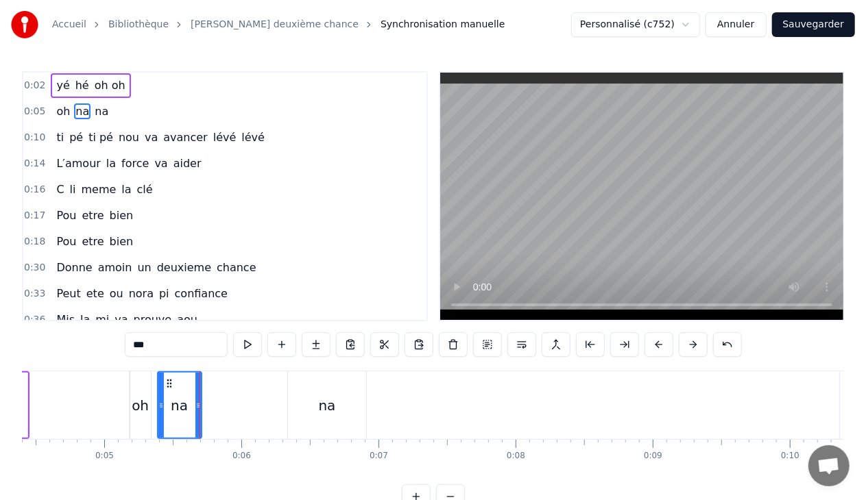
click at [204, 403] on div "oh na na" at bounding box center [250, 405] width 240 height 68
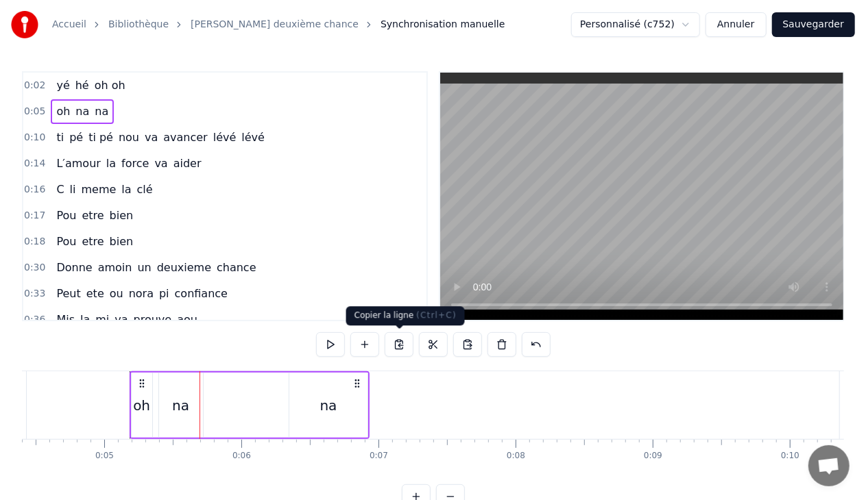
click at [402, 343] on button at bounding box center [398, 344] width 29 height 25
click at [467, 343] on button at bounding box center [467, 344] width 29 height 25
click at [218, 404] on div "hé" at bounding box center [220, 405] width 17 height 21
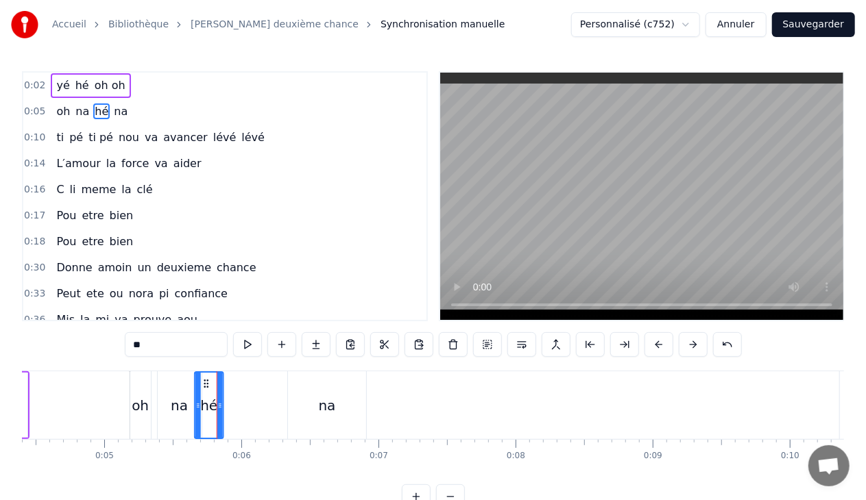
drag, startPoint x: 215, startPoint y: 381, endPoint x: 206, endPoint y: 382, distance: 9.7
click at [206, 382] on icon at bounding box center [206, 383] width 11 height 11
click at [160, 341] on input "**" at bounding box center [176, 344] width 103 height 25
type input "*"
type input "**"
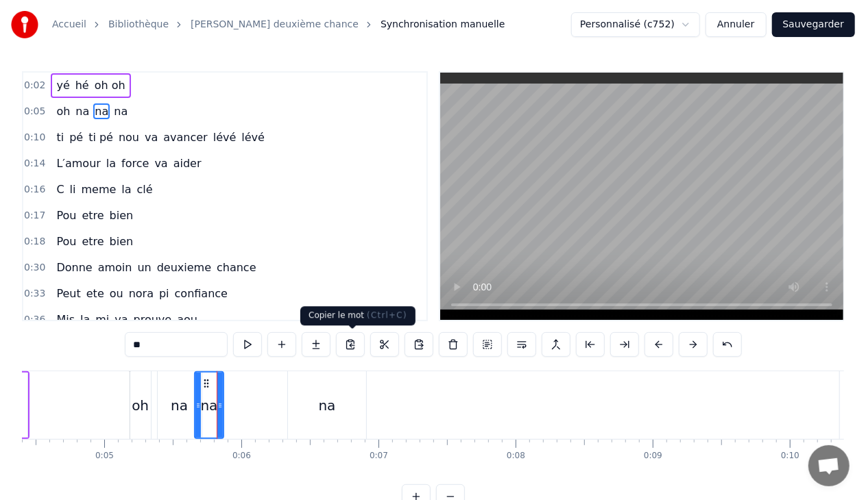
click at [345, 343] on button at bounding box center [350, 344] width 29 height 25
click at [226, 404] on div "oh na na na" at bounding box center [250, 405] width 240 height 68
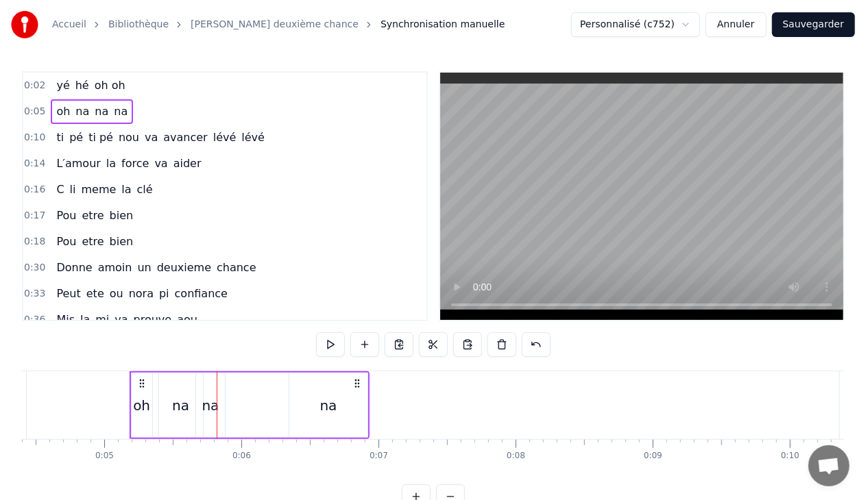
click at [226, 404] on div "oh na na na" at bounding box center [250, 405] width 240 height 68
click at [225, 403] on div "oh na na na" at bounding box center [250, 405] width 240 height 68
click at [226, 398] on div "oh na na na" at bounding box center [250, 405] width 240 height 68
click at [234, 400] on div "oh na na na" at bounding box center [250, 405] width 240 height 68
click at [226, 402] on div "oh na na na" at bounding box center [250, 405] width 240 height 68
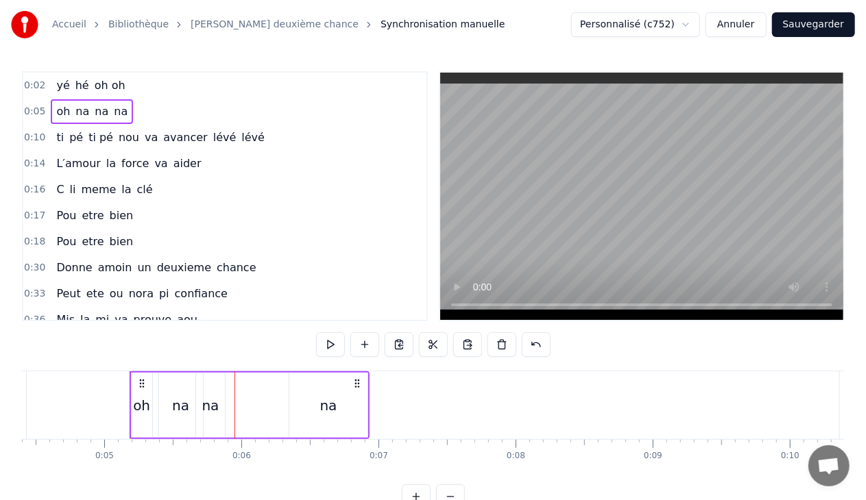
click at [229, 402] on div "oh na na na" at bounding box center [250, 405] width 240 height 68
click at [239, 403] on div "oh na na na" at bounding box center [250, 405] width 240 height 68
click at [243, 404] on div "oh na na na" at bounding box center [250, 405] width 240 height 68
click at [245, 404] on div "oh na na na" at bounding box center [250, 405] width 240 height 68
click at [229, 403] on div "oh na na na" at bounding box center [250, 405] width 240 height 68
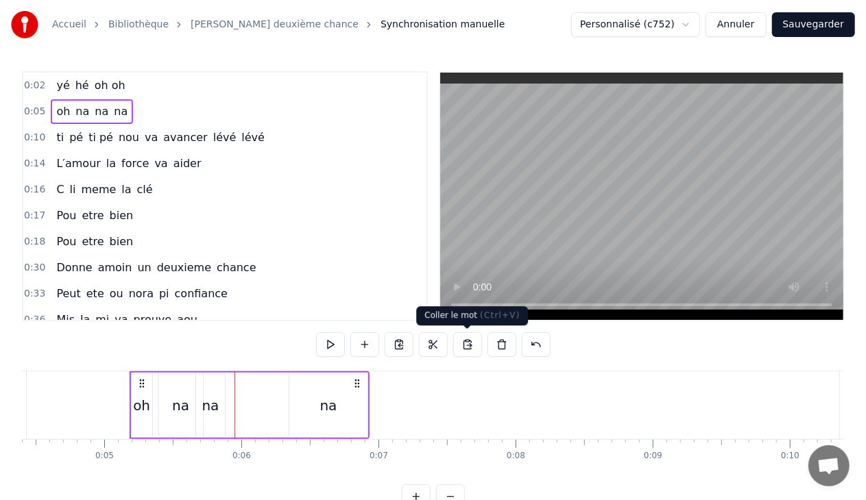
click at [463, 341] on button at bounding box center [467, 344] width 29 height 25
click at [241, 402] on div "hé" at bounding box center [245, 405] width 17 height 21
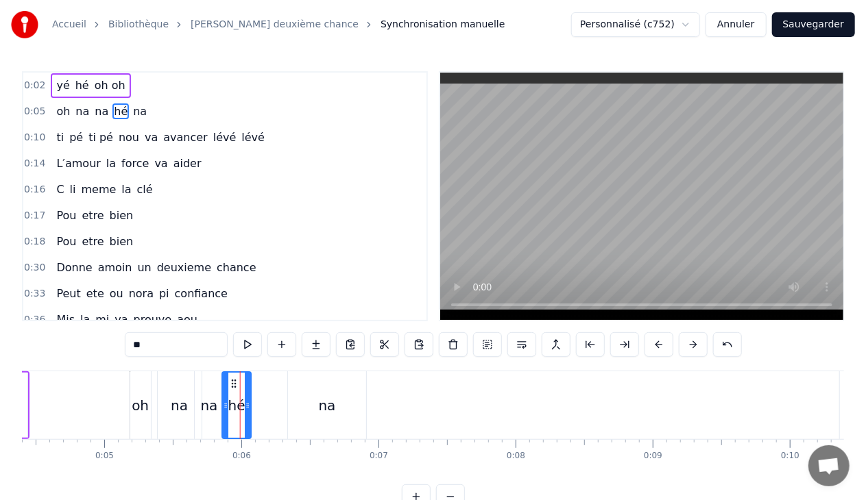
drag, startPoint x: 242, startPoint y: 380, endPoint x: 234, endPoint y: 380, distance: 7.5
click at [235, 380] on circle at bounding box center [235, 380] width 1 height 1
click at [164, 347] on input "**" at bounding box center [176, 344] width 103 height 25
type input "*"
type input "**"
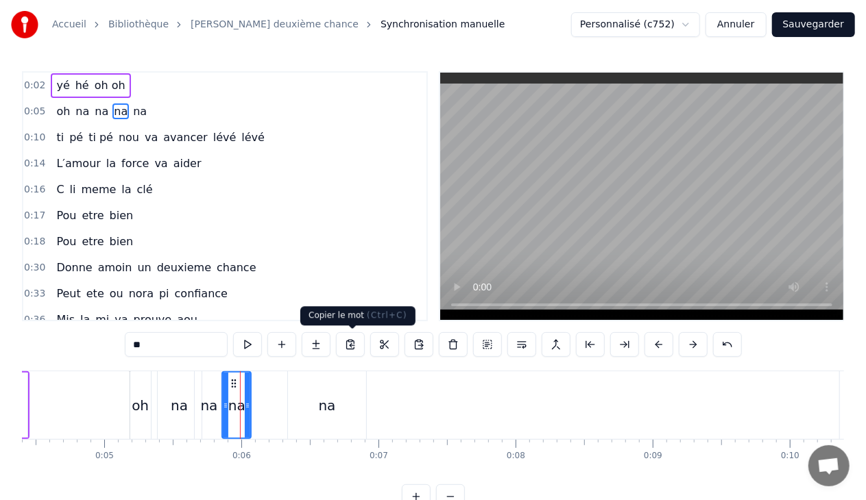
click at [349, 344] on button at bounding box center [350, 344] width 29 height 25
click at [260, 402] on div "oh na na na na" at bounding box center [250, 405] width 240 height 68
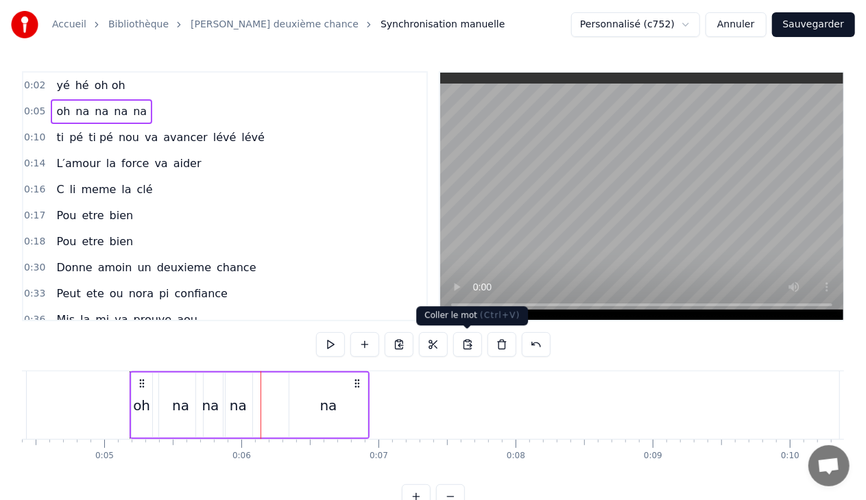
click at [465, 347] on button at bounding box center [467, 344] width 29 height 25
click at [274, 406] on div "hé" at bounding box center [277, 405] width 17 height 21
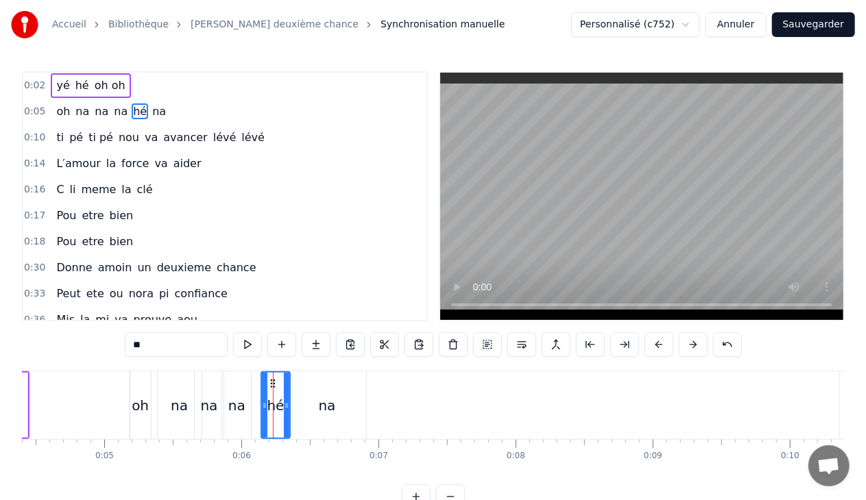
click at [161, 345] on input "**" at bounding box center [176, 344] width 103 height 25
type input "*"
type input "**"
drag, startPoint x: 271, startPoint y: 382, endPoint x: 262, endPoint y: 382, distance: 8.9
click at [262, 382] on icon at bounding box center [263, 383] width 11 height 11
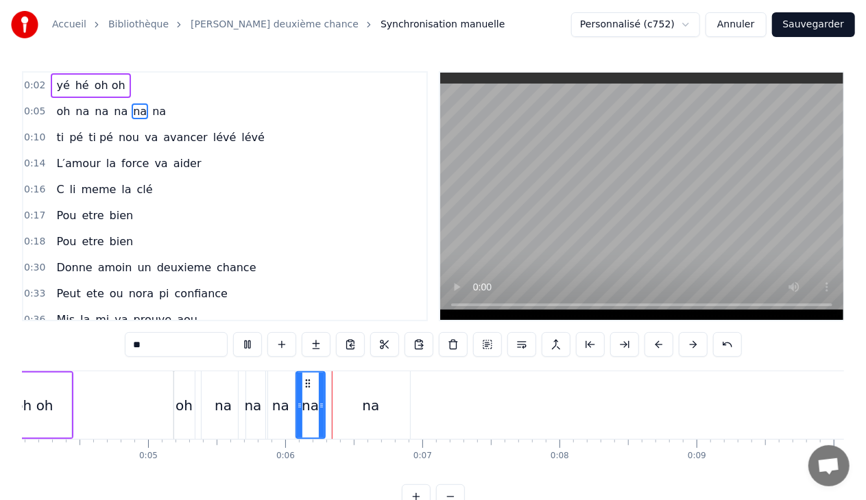
scroll to position [0, 721]
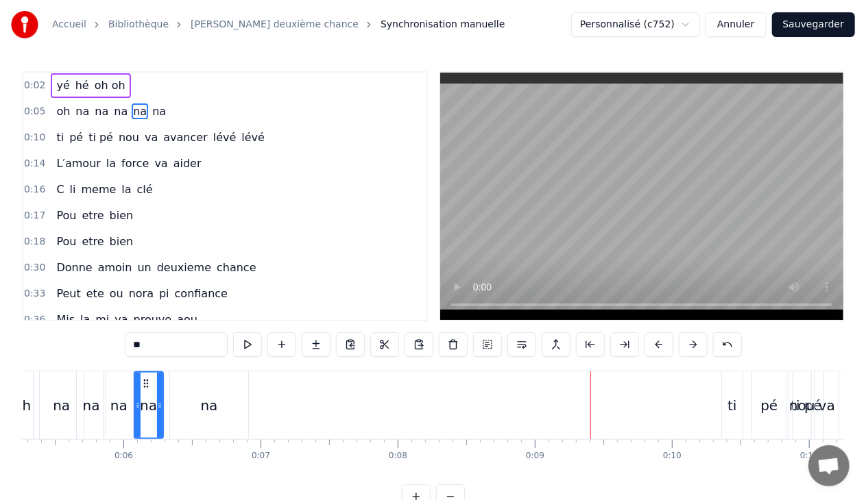
click at [126, 84] on div "0:02 yé hé oh oh" at bounding box center [224, 86] width 403 height 26
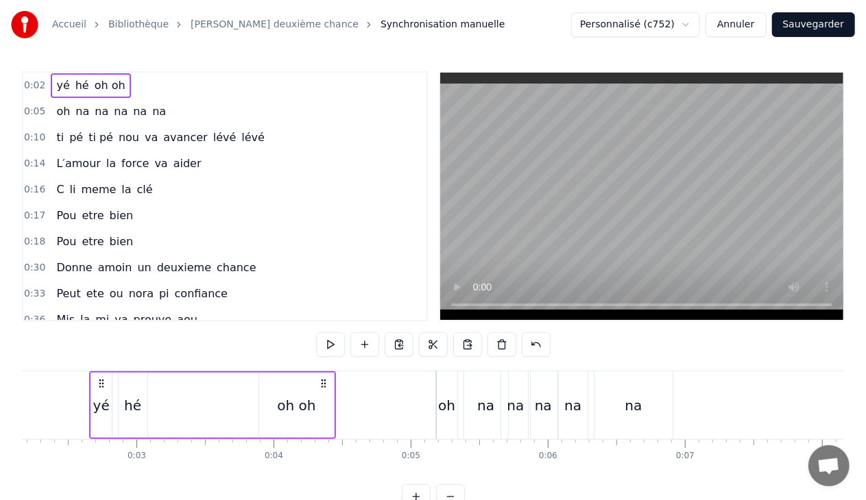
scroll to position [0, 295]
click at [399, 343] on button at bounding box center [398, 344] width 29 height 25
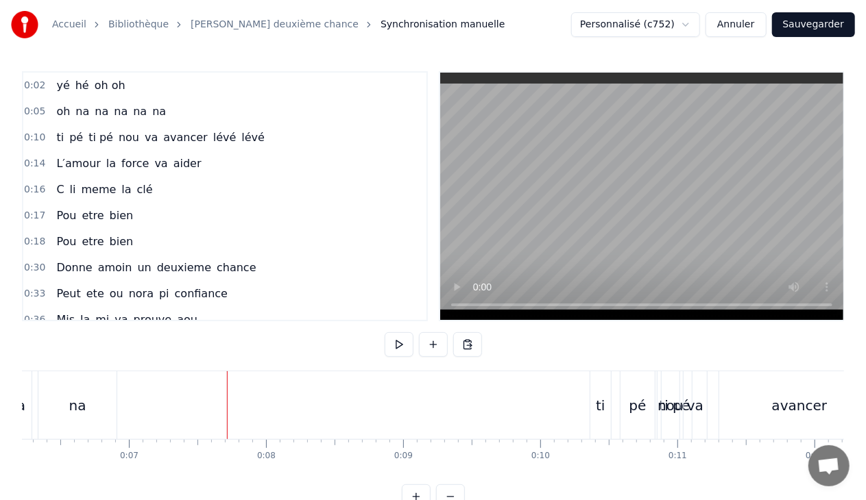
scroll to position [0, 988]
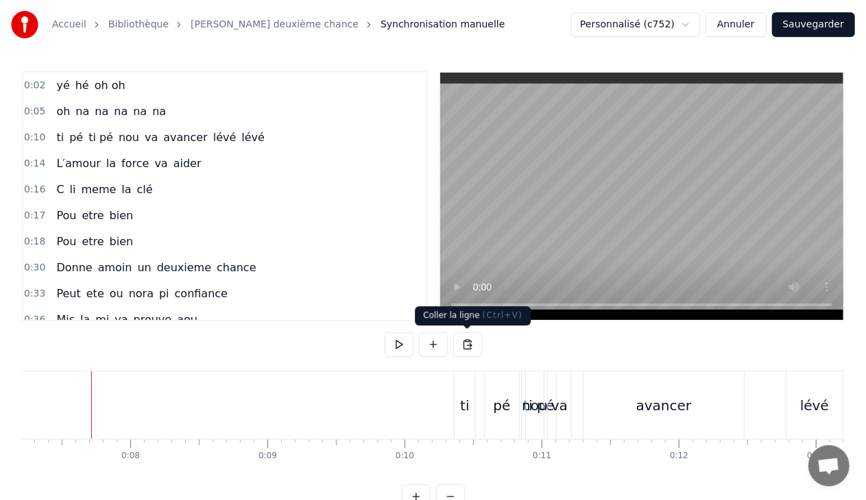
click at [468, 343] on button at bounding box center [467, 344] width 29 height 25
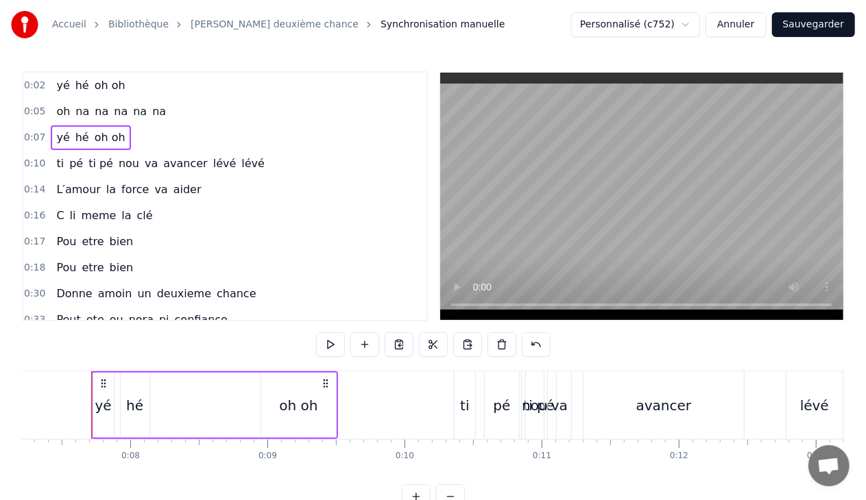
click at [137, 406] on div "hé" at bounding box center [134, 405] width 17 height 21
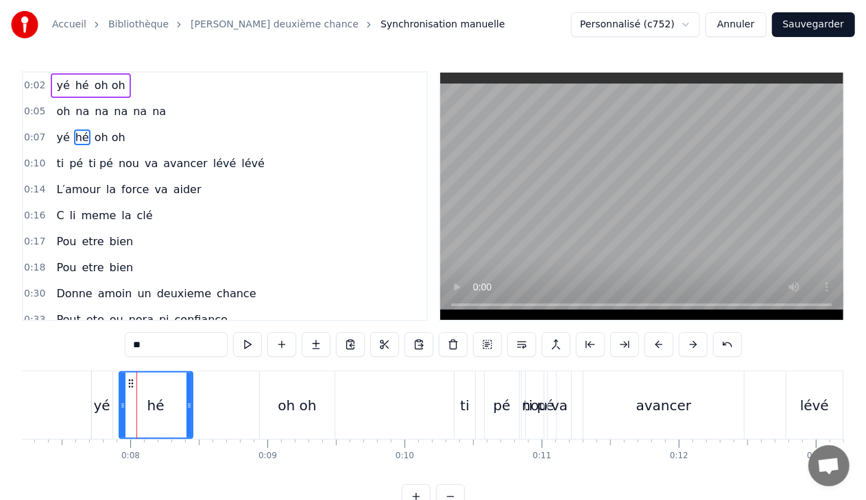
drag, startPoint x: 142, startPoint y: 405, endPoint x: 184, endPoint y: 408, distance: 42.6
click at [186, 408] on icon at bounding box center [188, 405] width 5 height 11
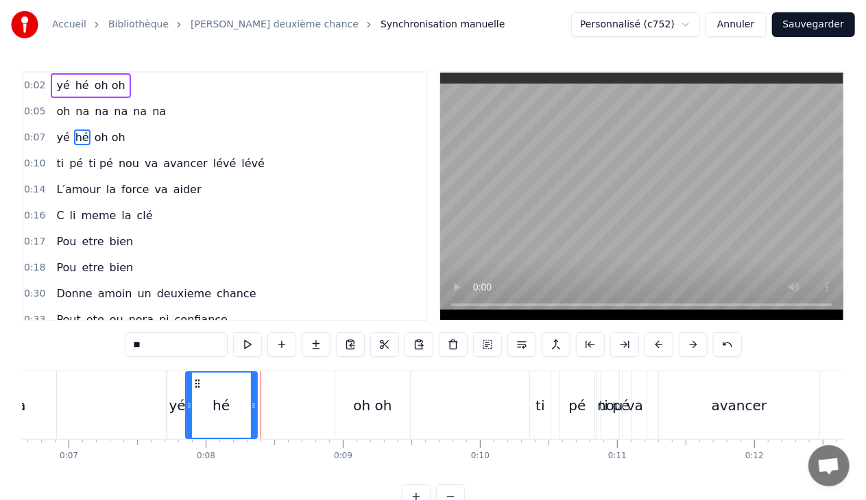
scroll to position [0, 909]
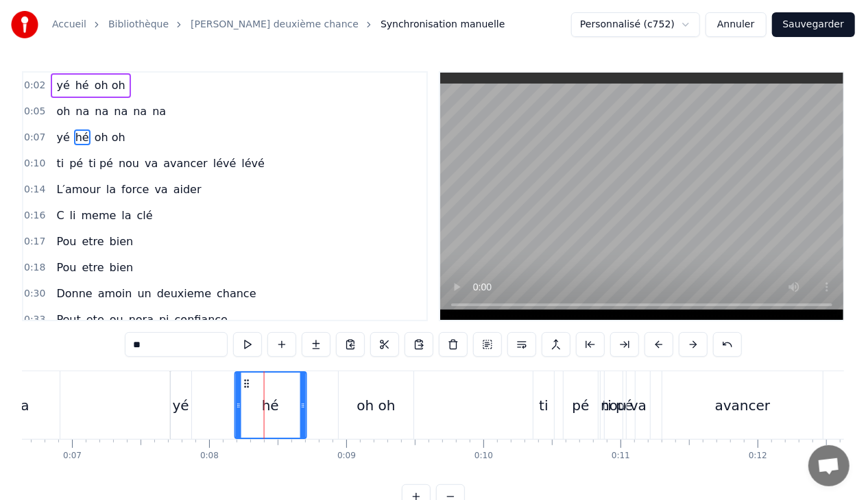
drag, startPoint x: 129, startPoint y: 381, endPoint x: 245, endPoint y: 398, distance: 117.0
click at [245, 398] on div "hé" at bounding box center [271, 405] width 70 height 65
drag, startPoint x: 301, startPoint y: 404, endPoint x: 284, endPoint y: 402, distance: 16.6
click at [284, 402] on icon at bounding box center [286, 405] width 5 height 11
click at [188, 402] on div "yé" at bounding box center [181, 405] width 21 height 68
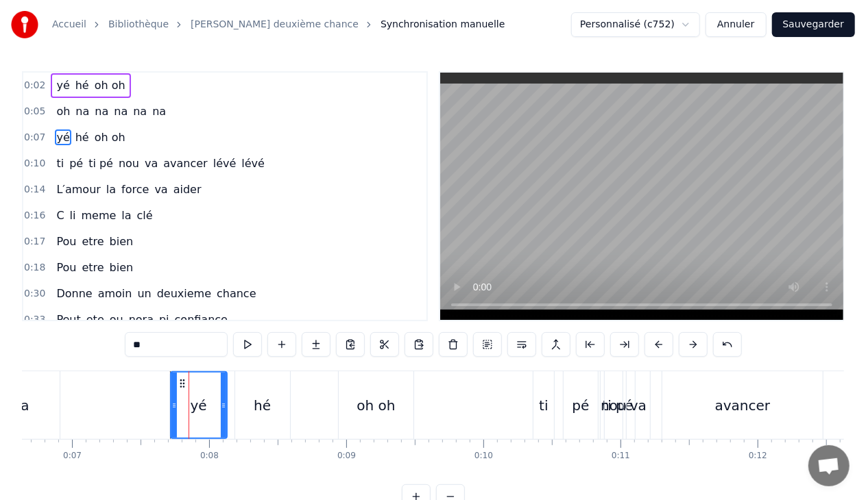
drag, startPoint x: 188, startPoint y: 403, endPoint x: 225, endPoint y: 404, distance: 37.7
click at [225, 404] on icon at bounding box center [223, 405] width 5 height 11
click at [366, 408] on div "oh oh" at bounding box center [375, 405] width 38 height 21
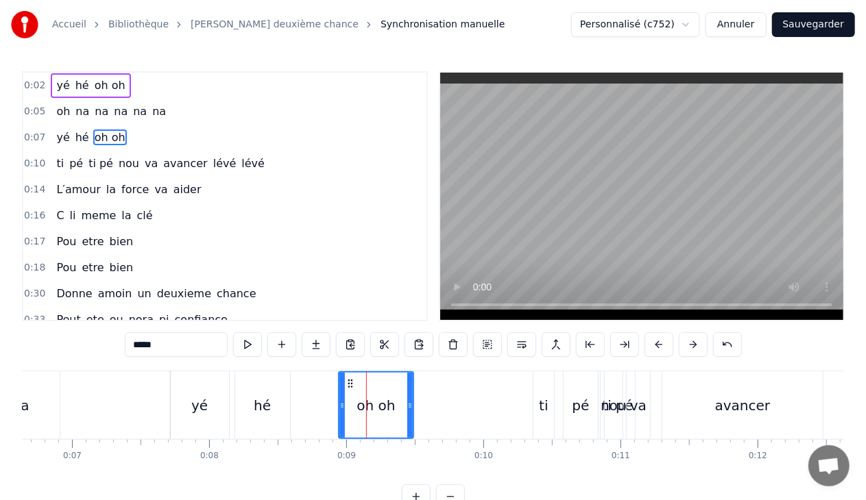
click at [173, 347] on input "*****" at bounding box center [176, 344] width 103 height 25
type input "*"
drag, startPoint x: 341, startPoint y: 408, endPoint x: 286, endPoint y: 408, distance: 54.8
click at [286, 408] on icon at bounding box center [288, 405] width 5 height 11
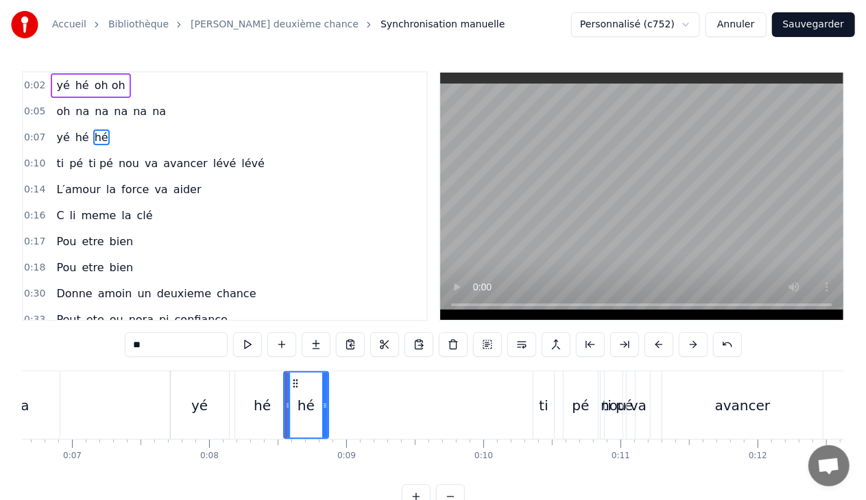
drag, startPoint x: 410, startPoint y: 404, endPoint x: 325, endPoint y: 405, distance: 85.0
click at [325, 405] on icon at bounding box center [324, 405] width 5 height 11
type input "**"
click at [355, 345] on button at bounding box center [350, 344] width 29 height 25
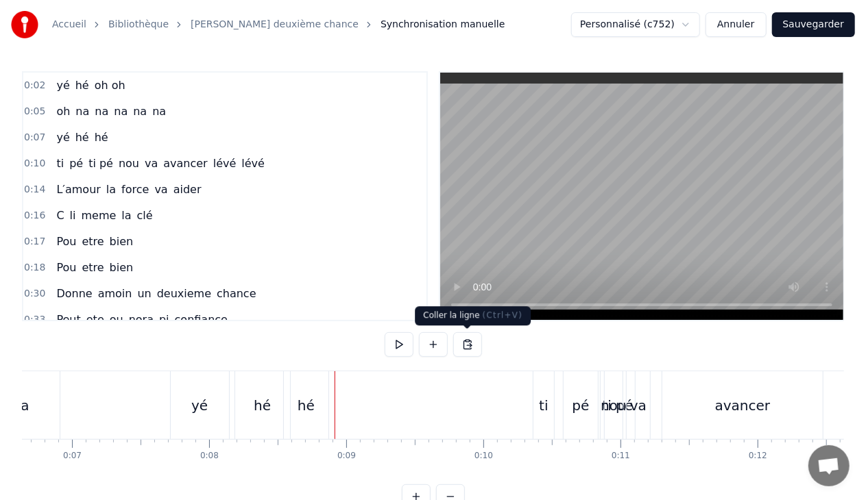
click at [464, 344] on button at bounding box center [467, 344] width 29 height 25
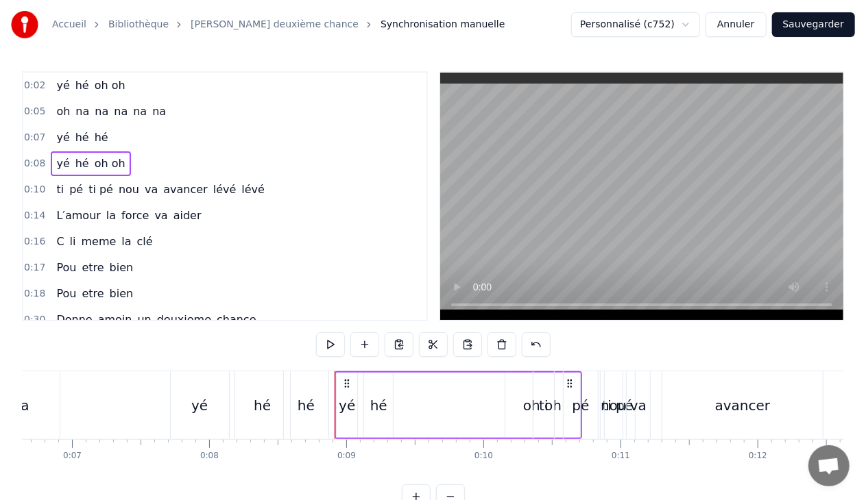
click at [110, 162] on span "oh oh" at bounding box center [110, 164] width 34 height 16
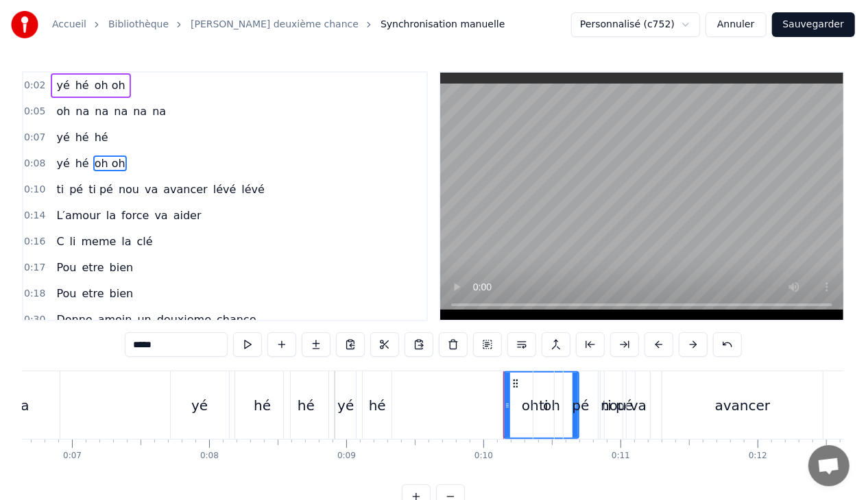
click at [183, 344] on input "*****" at bounding box center [176, 344] width 103 height 25
type input "*"
click at [89, 162] on div "yé hé" at bounding box center [75, 163] width 49 height 25
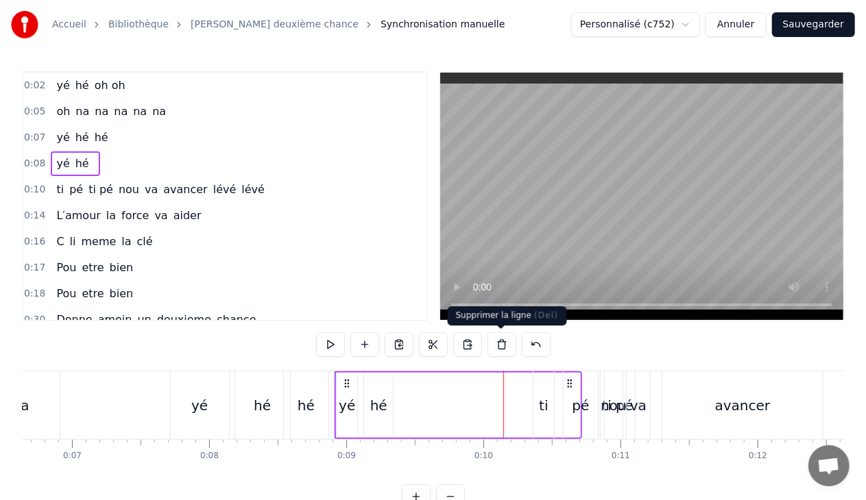
click at [502, 347] on button at bounding box center [501, 344] width 29 height 25
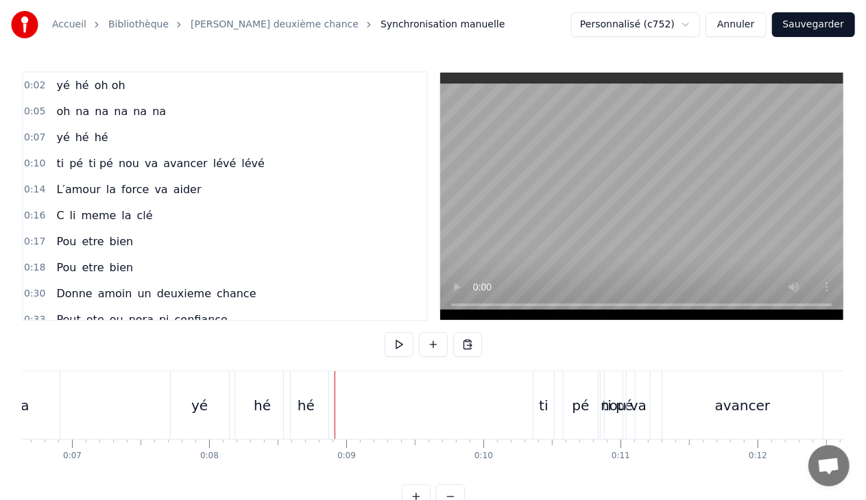
click at [97, 136] on span "hé" at bounding box center [101, 138] width 16 height 16
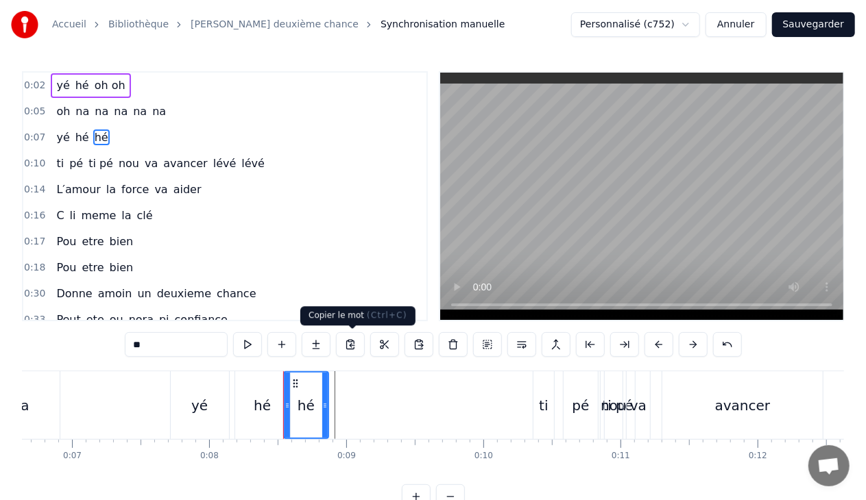
click at [351, 345] on button at bounding box center [350, 344] width 29 height 25
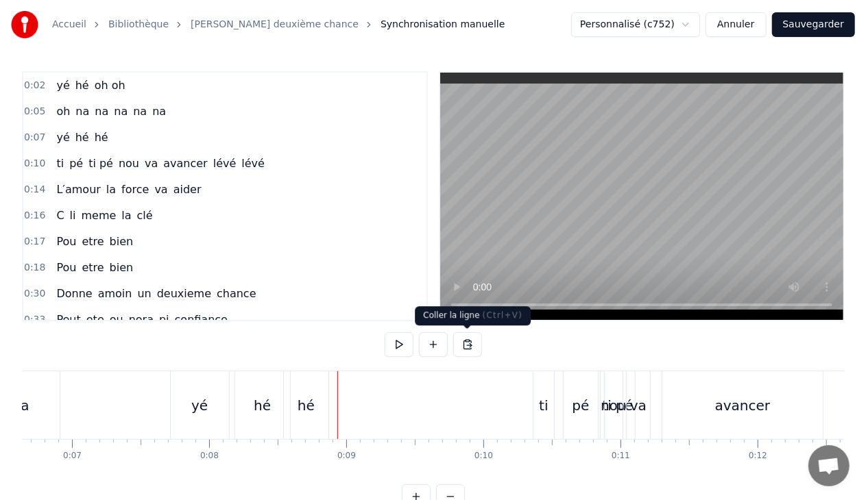
click at [463, 343] on button at bounding box center [467, 344] width 29 height 25
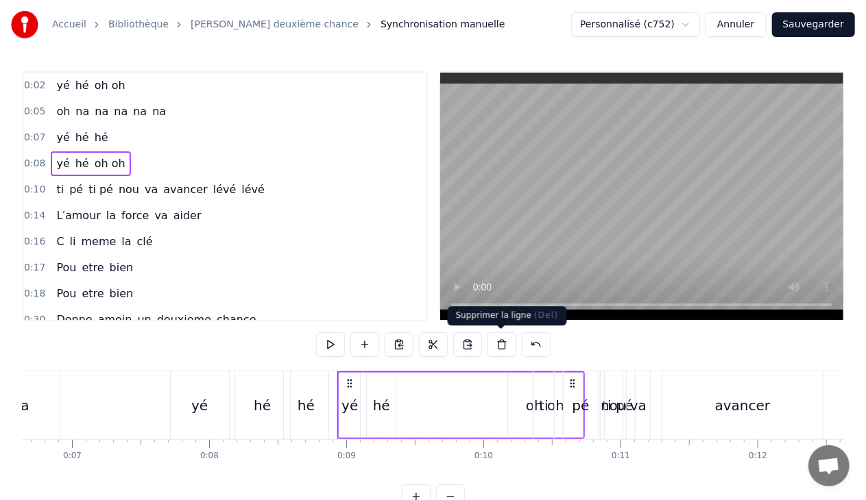
click at [497, 342] on button at bounding box center [501, 344] width 29 height 25
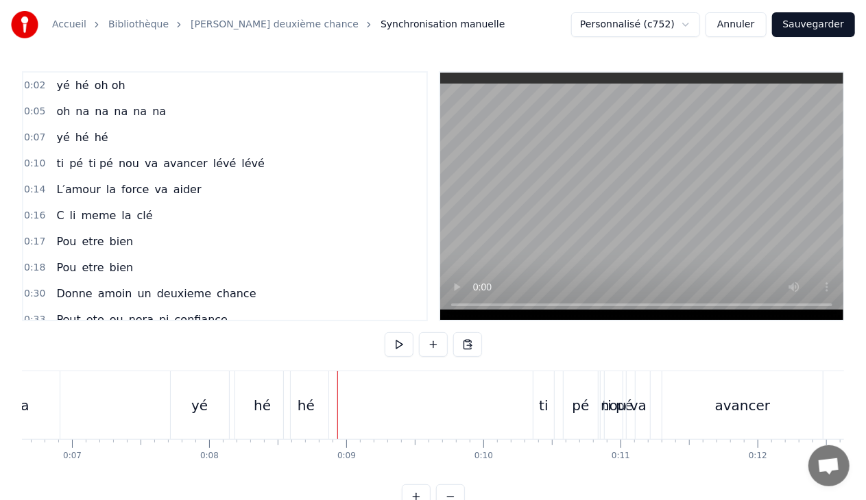
click at [83, 84] on div "yé hé oh oh" at bounding box center [91, 85] width 80 height 25
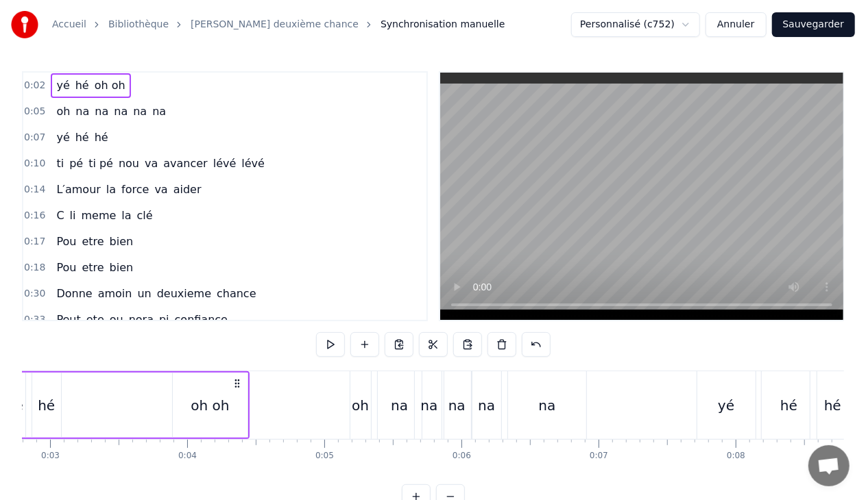
scroll to position [0, 295]
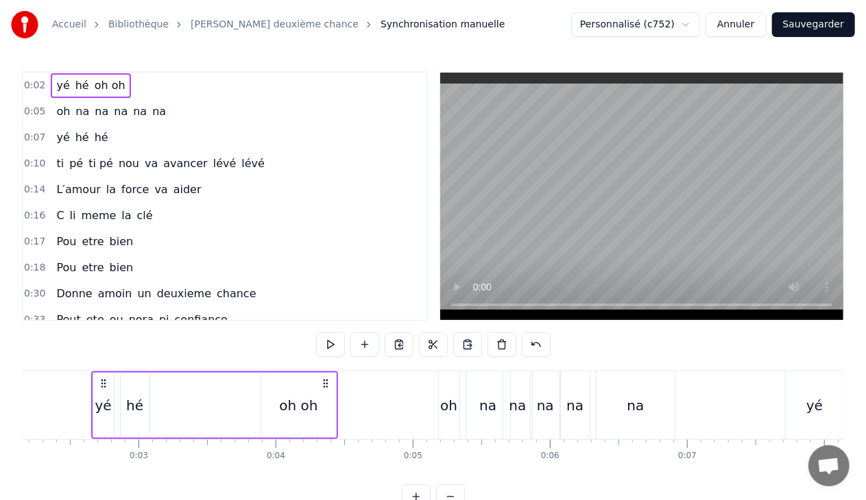
click at [77, 84] on span "hé" at bounding box center [82, 85] width 16 height 16
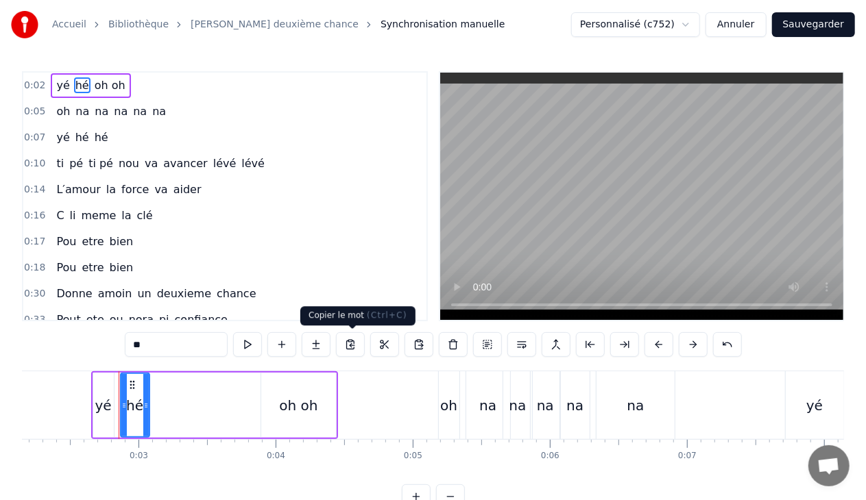
click at [348, 343] on button at bounding box center [350, 344] width 29 height 25
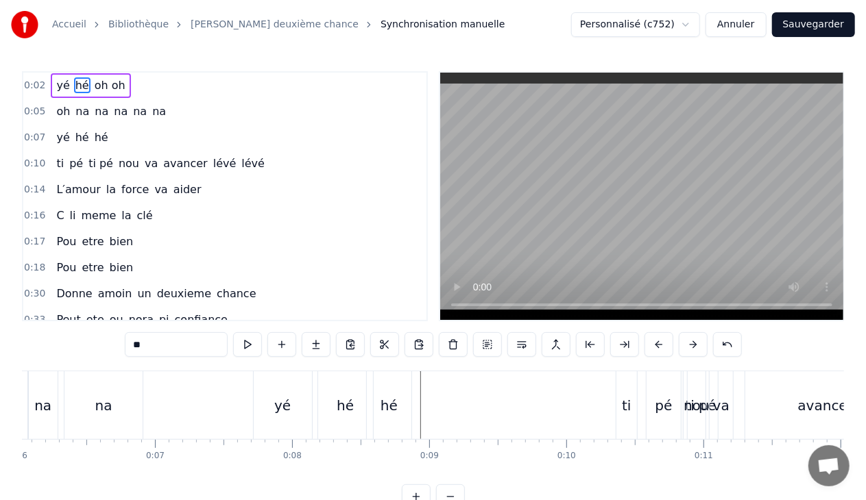
scroll to position [0, 1043]
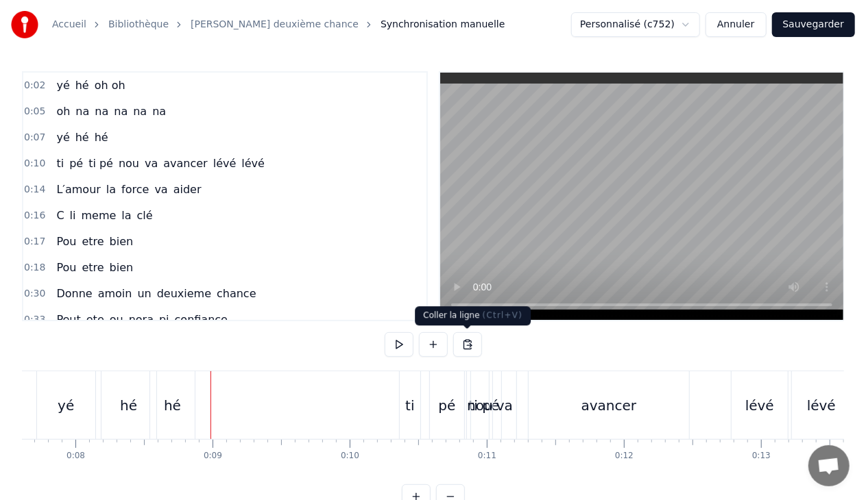
click at [465, 345] on button at bounding box center [467, 344] width 29 height 25
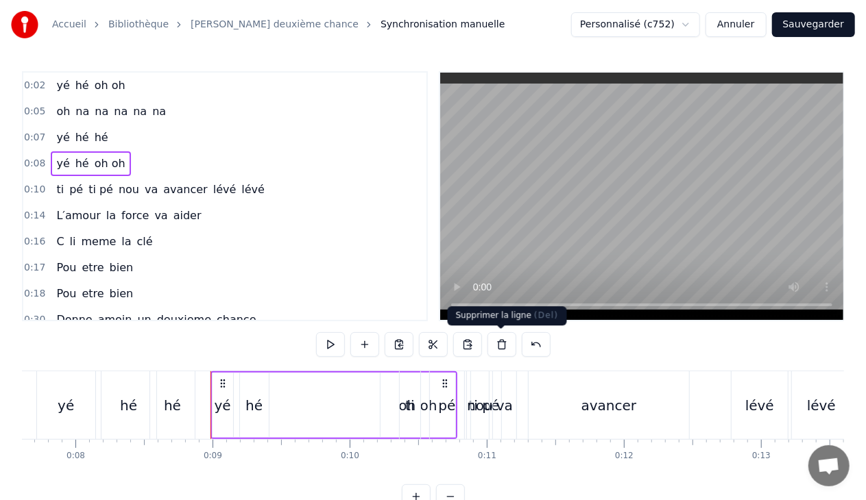
click at [500, 344] on button at bounding box center [501, 344] width 29 height 25
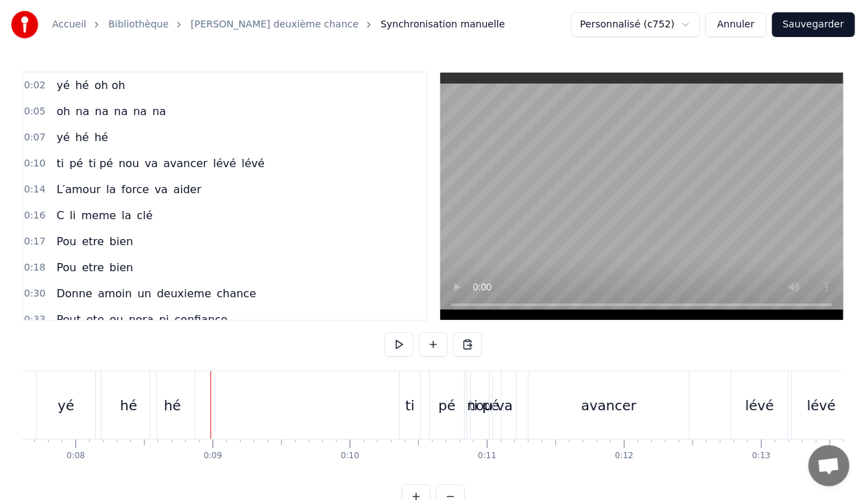
click at [100, 138] on div "yé hé hé" at bounding box center [82, 137] width 62 height 25
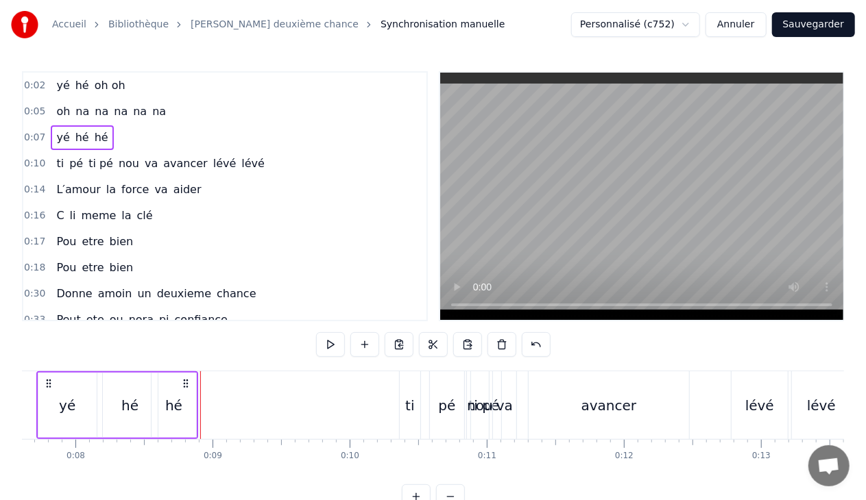
scroll to position [0, 988]
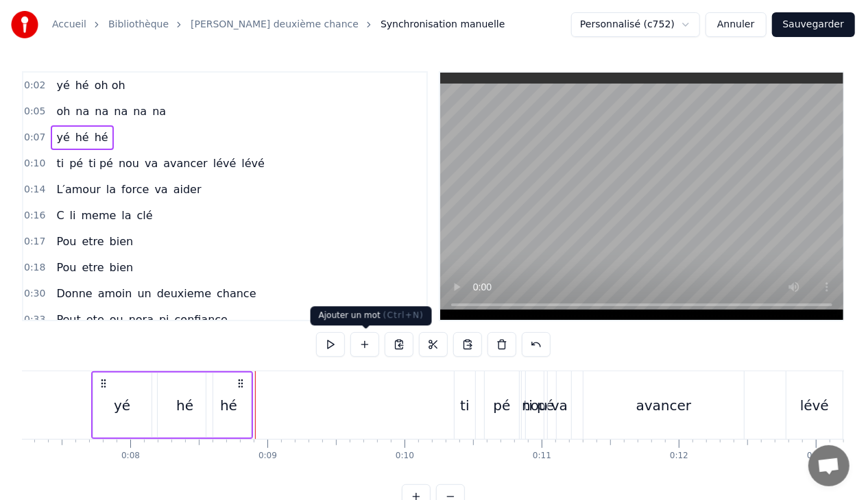
click at [366, 342] on button at bounding box center [364, 344] width 29 height 25
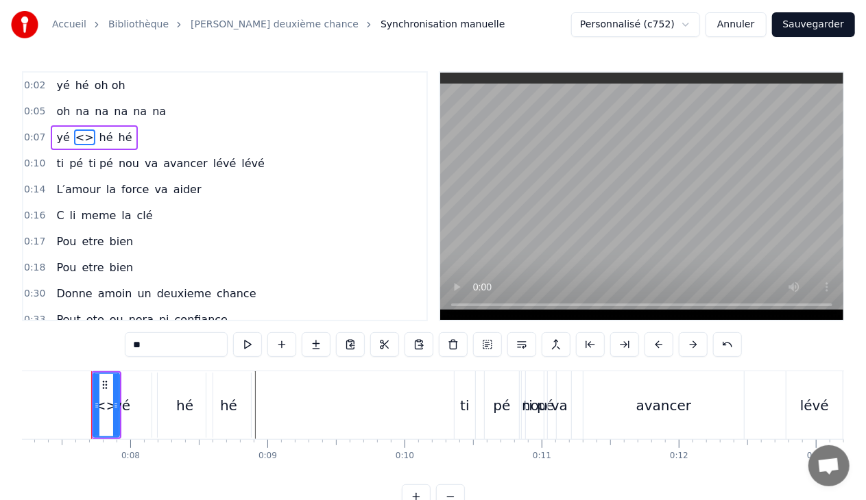
click at [166, 346] on input "**" at bounding box center [176, 344] width 103 height 25
type input "*"
type input "**"
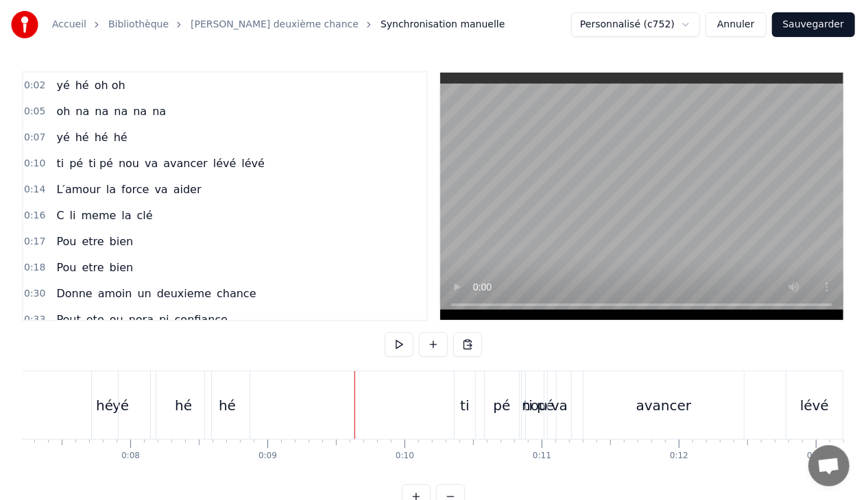
click at [103, 407] on div "hé" at bounding box center [104, 405] width 17 height 21
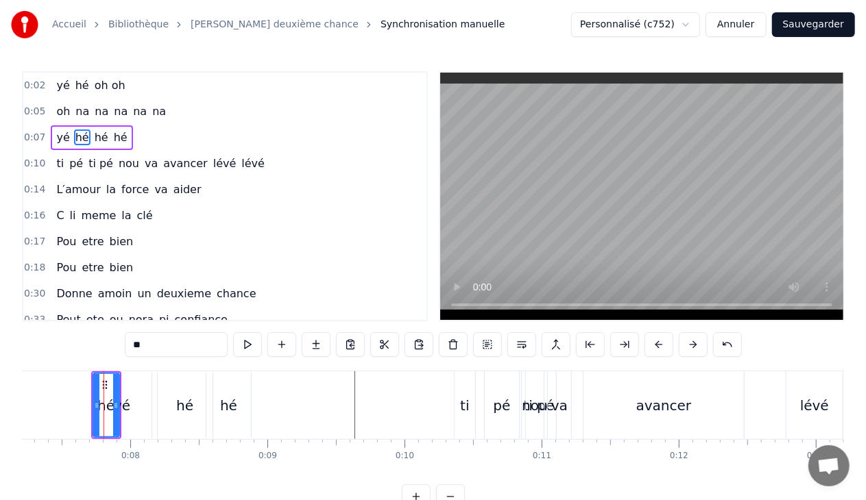
drag, startPoint x: 103, startPoint y: 379, endPoint x: 97, endPoint y: 387, distance: 9.7
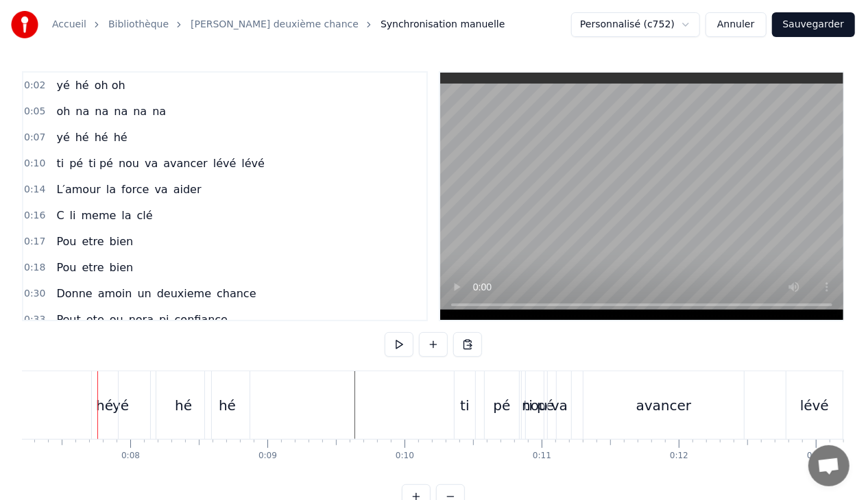
click at [98, 395] on div "hé" at bounding box center [104, 405] width 17 height 21
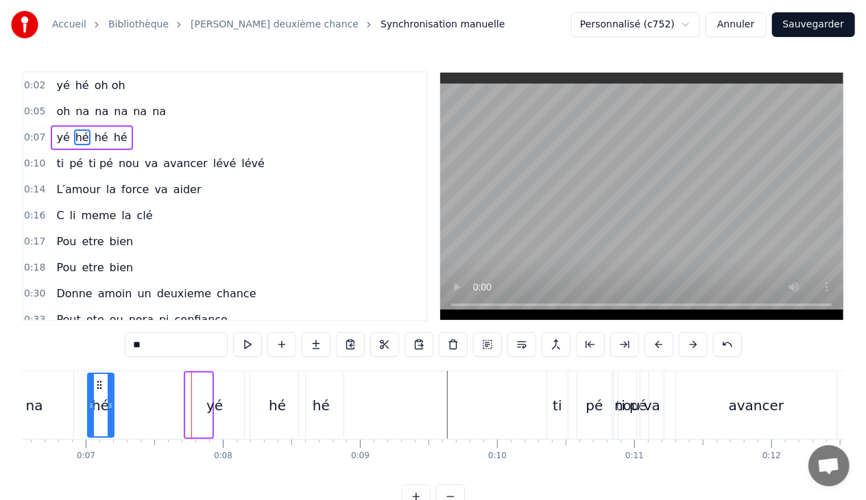
scroll to position [0, 879]
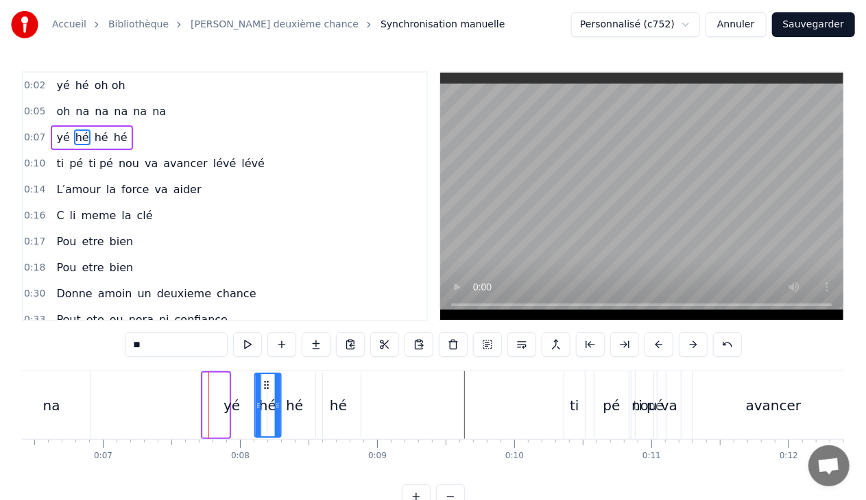
drag, startPoint x: 103, startPoint y: 383, endPoint x: 265, endPoint y: 374, distance: 162.0
click at [265, 374] on div "hé" at bounding box center [268, 405] width 25 height 62
click at [334, 403] on div "hé" at bounding box center [338, 405] width 17 height 21
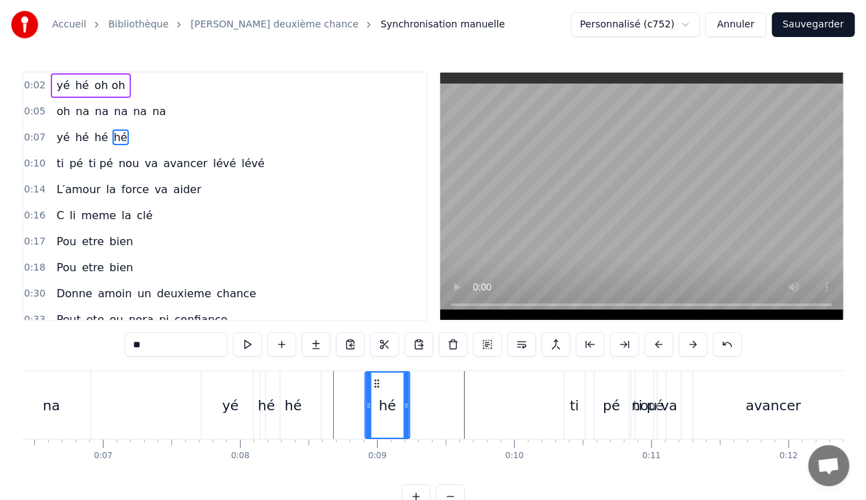
drag, startPoint x: 325, startPoint y: 380, endPoint x: 376, endPoint y: 384, distance: 50.9
click at [376, 384] on icon at bounding box center [376, 383] width 11 height 11
click at [302, 398] on div "hé" at bounding box center [293, 405] width 55 height 68
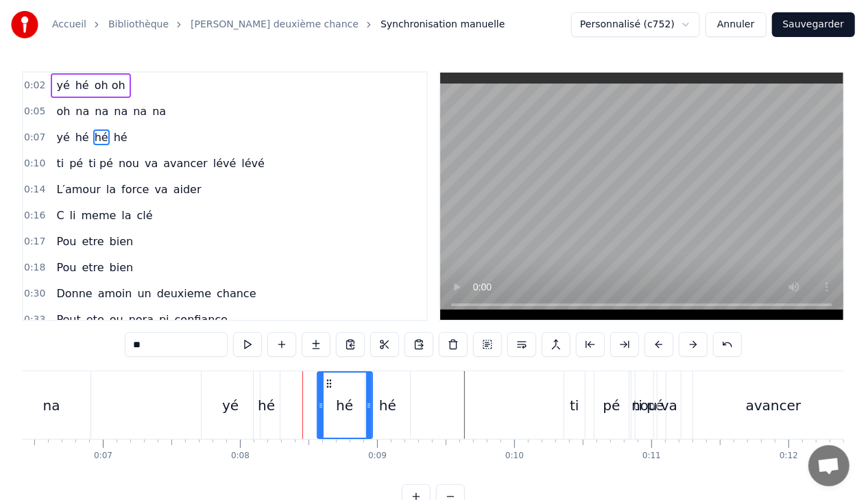
drag, startPoint x: 276, startPoint y: 381, endPoint x: 328, endPoint y: 384, distance: 52.2
click at [328, 384] on icon at bounding box center [328, 383] width 11 height 11
click at [277, 396] on div "hé" at bounding box center [267, 405] width 26 height 68
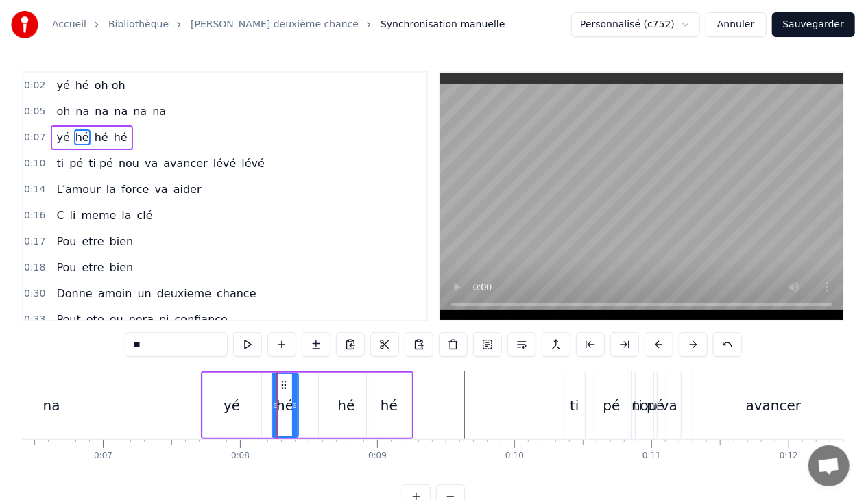
drag, startPoint x: 263, startPoint y: 382, endPoint x: 280, endPoint y: 384, distance: 16.7
click at [280, 384] on icon at bounding box center [283, 385] width 11 height 11
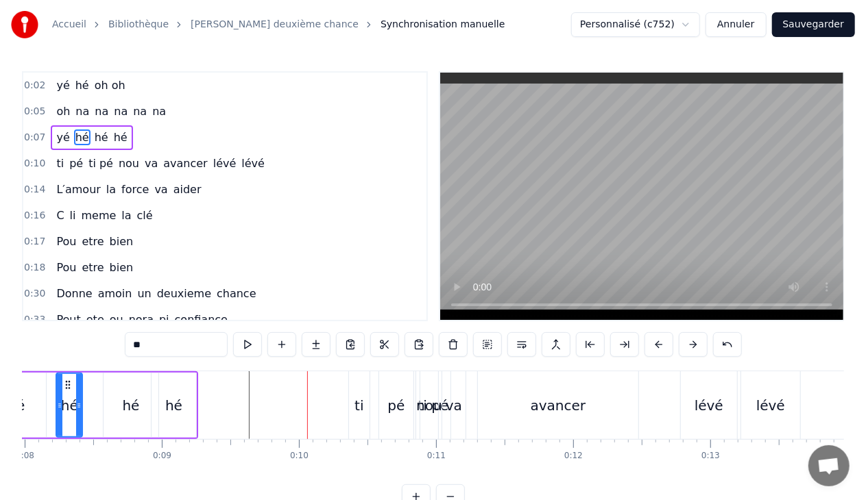
scroll to position [0, 1074]
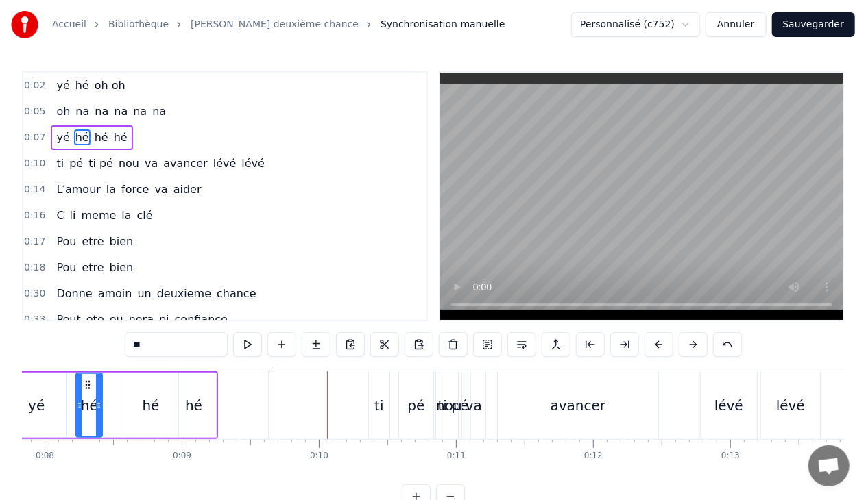
click at [185, 415] on div "hé" at bounding box center [193, 405] width 45 height 65
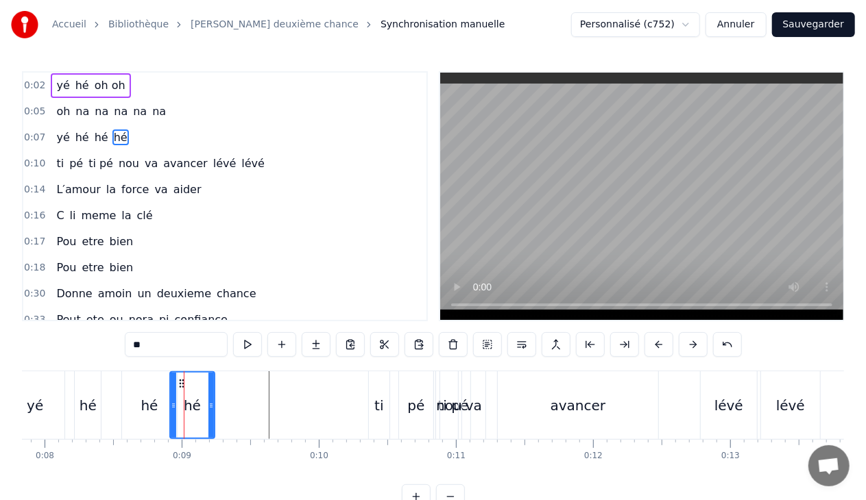
click at [167, 348] on input "**" at bounding box center [176, 344] width 103 height 25
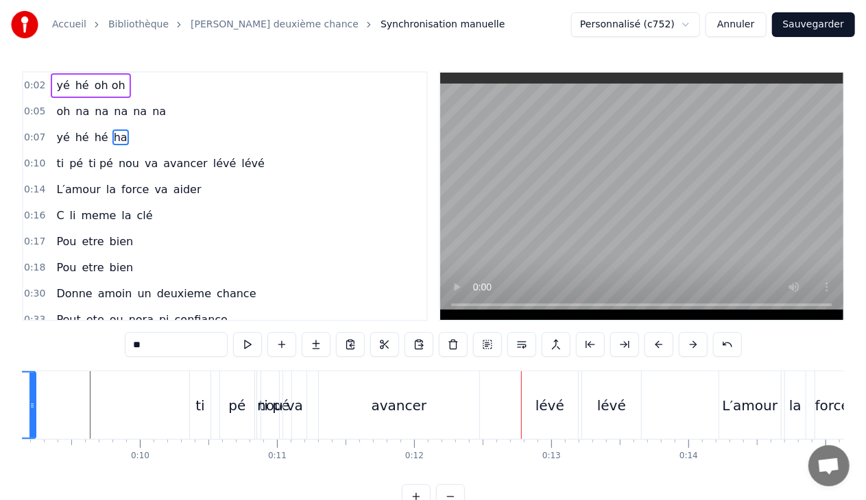
scroll to position [0, 1272]
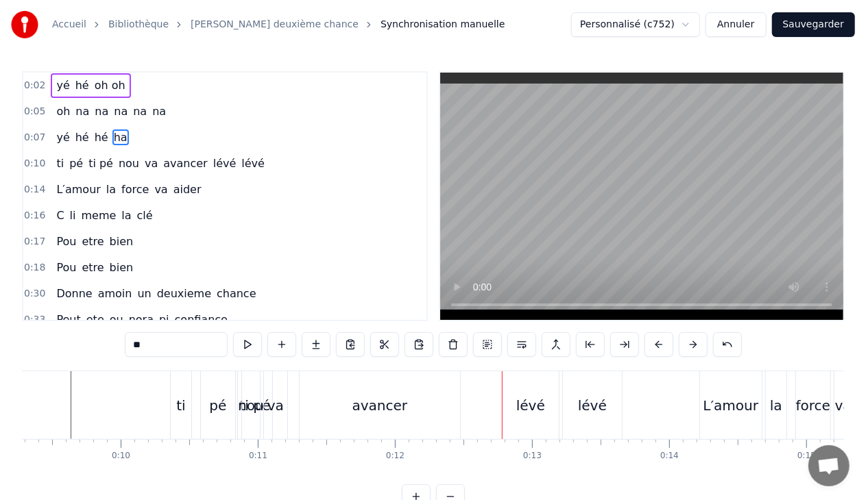
click at [246, 411] on div "nou" at bounding box center [251, 405] width 26 height 21
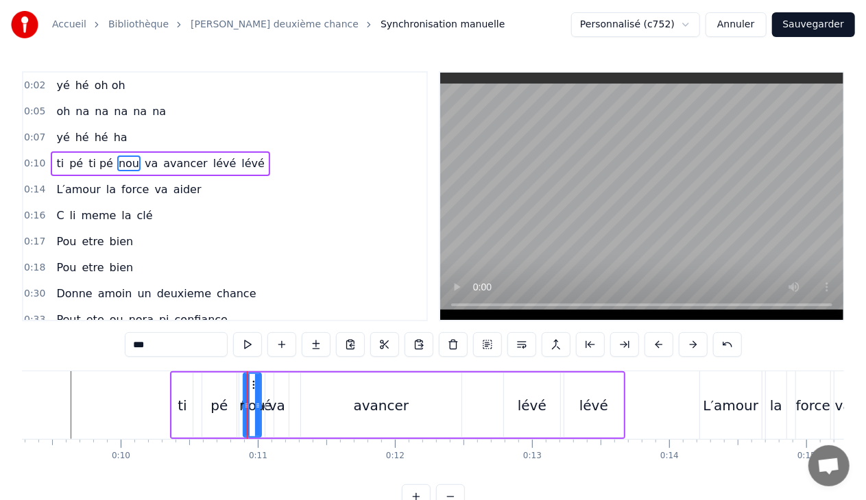
click at [272, 407] on div "va" at bounding box center [277, 405] width 16 height 21
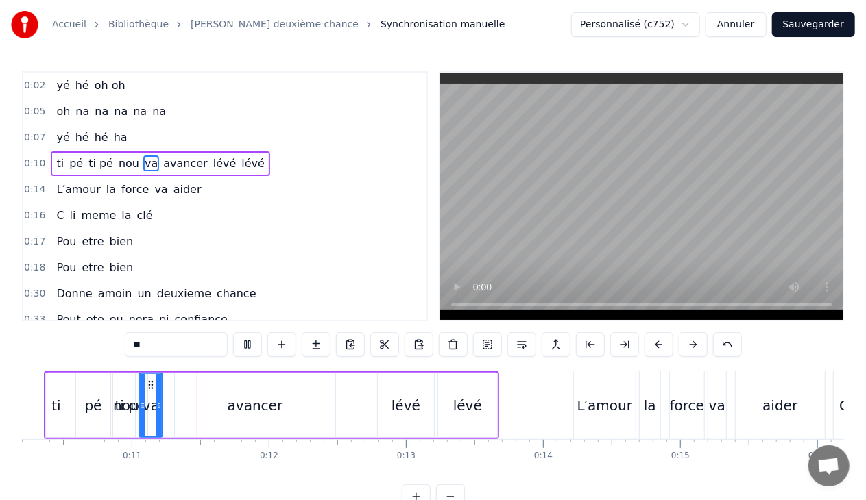
scroll to position [0, 1401]
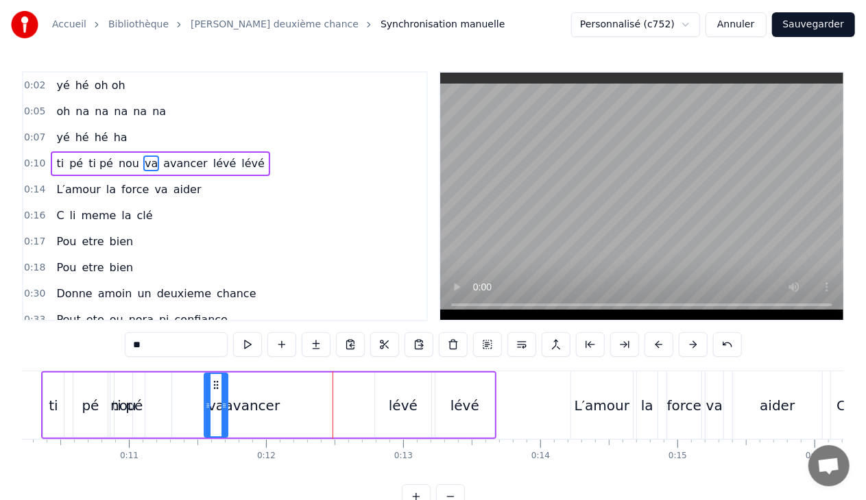
drag, startPoint x: 147, startPoint y: 383, endPoint x: 215, endPoint y: 391, distance: 68.3
click at [137, 403] on div "ti pé" at bounding box center [127, 405] width 31 height 21
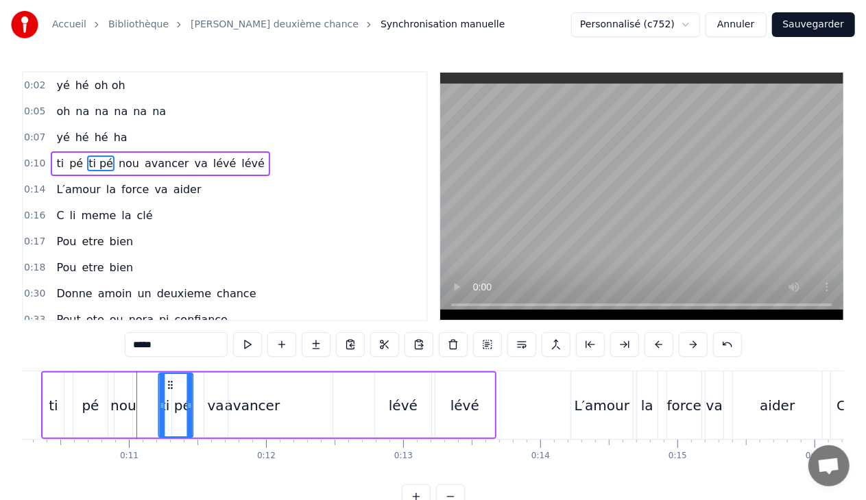
drag, startPoint x: 122, startPoint y: 384, endPoint x: 169, endPoint y: 388, distance: 47.5
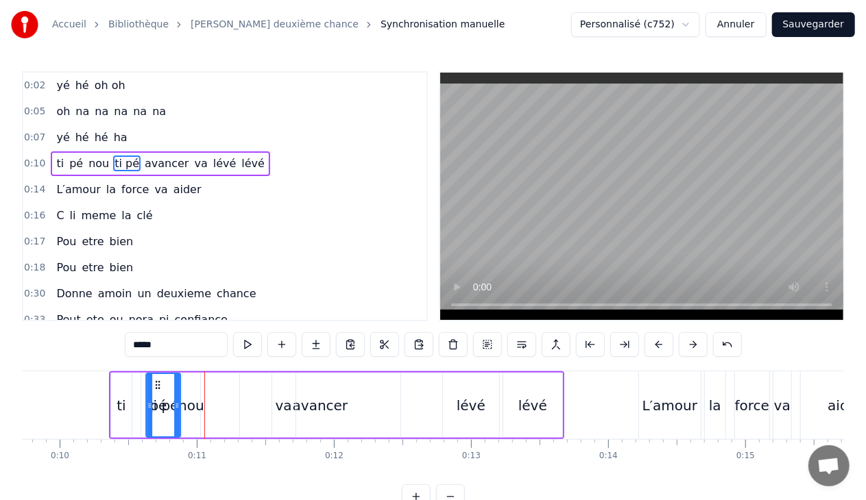
scroll to position [0, 1328]
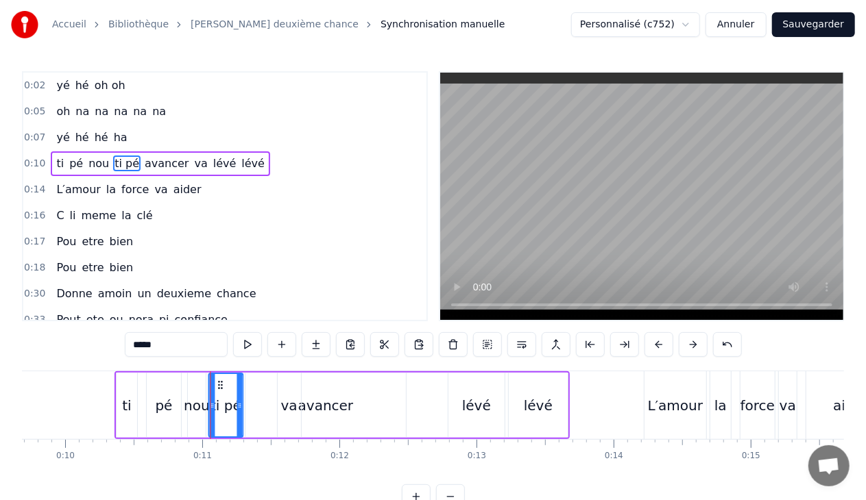
drag, startPoint x: 166, startPoint y: 383, endPoint x: 216, endPoint y: 382, distance: 50.1
click at [216, 382] on icon at bounding box center [220, 385] width 11 height 11
click at [200, 397] on div "nou" at bounding box center [197, 405] width 26 height 21
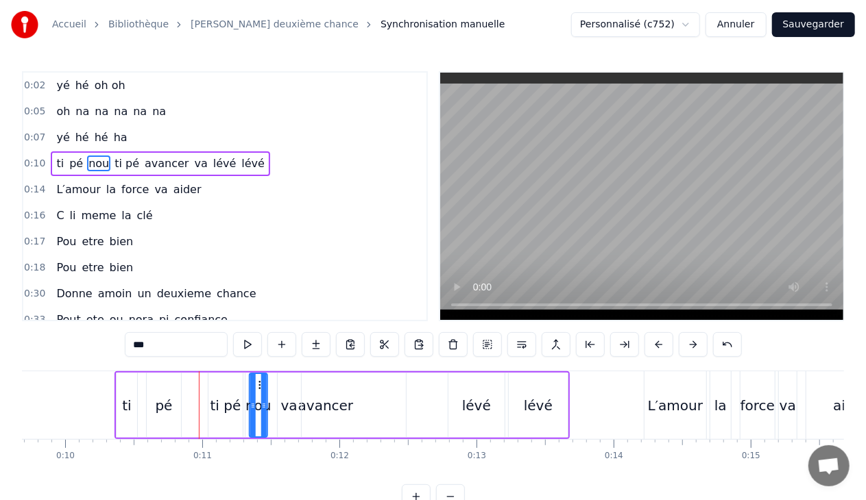
drag, startPoint x: 196, startPoint y: 383, endPoint x: 257, endPoint y: 390, distance: 61.4
click at [170, 403] on div "pé" at bounding box center [163, 405] width 17 height 21
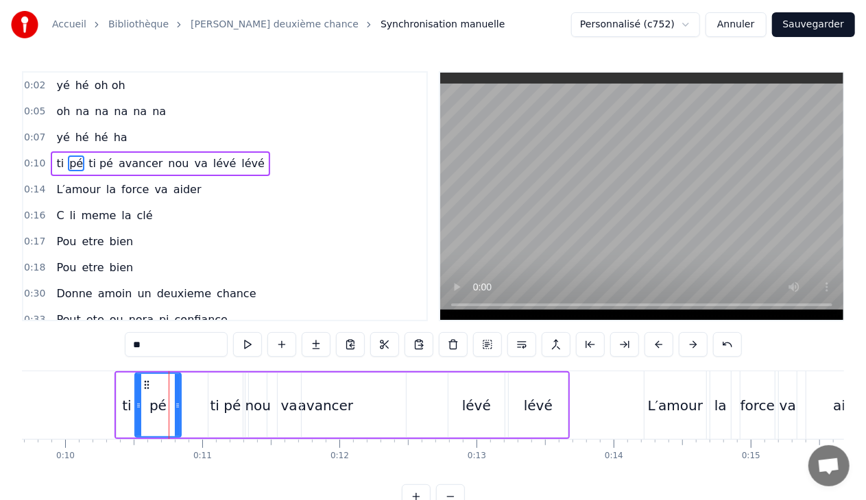
drag, startPoint x: 150, startPoint y: 406, endPoint x: 138, endPoint y: 406, distance: 11.7
click at [138, 406] on icon at bounding box center [138, 405] width 5 height 11
drag, startPoint x: 177, startPoint y: 406, endPoint x: 149, endPoint y: 405, distance: 27.4
click at [149, 405] on icon at bounding box center [151, 405] width 5 height 11
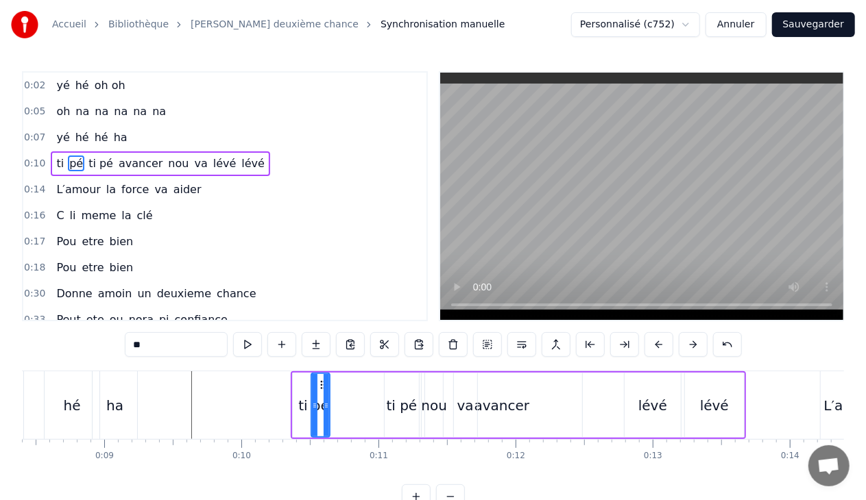
scroll to position [0, 1008]
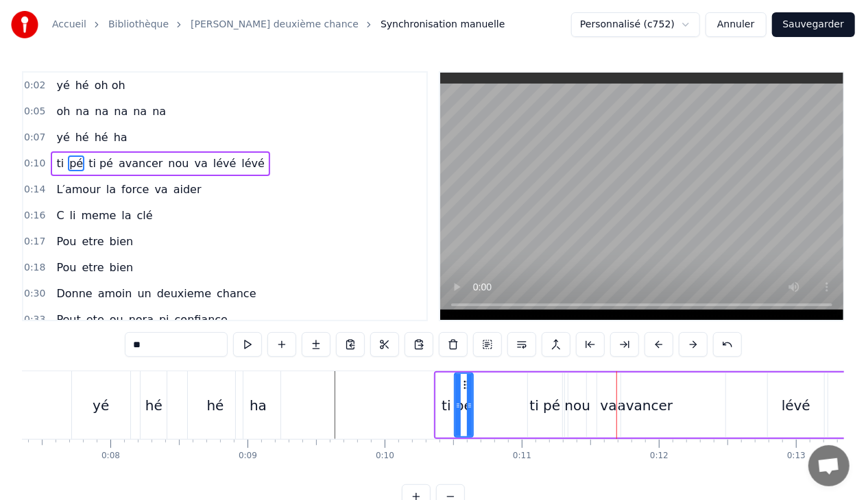
click at [533, 417] on div "ti pé" at bounding box center [545, 405] width 34 height 65
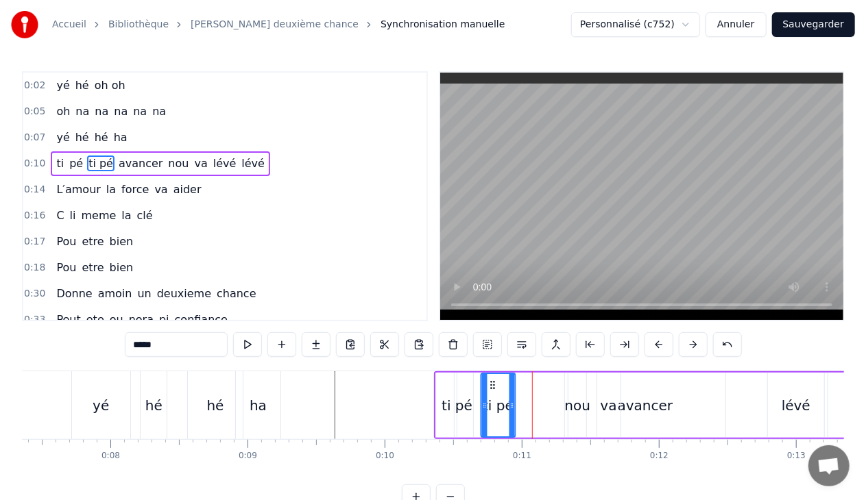
drag, startPoint x: 537, startPoint y: 382, endPoint x: 491, endPoint y: 383, distance: 46.6
click at [491, 383] on icon at bounding box center [492, 385] width 11 height 11
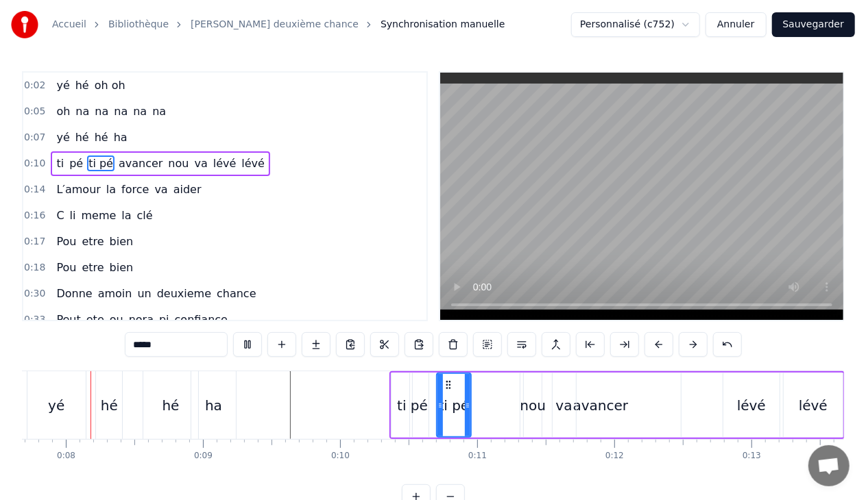
scroll to position [0, 1050]
click at [592, 408] on div "avancer" at bounding box center [604, 405] width 56 height 21
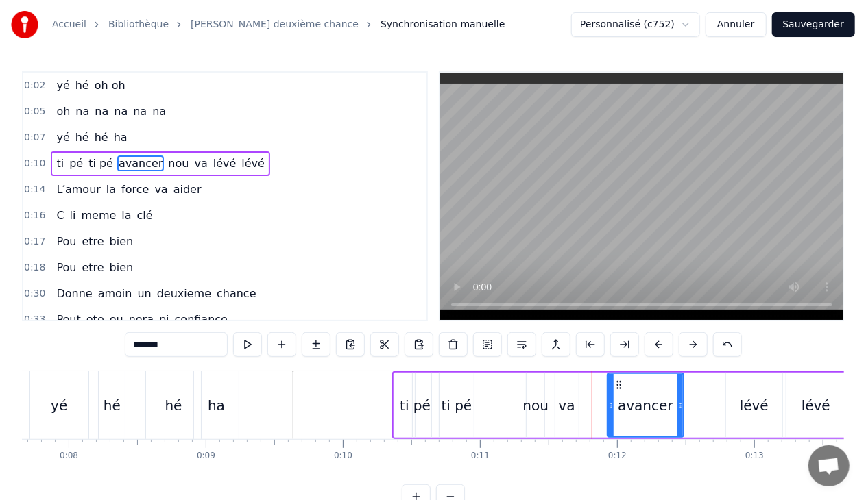
drag, startPoint x: 526, startPoint y: 405, endPoint x: 611, endPoint y: 407, distance: 84.3
click at [536, 407] on div "nou" at bounding box center [536, 405] width 26 height 21
type input "***"
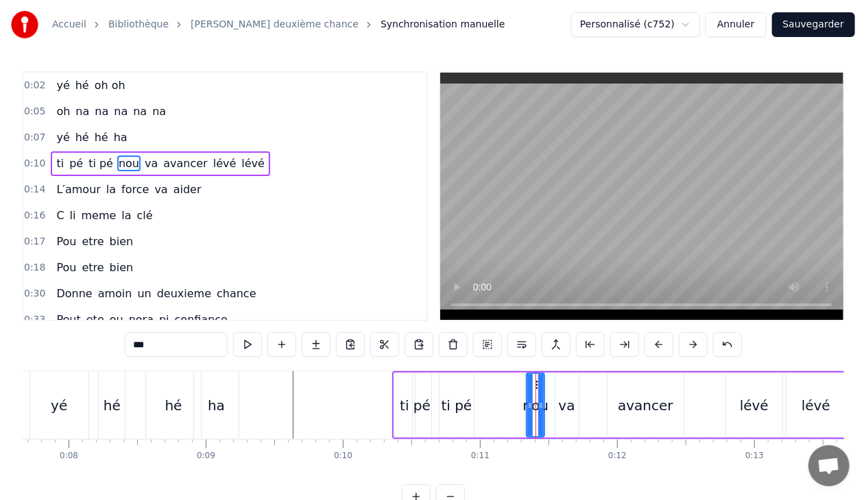
drag, startPoint x: 535, startPoint y: 382, endPoint x: 504, endPoint y: 384, distance: 30.2
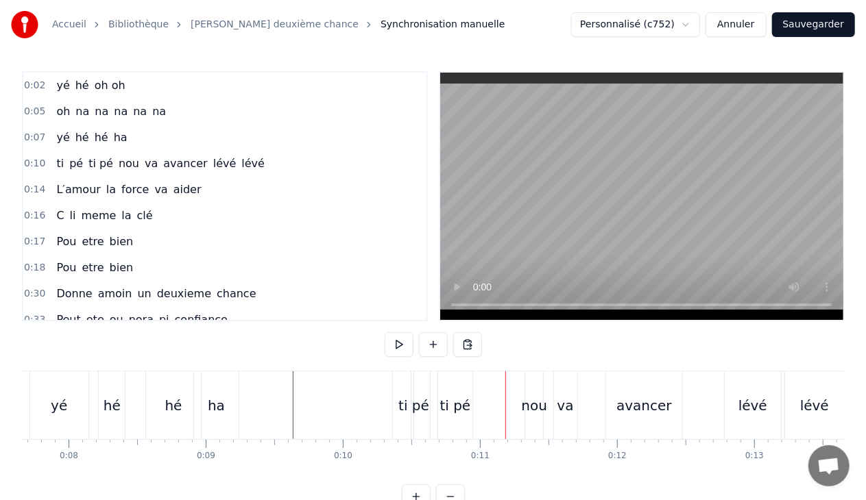
click at [532, 404] on div "nou" at bounding box center [535, 405] width 26 height 21
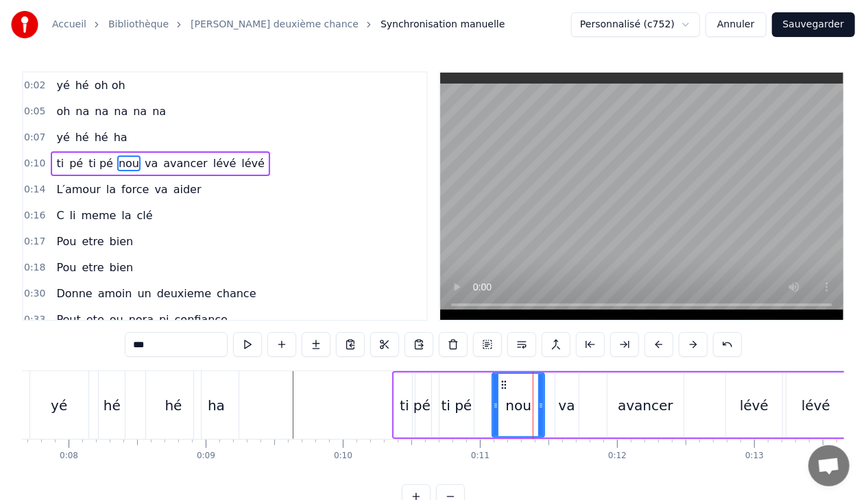
drag, startPoint x: 529, startPoint y: 406, endPoint x: 495, endPoint y: 404, distance: 34.3
click at [495, 404] on icon at bounding box center [495, 405] width 5 height 11
drag, startPoint x: 541, startPoint y: 406, endPoint x: 527, endPoint y: 406, distance: 14.4
click at [527, 406] on icon at bounding box center [526, 405] width 5 height 11
drag, startPoint x: 527, startPoint y: 406, endPoint x: 549, endPoint y: 408, distance: 22.1
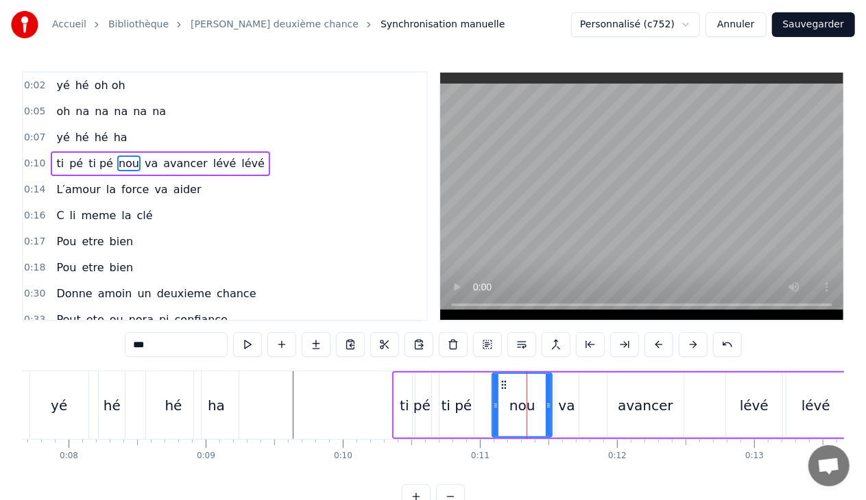
click at [549, 408] on icon at bounding box center [548, 405] width 5 height 11
click at [622, 407] on div "avancer" at bounding box center [646, 405] width 56 height 21
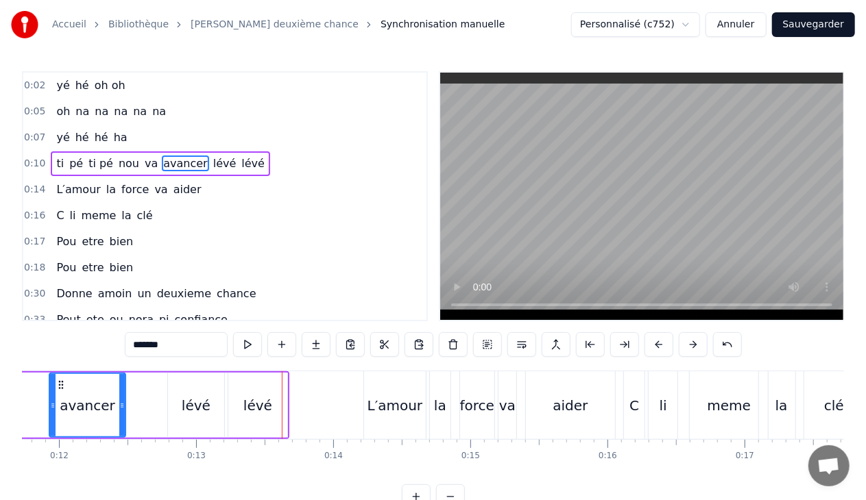
scroll to position [0, 1529]
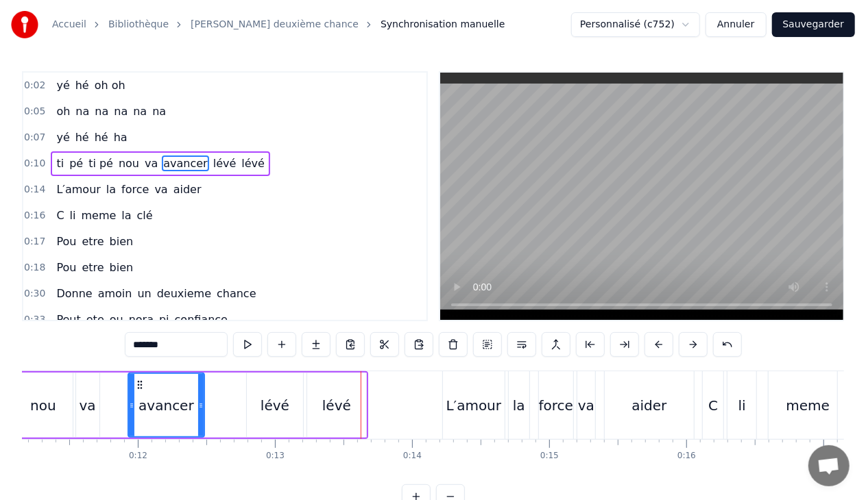
click at [282, 408] on div "lévé" at bounding box center [274, 405] width 29 height 21
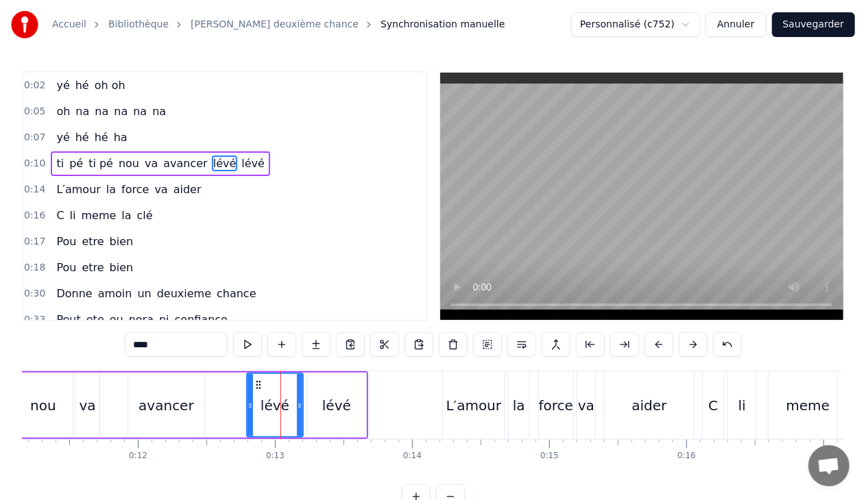
click at [339, 406] on div "lévé" at bounding box center [336, 405] width 29 height 21
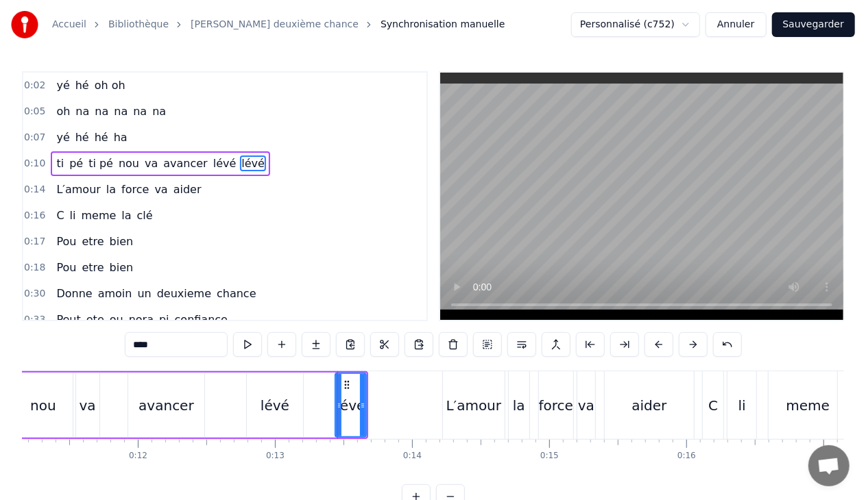
drag, startPoint x: 308, startPoint y: 405, endPoint x: 337, endPoint y: 405, distance: 28.1
click at [337, 405] on icon at bounding box center [338, 405] width 5 height 11
click at [271, 405] on div "lévé" at bounding box center [274, 405] width 29 height 21
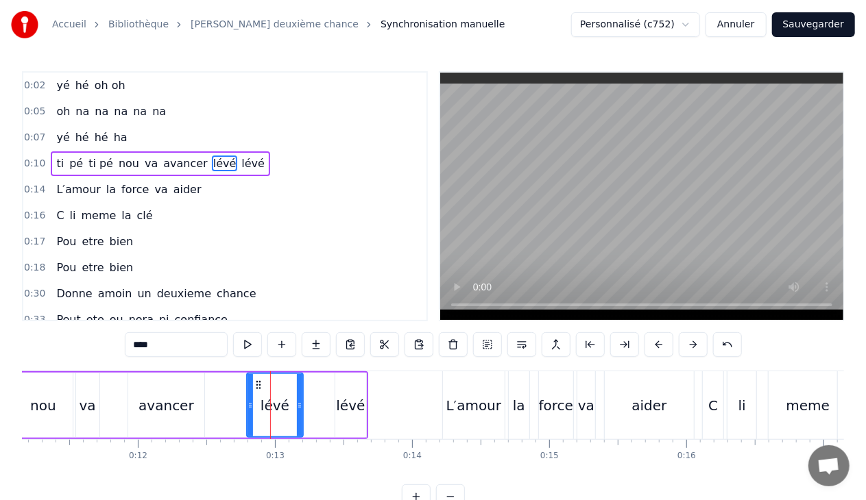
click at [297, 404] on icon at bounding box center [299, 405] width 5 height 11
drag, startPoint x: 300, startPoint y: 406, endPoint x: 337, endPoint y: 408, distance: 37.8
click at [337, 408] on icon at bounding box center [336, 405] width 5 height 11
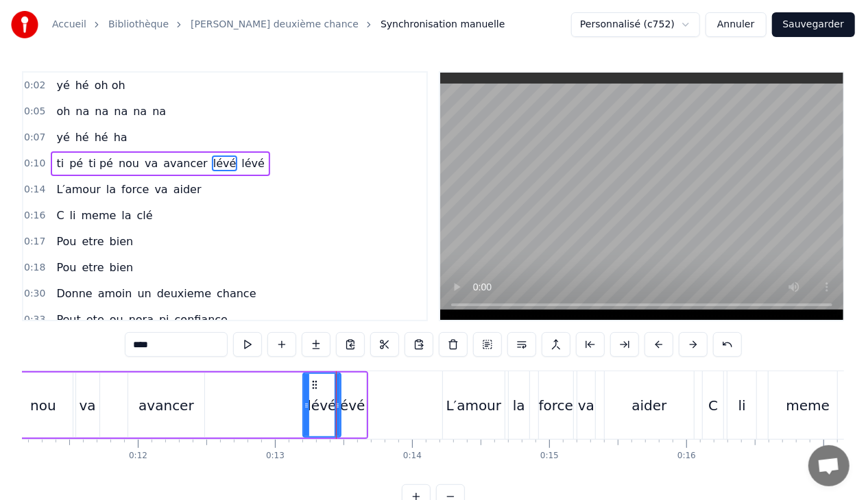
drag, startPoint x: 249, startPoint y: 404, endPoint x: 306, endPoint y: 406, distance: 56.2
click at [306, 406] on icon at bounding box center [306, 405] width 5 height 11
click at [455, 399] on div "L′amour" at bounding box center [474, 405] width 56 height 21
type input "*******"
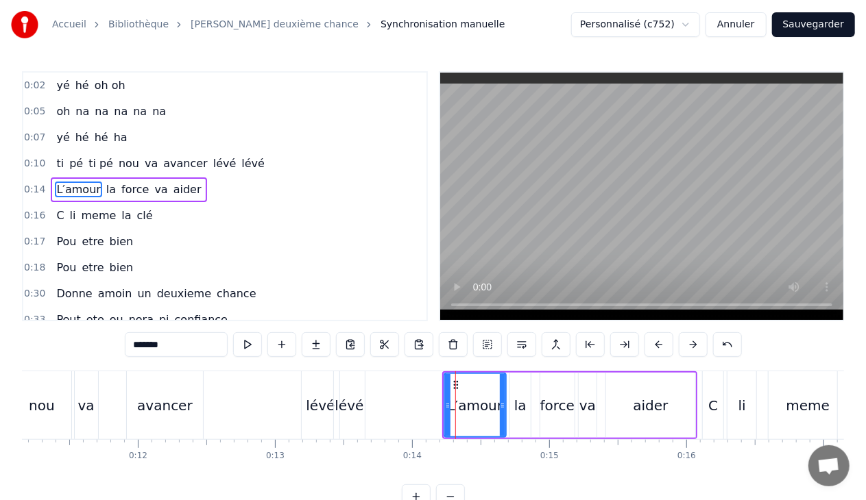
click at [193, 192] on div "0:14 L′amour la force va aider" at bounding box center [224, 190] width 403 height 26
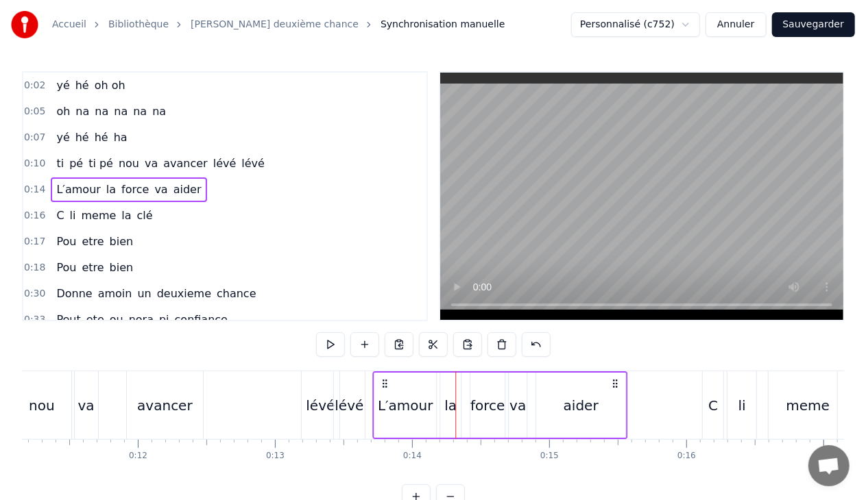
drag, startPoint x: 452, startPoint y: 381, endPoint x: 382, endPoint y: 380, distance: 69.9
click at [382, 380] on icon at bounding box center [384, 383] width 11 height 11
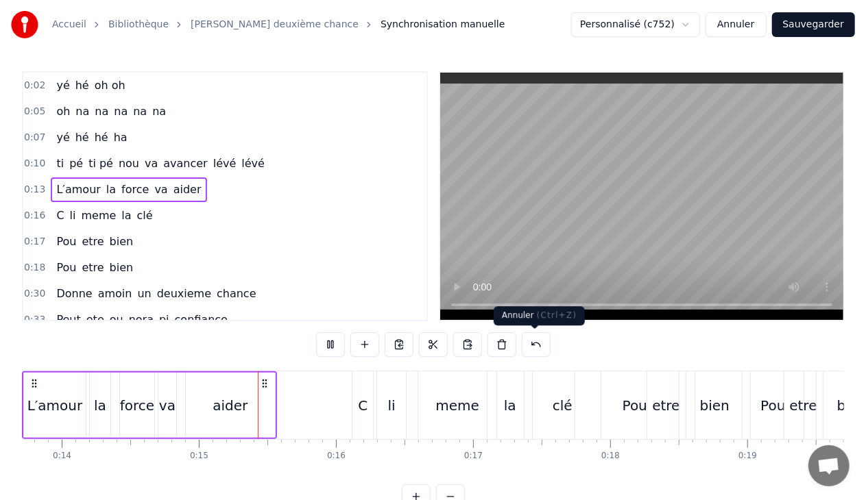
scroll to position [0, 1974]
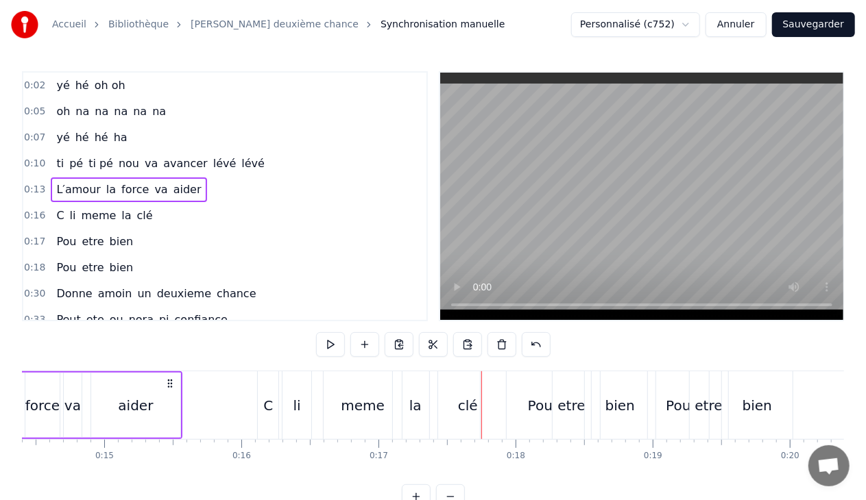
click at [300, 391] on div "li" at bounding box center [296, 405] width 29 height 68
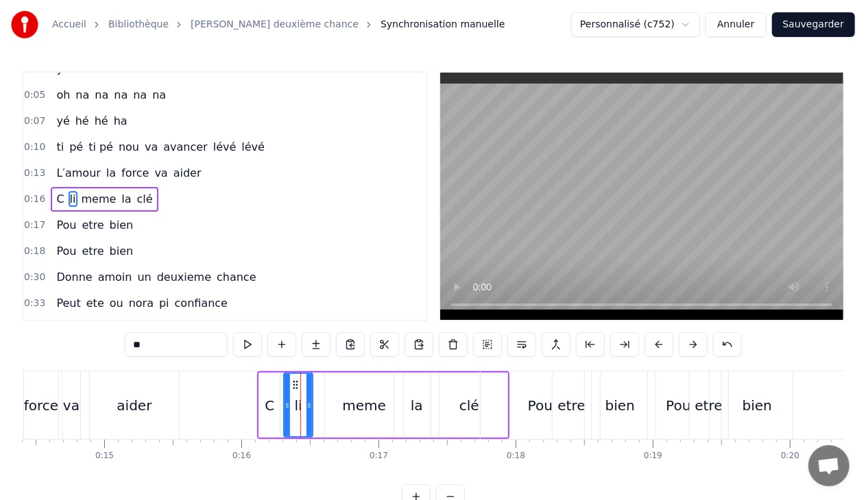
click at [155, 193] on div "0:16 C li meme la clé" at bounding box center [224, 199] width 403 height 26
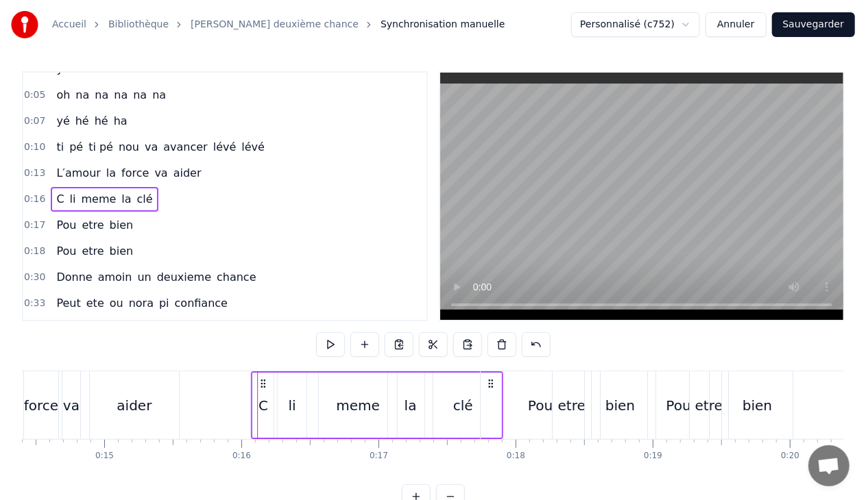
click at [260, 381] on icon at bounding box center [263, 383] width 11 height 11
click at [126, 218] on div "Pou etre bien" at bounding box center [95, 225] width 88 height 25
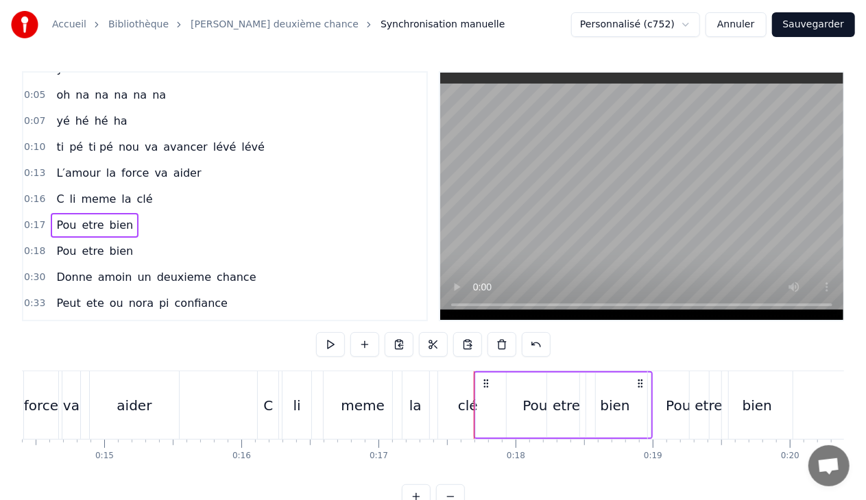
click at [130, 247] on div "0:18 Pou etre bien" at bounding box center [224, 252] width 403 height 26
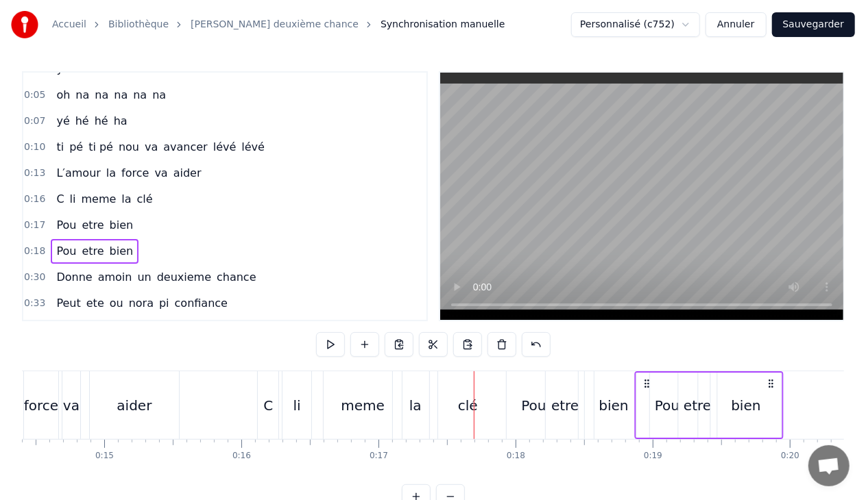
drag, startPoint x: 657, startPoint y: 381, endPoint x: 644, endPoint y: 382, distance: 13.0
click at [644, 382] on icon at bounding box center [646, 383] width 11 height 11
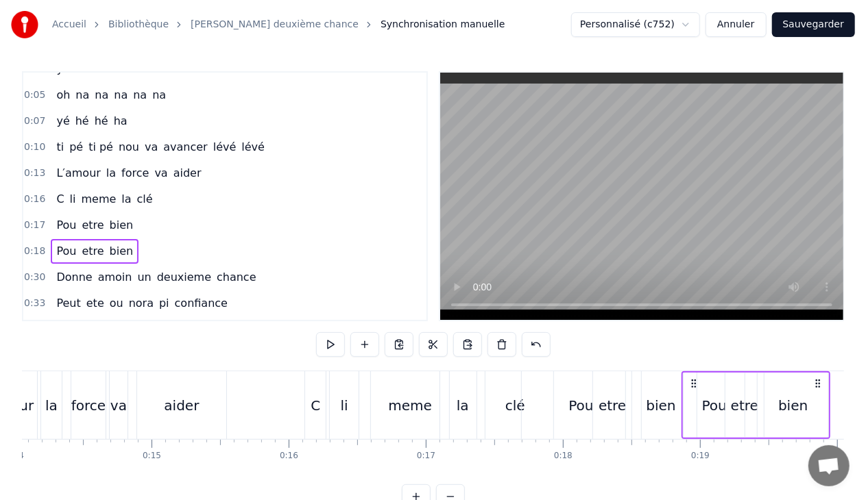
scroll to position [0, 1946]
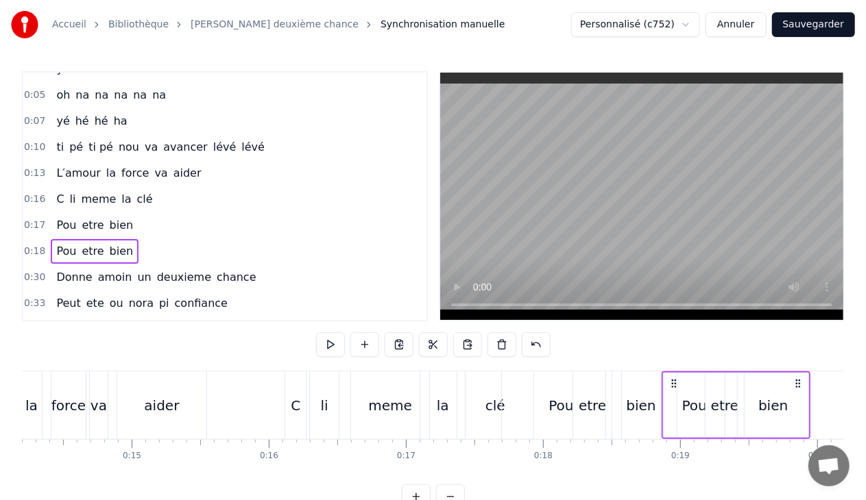
click at [573, 404] on div "etre" at bounding box center [592, 405] width 38 height 68
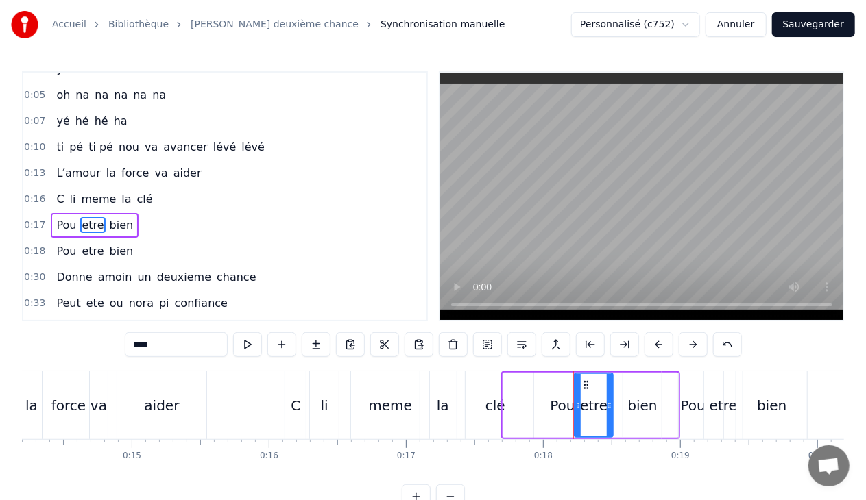
scroll to position [42, 0]
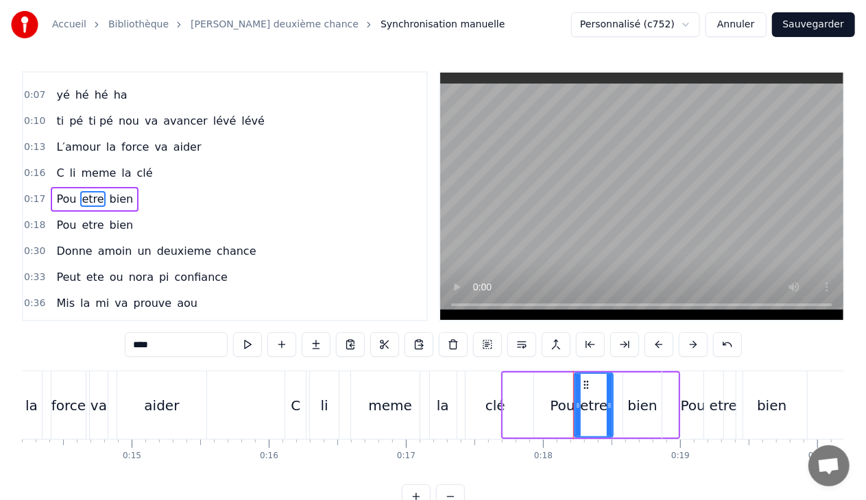
click at [136, 197] on div "0:17 Pou etre bien" at bounding box center [224, 199] width 403 height 26
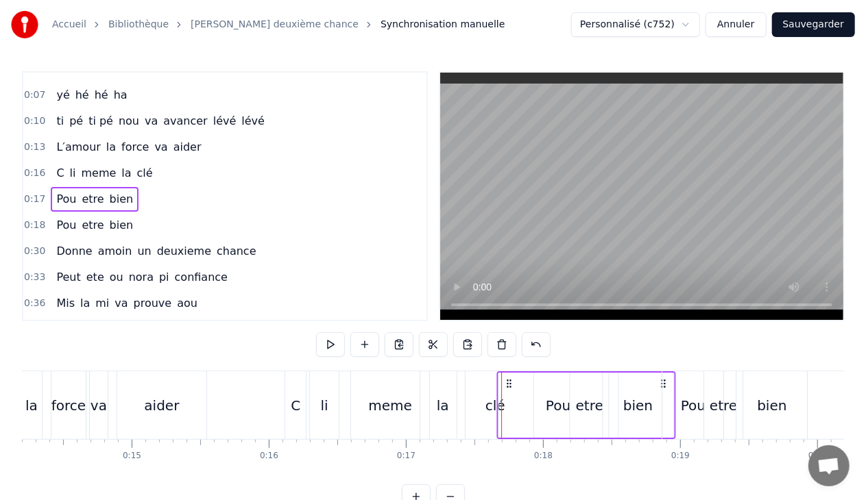
click at [507, 384] on icon at bounding box center [508, 383] width 11 height 11
click at [703, 413] on div "etre" at bounding box center [723, 405] width 40 height 68
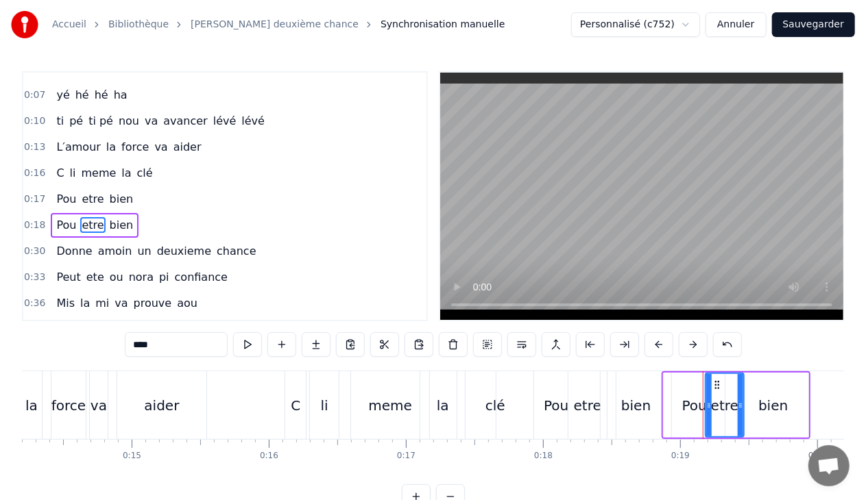
scroll to position [68, 0]
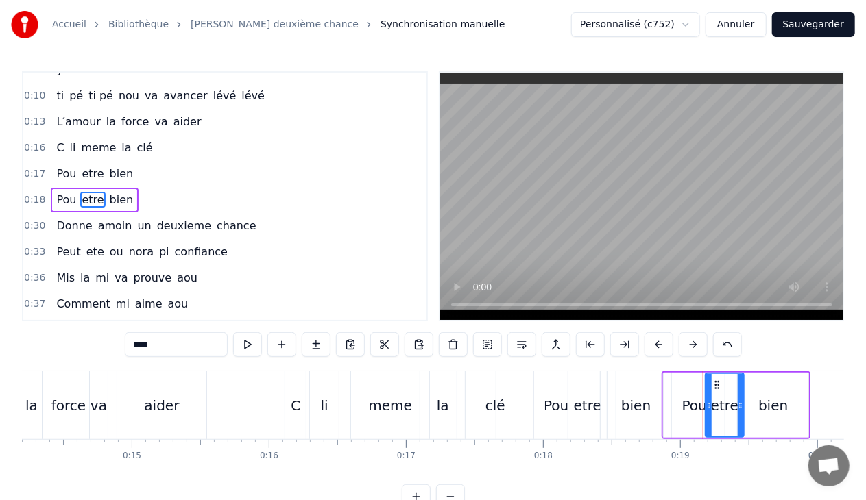
click at [135, 195] on div "0:18 Pou etre bien" at bounding box center [224, 200] width 403 height 26
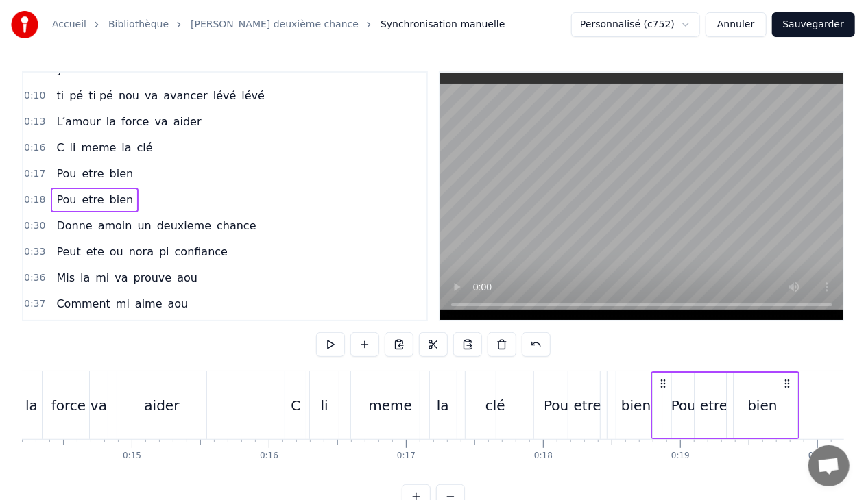
drag, startPoint x: 674, startPoint y: 380, endPoint x: 663, endPoint y: 384, distance: 11.5
click at [663, 384] on icon at bounding box center [662, 383] width 11 height 11
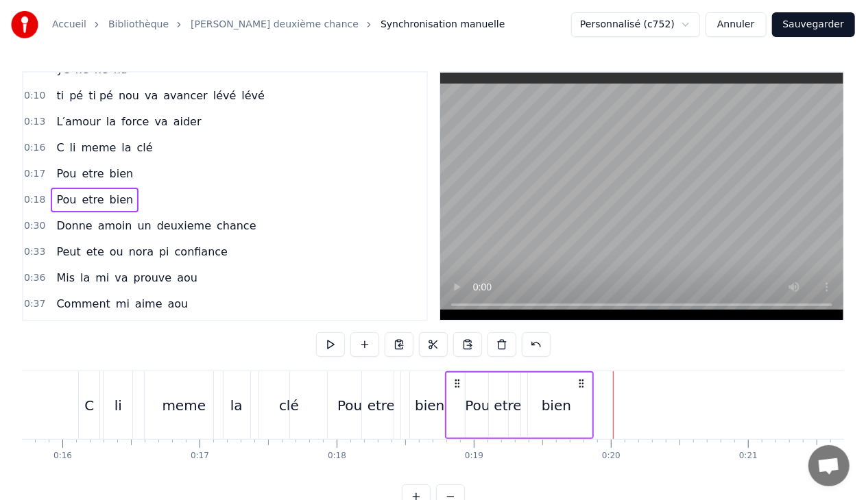
scroll to position [0, 2192]
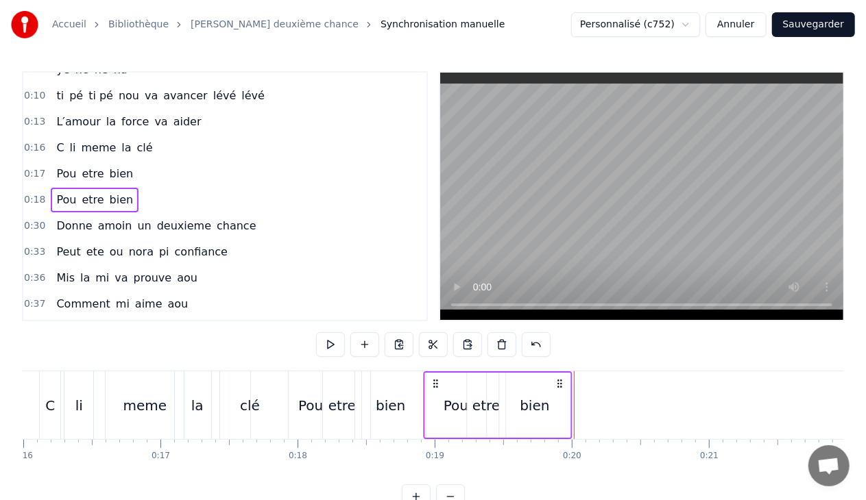
drag, startPoint x: 416, startPoint y: 382, endPoint x: 433, endPoint y: 381, distance: 17.2
click at [433, 381] on icon at bounding box center [435, 383] width 11 height 11
click at [370, 389] on div "bien" at bounding box center [390, 405] width 71 height 68
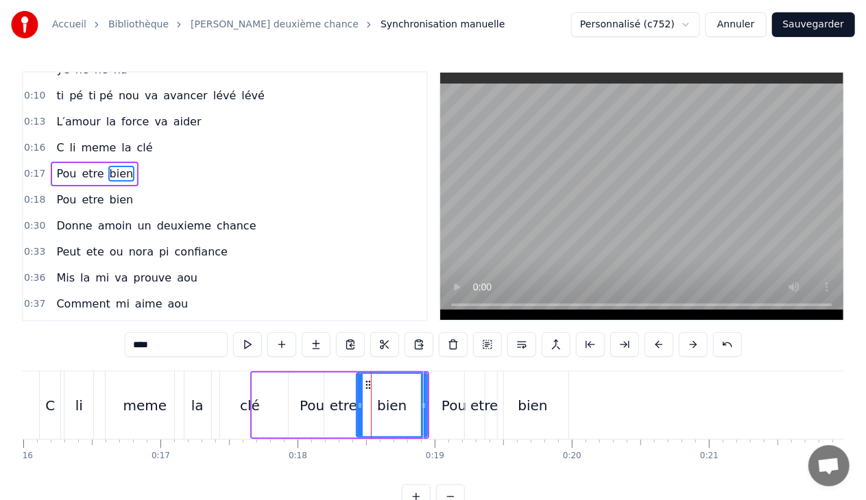
scroll to position [42, 0]
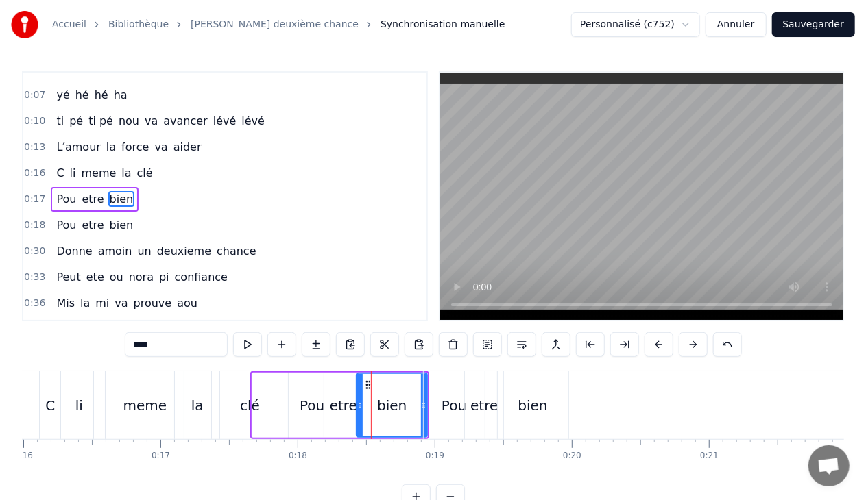
click at [136, 192] on div "0:17 Pou etre bien" at bounding box center [224, 199] width 403 height 26
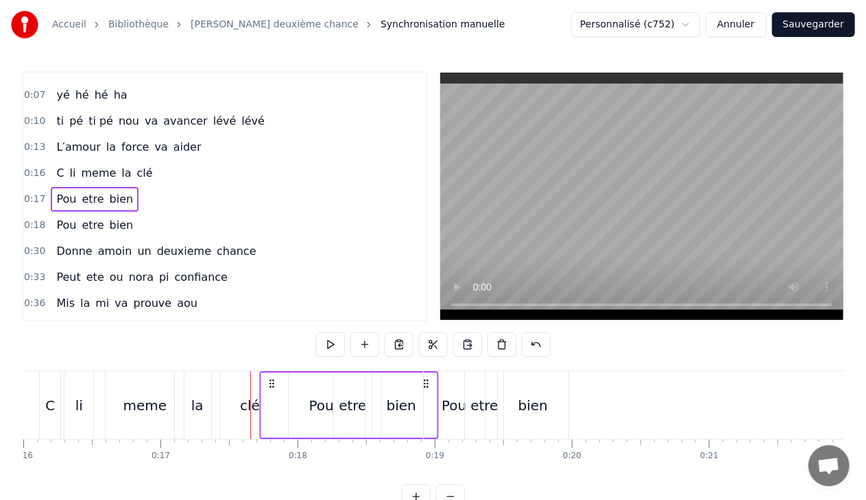
drag, startPoint x: 262, startPoint y: 381, endPoint x: 271, endPoint y: 382, distance: 9.0
click at [271, 382] on icon at bounding box center [272, 383] width 11 height 11
drag, startPoint x: 262, startPoint y: 384, endPoint x: 273, endPoint y: 387, distance: 12.1
click at [273, 387] on icon at bounding box center [274, 383] width 11 height 11
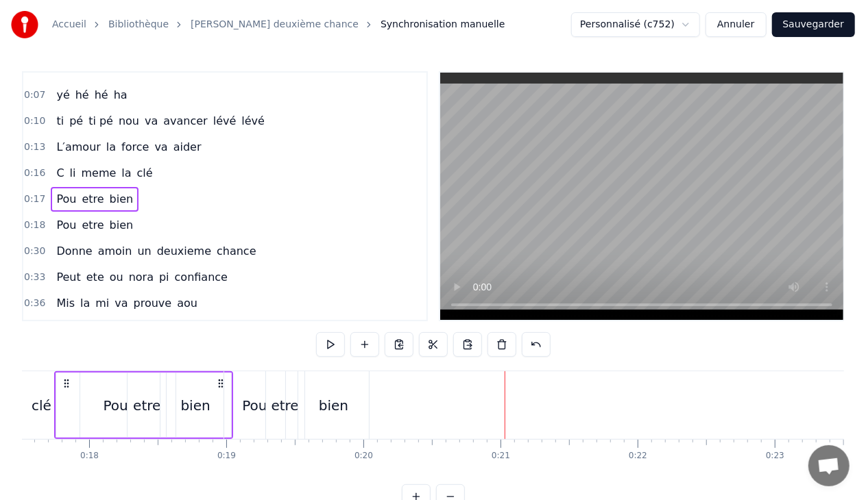
scroll to position [0, 2262]
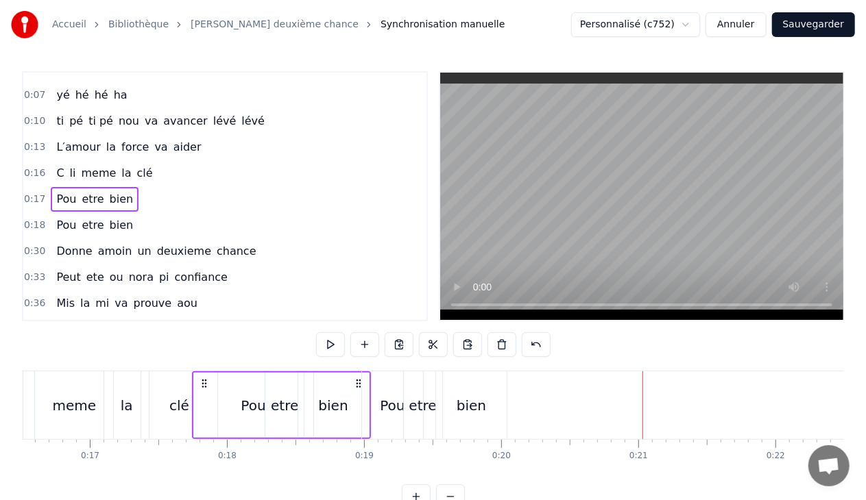
click at [320, 410] on div "bien" at bounding box center [332, 405] width 29 height 21
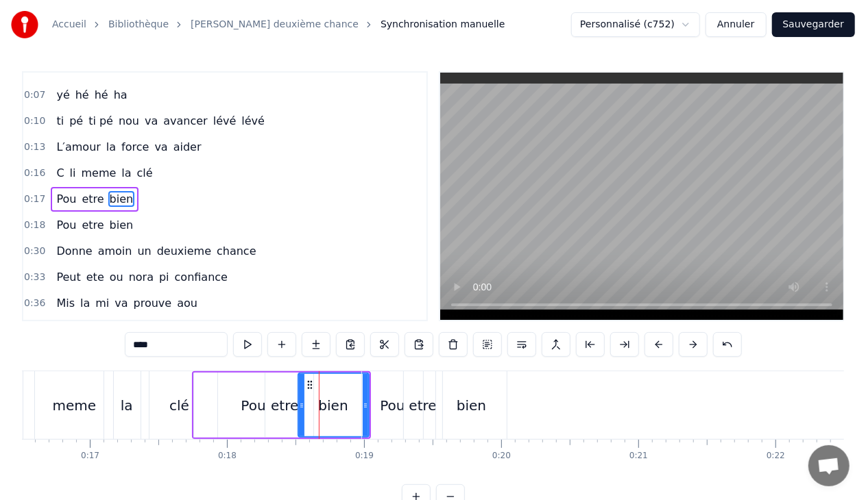
drag, startPoint x: 363, startPoint y: 404, endPoint x: 350, endPoint y: 404, distance: 13.0
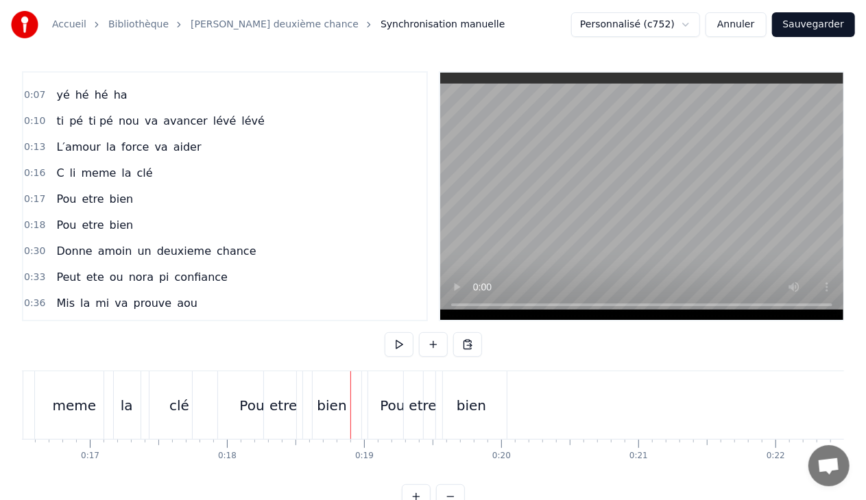
click at [339, 404] on div "bien" at bounding box center [331, 405] width 29 height 21
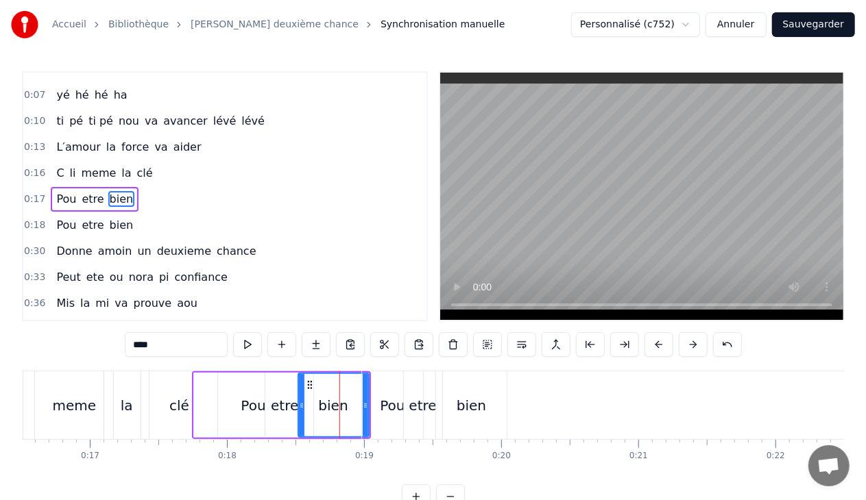
drag, startPoint x: 362, startPoint y: 402, endPoint x: 343, endPoint y: 408, distance: 19.7
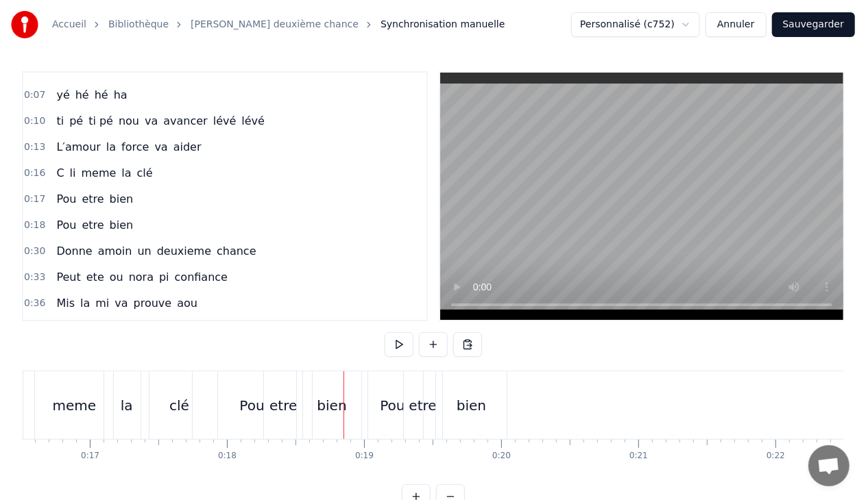
click at [300, 405] on div "bien" at bounding box center [332, 405] width 71 height 68
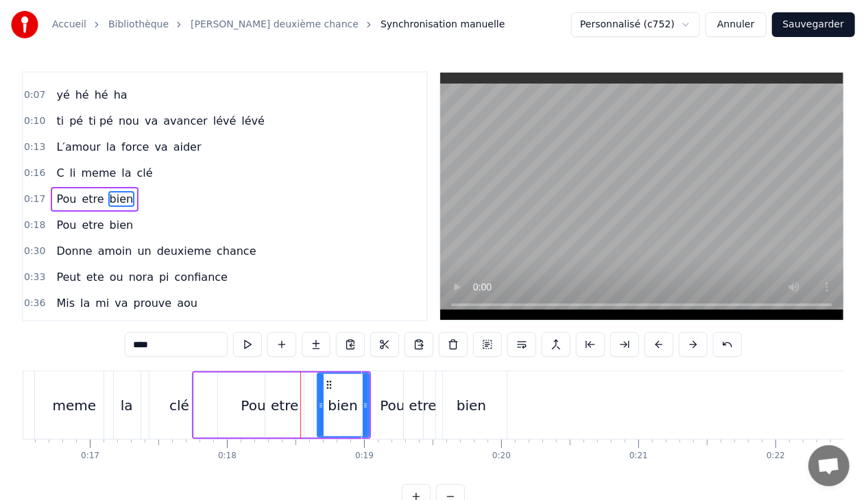
drag, startPoint x: 299, startPoint y: 404, endPoint x: 318, endPoint y: 407, distance: 19.4
click at [318, 407] on icon at bounding box center [320, 405] width 5 height 11
drag, startPoint x: 328, startPoint y: 381, endPoint x: 313, endPoint y: 382, distance: 14.4
click at [313, 382] on icon at bounding box center [314, 385] width 11 height 11
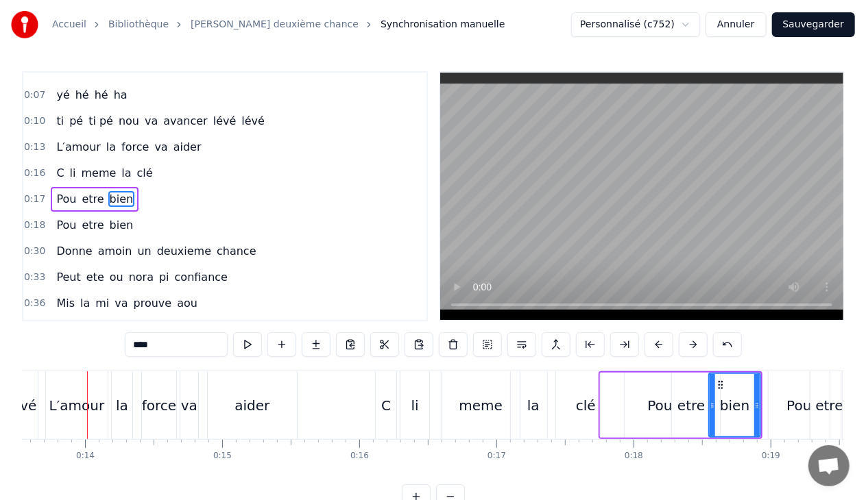
scroll to position [0, 1853]
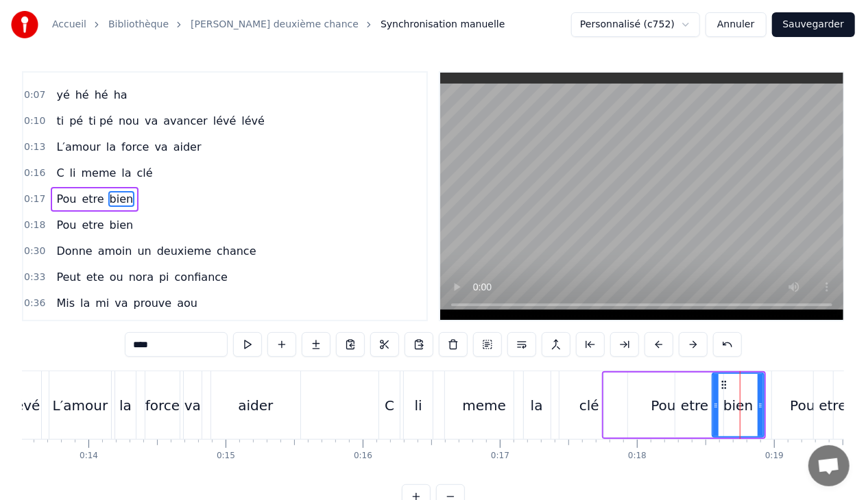
click at [568, 404] on div "clé" at bounding box center [589, 405] width 76 height 68
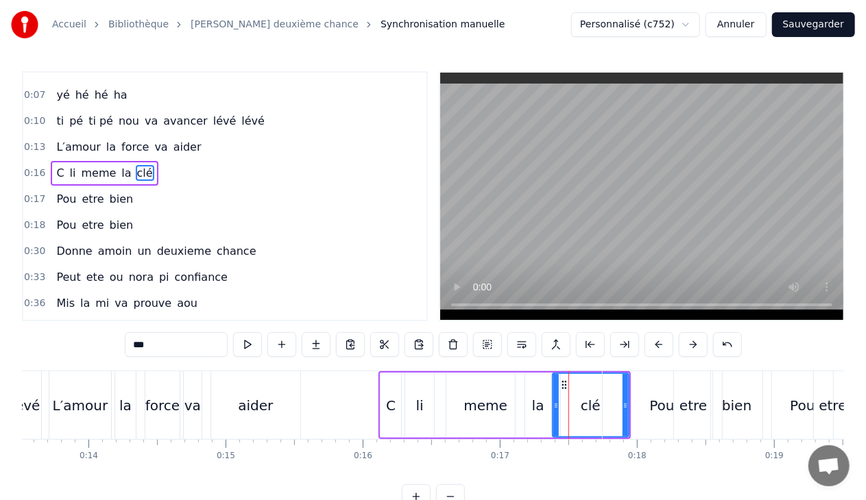
scroll to position [16, 0]
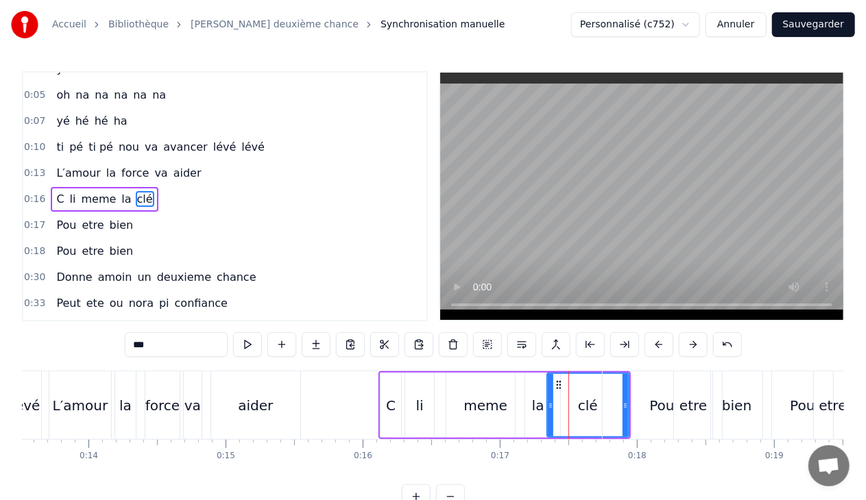
click at [548, 406] on icon at bounding box center [550, 405] width 5 height 11
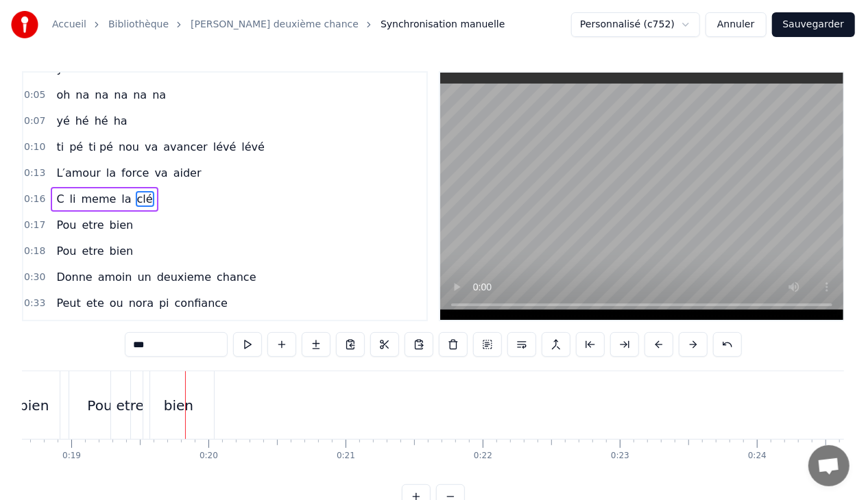
scroll to position [0, 2299]
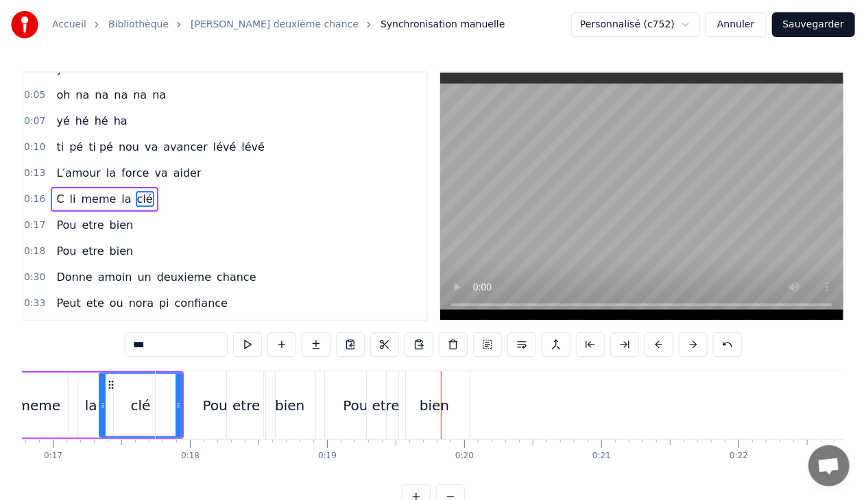
click at [211, 397] on div "Pou" at bounding box center [214, 405] width 25 height 21
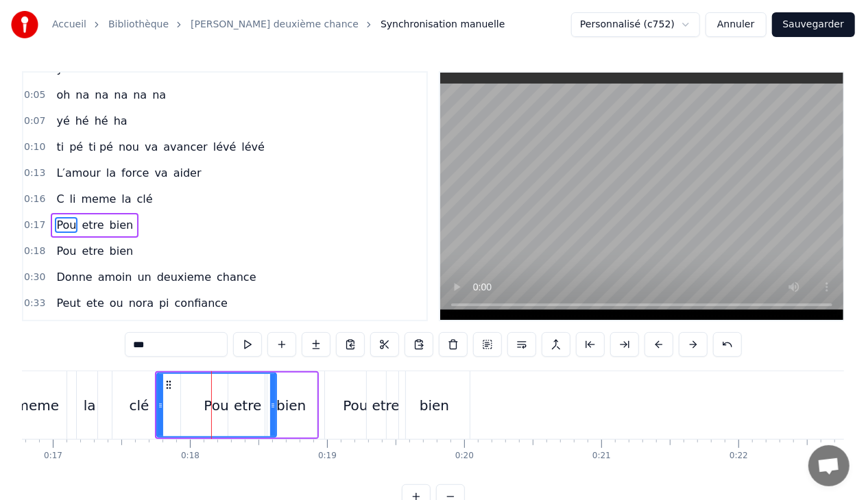
scroll to position [42, 0]
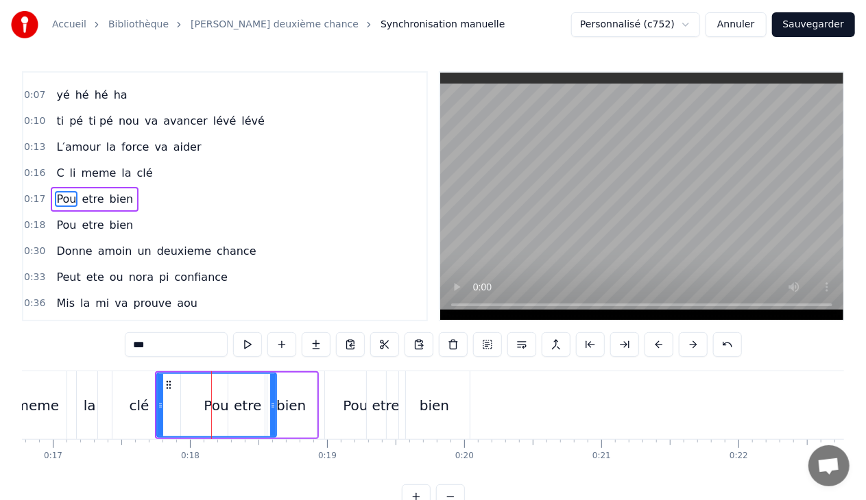
click at [254, 408] on div "Pou" at bounding box center [217, 405] width 118 height 62
click at [296, 402] on div "bien" at bounding box center [290, 405] width 29 height 21
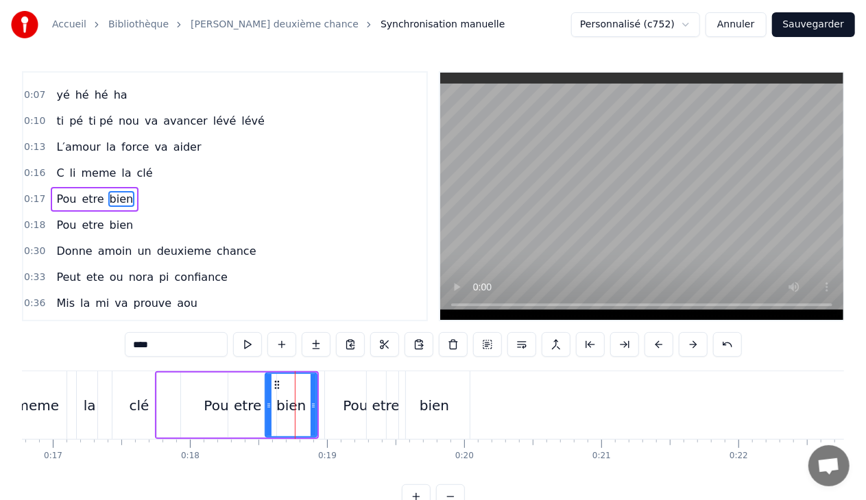
click at [90, 200] on span "etre" at bounding box center [92, 199] width 25 height 16
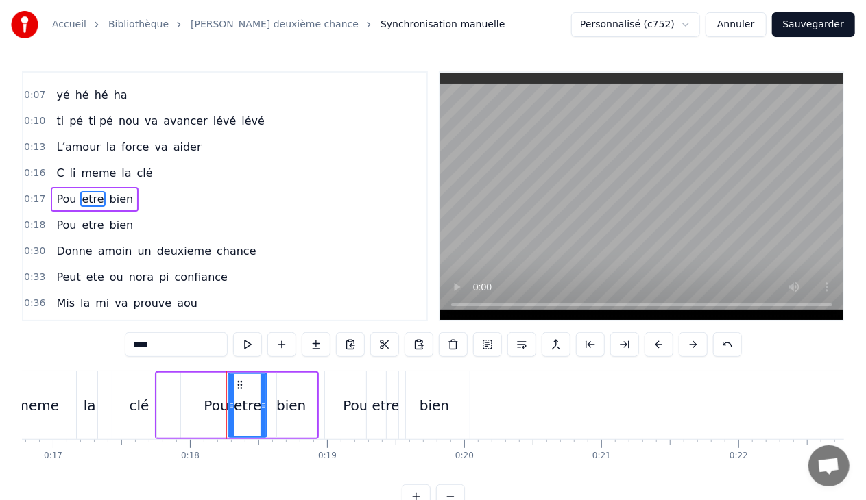
click at [215, 404] on div "Pou" at bounding box center [216, 405] width 25 height 21
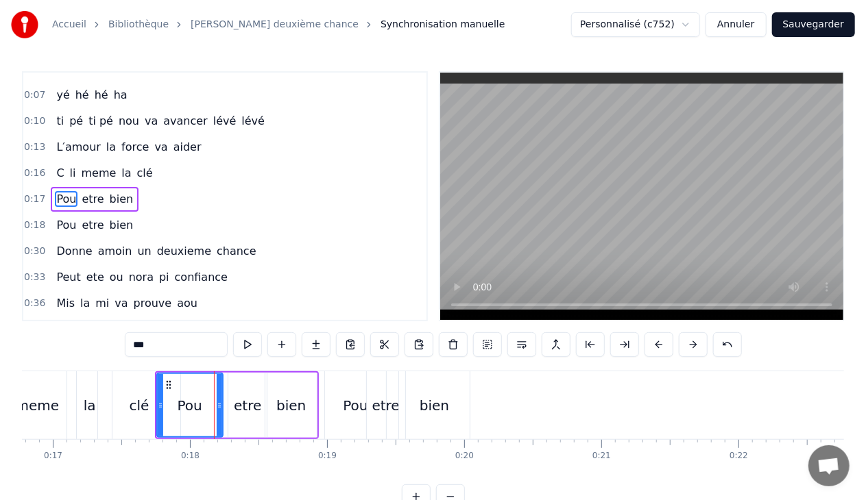
drag, startPoint x: 271, startPoint y: 404, endPoint x: 218, endPoint y: 402, distance: 53.5
click at [218, 402] on icon at bounding box center [219, 405] width 5 height 11
drag, startPoint x: 218, startPoint y: 403, endPoint x: 227, endPoint y: 405, distance: 9.1
click at [227, 405] on icon at bounding box center [228, 405] width 5 height 11
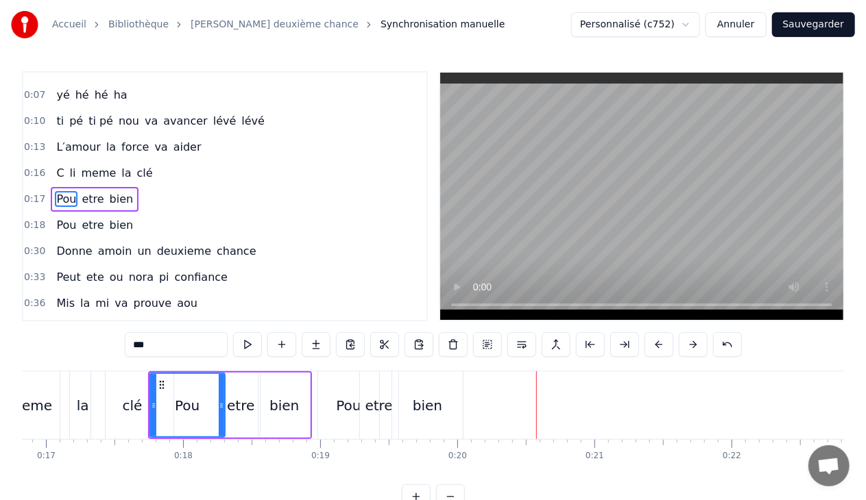
scroll to position [0, 2286]
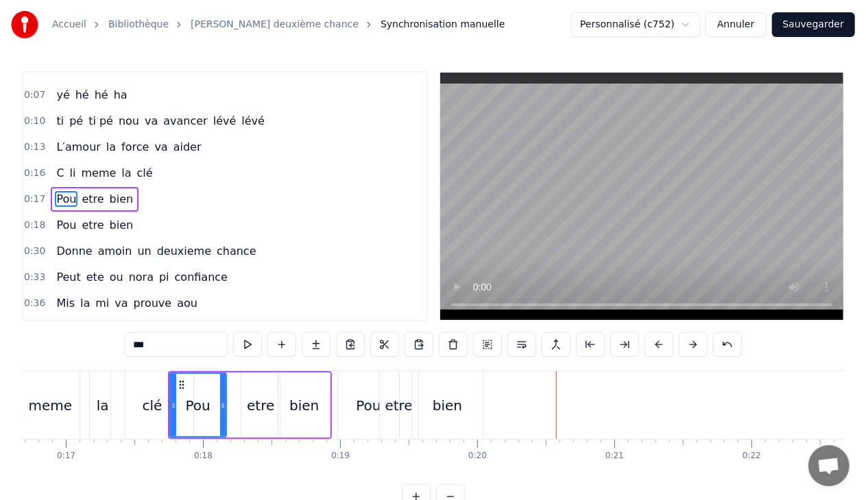
drag, startPoint x: 239, startPoint y: 404, endPoint x: 221, endPoint y: 406, distance: 18.6
click at [221, 406] on icon at bounding box center [222, 405] width 5 height 11
click at [247, 407] on div "etre" at bounding box center [260, 405] width 38 height 65
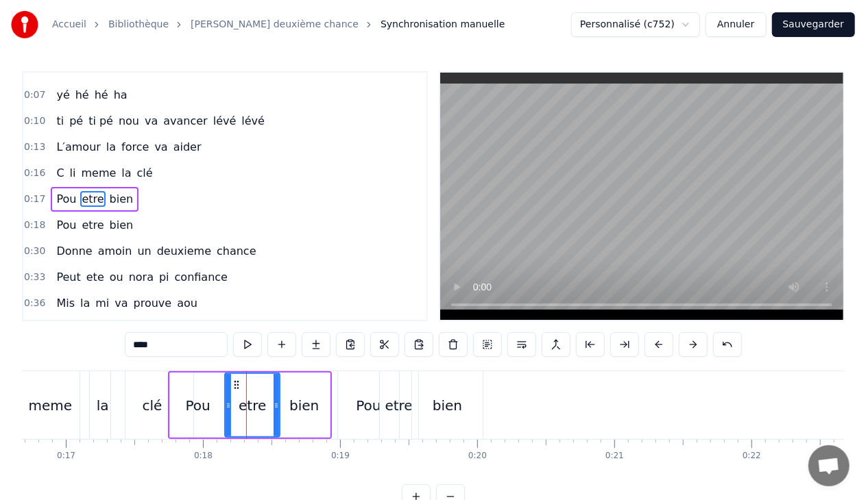
drag, startPoint x: 244, startPoint y: 405, endPoint x: 228, endPoint y: 404, distance: 16.5
click at [228, 404] on icon at bounding box center [227, 405] width 5 height 11
drag, startPoint x: 273, startPoint y: 404, endPoint x: 260, endPoint y: 405, distance: 13.0
click at [260, 405] on icon at bounding box center [262, 405] width 5 height 11
drag, startPoint x: 226, startPoint y: 404, endPoint x: 215, endPoint y: 404, distance: 11.0
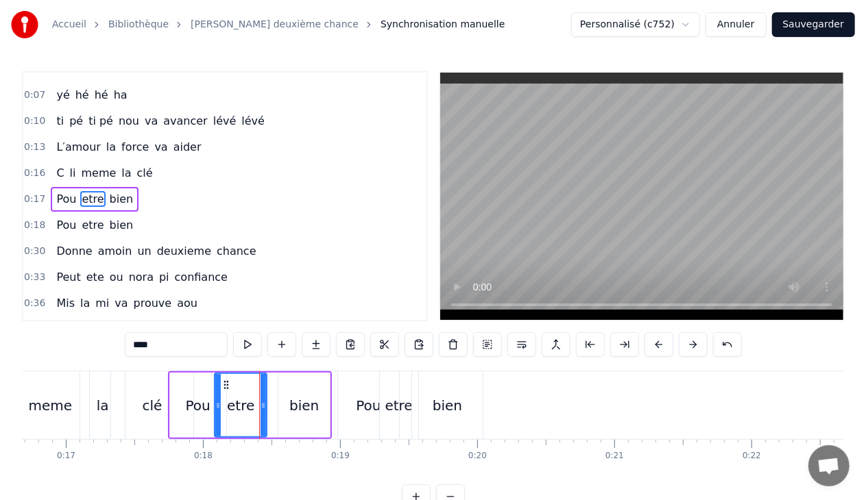
click at [215, 404] on icon at bounding box center [217, 405] width 5 height 11
drag, startPoint x: 260, startPoint y: 403, endPoint x: 249, endPoint y: 402, distance: 11.7
click at [249, 402] on icon at bounding box center [251, 405] width 5 height 11
click at [291, 405] on div "bien" at bounding box center [303, 405] width 29 height 21
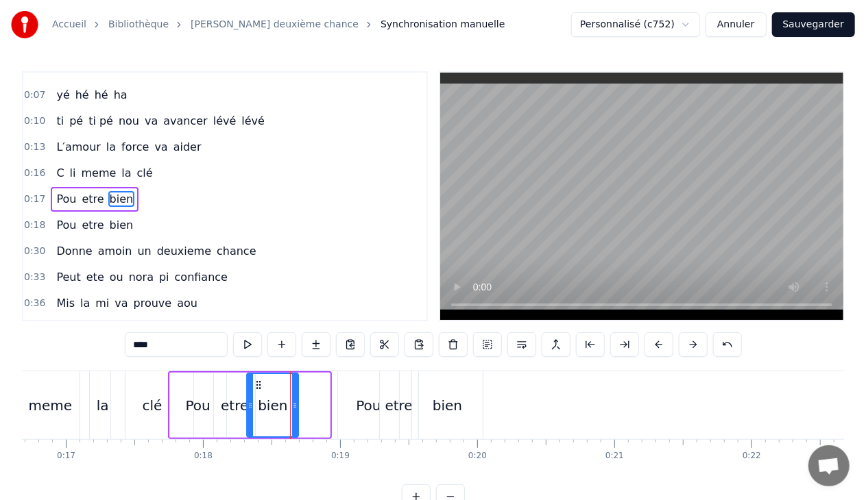
drag, startPoint x: 290, startPoint y: 384, endPoint x: 258, endPoint y: 387, distance: 31.7
click at [258, 387] on icon at bounding box center [258, 385] width 11 height 11
drag, startPoint x: 293, startPoint y: 403, endPoint x: 280, endPoint y: 403, distance: 13.7
click at [280, 403] on icon at bounding box center [280, 405] width 5 height 11
click at [361, 405] on div "Pou" at bounding box center [368, 405] width 25 height 21
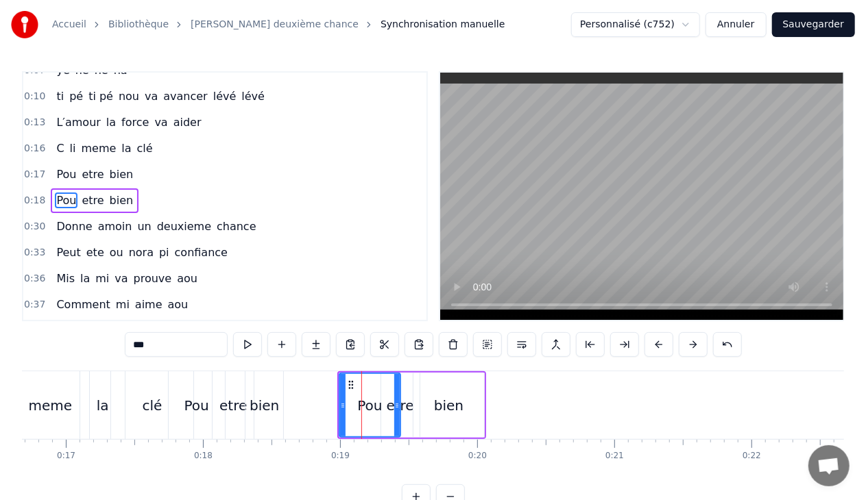
scroll to position [68, 0]
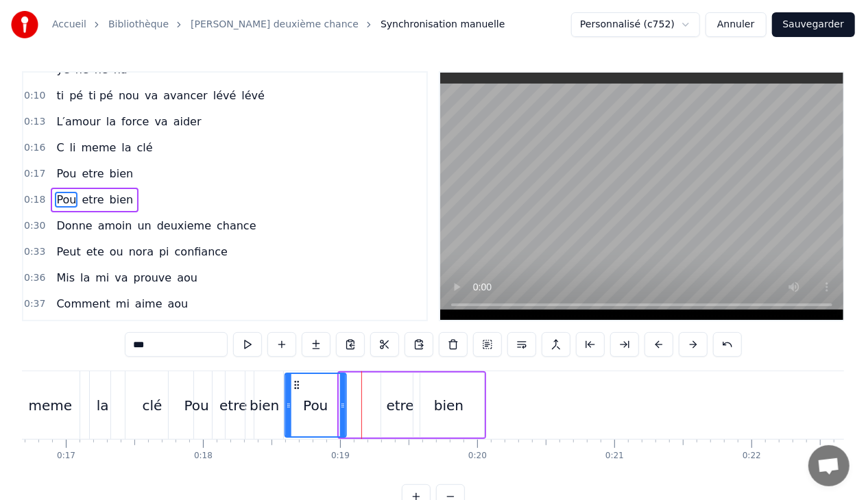
drag, startPoint x: 350, startPoint y: 384, endPoint x: 295, endPoint y: 385, distance: 54.8
click at [295, 385] on circle at bounding box center [295, 384] width 1 height 1
click at [381, 393] on div "etre" at bounding box center [400, 405] width 38 height 65
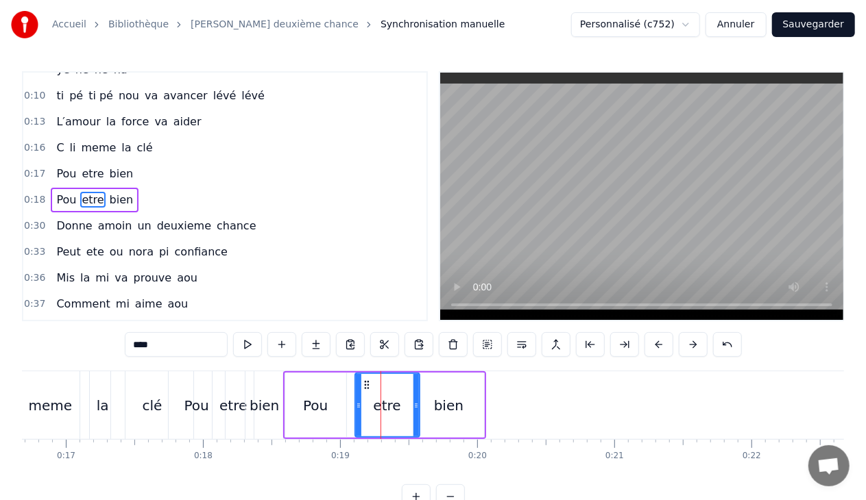
drag, startPoint x: 381, startPoint y: 406, endPoint x: 355, endPoint y: 404, distance: 26.1
click at [356, 404] on icon at bounding box center [358, 405] width 5 height 11
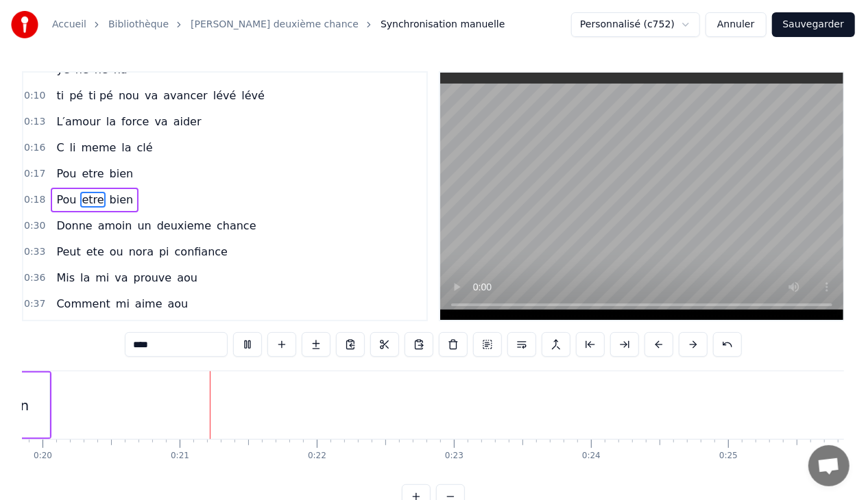
scroll to position [0, 2741]
click at [240, 96] on span "lévé" at bounding box center [253, 96] width 26 height 16
type input "****"
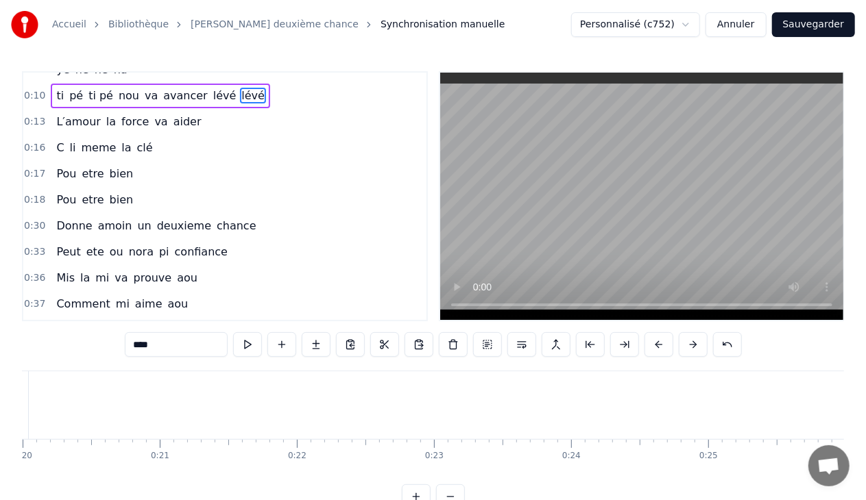
scroll to position [66, 0]
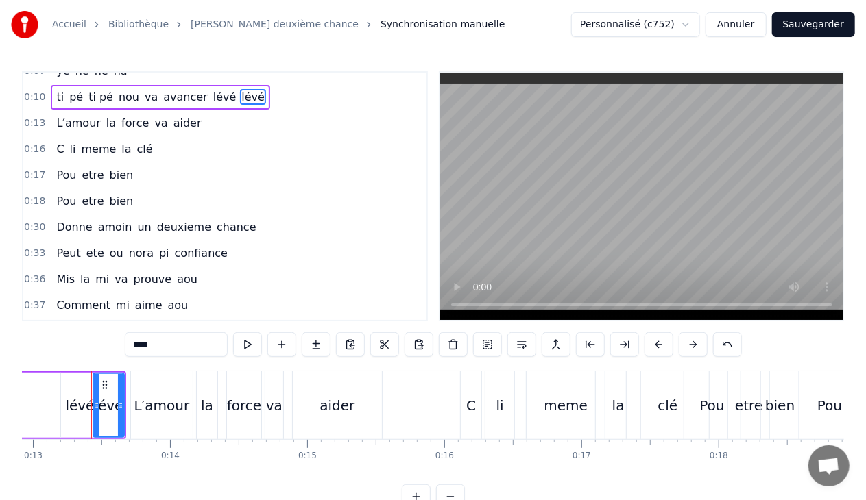
click at [248, 97] on div "0:10 ti pé ti pé nou va avancer lévé lévé" at bounding box center [224, 97] width 403 height 26
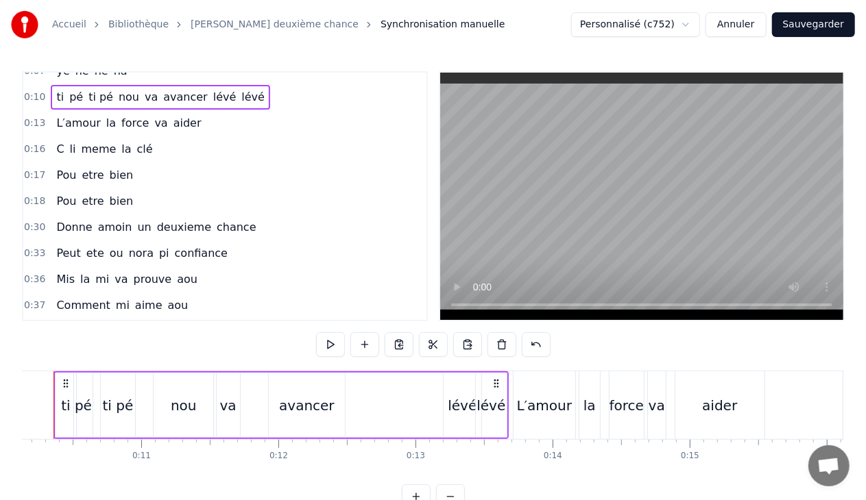
scroll to position [0, 1352]
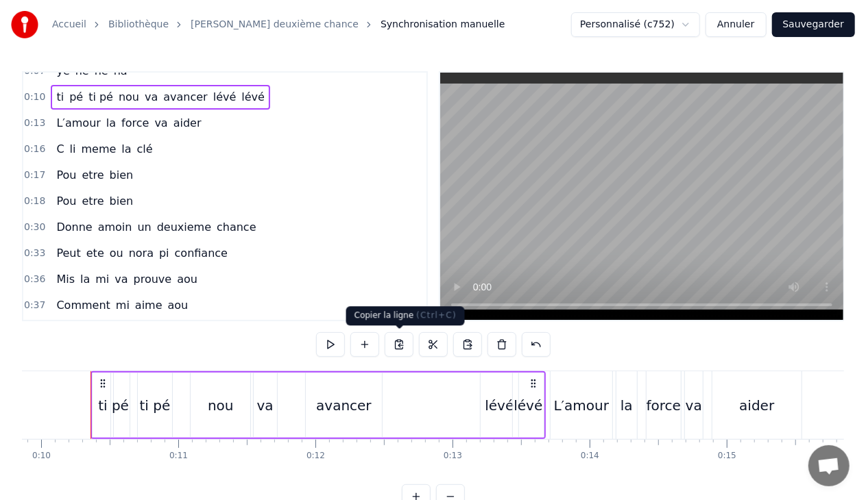
click at [396, 344] on button at bounding box center [398, 344] width 29 height 25
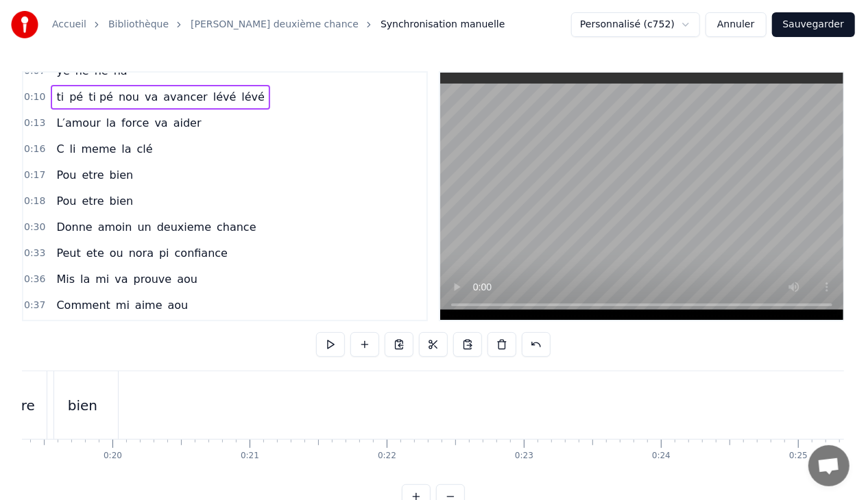
scroll to position [0, 2710]
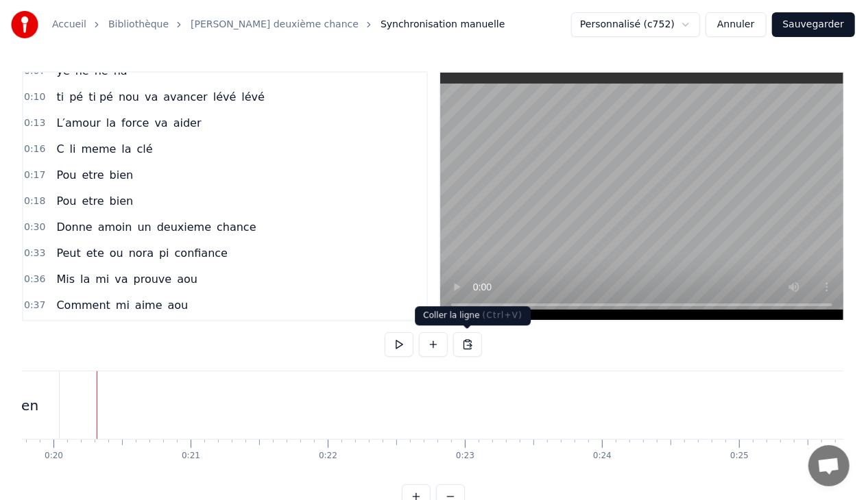
click at [472, 345] on button at bounding box center [467, 344] width 29 height 25
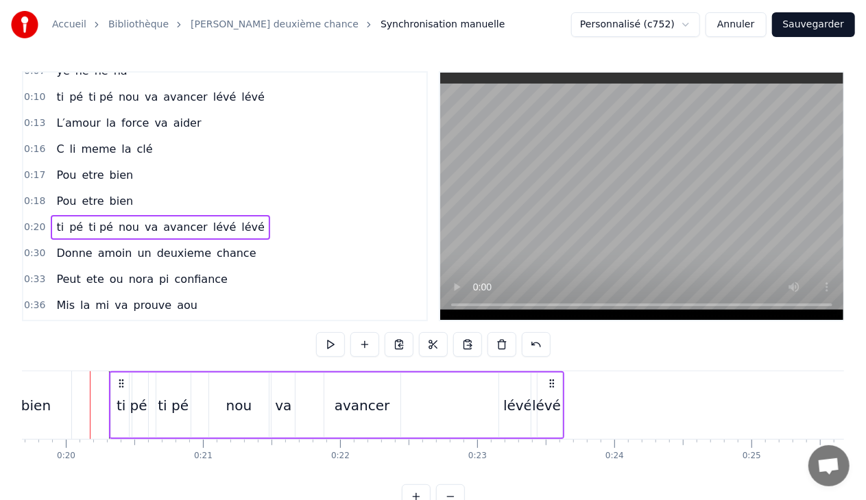
scroll to position [0, 2697]
click at [127, 382] on icon at bounding box center [128, 383] width 11 height 11
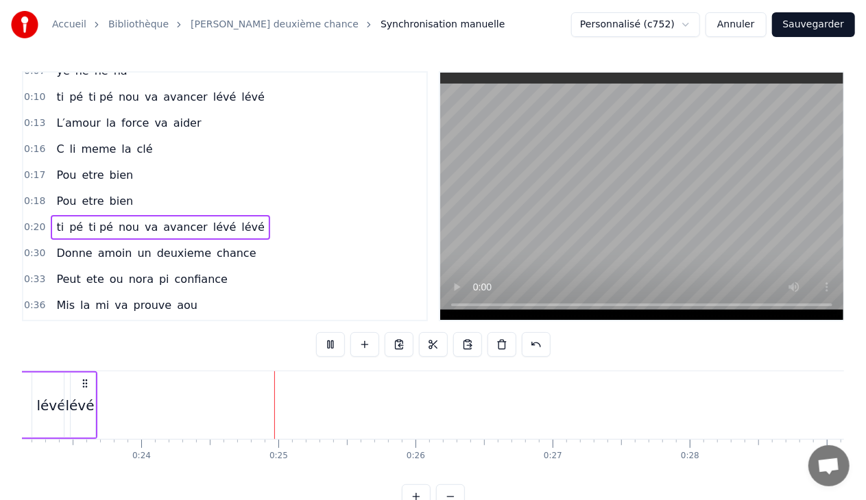
scroll to position [0, 3284]
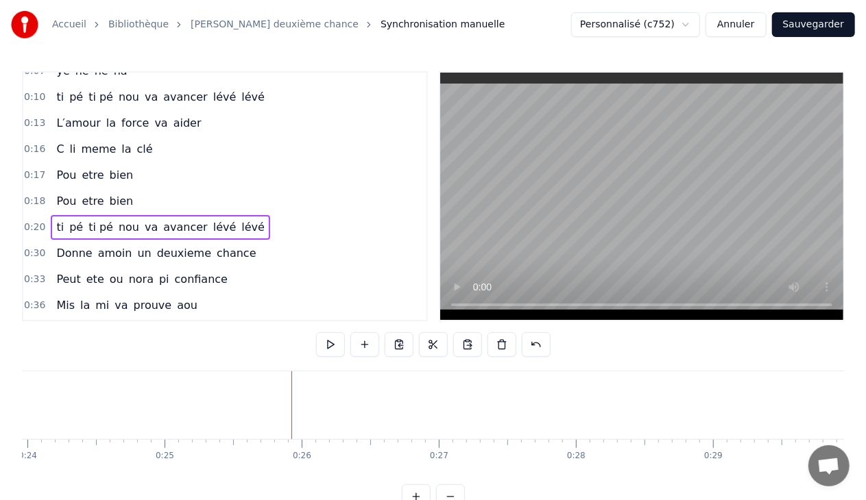
drag, startPoint x: 119, startPoint y: 470, endPoint x: 112, endPoint y: 472, distance: 7.0
click at [112, 472] on div "yé hé oh oh oh na na na na na yé hé hé ha ti pé ti pé nou va avancer lévé lévé …" at bounding box center [433, 422] width 822 height 103
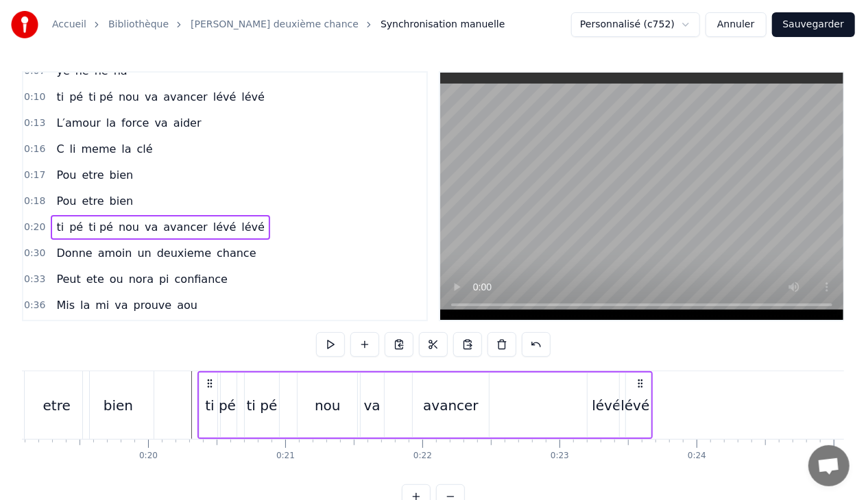
scroll to position [0, 2497]
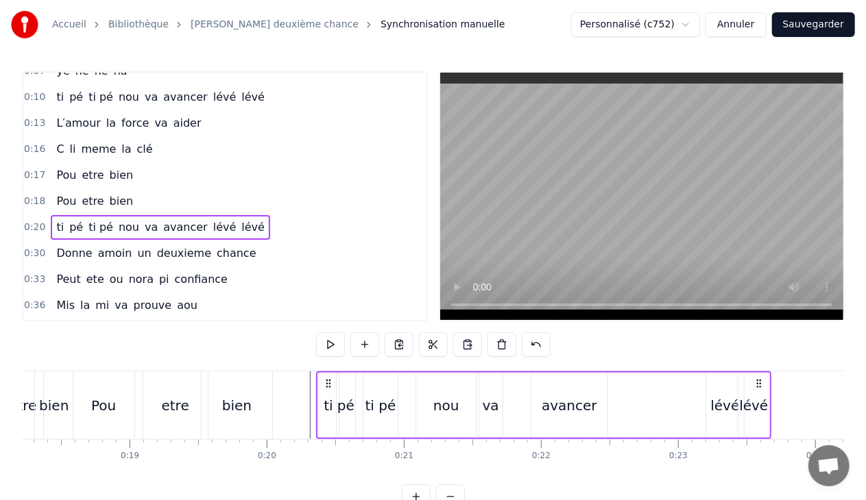
click at [373, 401] on div "ti pé" at bounding box center [380, 405] width 31 height 21
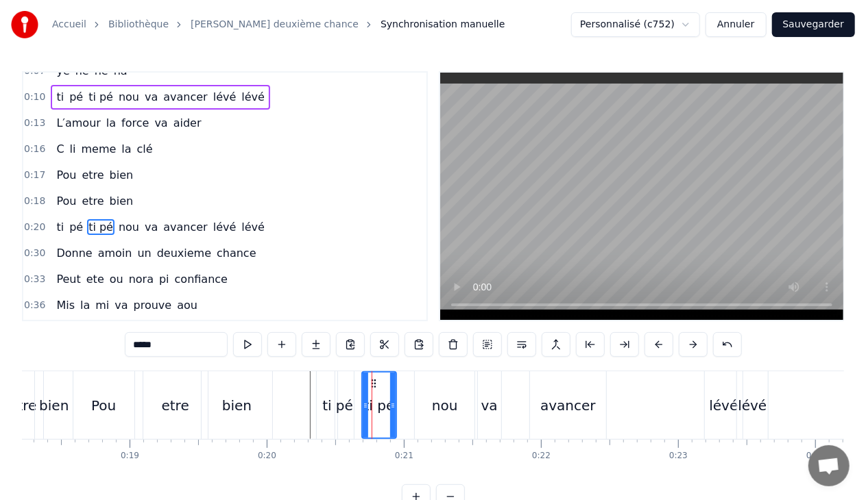
scroll to position [93, 0]
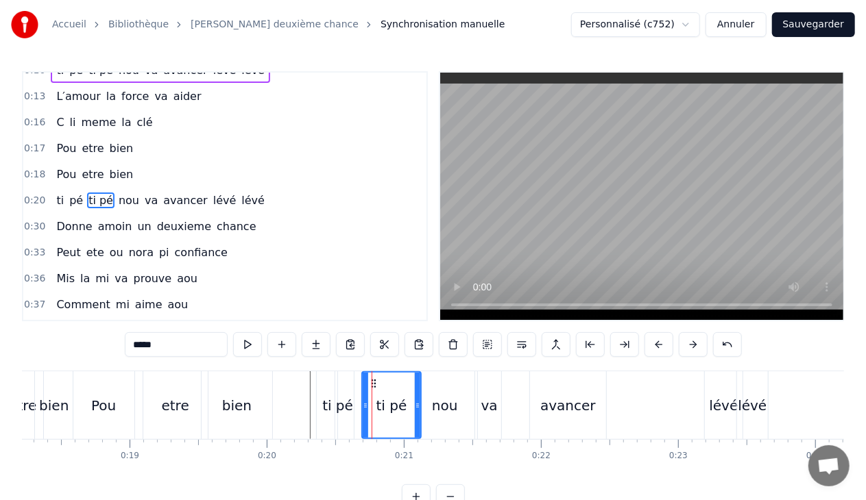
drag, startPoint x: 393, startPoint y: 404, endPoint x: 417, endPoint y: 408, distance: 24.9
click at [417, 408] on icon at bounding box center [417, 405] width 5 height 11
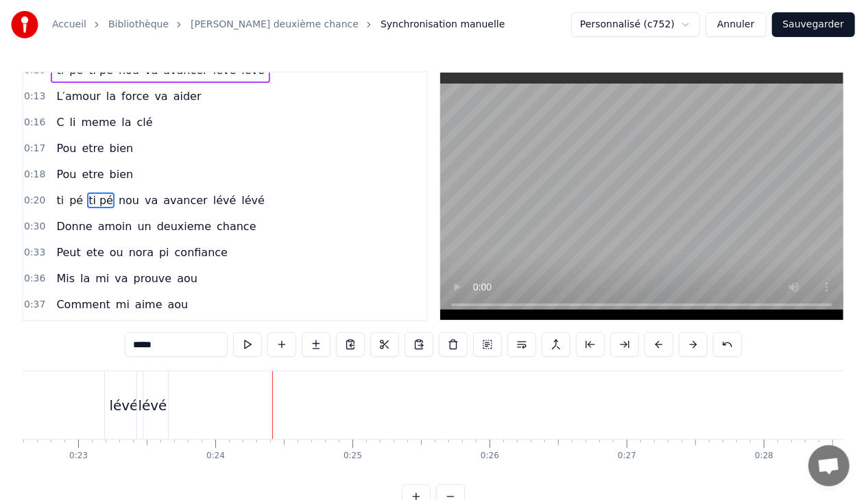
scroll to position [0, 3204]
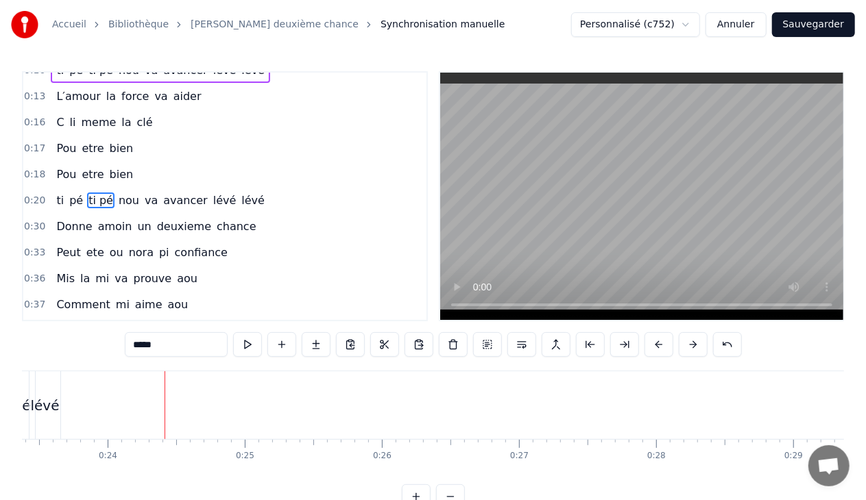
click at [174, 94] on span "aider" at bounding box center [187, 96] width 31 height 16
type input "*****"
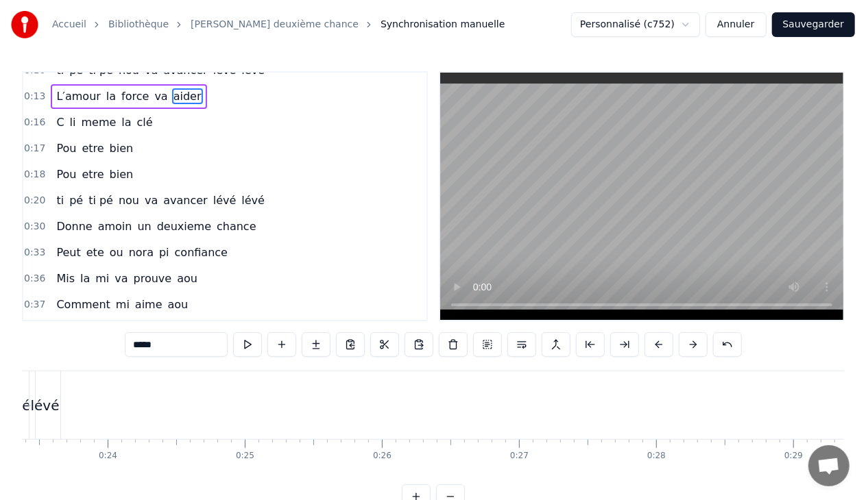
scroll to position [90, 0]
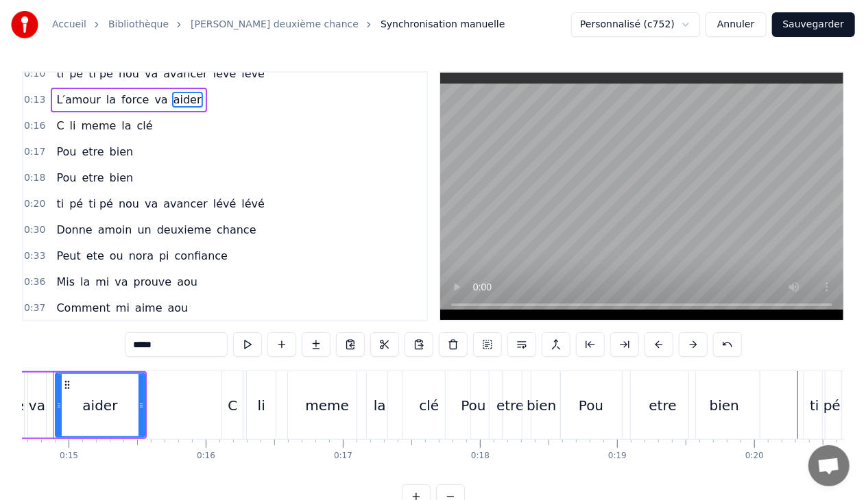
click at [195, 96] on div "0:13 L′amour la force va aider" at bounding box center [224, 100] width 403 height 26
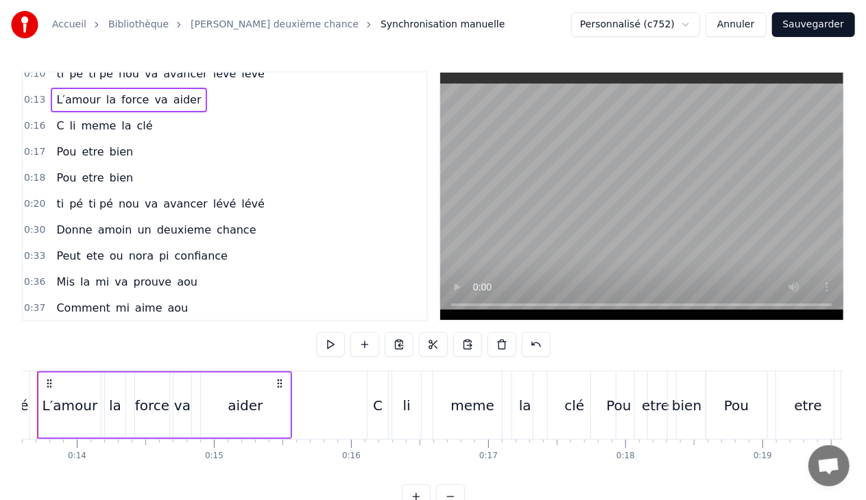
scroll to position [0, 1811]
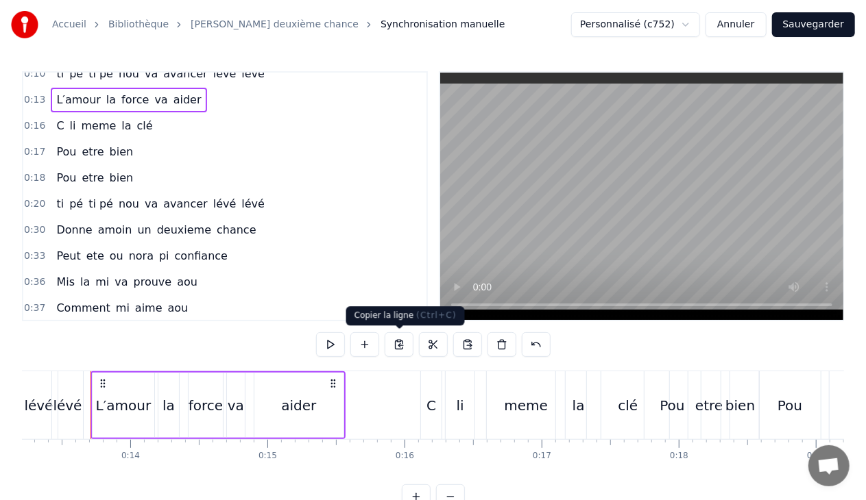
click at [400, 344] on button at bounding box center [398, 344] width 29 height 25
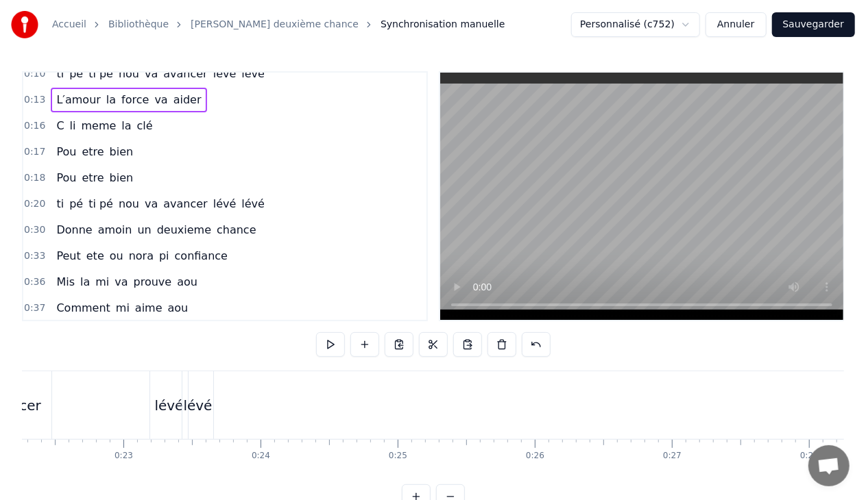
scroll to position [0, 3129]
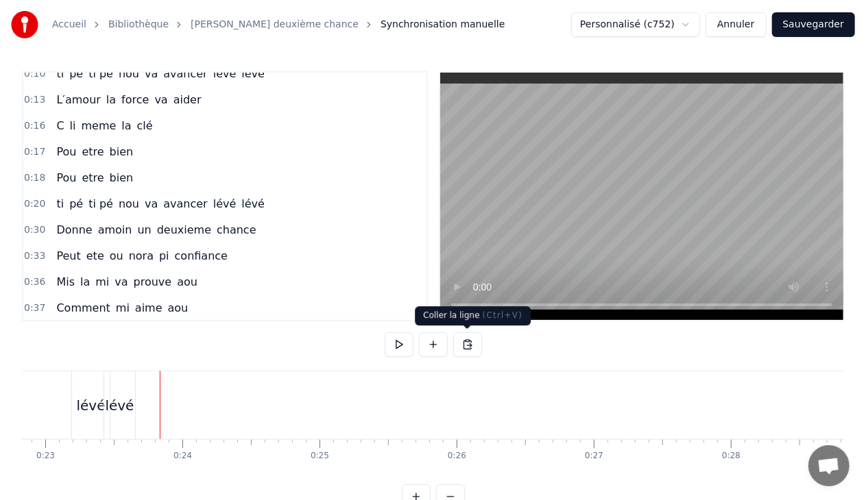
click at [467, 341] on button at bounding box center [467, 344] width 29 height 25
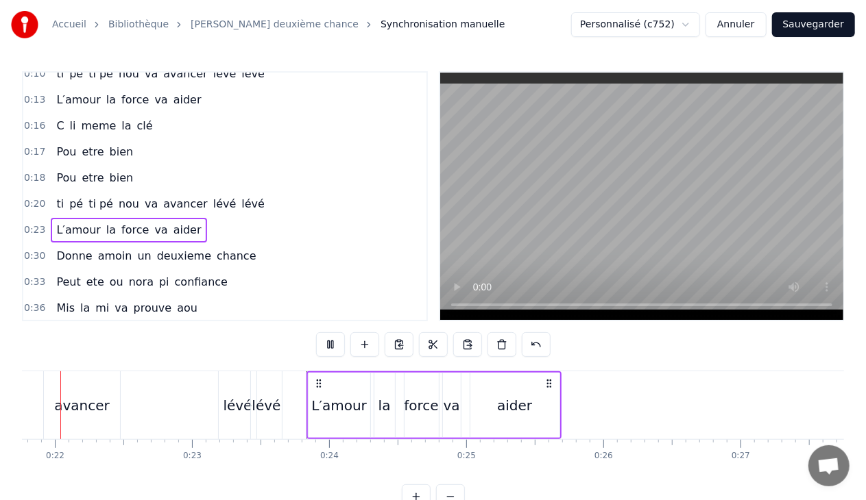
scroll to position [0, 2951]
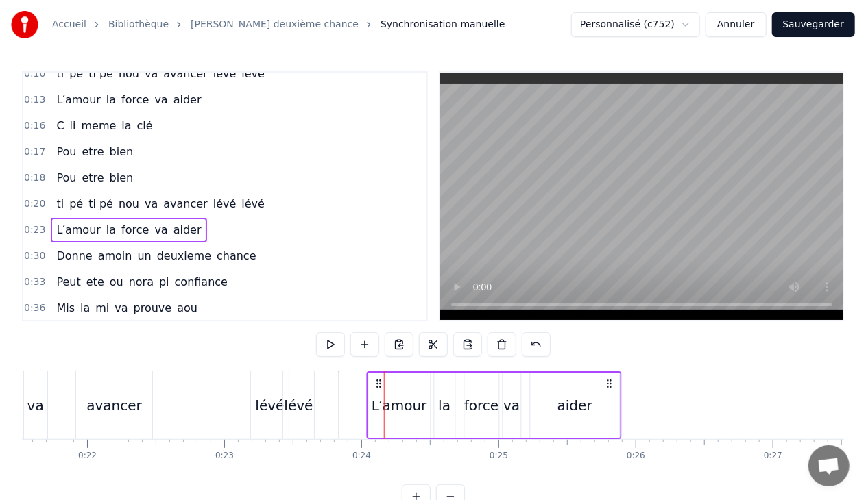
drag, startPoint x: 350, startPoint y: 381, endPoint x: 378, endPoint y: 384, distance: 28.2
click at [378, 384] on icon at bounding box center [378, 383] width 11 height 11
click at [302, 400] on div "lévé" at bounding box center [298, 405] width 29 height 21
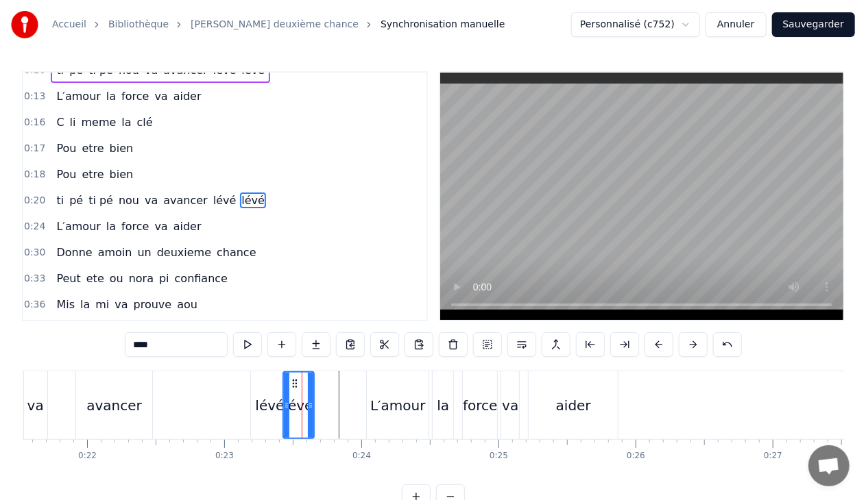
click at [274, 387] on div "lévé" at bounding box center [270, 405] width 38 height 68
click at [304, 398] on div "lévé" at bounding box center [298, 405] width 29 height 21
drag, startPoint x: 293, startPoint y: 381, endPoint x: 338, endPoint y: 387, distance: 44.9
click at [338, 387] on icon at bounding box center [339, 383] width 11 height 11
click at [279, 393] on div "lévé" at bounding box center [270, 405] width 38 height 68
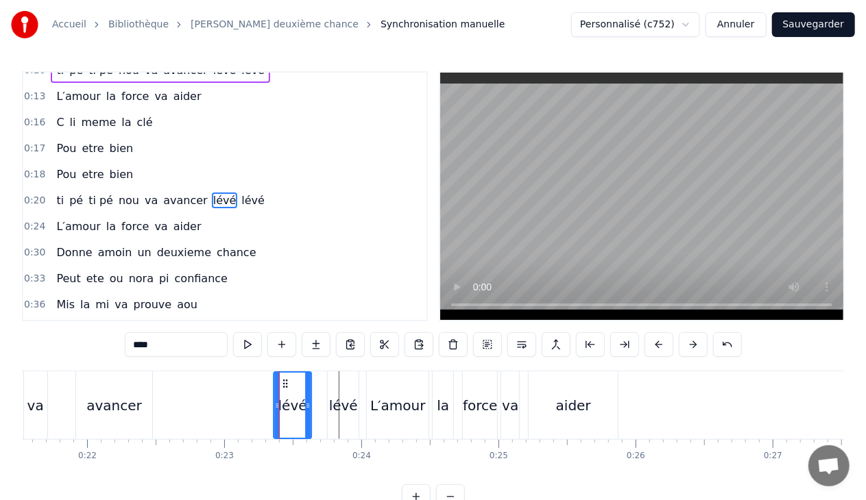
drag, startPoint x: 262, startPoint y: 382, endPoint x: 284, endPoint y: 385, distance: 22.8
click at [284, 385] on icon at bounding box center [285, 383] width 11 height 11
drag, startPoint x: 306, startPoint y: 404, endPoint x: 323, endPoint y: 406, distance: 17.9
click at [323, 406] on icon at bounding box center [325, 405] width 5 height 11
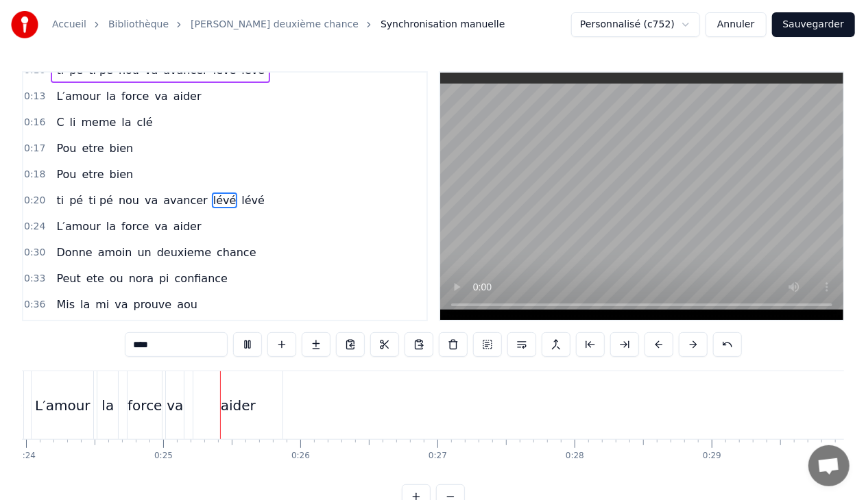
scroll to position [0, 3324]
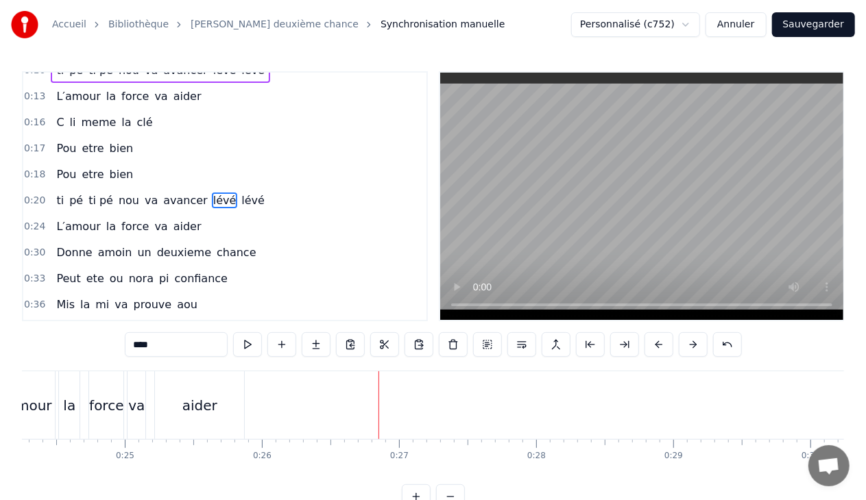
click at [136, 118] on span "clé" at bounding box center [145, 122] width 19 height 16
type input "***"
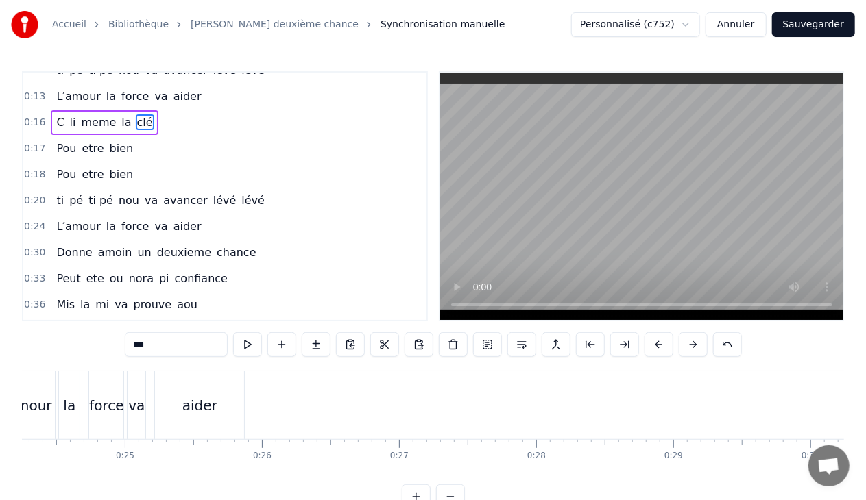
scroll to position [92, 0]
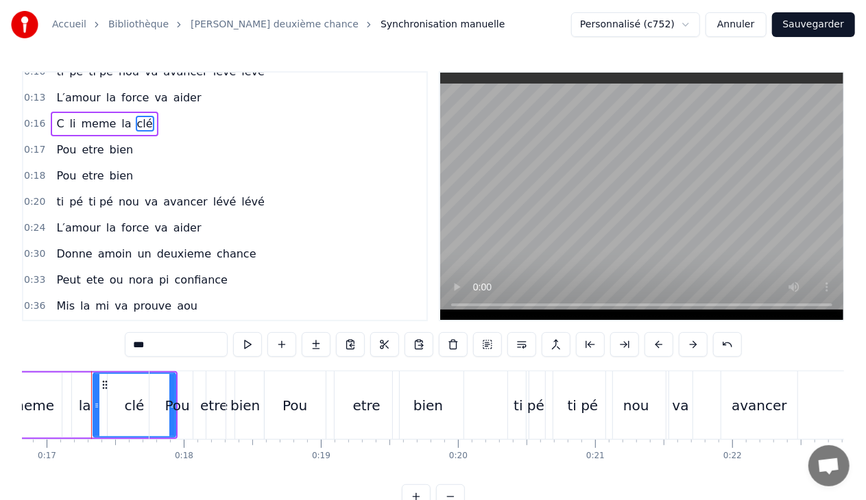
click at [147, 121] on div "0:16 C li meme la clé" at bounding box center [224, 124] width 403 height 26
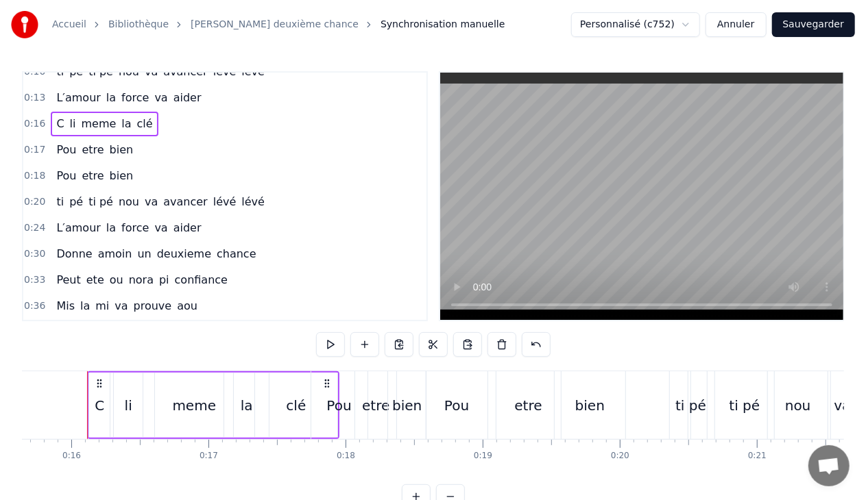
scroll to position [0, 2140]
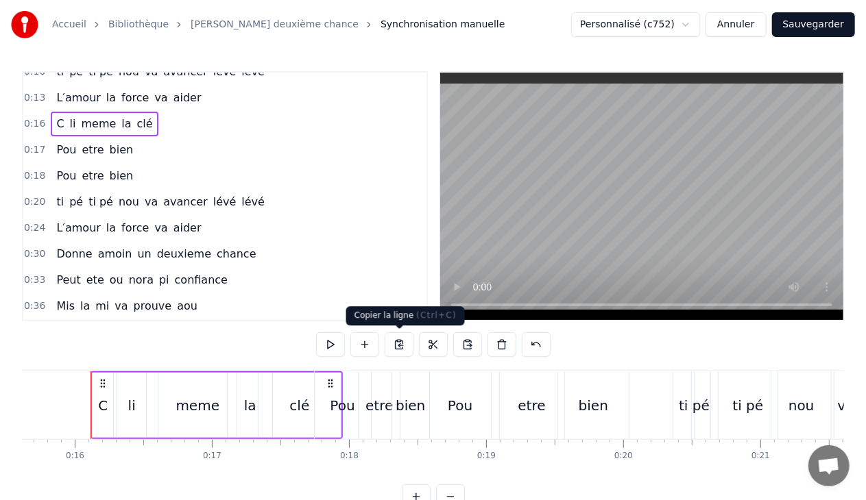
click at [397, 343] on button at bounding box center [398, 344] width 29 height 25
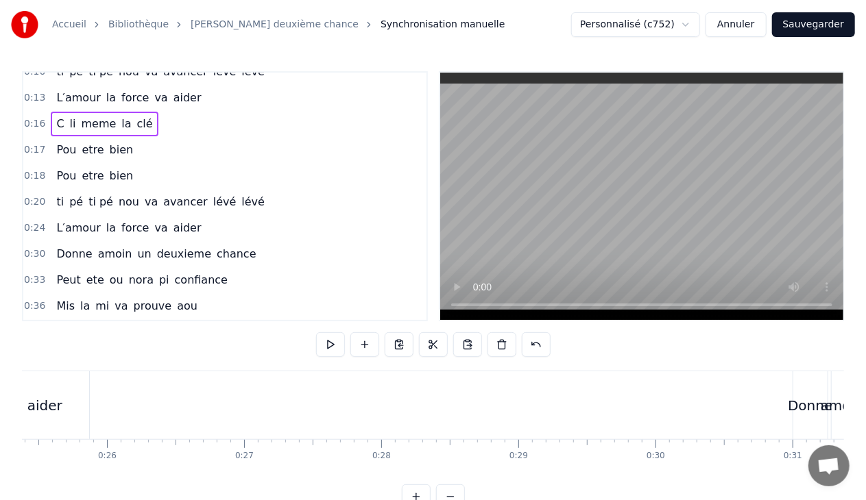
scroll to position [0, 3460]
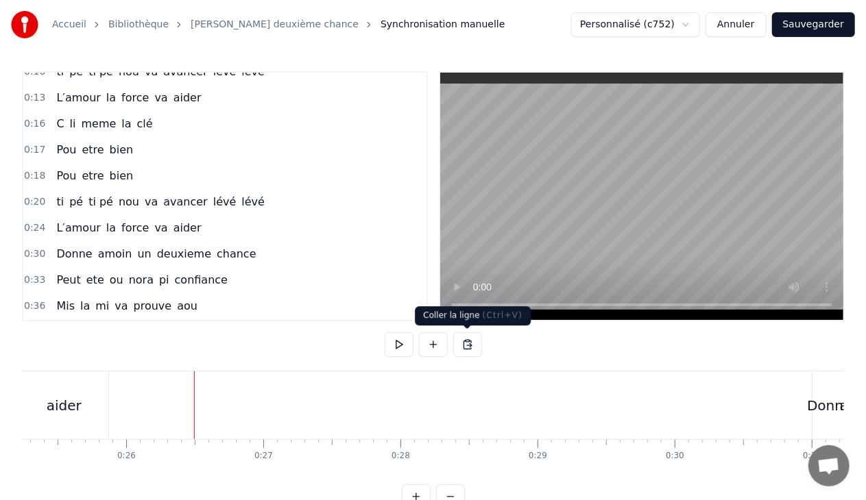
click at [472, 342] on button at bounding box center [467, 344] width 29 height 25
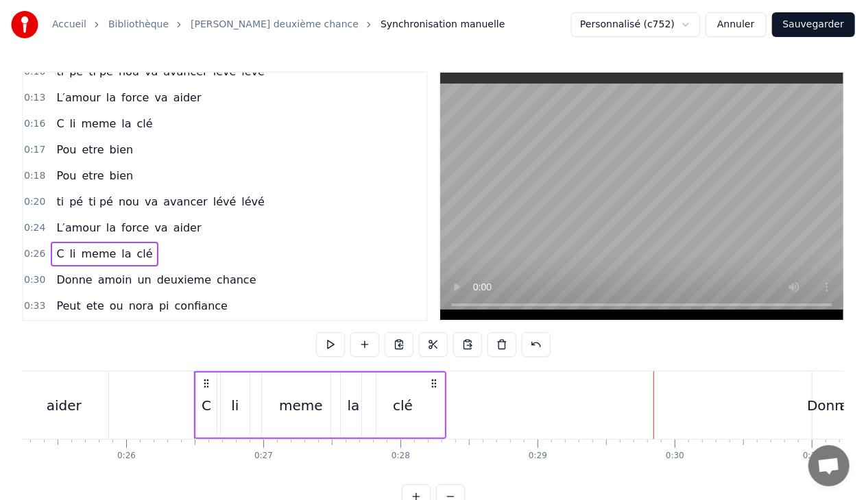
click at [425, 403] on div "clé" at bounding box center [403, 405] width 82 height 65
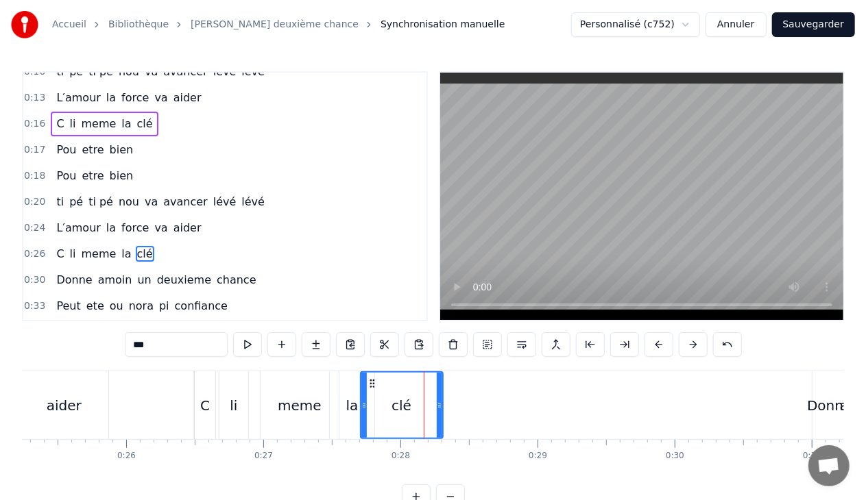
scroll to position [145, 0]
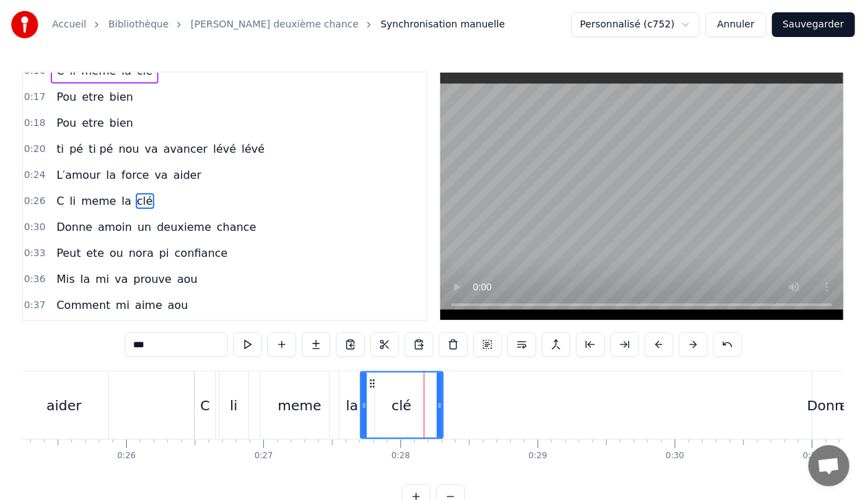
click at [157, 345] on input "***" at bounding box center [176, 344] width 103 height 25
click at [285, 340] on button at bounding box center [281, 344] width 29 height 25
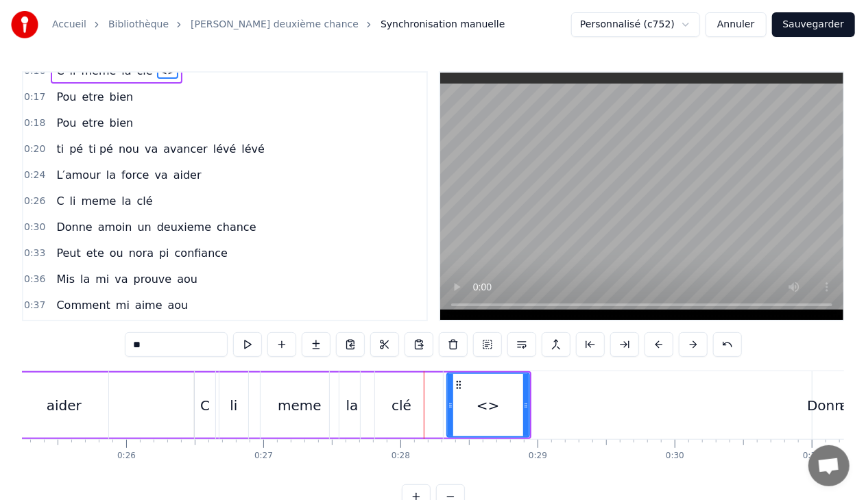
scroll to position [16, 0]
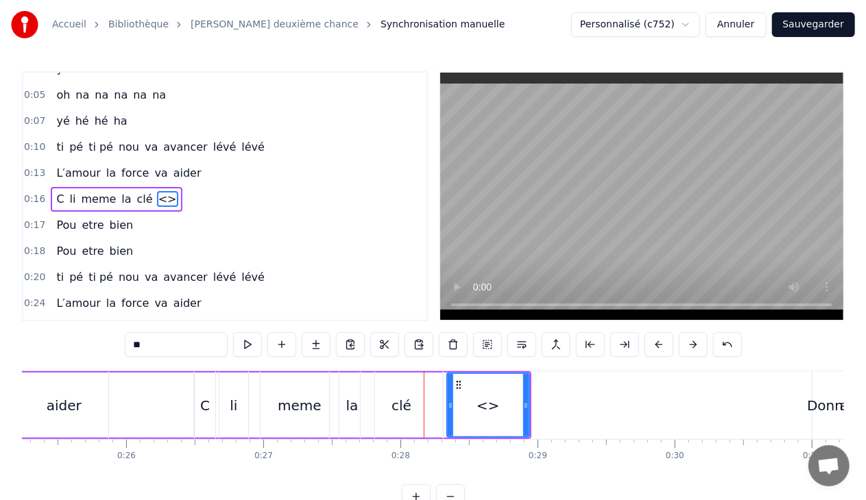
click at [167, 335] on input "**" at bounding box center [176, 344] width 103 height 25
type input "*"
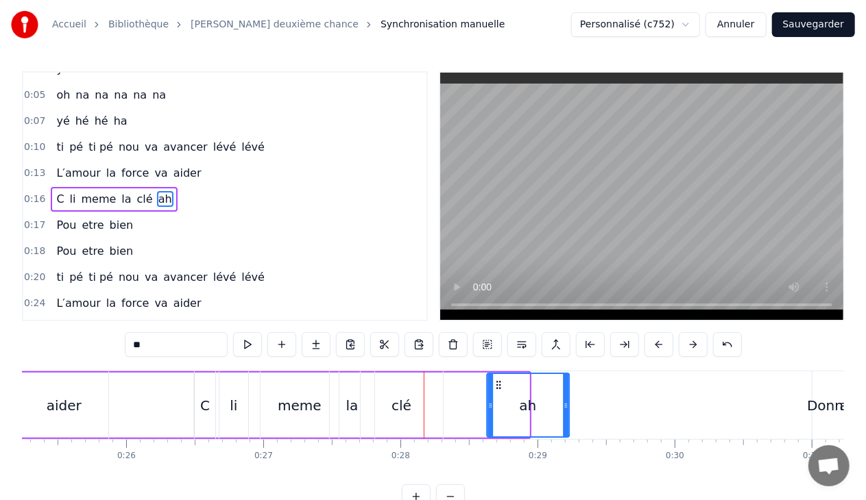
drag, startPoint x: 457, startPoint y: 382, endPoint x: 496, endPoint y: 389, distance: 39.7
click at [496, 389] on icon at bounding box center [498, 385] width 11 height 11
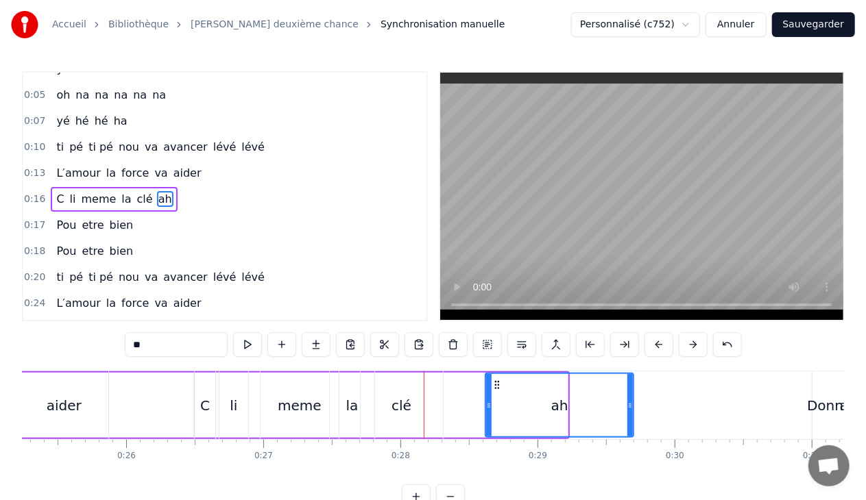
drag, startPoint x: 564, startPoint y: 404, endPoint x: 630, endPoint y: 408, distance: 65.9
click at [630, 408] on icon at bounding box center [629, 405] width 5 height 11
click at [437, 408] on div "clé" at bounding box center [402, 405] width 82 height 68
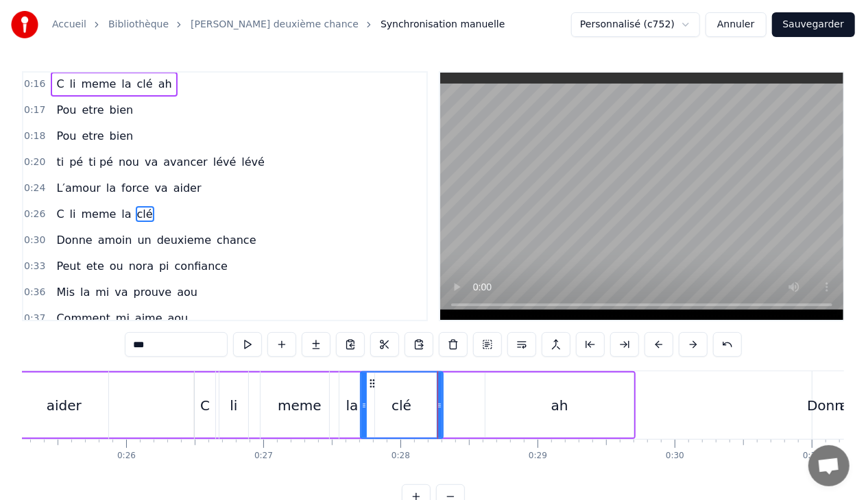
scroll to position [145, 0]
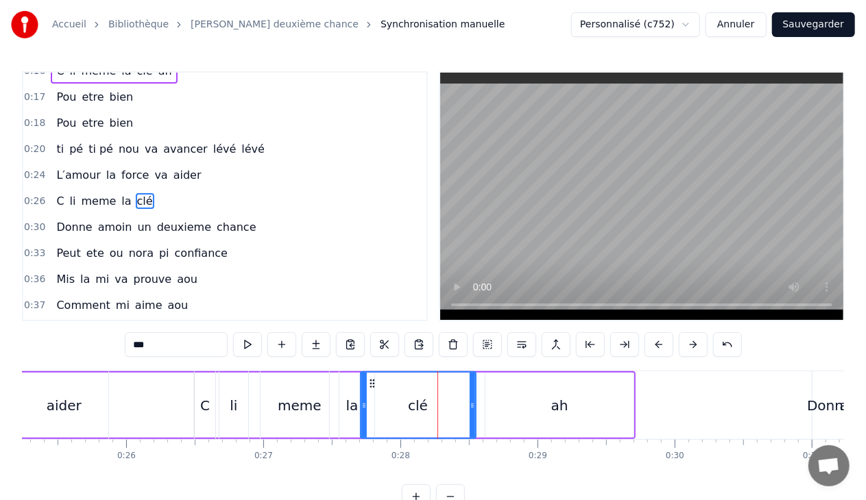
drag, startPoint x: 439, startPoint y: 403, endPoint x: 476, endPoint y: 407, distance: 37.2
click at [475, 407] on icon at bounding box center [471, 405] width 5 height 11
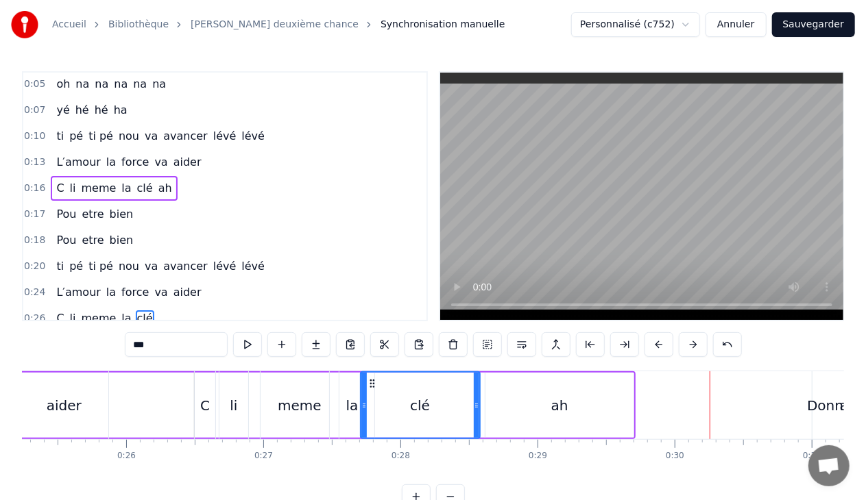
scroll to position [27, 0]
click at [157, 187] on span "ah" at bounding box center [165, 188] width 16 height 16
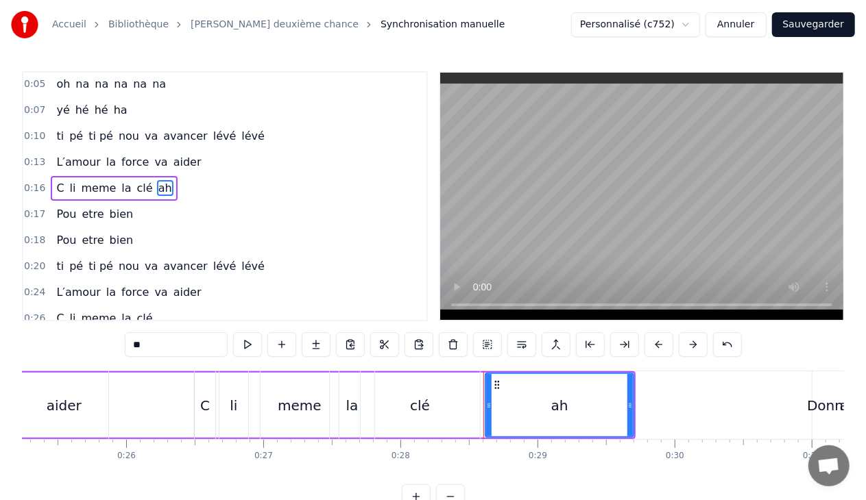
scroll to position [16, 0]
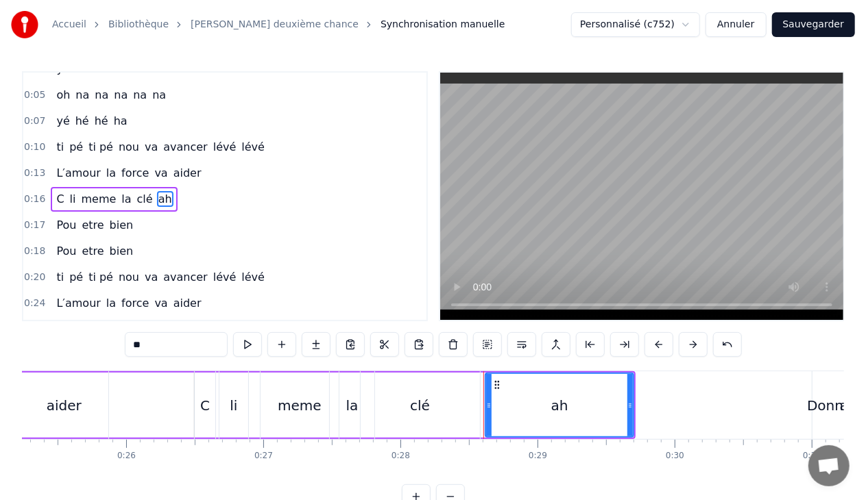
click at [171, 352] on input "**" at bounding box center [176, 344] width 103 height 25
type input "*"
click at [315, 408] on div "meme" at bounding box center [300, 405] width 44 height 21
type input "****"
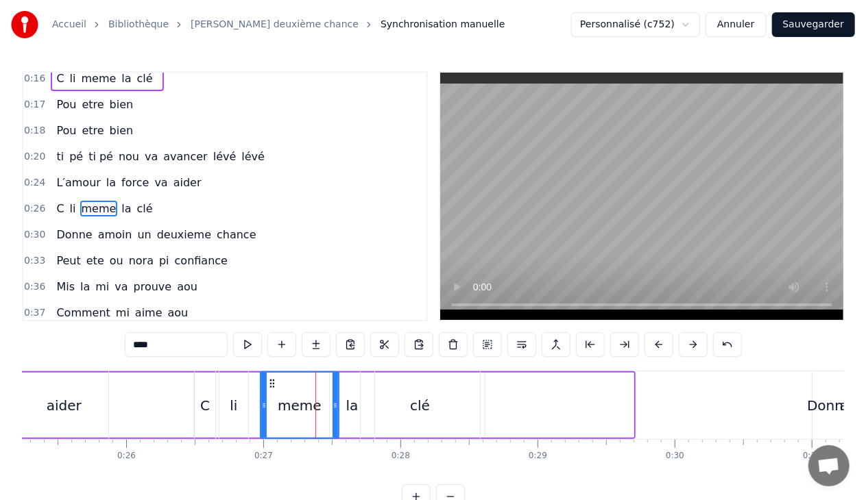
scroll to position [145, 0]
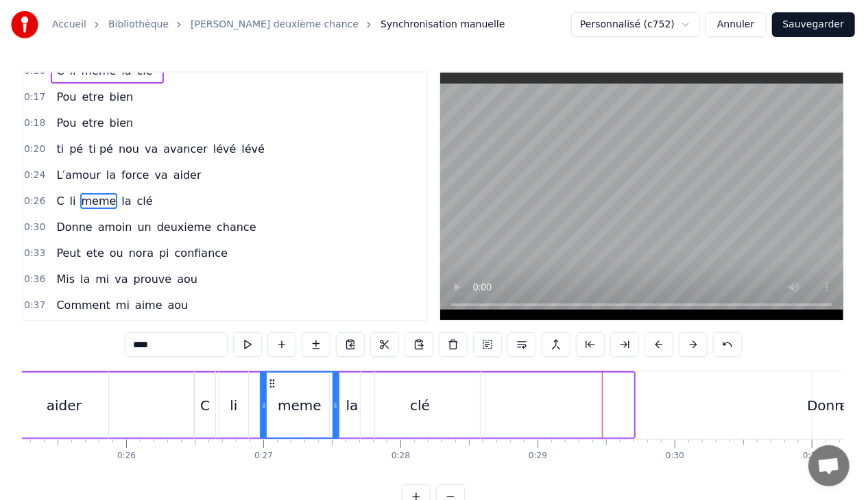
click at [562, 393] on div at bounding box center [559, 405] width 148 height 65
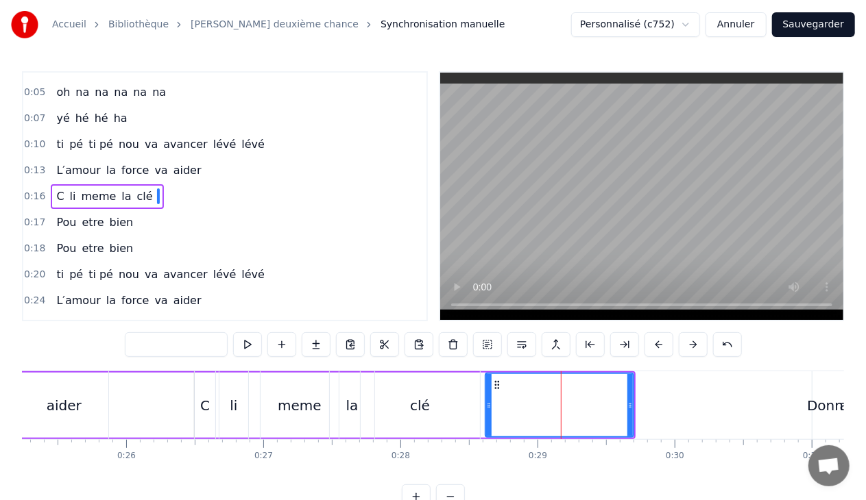
scroll to position [16, 0]
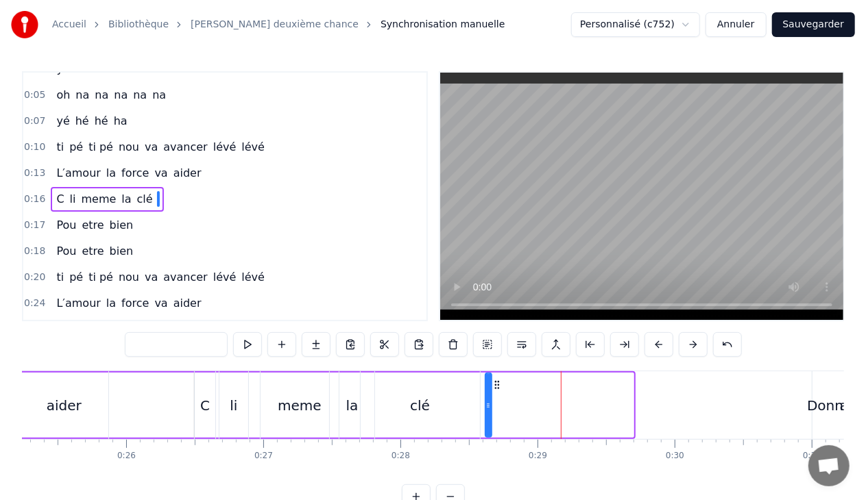
drag, startPoint x: 631, startPoint y: 406, endPoint x: 487, endPoint y: 413, distance: 144.1
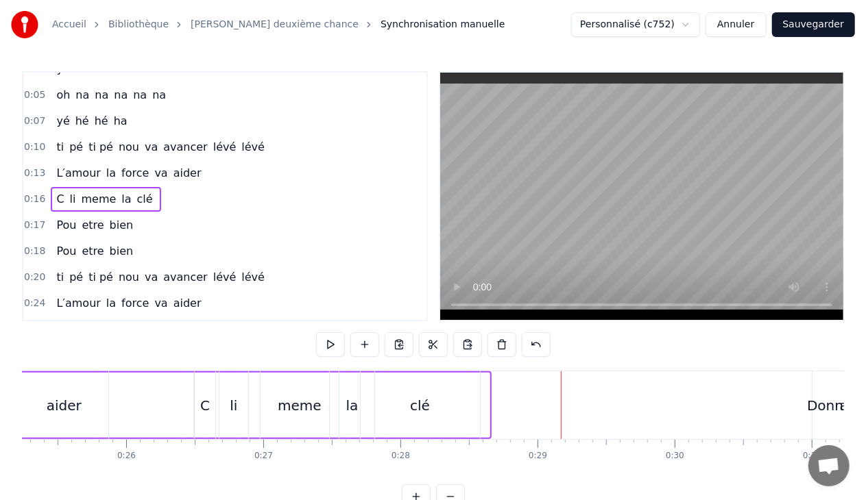
click at [136, 191] on span "clé" at bounding box center [145, 199] width 19 height 16
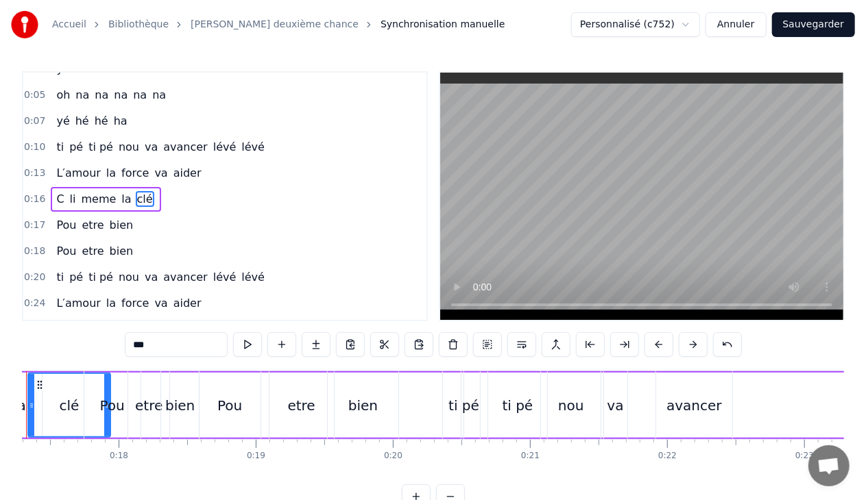
scroll to position [0, 2306]
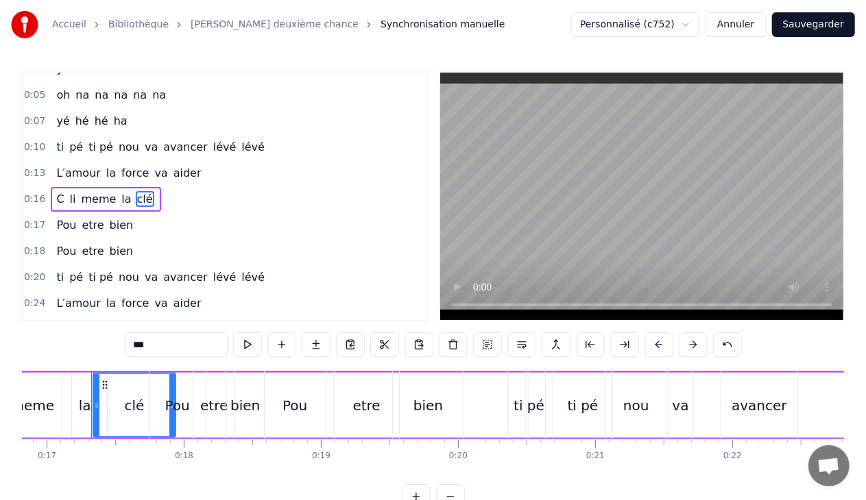
click at [169, 345] on input "***" at bounding box center [176, 344] width 103 height 25
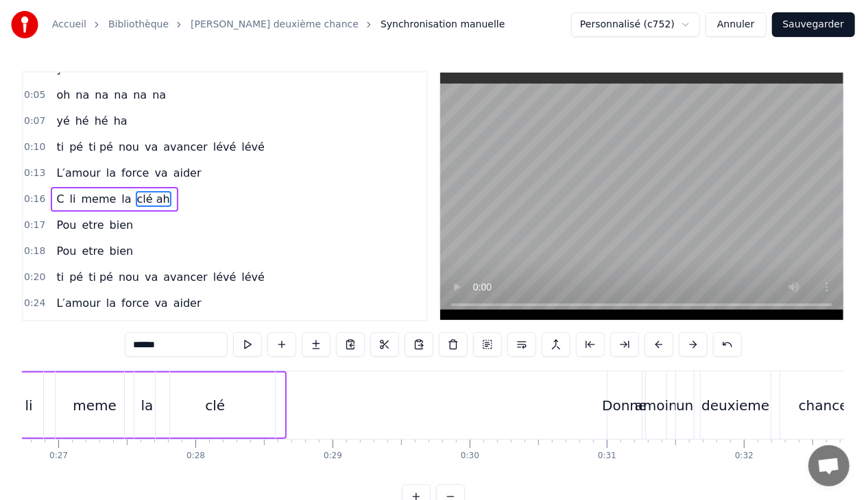
scroll to position [0, 3645]
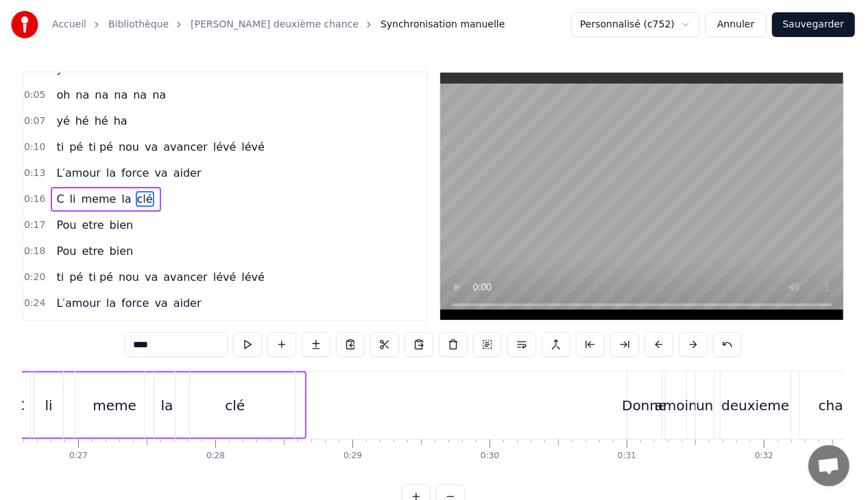
type input "***"
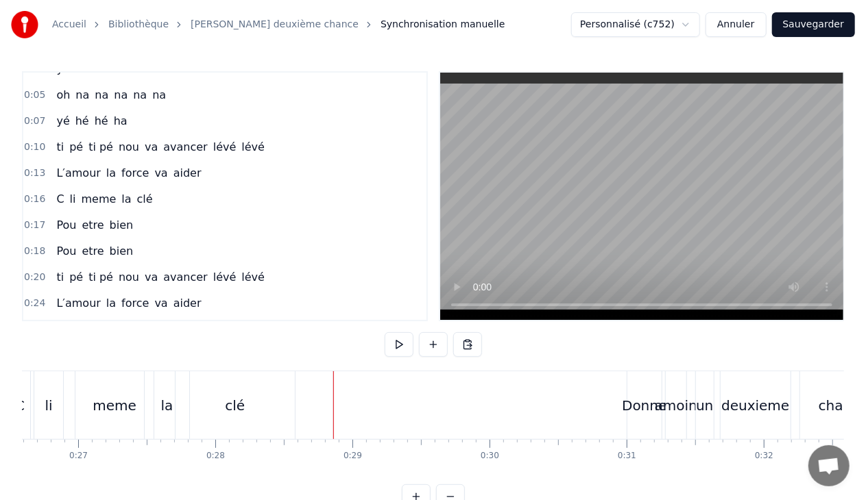
click at [116, 117] on span "ha" at bounding box center [120, 121] width 16 height 16
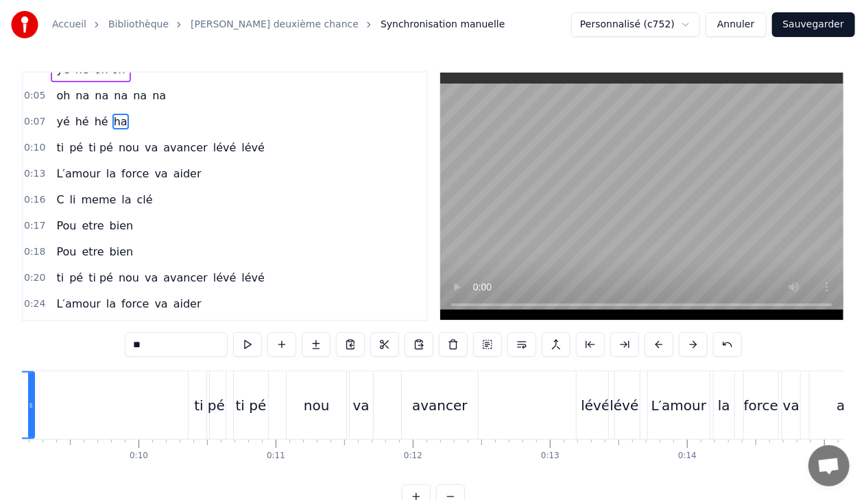
scroll to position [0, 1153]
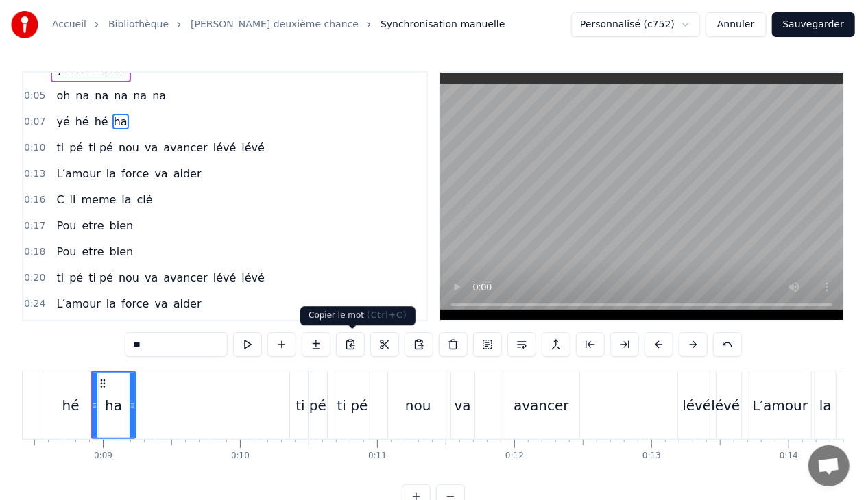
click at [350, 345] on button at bounding box center [350, 344] width 29 height 25
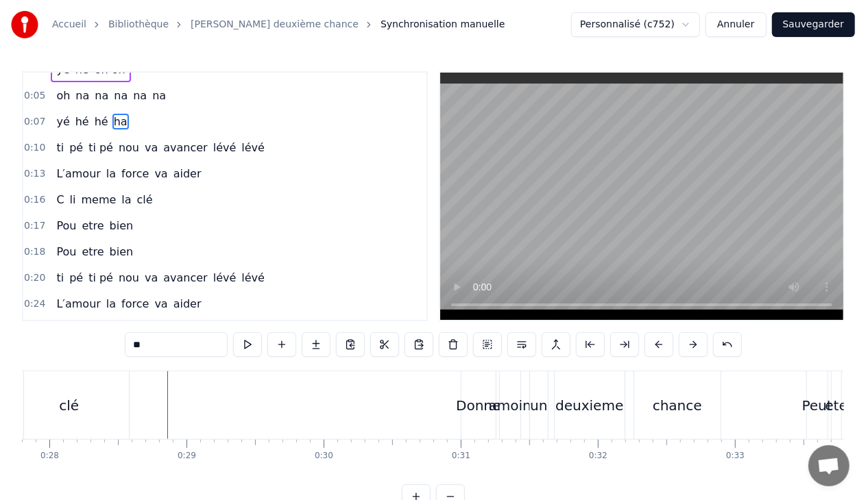
scroll to position [0, 3850]
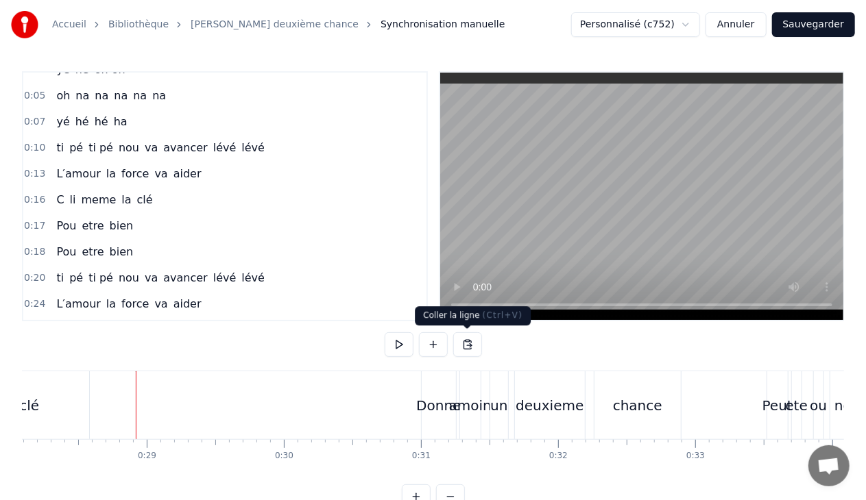
click at [472, 343] on button at bounding box center [467, 344] width 29 height 25
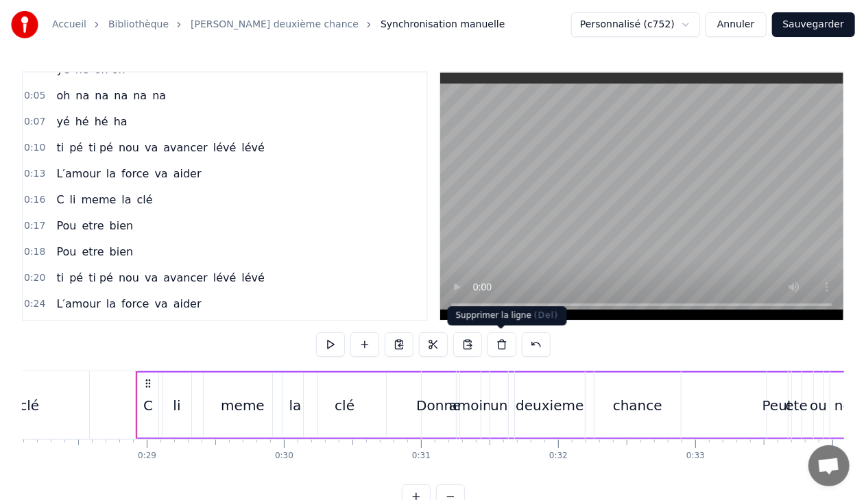
click at [502, 343] on button at bounding box center [501, 344] width 29 height 25
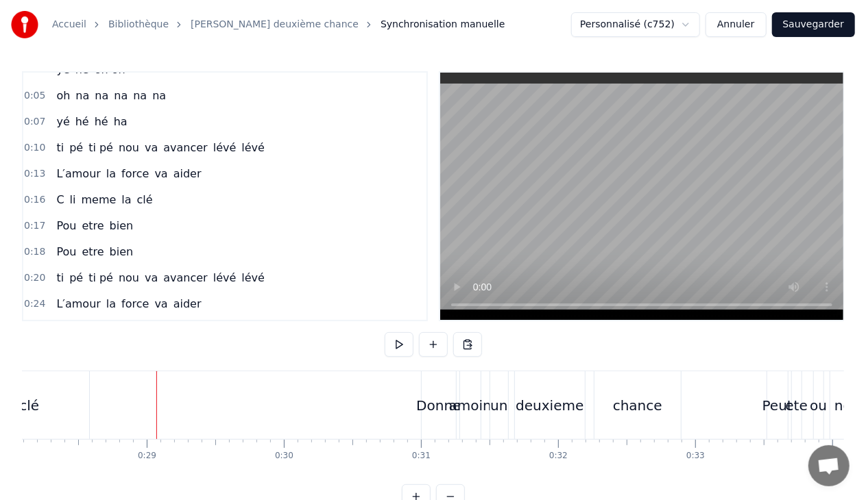
click at [39, 405] on div "clé" at bounding box center [29, 405] width 119 height 68
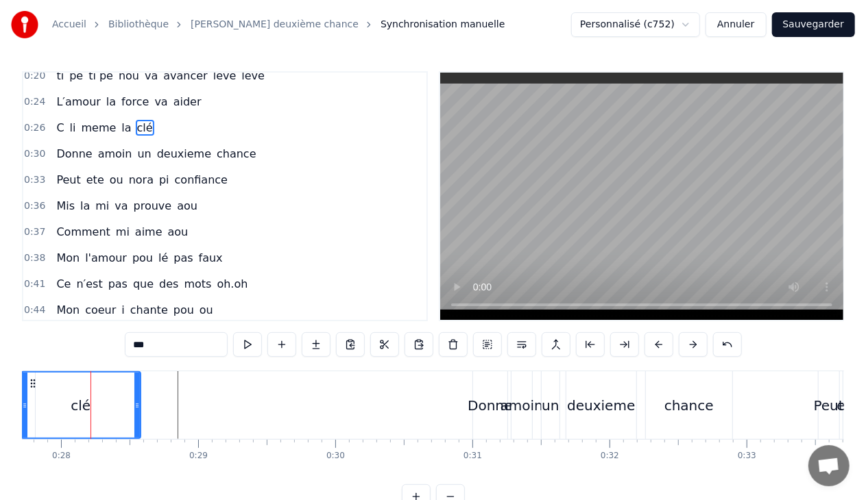
scroll to position [224, 0]
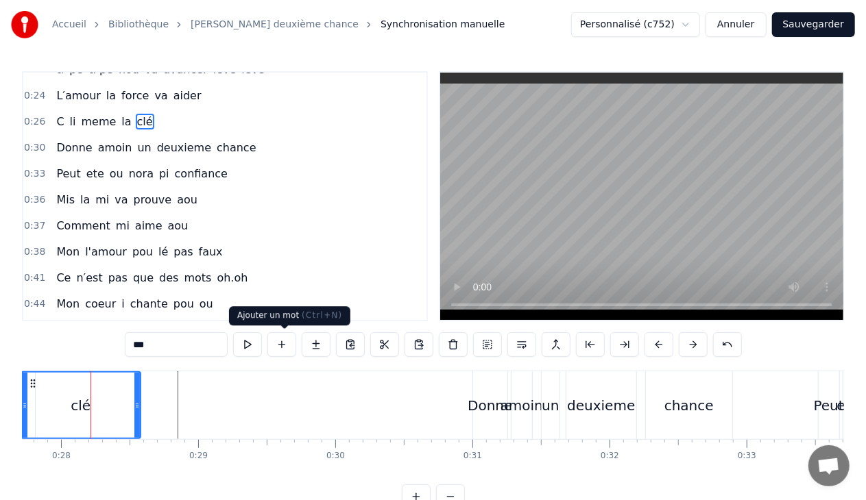
click at [287, 343] on button at bounding box center [281, 344] width 29 height 25
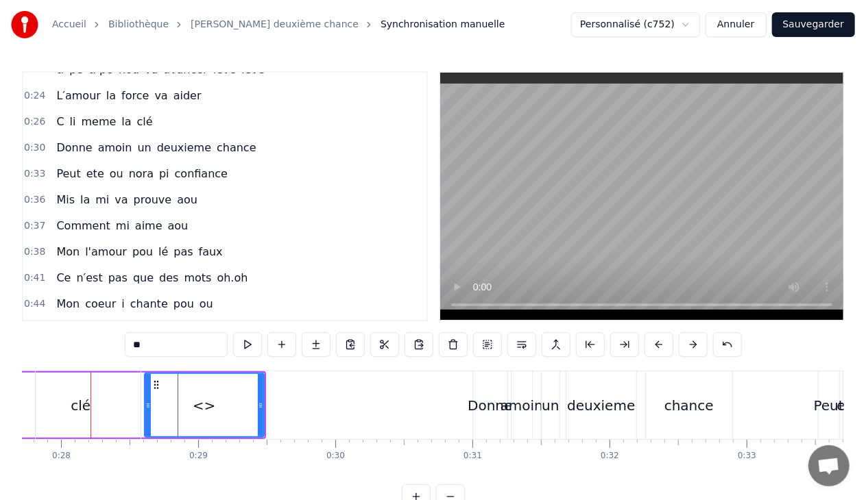
scroll to position [16, 0]
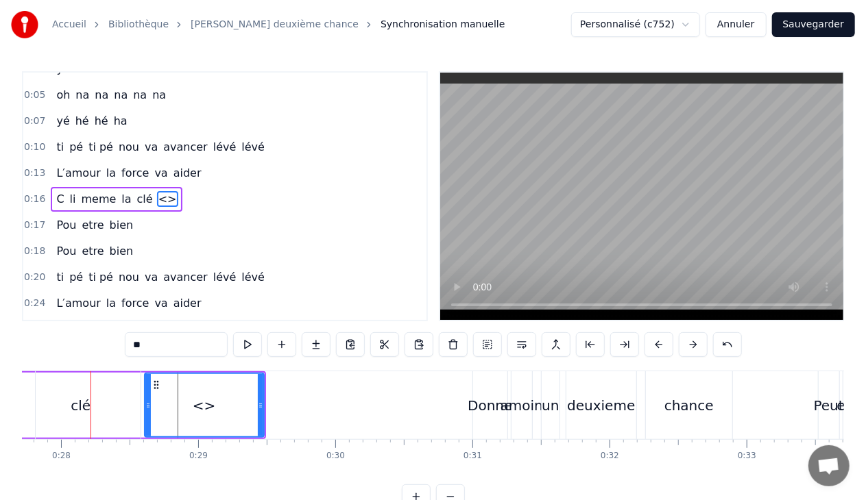
click at [175, 346] on input "**" at bounding box center [176, 344] width 103 height 25
type input "*"
click at [75, 402] on div "clé" at bounding box center [81, 405] width 20 height 21
type input "***"
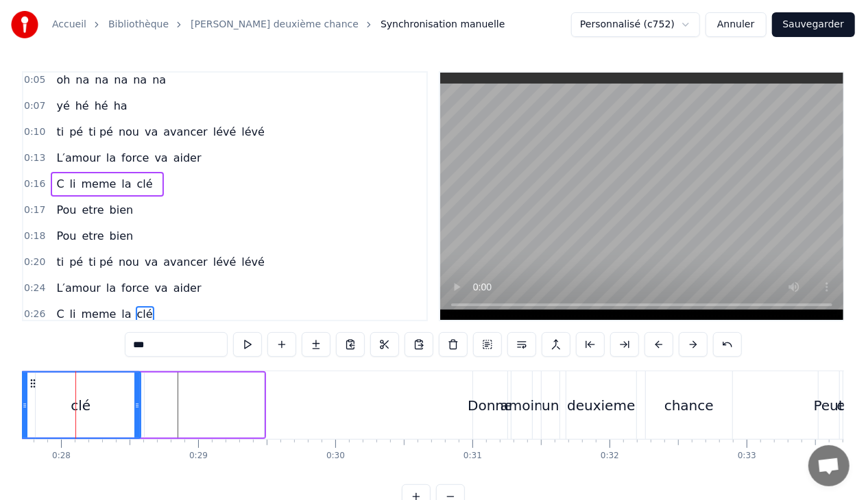
scroll to position [0, 3784]
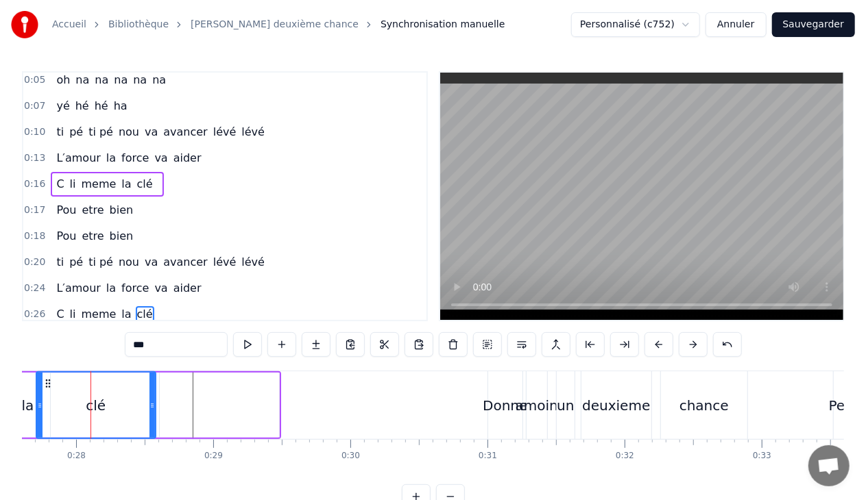
click at [138, 308] on span "clé" at bounding box center [145, 314] width 19 height 16
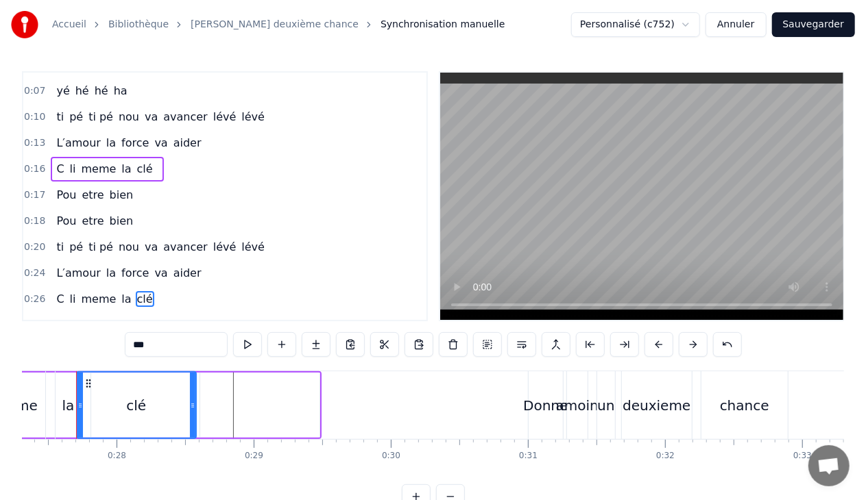
scroll to position [0, 3728]
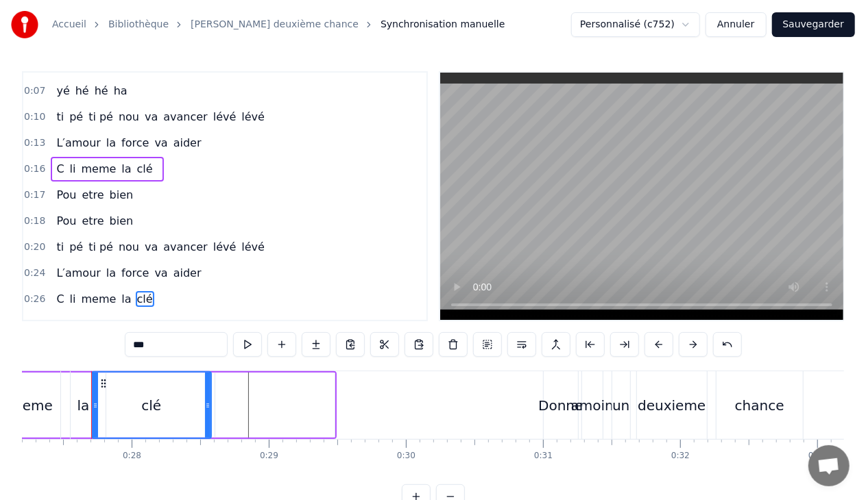
click at [152, 289] on div "0:26 C li meme la clé" at bounding box center [224, 299] width 403 height 26
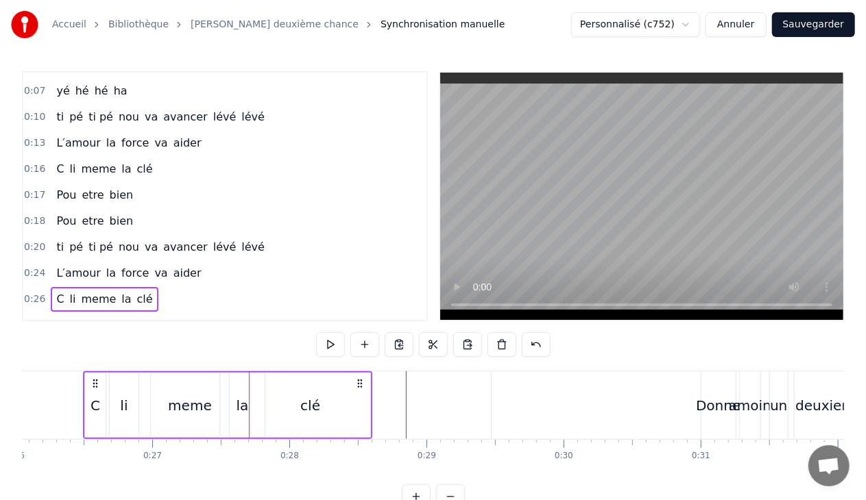
scroll to position [0, 3563]
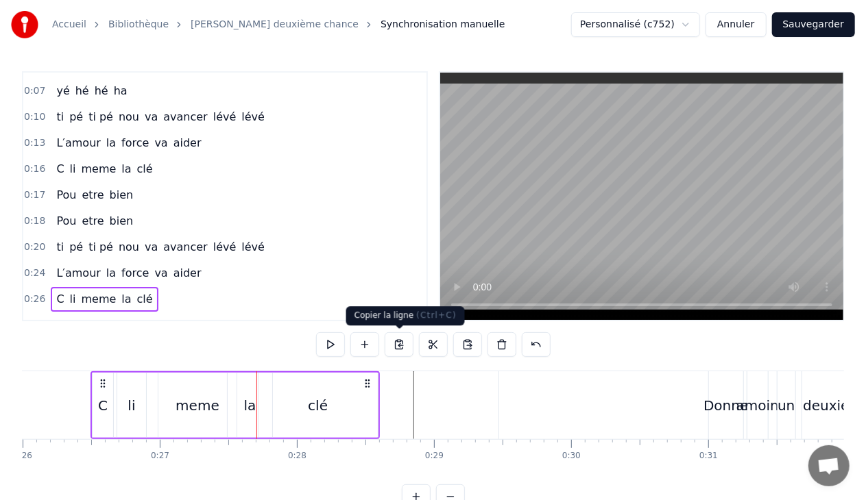
click at [394, 345] on button at bounding box center [398, 344] width 29 height 25
click at [413, 403] on div at bounding box center [438, 405] width 119 height 68
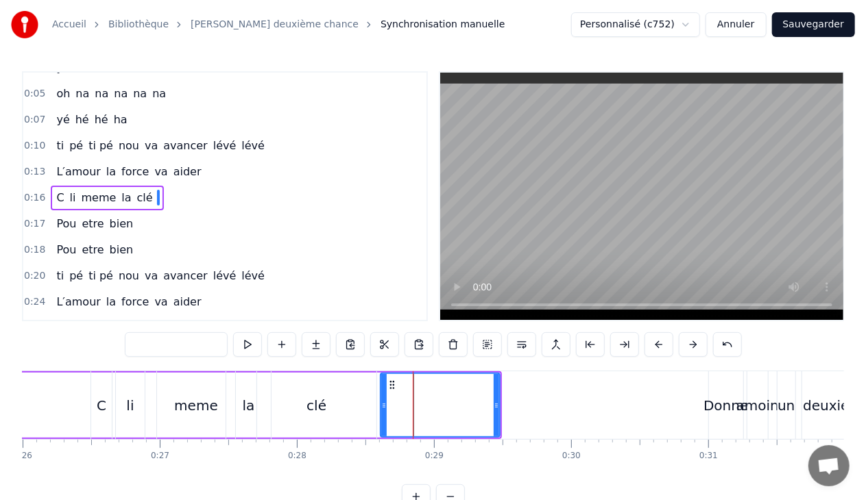
scroll to position [16, 0]
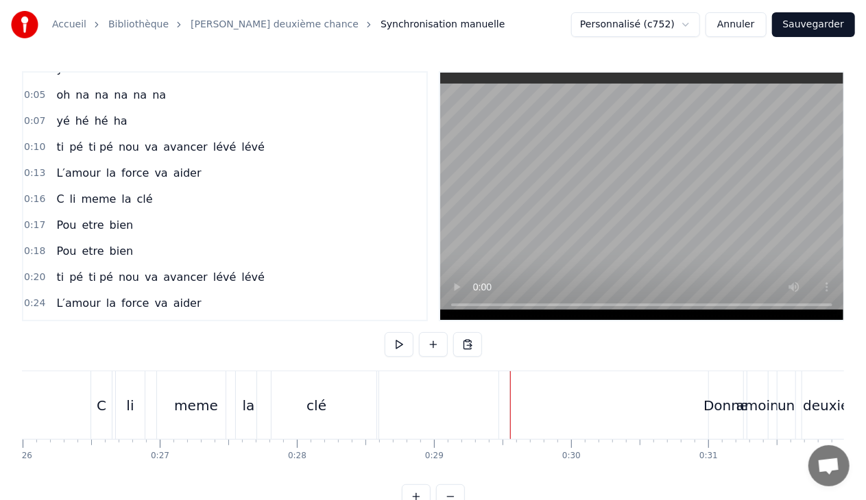
click at [481, 405] on div at bounding box center [438, 405] width 119 height 68
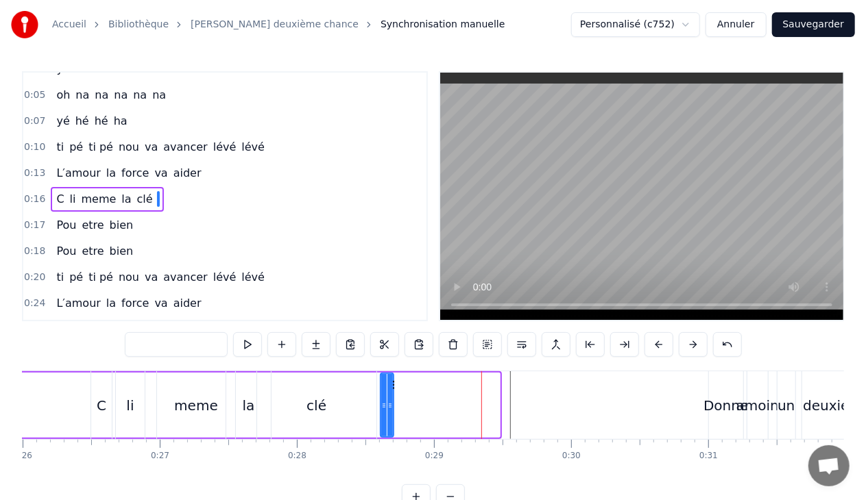
drag, startPoint x: 496, startPoint y: 402, endPoint x: 390, endPoint y: 403, distance: 106.2
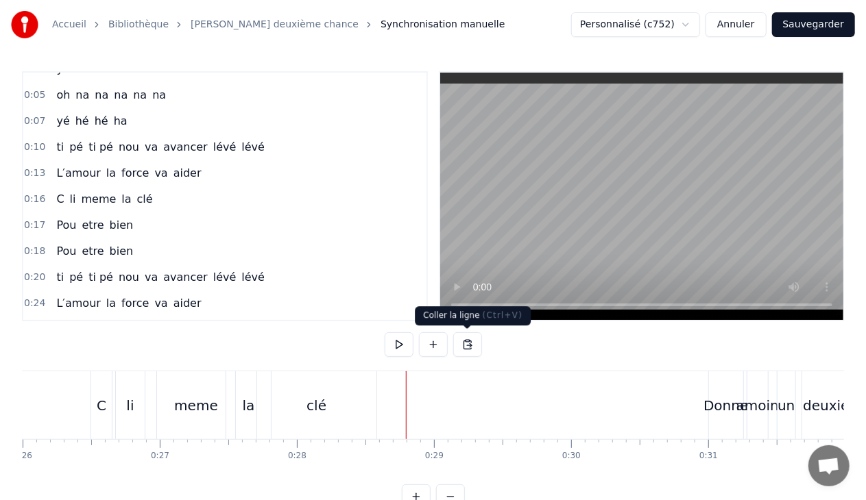
click at [468, 339] on button at bounding box center [467, 344] width 29 height 25
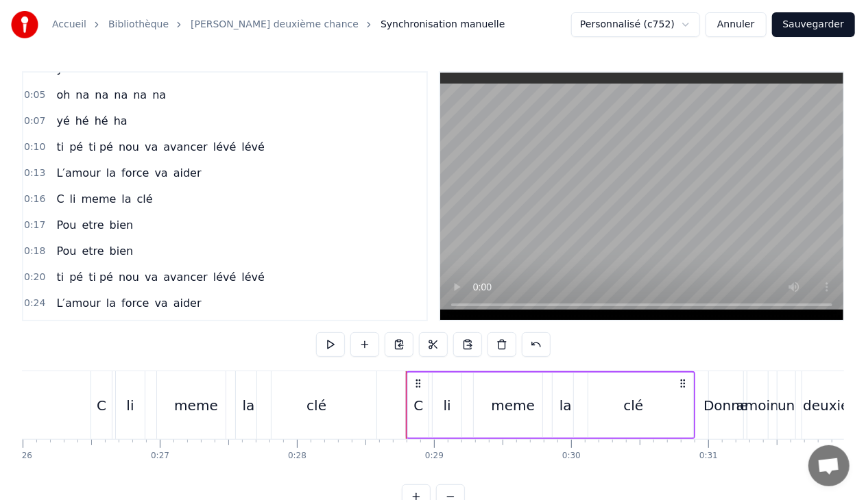
click at [620, 402] on div "clé" at bounding box center [633, 405] width 119 height 65
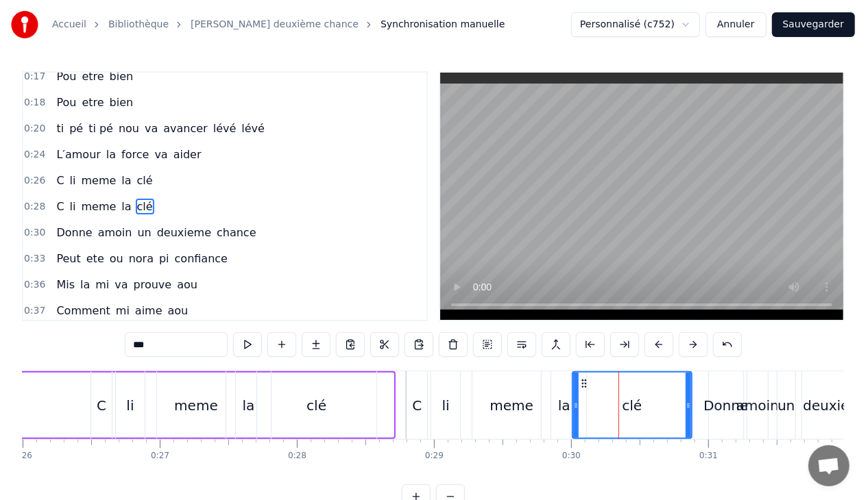
scroll to position [170, 0]
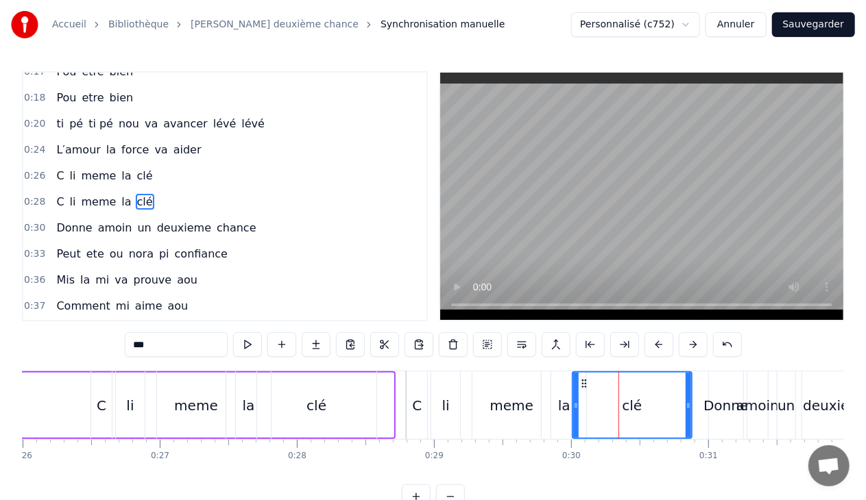
type input "*****"
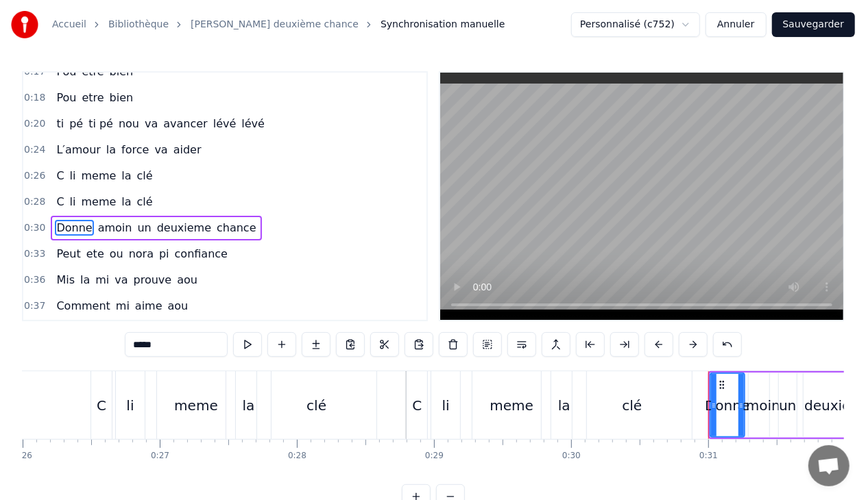
scroll to position [196, 0]
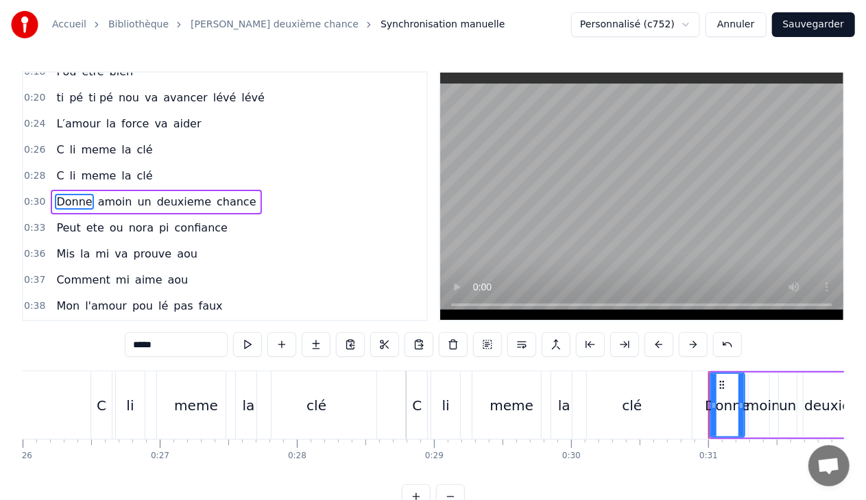
click at [153, 171] on div "0:28 C li meme la clé" at bounding box center [224, 176] width 403 height 26
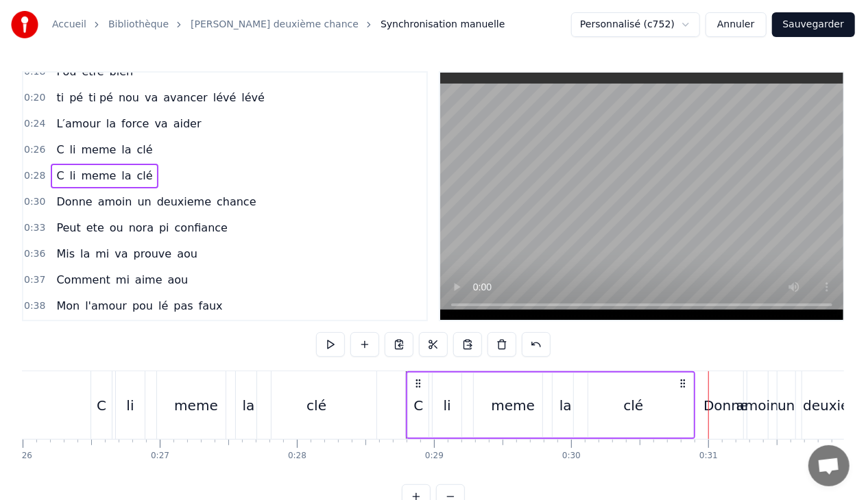
click at [136, 173] on span "clé" at bounding box center [145, 176] width 19 height 16
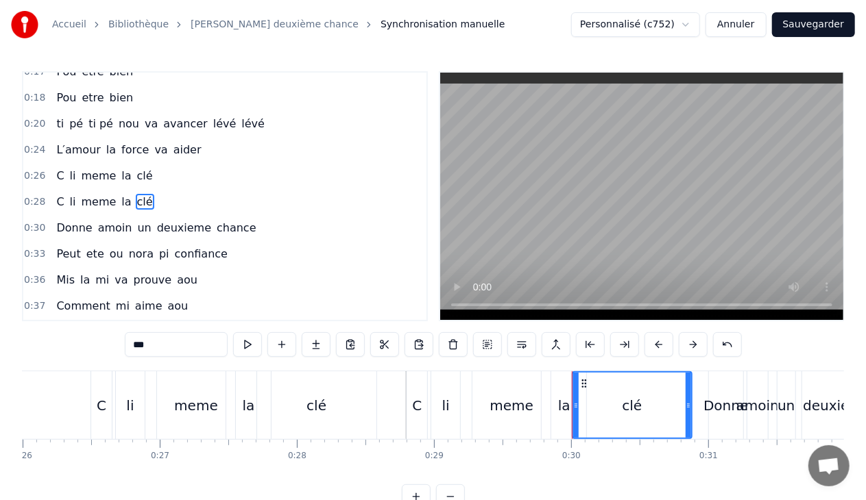
click at [175, 345] on input "***" at bounding box center [176, 344] width 103 height 25
type input "*"
click at [120, 199] on span "la" at bounding box center [126, 202] width 12 height 16
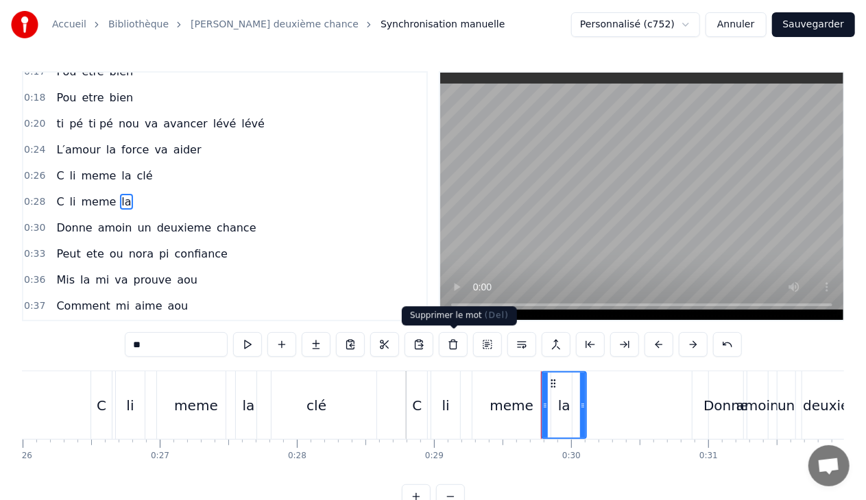
click at [454, 344] on button at bounding box center [453, 344] width 29 height 25
click at [120, 195] on span "la" at bounding box center [126, 202] width 12 height 16
click at [451, 343] on button at bounding box center [453, 344] width 29 height 25
click at [98, 198] on span "meme" at bounding box center [99, 202] width 38 height 16
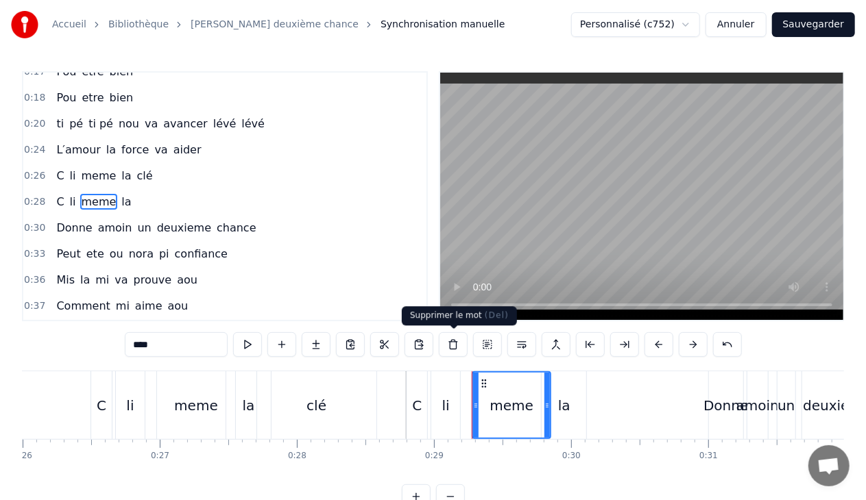
click at [448, 346] on button at bounding box center [453, 344] width 29 height 25
click at [236, 346] on input "****" at bounding box center [244, 344] width 103 height 25
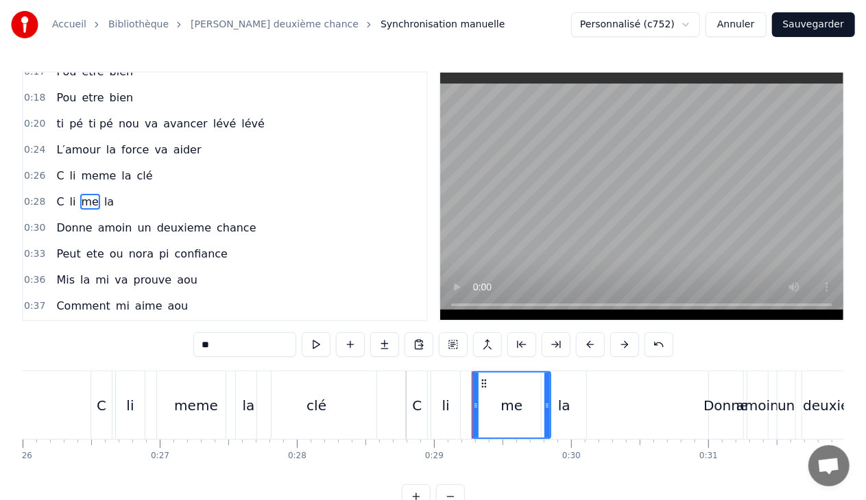
type input "*"
click at [69, 197] on span "li" at bounding box center [73, 202] width 9 height 16
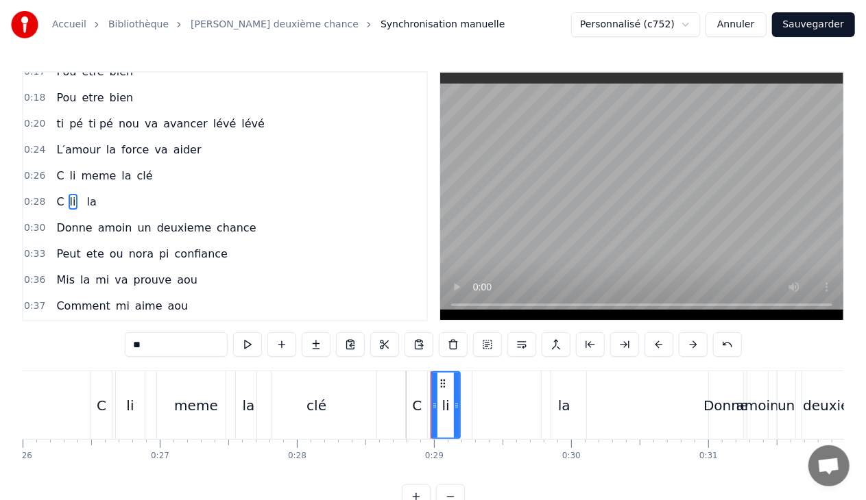
click at [152, 339] on input "**" at bounding box center [176, 344] width 103 height 25
type input "*"
click at [58, 194] on span "C" at bounding box center [60, 202] width 10 height 16
type input "*"
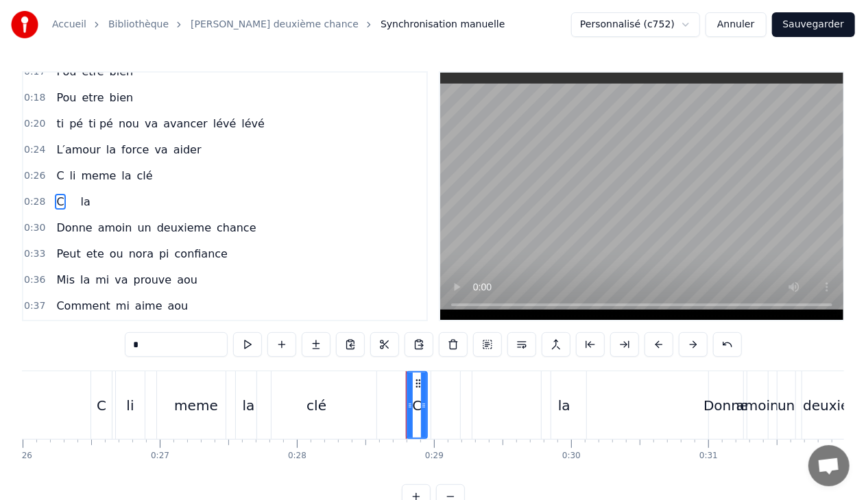
click at [164, 343] on input "*" at bounding box center [176, 344] width 103 height 25
click at [75, 195] on span "la" at bounding box center [77, 202] width 12 height 16
drag, startPoint x: 552, startPoint y: 382, endPoint x: 417, endPoint y: 378, distance: 134.4
click at [417, 378] on icon at bounding box center [418, 383] width 11 height 11
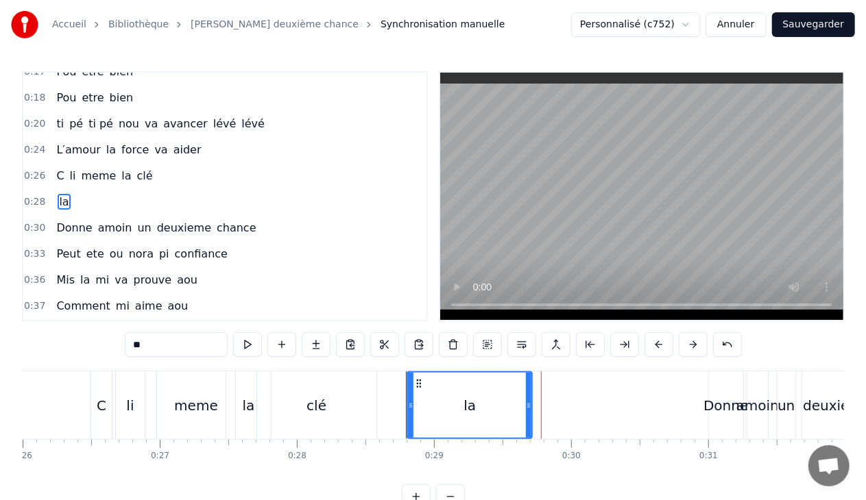
drag, startPoint x: 448, startPoint y: 406, endPoint x: 528, endPoint y: 413, distance: 80.5
click at [528, 413] on div at bounding box center [528, 405] width 5 height 65
click at [478, 406] on div "la" at bounding box center [469, 405] width 123 height 65
click at [167, 345] on input "**" at bounding box center [176, 344] width 103 height 25
type input "*"
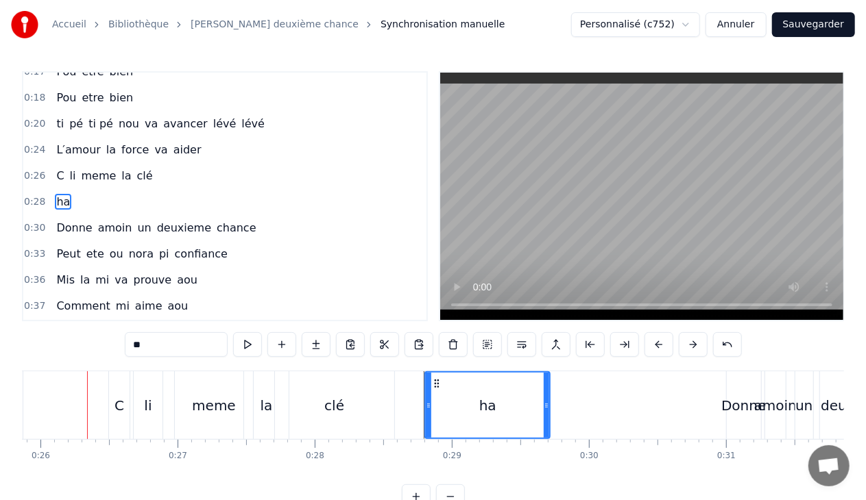
scroll to position [0, 3542]
click at [320, 411] on div "clé" at bounding box center [337, 405] width 119 height 68
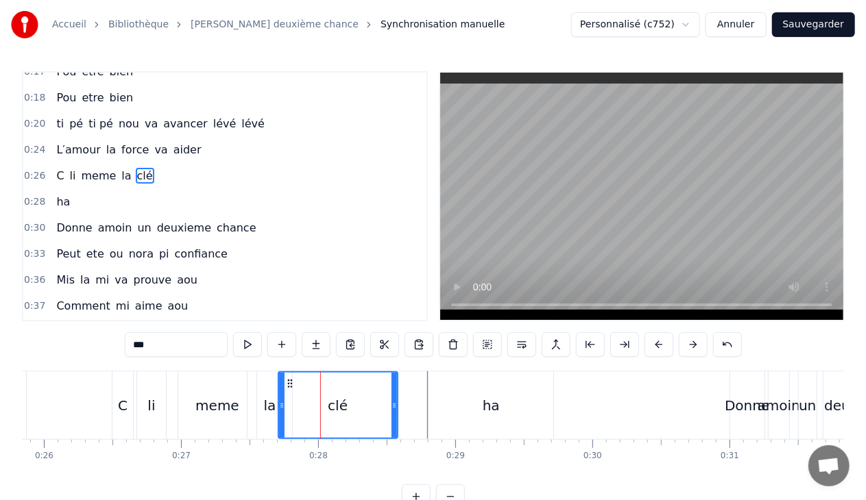
scroll to position [145, 0]
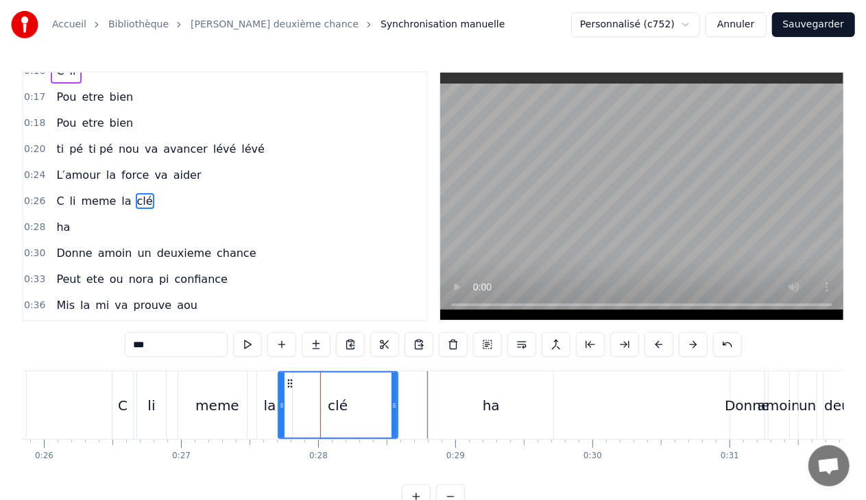
click at [232, 404] on div "meme" at bounding box center [217, 405] width 44 height 21
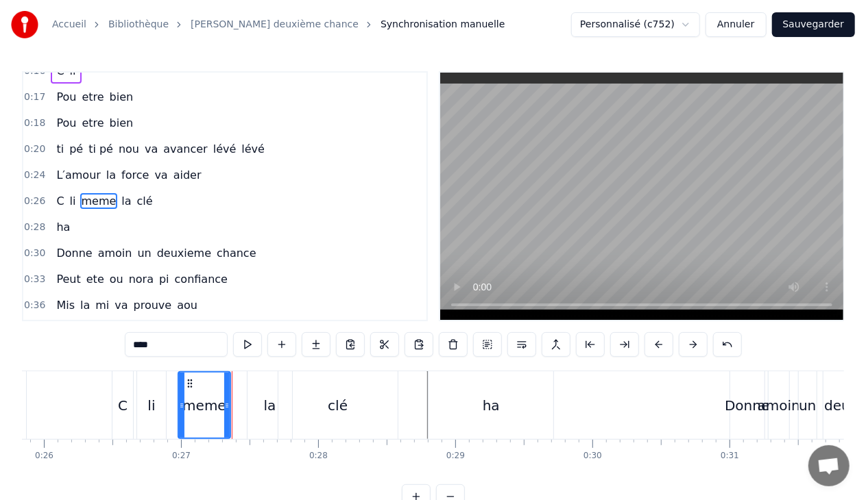
drag, startPoint x: 251, startPoint y: 405, endPoint x: 226, endPoint y: 406, distance: 24.7
click at [226, 406] on icon at bounding box center [226, 405] width 5 height 11
click at [262, 404] on div "la" at bounding box center [269, 405] width 45 height 68
type input "**"
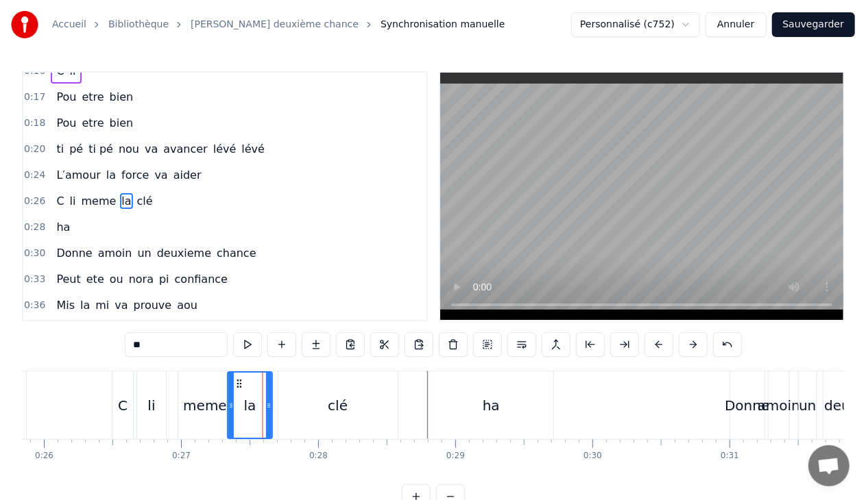
drag, startPoint x: 258, startPoint y: 381, endPoint x: 238, endPoint y: 382, distance: 19.9
click at [238, 382] on icon at bounding box center [239, 383] width 11 height 11
drag, startPoint x: 270, startPoint y: 406, endPoint x: 262, endPoint y: 406, distance: 8.2
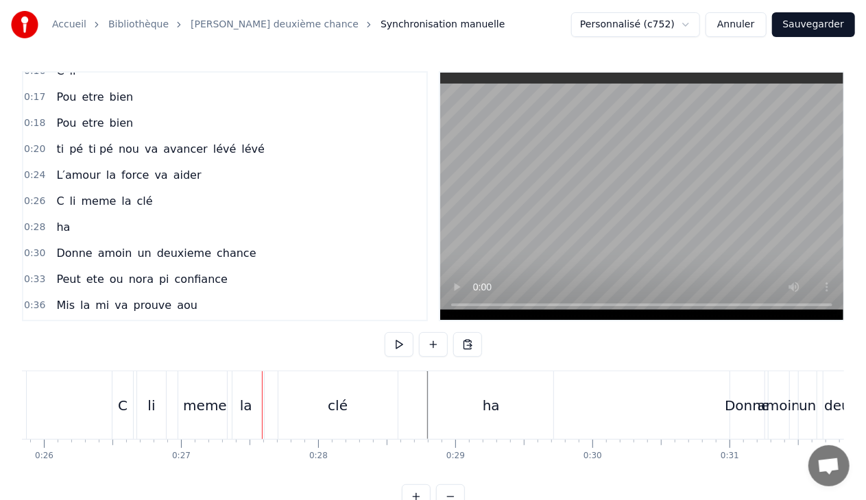
drag, startPoint x: 276, startPoint y: 406, endPoint x: 284, endPoint y: 406, distance: 8.2
click at [284, 406] on div "C li meme la clé" at bounding box center [256, 405] width 289 height 68
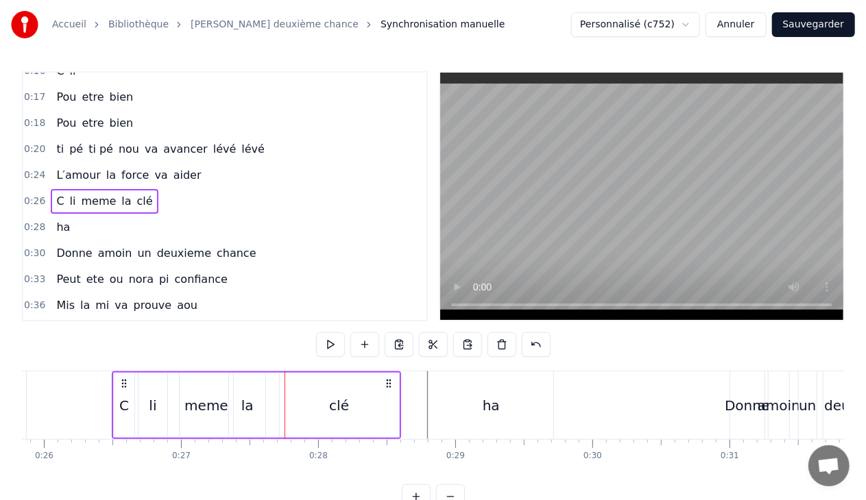
click at [310, 408] on div "clé" at bounding box center [339, 405] width 119 height 65
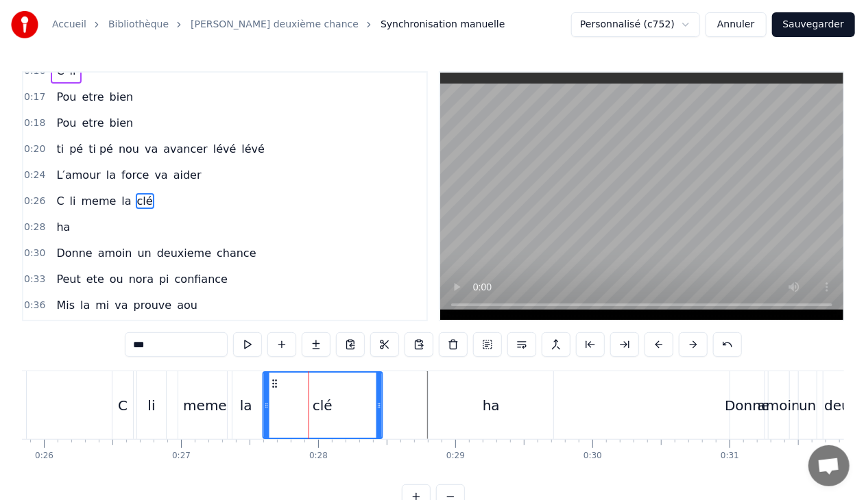
drag, startPoint x: 289, startPoint y: 380, endPoint x: 274, endPoint y: 382, distance: 15.1
click at [274, 382] on icon at bounding box center [274, 383] width 11 height 11
drag, startPoint x: 377, startPoint y: 404, endPoint x: 354, endPoint y: 404, distance: 23.3
click at [354, 404] on icon at bounding box center [355, 405] width 5 height 11
click at [440, 404] on div "ha" at bounding box center [490, 405] width 125 height 68
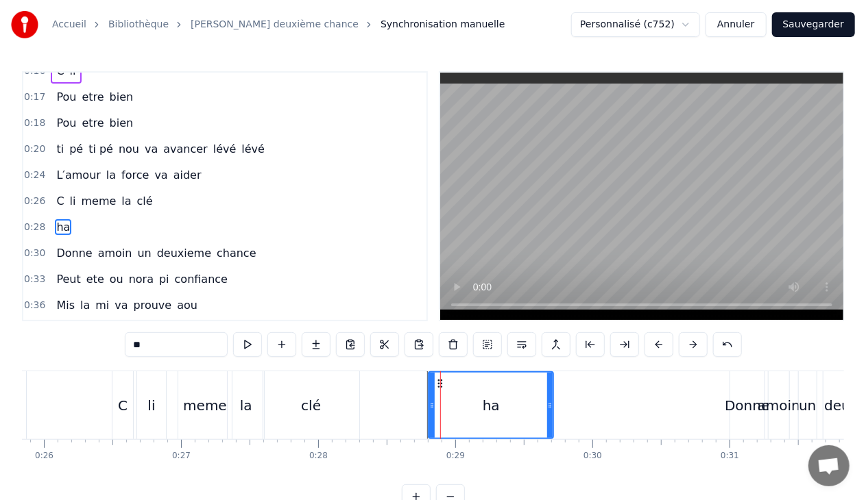
scroll to position [170, 0]
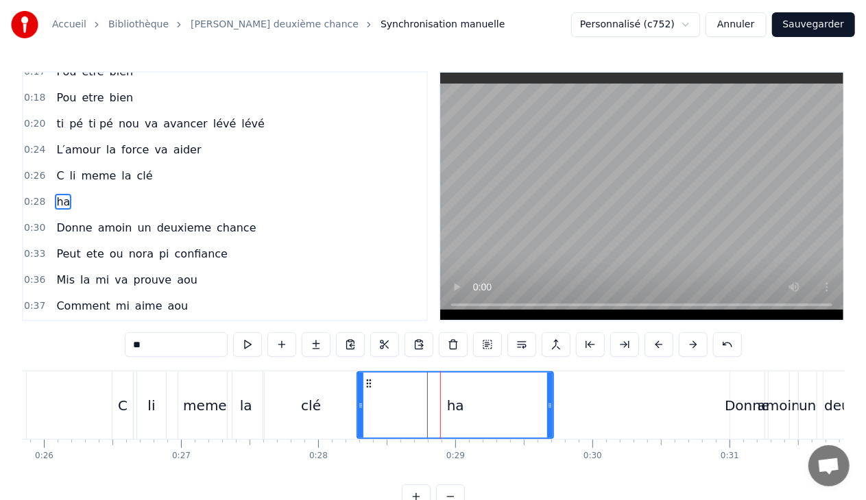
drag, startPoint x: 430, startPoint y: 405, endPoint x: 359, endPoint y: 410, distance: 71.4
click at [359, 410] on icon at bounding box center [360, 405] width 5 height 11
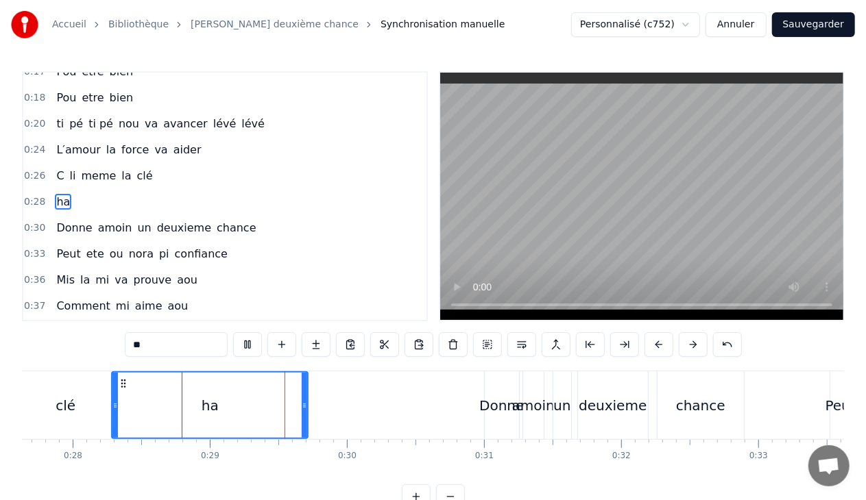
scroll to position [0, 3908]
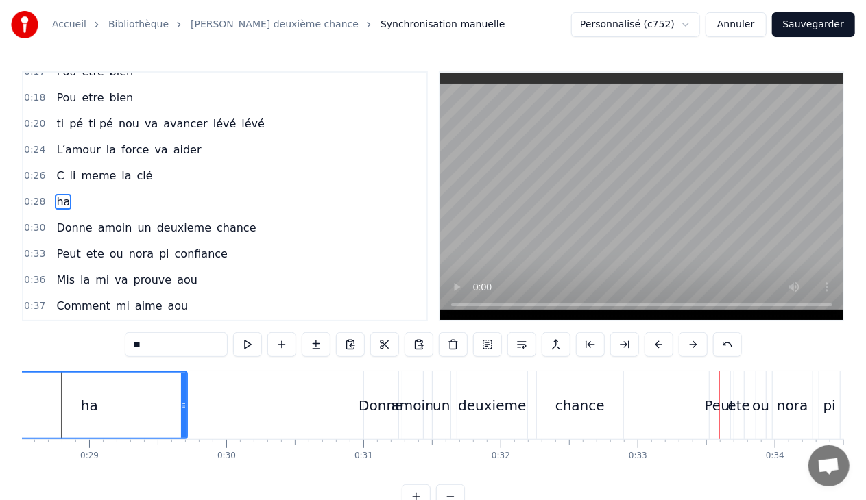
click at [394, 396] on div "amoin" at bounding box center [412, 405] width 42 height 21
type input "*****"
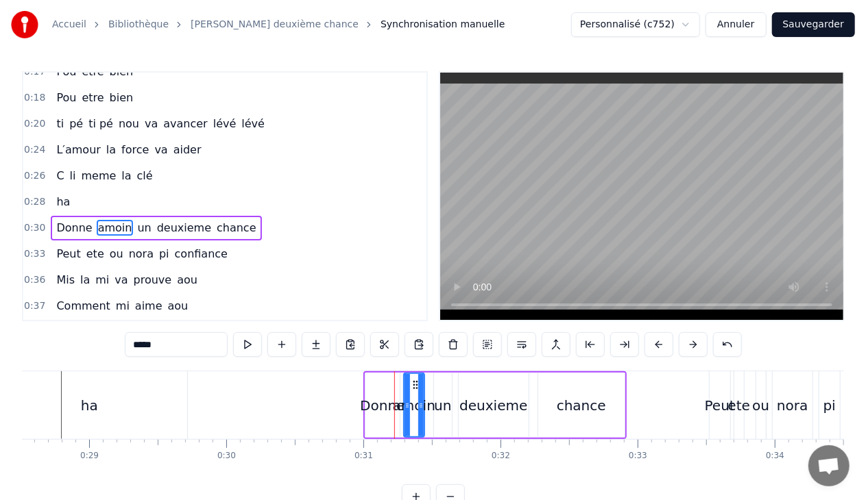
scroll to position [196, 0]
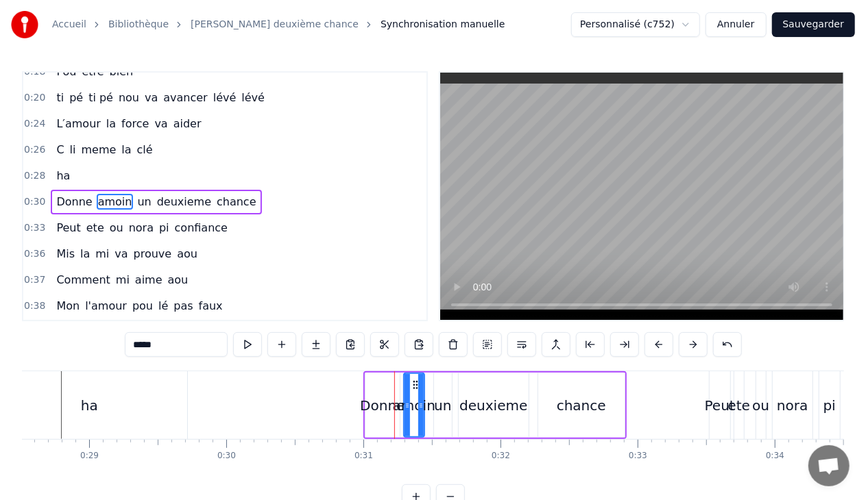
click at [243, 192] on div "0:30 Donne amoin un deuxieme chance" at bounding box center [224, 202] width 403 height 26
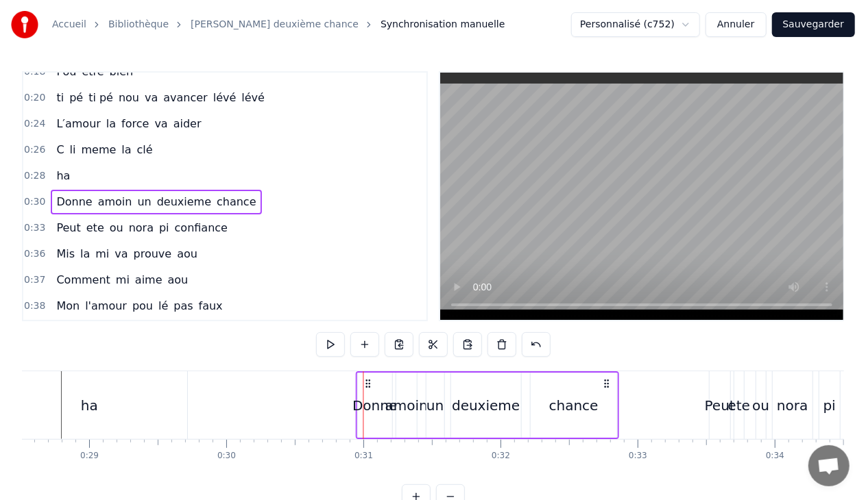
drag, startPoint x: 374, startPoint y: 382, endPoint x: 367, endPoint y: 382, distance: 7.5
click at [367, 382] on icon at bounding box center [368, 383] width 11 height 11
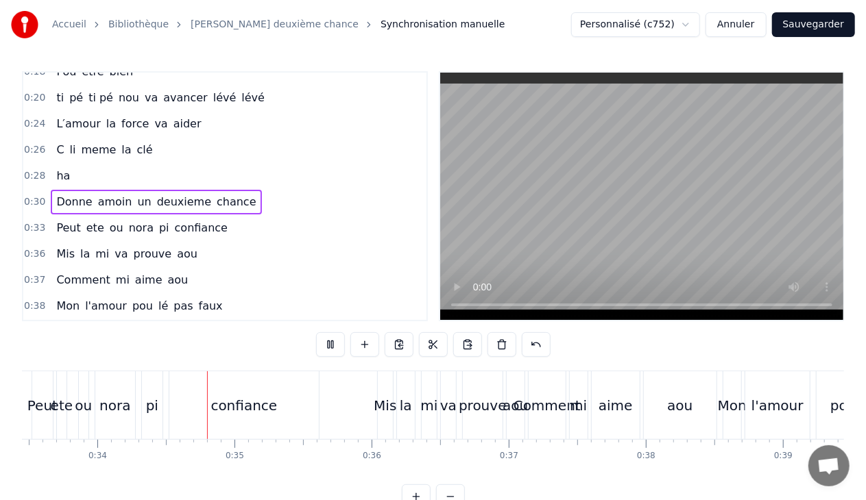
scroll to position [0, 4609]
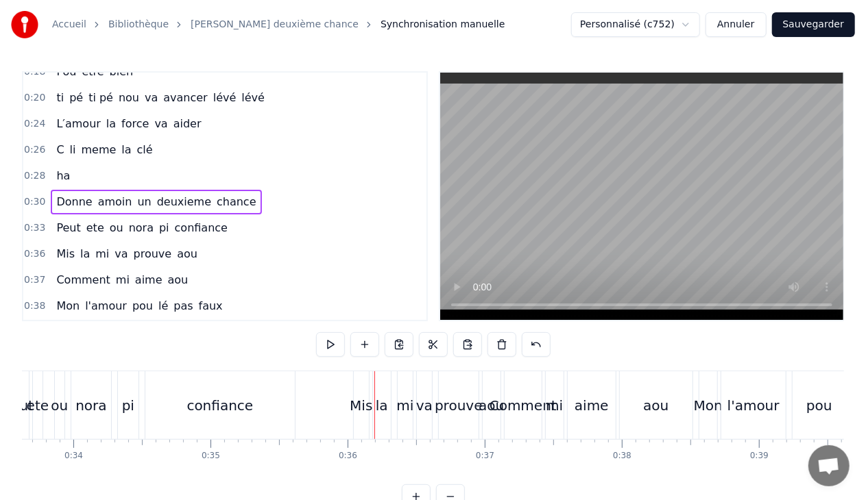
click at [374, 395] on div at bounding box center [374, 405] width 1 height 68
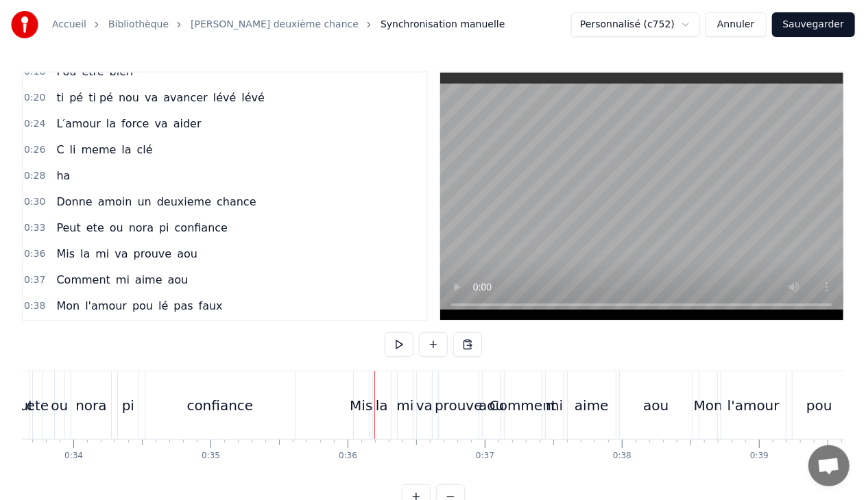
click at [362, 399] on div "Mis" at bounding box center [361, 405] width 23 height 21
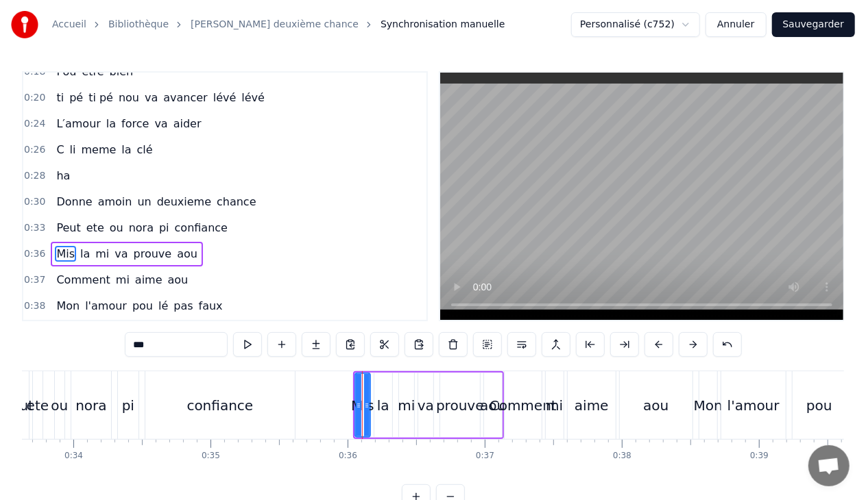
scroll to position [247, 0]
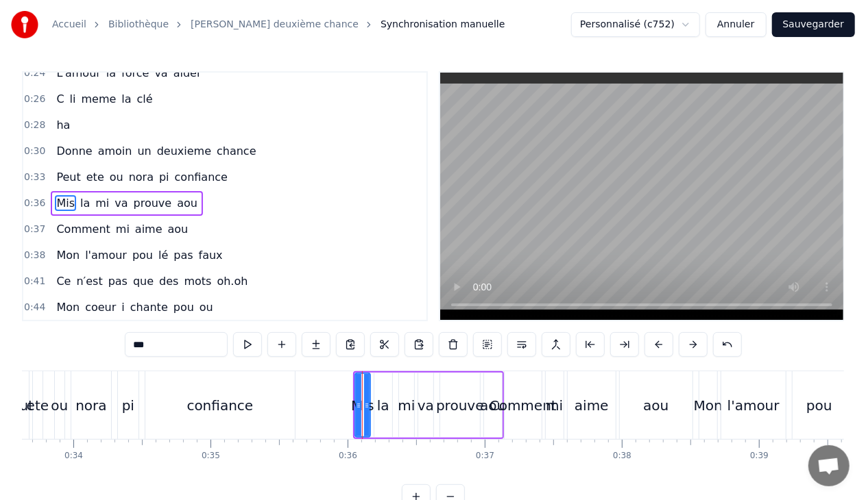
click at [199, 192] on div "0:36 Mis la mi va prouve aou" at bounding box center [224, 204] width 403 height 26
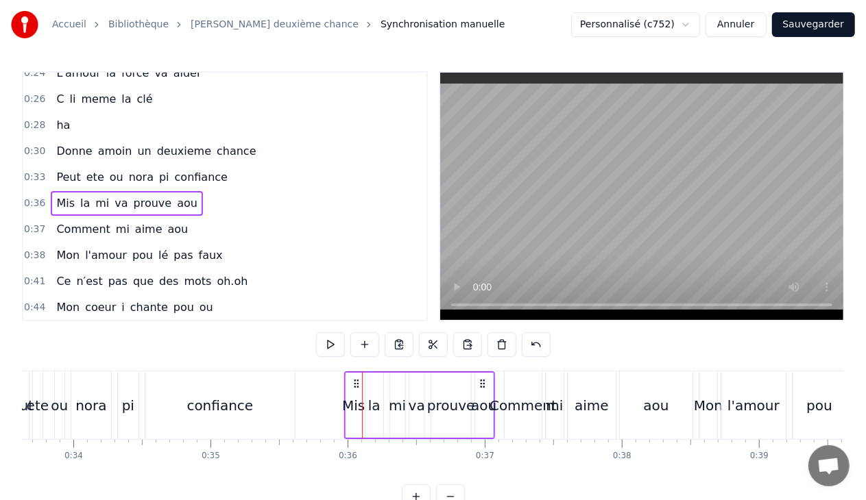
drag, startPoint x: 365, startPoint y: 382, endPoint x: 355, endPoint y: 383, distance: 9.7
click at [355, 383] on icon at bounding box center [356, 383] width 11 height 11
click at [348, 404] on div "Mis" at bounding box center [352, 405] width 23 height 21
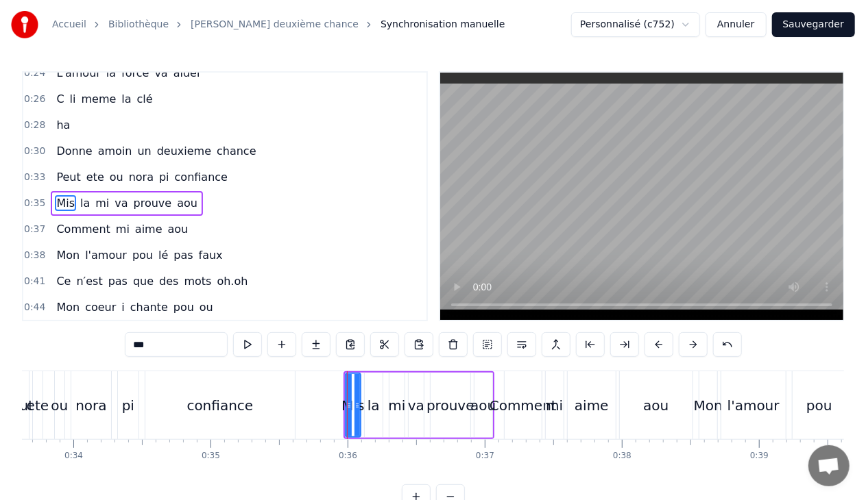
click at [142, 345] on input "***" at bounding box center [176, 344] width 103 height 25
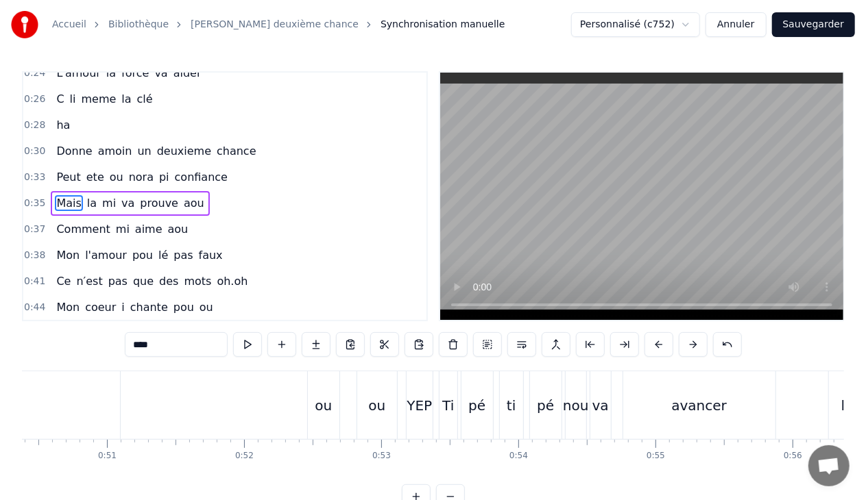
scroll to position [0, 6835]
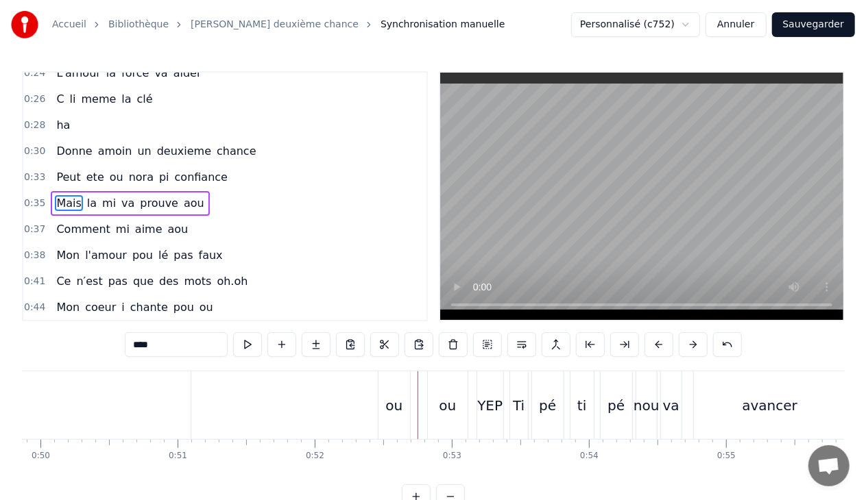
click at [395, 402] on div "ou" at bounding box center [393, 405] width 17 height 21
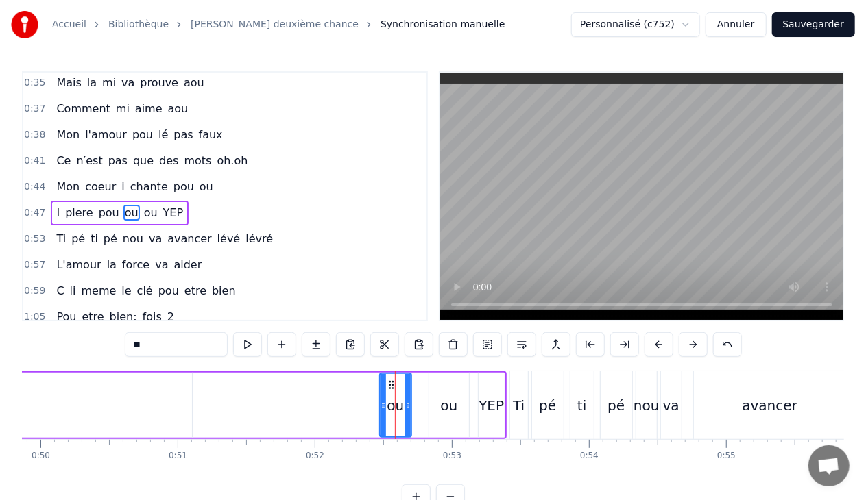
scroll to position [375, 0]
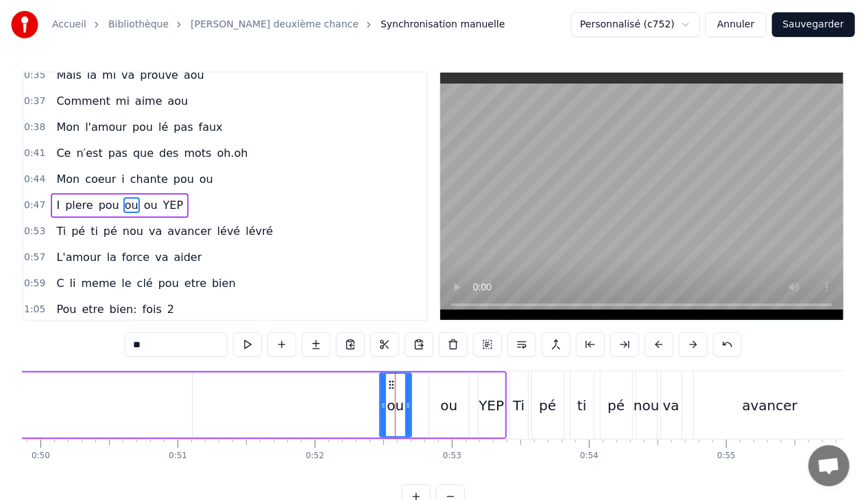
click at [165, 346] on input "**" at bounding box center [176, 344] width 103 height 25
type input "*"
type input "***"
click at [421, 404] on div "I plere pou yep ou YEP" at bounding box center [108, 405] width 798 height 68
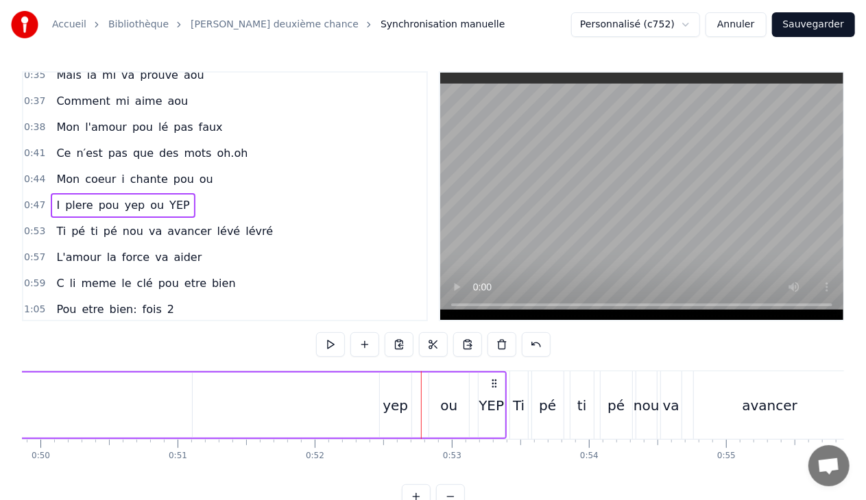
click at [434, 409] on div "ou" at bounding box center [449, 405] width 40 height 65
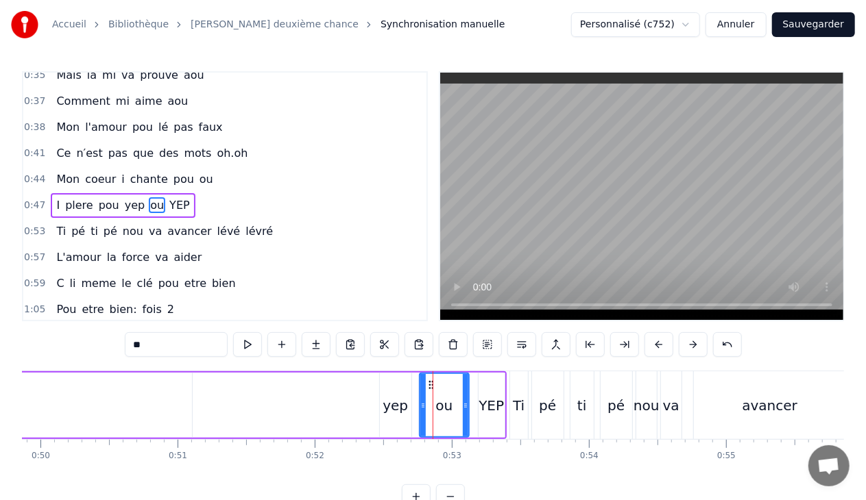
drag, startPoint x: 429, startPoint y: 407, endPoint x: 419, endPoint y: 409, distance: 9.8
click at [420, 409] on icon at bounding box center [422, 405] width 5 height 11
drag, startPoint x: 465, startPoint y: 406, endPoint x: 456, endPoint y: 406, distance: 8.9
click at [456, 406] on icon at bounding box center [456, 405] width 5 height 11
click at [175, 346] on input "**" at bounding box center [176, 344] width 103 height 25
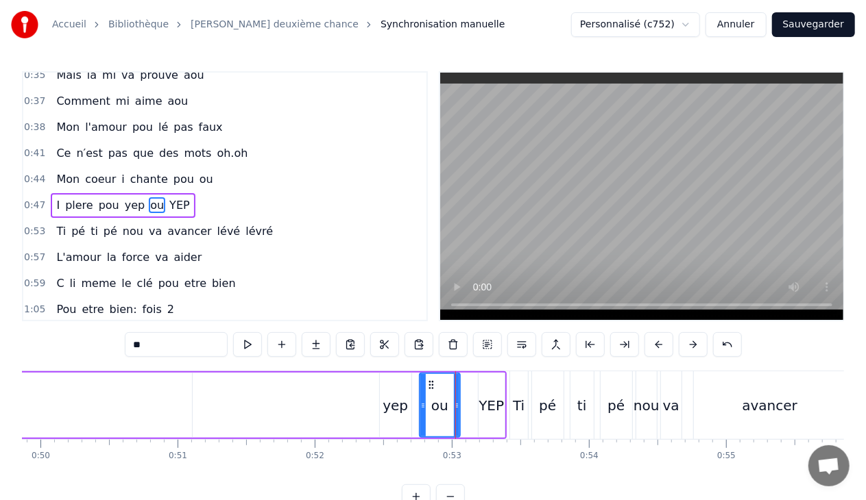
type input "*"
click at [490, 406] on div "YEP" at bounding box center [490, 405] width 25 height 21
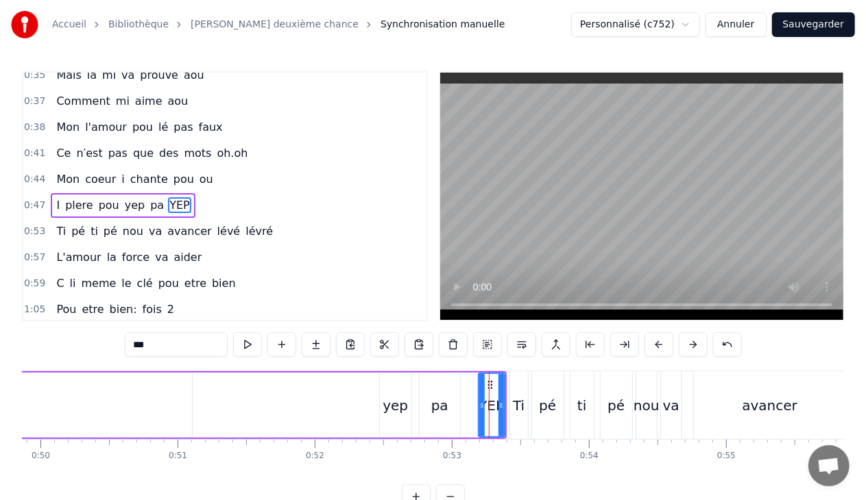
click at [173, 350] on input "***" at bounding box center [176, 344] width 103 height 25
type input "*"
click at [216, 225] on span "lévé" at bounding box center [229, 231] width 26 height 16
type input "****"
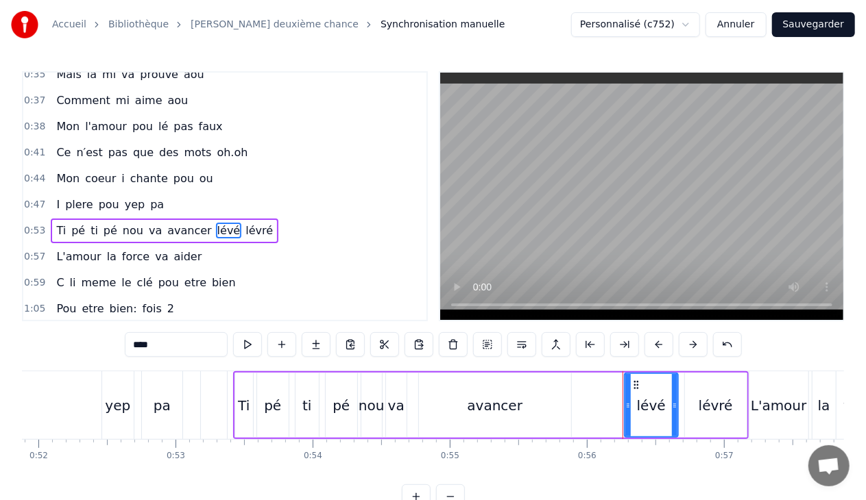
scroll to position [0, 7151]
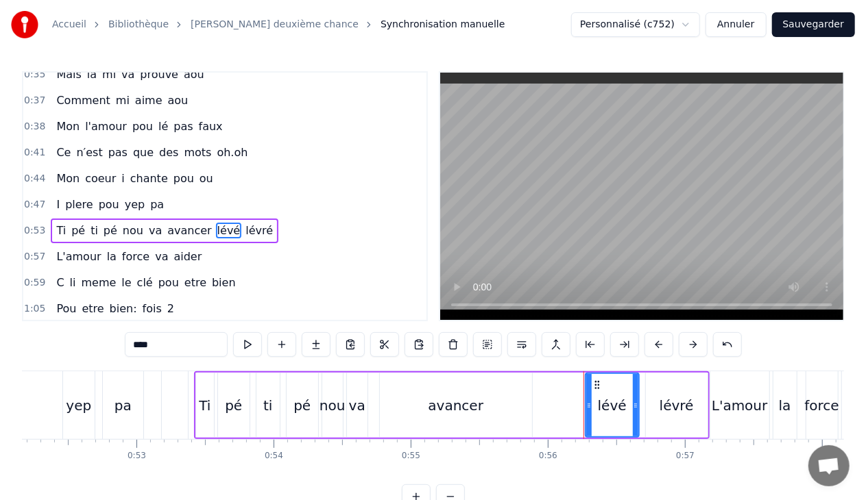
click at [267, 219] on div "0:53 Ti pé ti pé nou va avancer lévé lévré" at bounding box center [224, 231] width 403 height 26
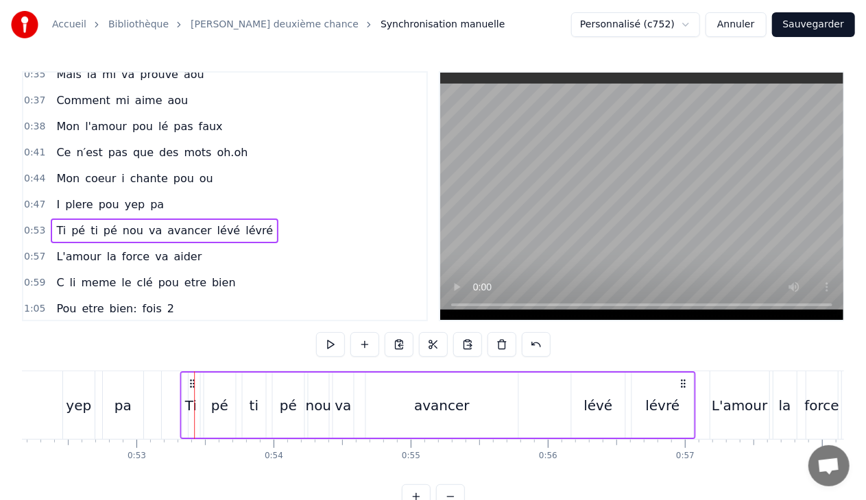
drag, startPoint x: 200, startPoint y: 384, endPoint x: 191, endPoint y: 382, distance: 9.7
click at [191, 382] on icon at bounding box center [191, 383] width 11 height 11
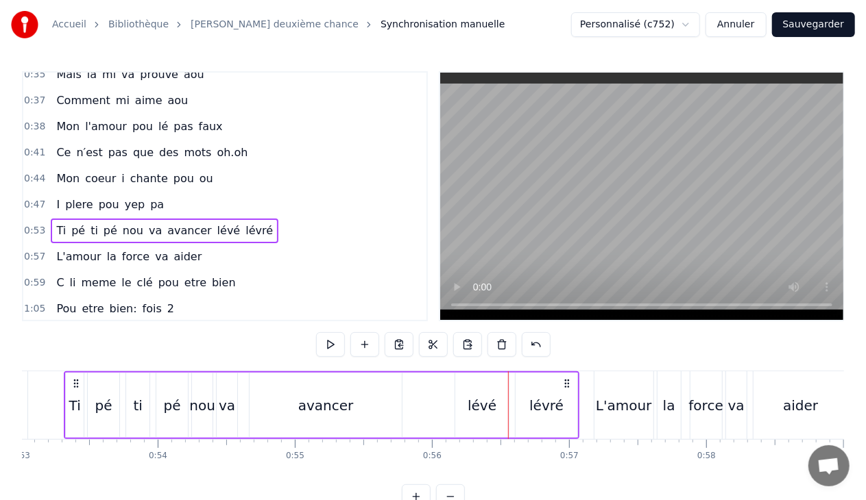
scroll to position [0, 6951]
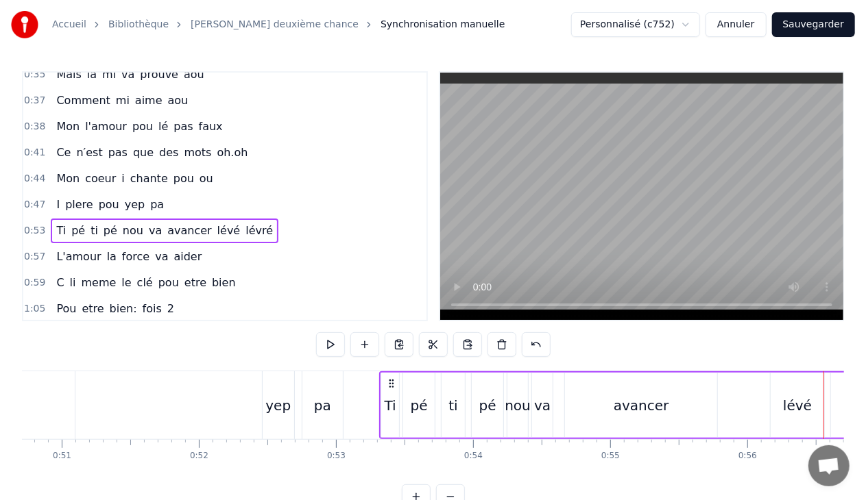
click at [305, 400] on div "pa" at bounding box center [322, 405] width 40 height 68
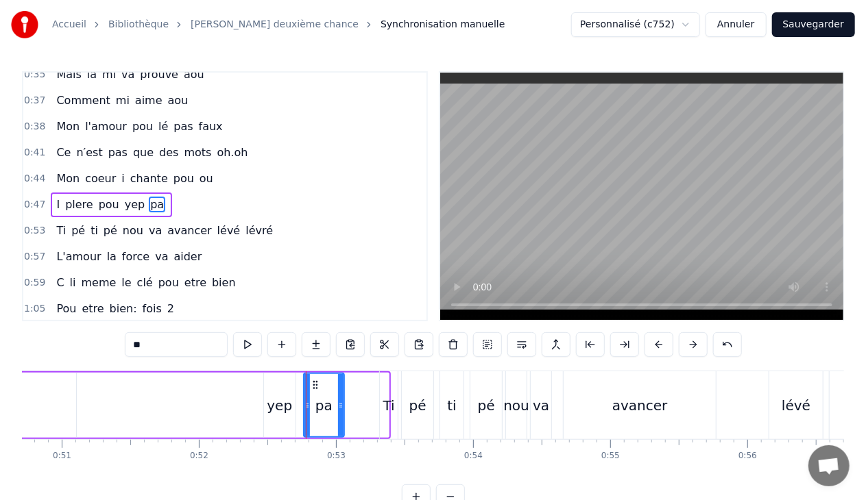
scroll to position [375, 0]
click at [281, 409] on div "yep" at bounding box center [279, 405] width 25 height 21
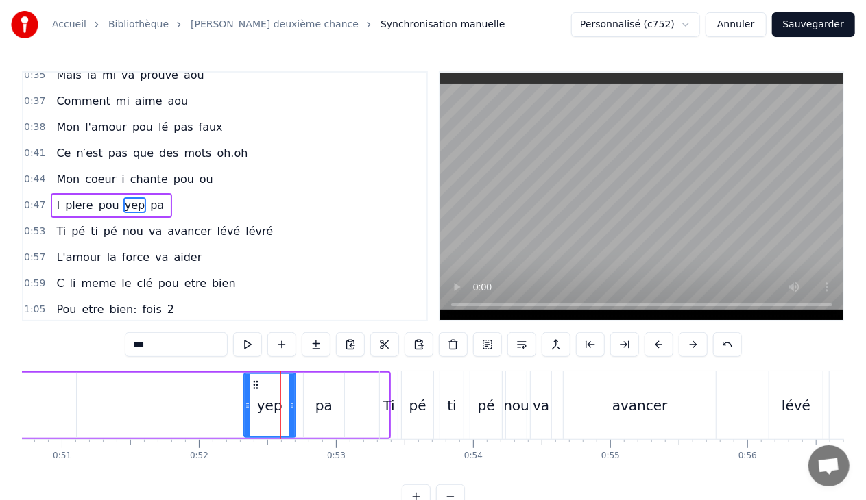
drag, startPoint x: 266, startPoint y: 404, endPoint x: 246, endPoint y: 404, distance: 19.9
click at [246, 404] on circle at bounding box center [246, 404] width 1 height 1
click at [306, 406] on div "pa" at bounding box center [324, 405] width 40 height 65
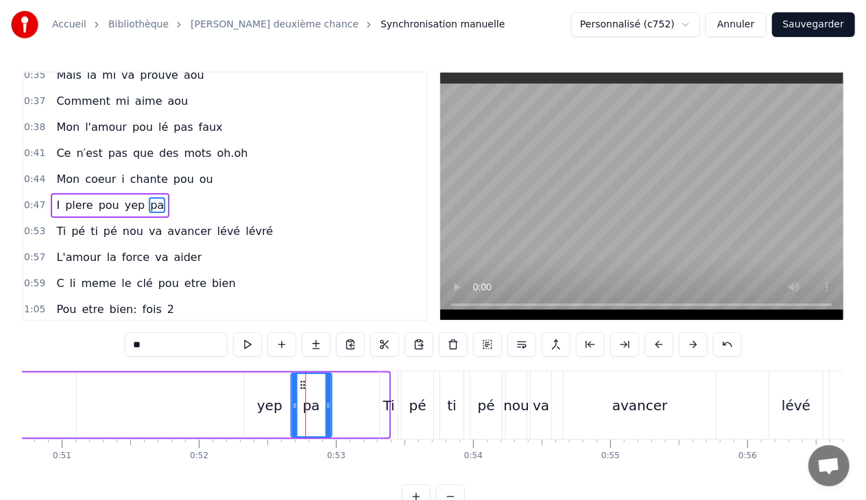
drag, startPoint x: 315, startPoint y: 381, endPoint x: 302, endPoint y: 381, distance: 13.0
click at [302, 381] on icon at bounding box center [302, 385] width 11 height 11
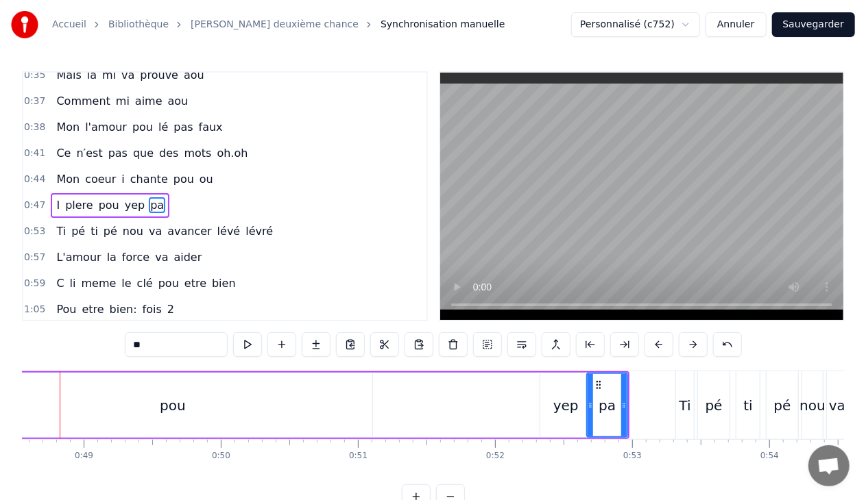
scroll to position [0, 6624]
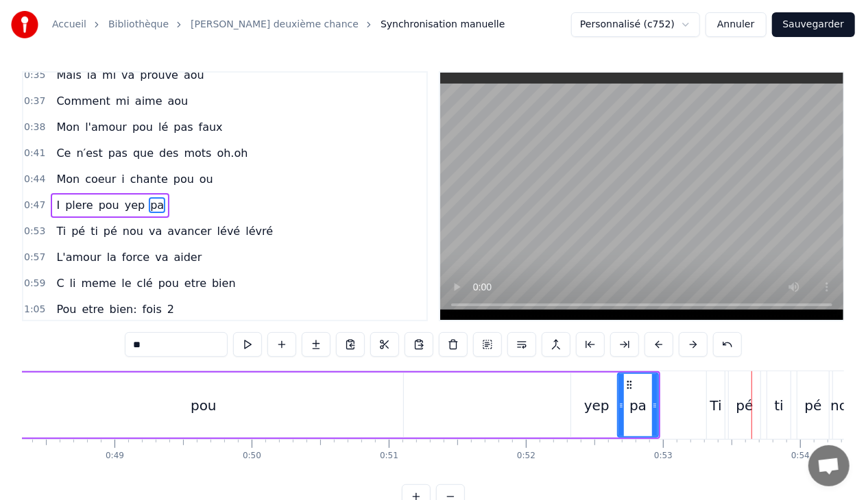
click at [223, 410] on div "pou" at bounding box center [203, 405] width 399 height 65
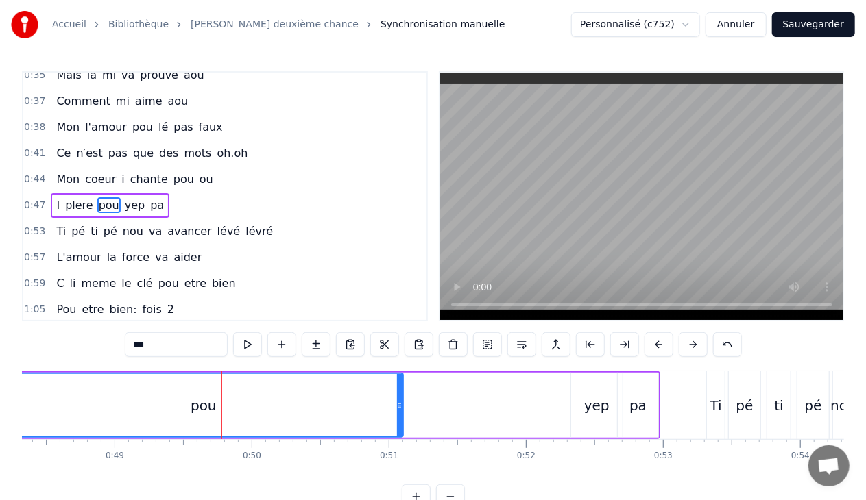
click at [165, 344] on input "***" at bounding box center [176, 344] width 103 height 25
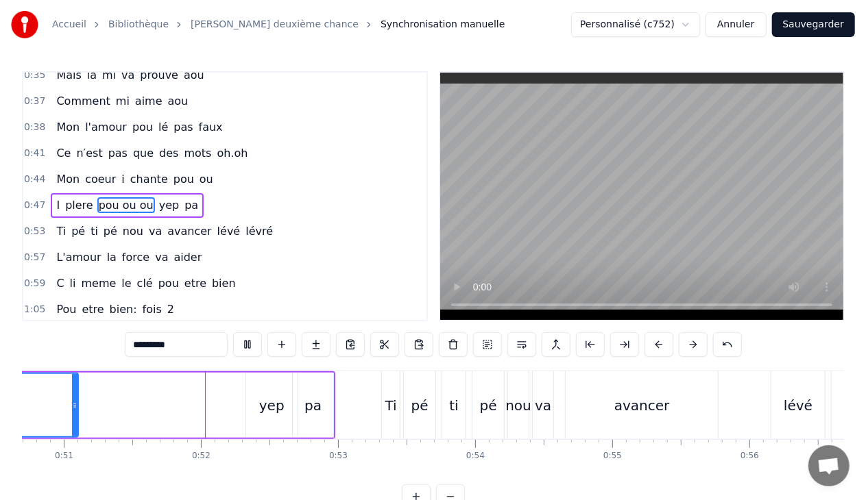
scroll to position [0, 6971]
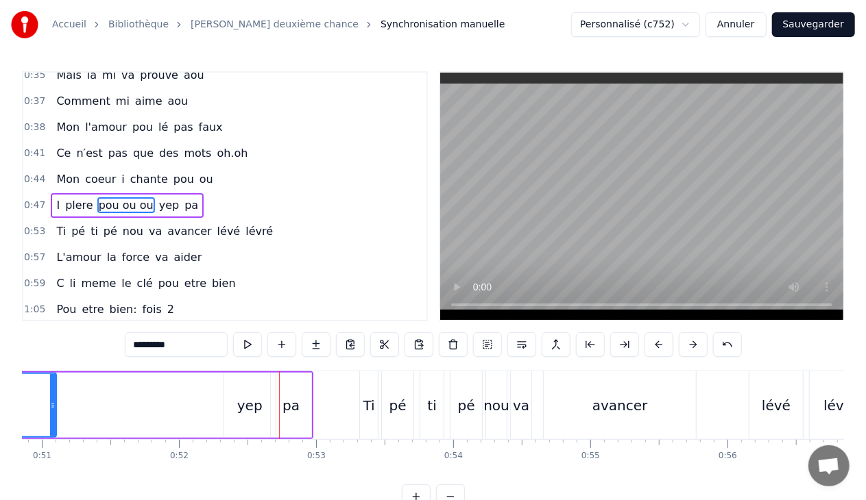
click at [251, 404] on div "yep" at bounding box center [249, 405] width 25 height 21
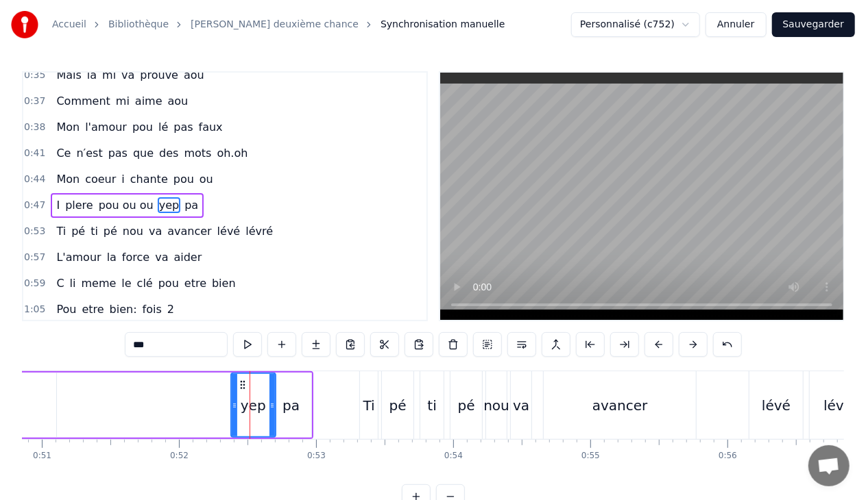
drag, startPoint x: 226, startPoint y: 405, endPoint x: 233, endPoint y: 406, distance: 7.0
click at [233, 406] on icon at bounding box center [234, 405] width 5 height 11
click at [265, 404] on icon at bounding box center [265, 405] width 5 height 11
click at [286, 404] on div "pa" at bounding box center [290, 405] width 17 height 21
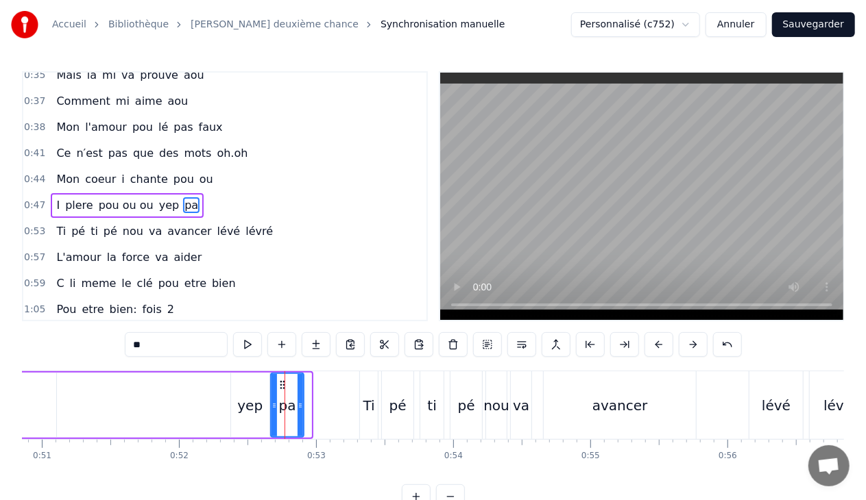
click at [303, 406] on icon at bounding box center [299, 405] width 5 height 11
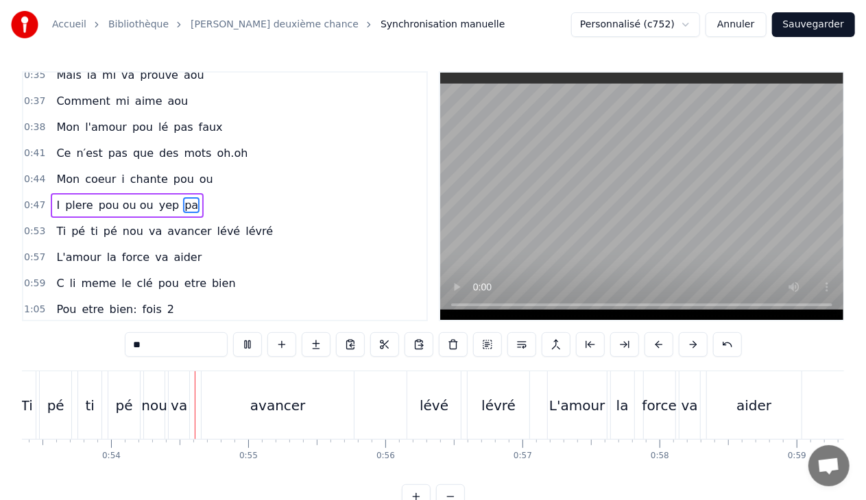
scroll to position [0, 7329]
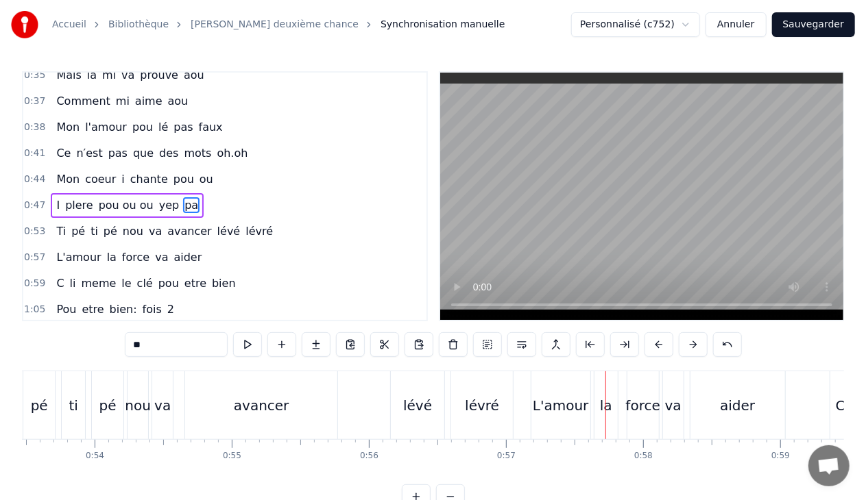
click at [485, 410] on div "lévré" at bounding box center [482, 405] width 34 height 21
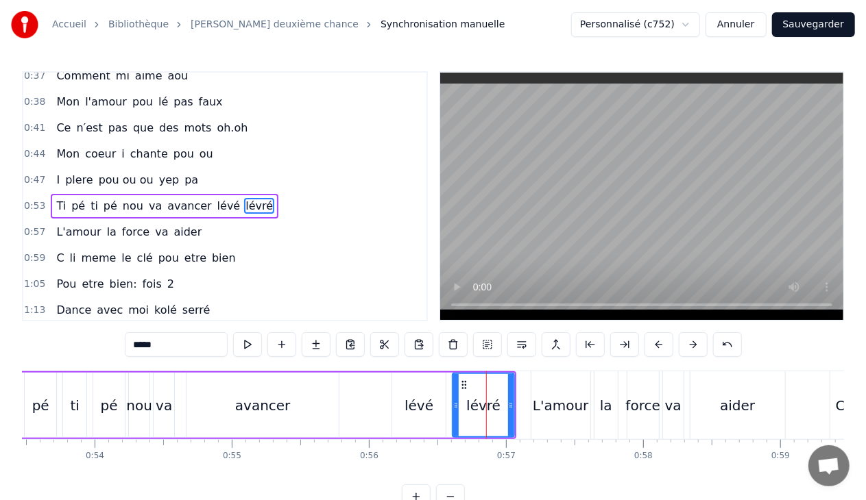
scroll to position [400, 0]
click at [152, 343] on input "*****" at bounding box center [176, 344] width 103 height 25
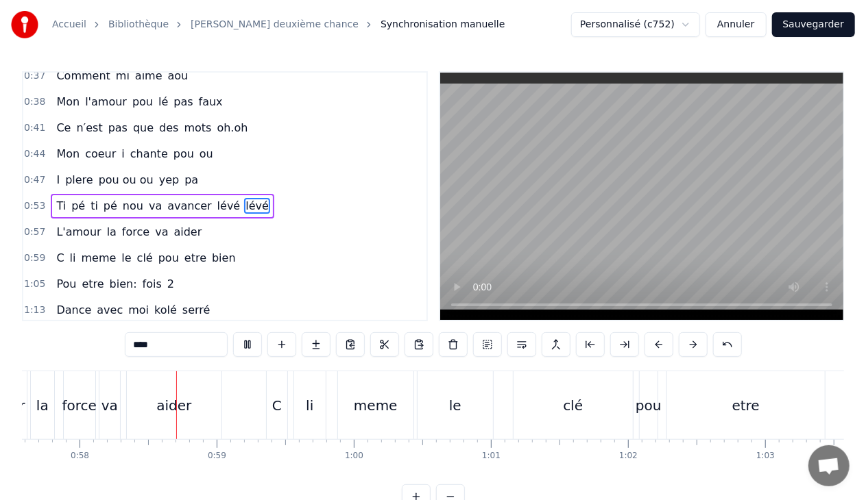
scroll to position [0, 7893]
click at [448, 404] on div "le" at bounding box center [454, 405] width 75 height 68
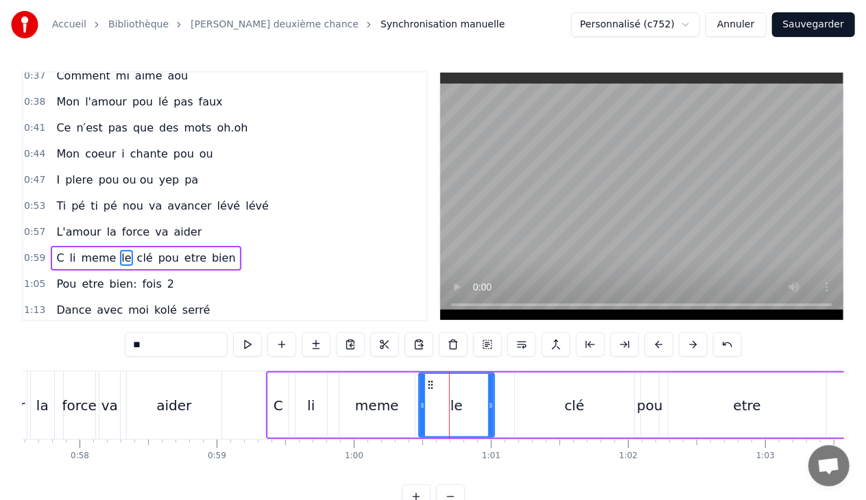
scroll to position [452, 0]
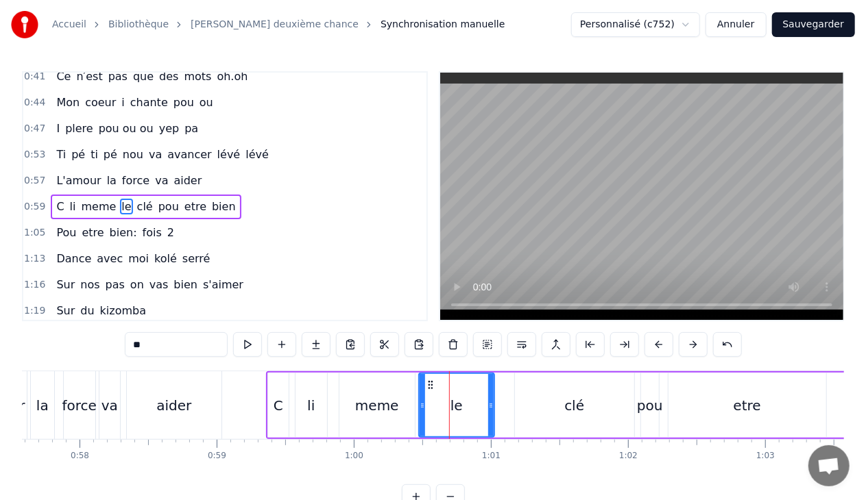
click at [168, 343] on input "**" at bounding box center [176, 344] width 103 height 25
type input "**"
click at [229, 194] on div "0:59 C li meme la clé pou etre bien" at bounding box center [224, 207] width 403 height 26
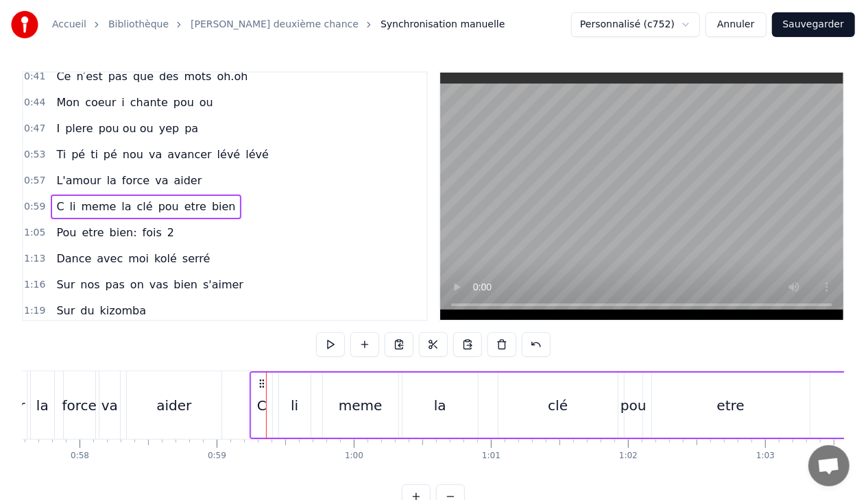
drag, startPoint x: 278, startPoint y: 382, endPoint x: 262, endPoint y: 381, distance: 16.5
click at [262, 381] on icon at bounding box center [261, 383] width 11 height 11
drag, startPoint x: 262, startPoint y: 382, endPoint x: 255, endPoint y: 382, distance: 6.9
click at [255, 382] on icon at bounding box center [254, 383] width 11 height 11
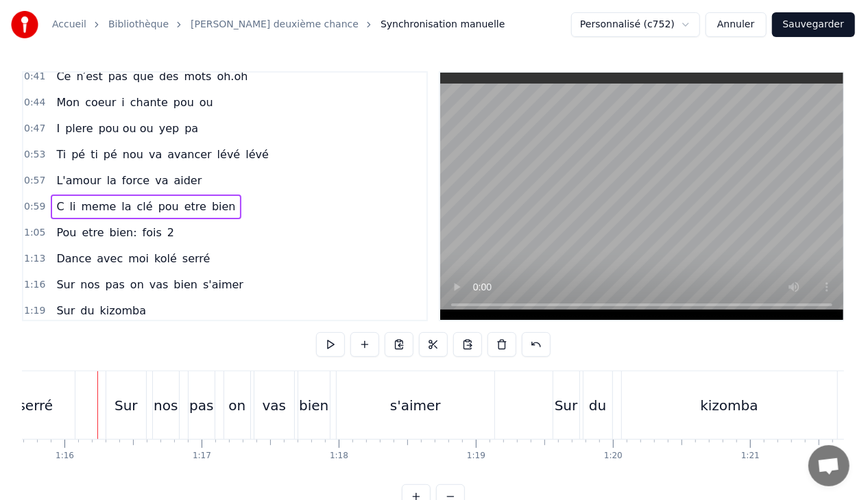
scroll to position [0, 10382]
click at [810, 29] on button "Sauvegarder" at bounding box center [813, 24] width 83 height 25
